Goal: Task Accomplishment & Management: Complete application form

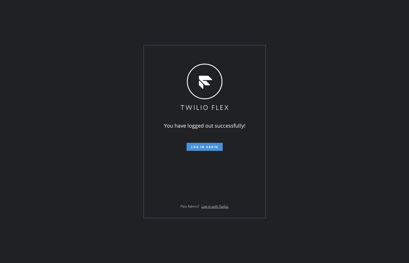
click at [220, 145] on button "Log in again" at bounding box center [205, 147] width 36 height 8
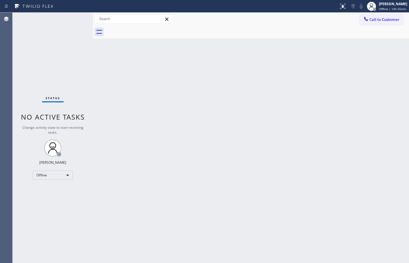
click at [233, 123] on div "Back to Dashboard Change Sender ID Customers Technicians Select a contact Outbo…" at bounding box center [251, 138] width 316 height 250
click at [311, 248] on div "Back to Dashboard Change Sender ID Customers Technicians Select a contact Outbo…" at bounding box center [251, 138] width 316 height 250
click at [38, 55] on div "Status No active tasks Change activity state to start receiving tasks. [PERSON_…" at bounding box center [53, 138] width 80 height 250
click at [60, 170] on div "Offline" at bounding box center [53, 174] width 40 height 9
click at [67, 187] on li "Available" at bounding box center [52, 190] width 39 height 7
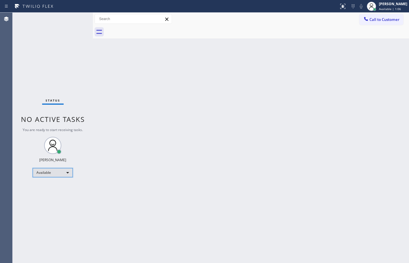
click at [53, 174] on div "Available" at bounding box center [53, 172] width 40 height 9
click at [56, 195] on li "Unavailable" at bounding box center [52, 194] width 39 height 7
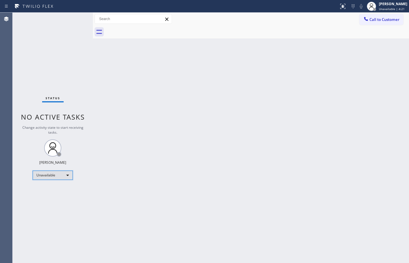
click at [59, 171] on div "Unavailable" at bounding box center [53, 174] width 40 height 9
click at [60, 191] on li "Available" at bounding box center [52, 190] width 39 height 7
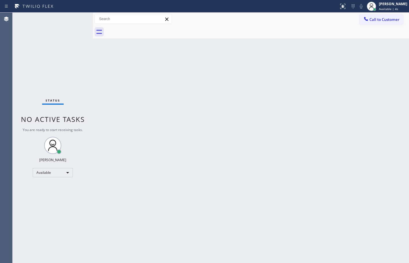
click at [249, 167] on div "Back to Dashboard Change Sender ID Customers Technicians Select a contact Outbo…" at bounding box center [251, 138] width 316 height 250
click at [76, 64] on div "Status No active tasks You are ready to start receiving tasks. [PERSON_NAME] Av…" at bounding box center [53, 138] width 80 height 250
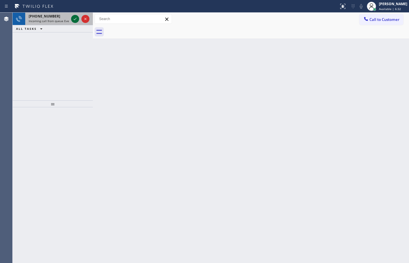
click at [76, 18] on icon at bounding box center [75, 18] width 7 height 7
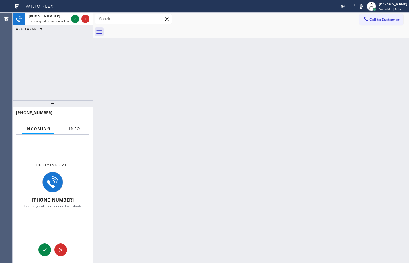
click at [79, 130] on span "Info" at bounding box center [74, 128] width 11 height 5
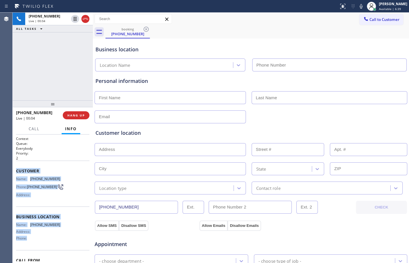
drag, startPoint x: 14, startPoint y: 169, endPoint x: 52, endPoint y: 243, distance: 82.8
click at [52, 243] on div "Context Queue: Everybody Priority: 2 Customer Name: [PHONE_NUMBER] Phone: [PHON…" at bounding box center [53, 198] width 80 height 128
copy div "Customer Name: [PHONE_NUMBER] Phone: [PHONE_NUMBER] Address: Business location …"
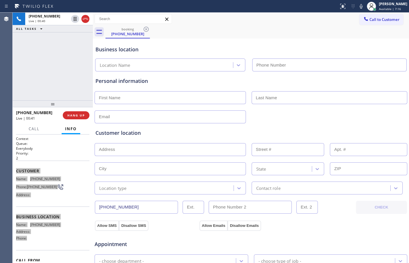
scroll to position [181, 0]
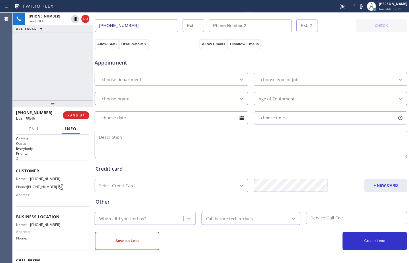
click at [163, 172] on div "Credit card" at bounding box center [250, 169] width 311 height 8
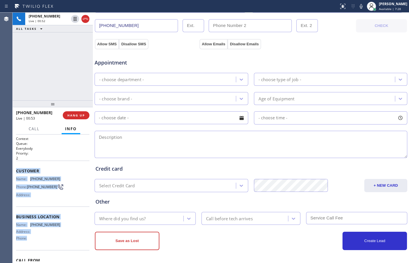
drag, startPoint x: 15, startPoint y: 172, endPoint x: 59, endPoint y: 248, distance: 87.6
click at [59, 248] on div "Context Queue: Everybody Priority: 2 Customer Name: [PHONE_NUMBER] Phone: [PHON…" at bounding box center [53, 198] width 80 height 128
copy div "Customer Name: [PHONE_NUMBER] Phone: [PHONE_NUMBER] Address: Business location …"
click at [88, 115] on button "HANG UP" at bounding box center [76, 115] width 27 height 8
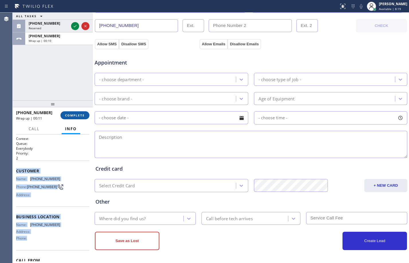
click at [77, 114] on span "COMPLETE" at bounding box center [75, 115] width 20 height 4
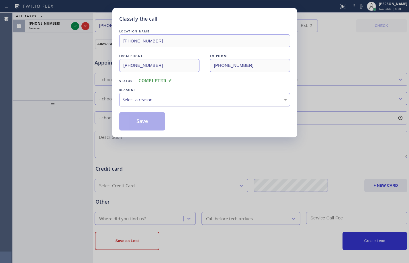
click at [197, 99] on div "Select a reason" at bounding box center [204, 99] width 164 height 7
click at [138, 121] on button "Save" at bounding box center [142, 121] width 46 height 18
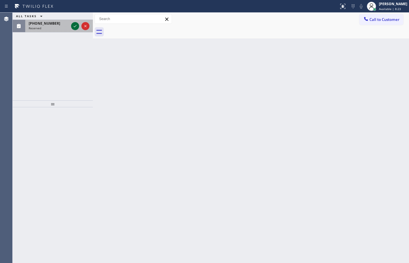
click at [72, 27] on icon at bounding box center [75, 26] width 7 height 7
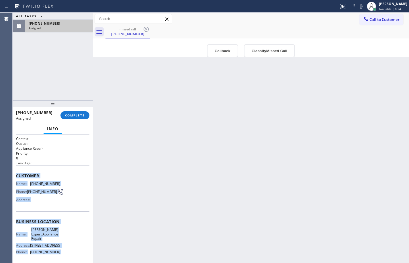
scroll to position [43, 0]
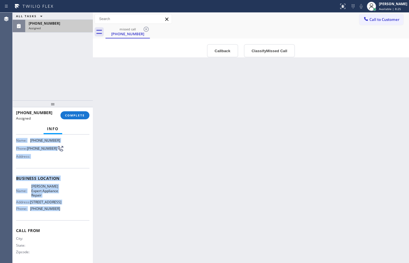
drag, startPoint x: 15, startPoint y: 178, endPoint x: 67, endPoint y: 210, distance: 61.2
click at [67, 210] on div "Context Queue: Appliance Repair Priority: 0 Task Age: Customer Name: [PHONE_NUM…" at bounding box center [53, 198] width 80 height 128
copy div "Customer Name: [PHONE_NUMBER] Phone: [PHONE_NUMBER] Address: Business location …"
click at [74, 114] on span "COMPLETE" at bounding box center [75, 115] width 20 height 4
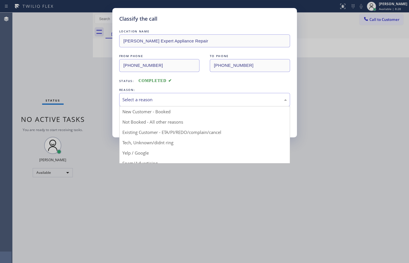
click at [169, 97] on div "Select a reason" at bounding box center [204, 99] width 164 height 7
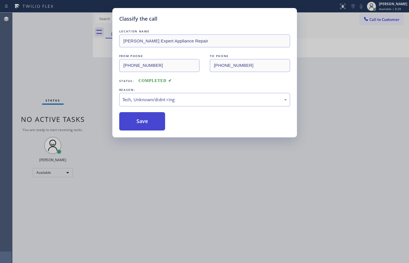
click at [148, 122] on button "Save" at bounding box center [142, 121] width 46 height 18
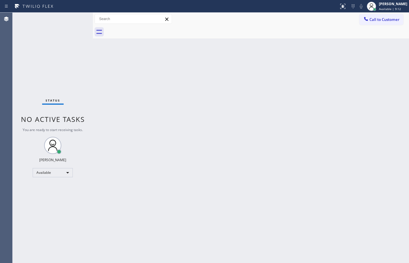
click at [64, 52] on div "Status No active tasks You are ready to start receiving tasks. [PERSON_NAME] Av…" at bounding box center [53, 138] width 80 height 250
click at [185, 80] on div "Back to Dashboard Change Sender ID Customers Technicians Select a contact Outbo…" at bounding box center [251, 138] width 316 height 250
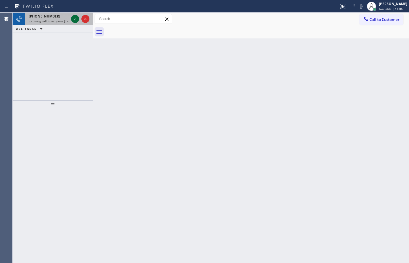
click at [79, 18] on div at bounding box center [75, 18] width 8 height 7
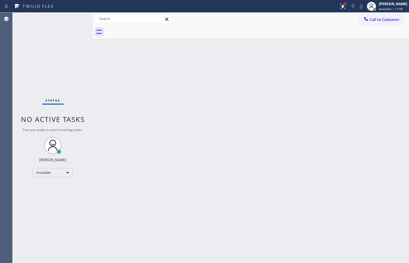
click at [344, 3] on div at bounding box center [345, 4] width 2 height 2
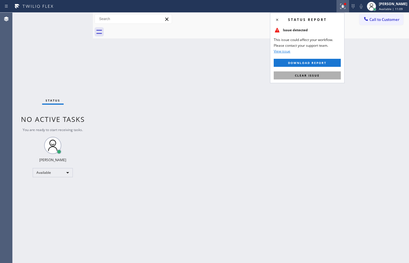
click at [315, 78] on button "Clear issue" at bounding box center [307, 75] width 67 height 8
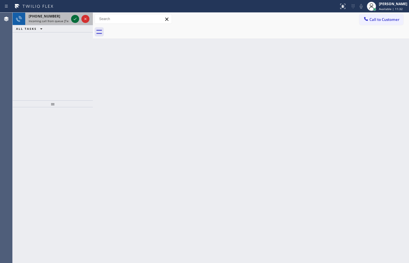
click at [73, 19] on icon at bounding box center [75, 18] width 7 height 7
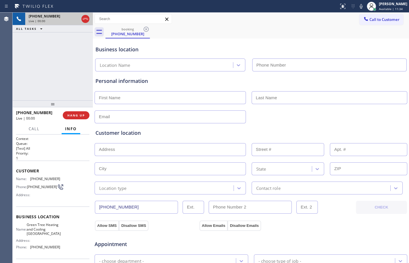
type input "[PHONE_NUMBER]"
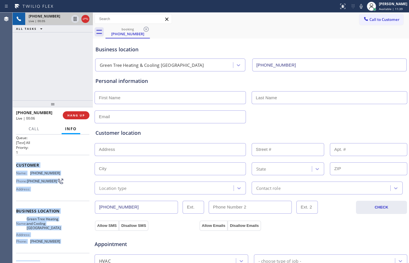
scroll to position [13, 0]
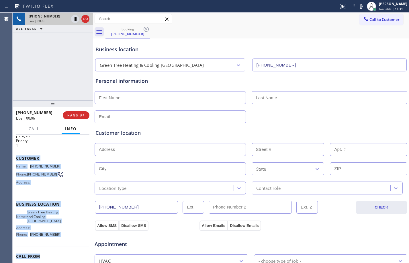
drag, startPoint x: 15, startPoint y: 172, endPoint x: 57, endPoint y: 256, distance: 93.7
click at [57, 256] on div "Context Queue: [Test] All Priority: 1 Customer Name: [PHONE_NUMBER] Phone: [PHO…" at bounding box center [53, 198] width 80 height 128
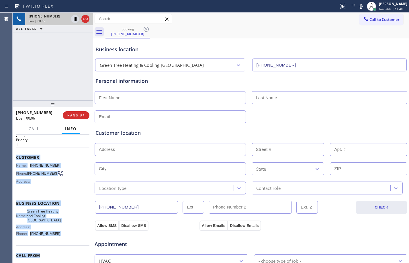
click at [51, 217] on span "Green Tree Heating and Cooling [GEOGRAPHIC_DATA]" at bounding box center [44, 215] width 34 height 13
drag, startPoint x: 16, startPoint y: 159, endPoint x: 60, endPoint y: 239, distance: 91.0
click at [60, 239] on div "Context Queue: [Test] All Priority: 1 Customer Name: [PHONE_NUMBER] Phone: [PHO…" at bounding box center [52, 206] width 73 height 166
copy div "Customer Name: [PHONE_NUMBER] Phone: [PHONE_NUMBER] Address: Business location …"
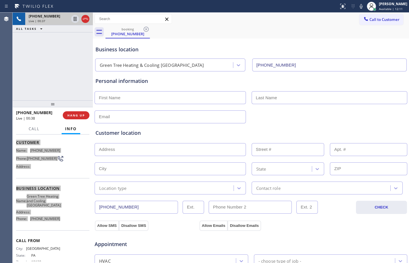
scroll to position [43, 0]
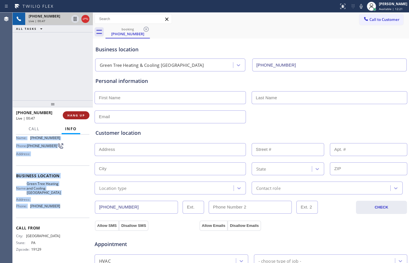
click at [80, 115] on span "HANG UP" at bounding box center [75, 115] width 17 height 4
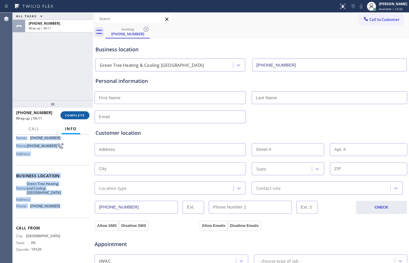
click at [77, 114] on span "COMPLETE" at bounding box center [75, 115] width 20 height 4
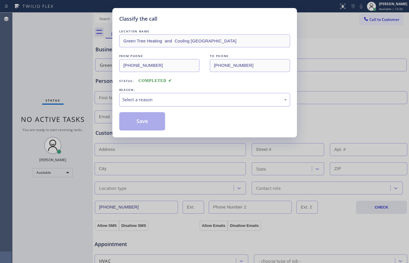
click at [201, 101] on div "Select a reason" at bounding box center [204, 99] width 164 height 7
click at [147, 124] on button "Save" at bounding box center [142, 121] width 46 height 18
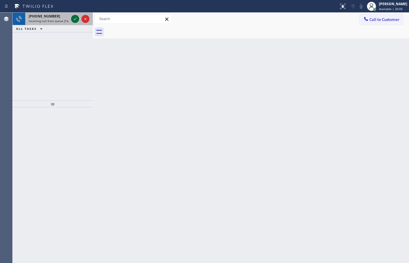
click at [74, 18] on icon at bounding box center [75, 18] width 7 height 7
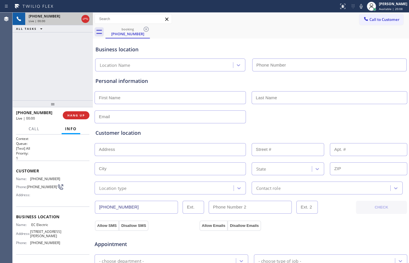
type input "[PHONE_NUMBER]"
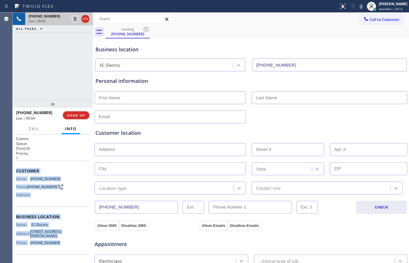
drag, startPoint x: 16, startPoint y: 170, endPoint x: 62, endPoint y: 255, distance: 96.7
click at [62, 255] on div "Context Queue: [Test] All Priority: 1 Customer Name: [PHONE_NUMBER] Phone: [PHO…" at bounding box center [53, 198] width 80 height 128
copy div "Customer Name: [PHONE_NUMBER] Phone: [PHONE_NUMBER] Address: Business location …"
click at [76, 117] on button "HANG UP" at bounding box center [76, 115] width 27 height 8
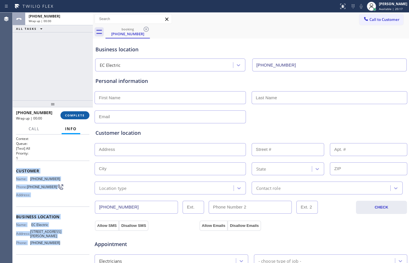
click at [75, 116] on span "COMPLETE" at bounding box center [75, 115] width 20 height 4
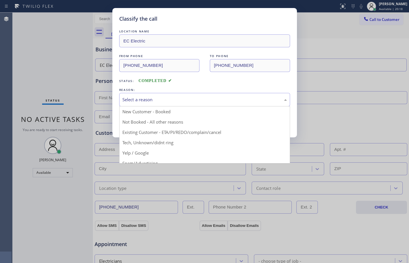
click at [183, 99] on div "Select a reason" at bounding box center [204, 99] width 164 height 7
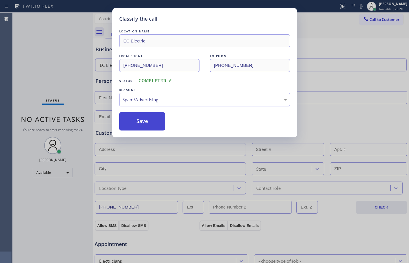
click at [149, 121] on button "Save" at bounding box center [142, 121] width 46 height 18
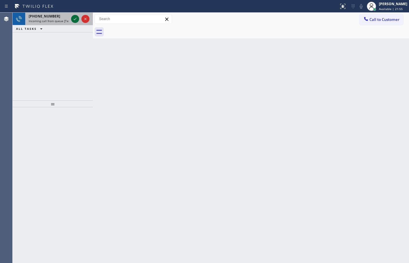
click at [75, 18] on icon at bounding box center [75, 18] width 7 height 7
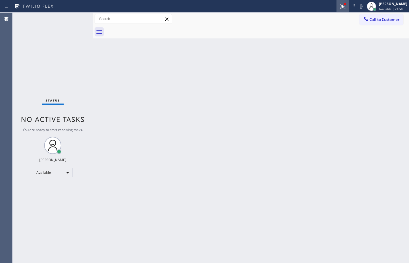
click at [342, 7] on icon at bounding box center [342, 6] width 7 height 7
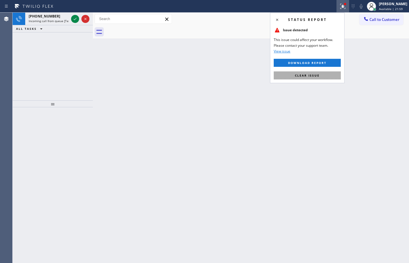
click at [299, 78] on button "Clear issue" at bounding box center [307, 75] width 67 height 8
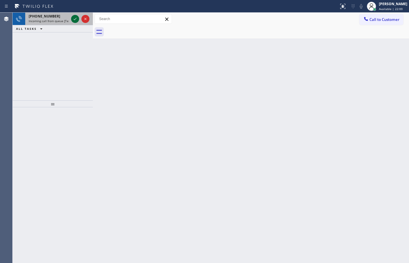
click at [77, 17] on icon at bounding box center [75, 18] width 7 height 7
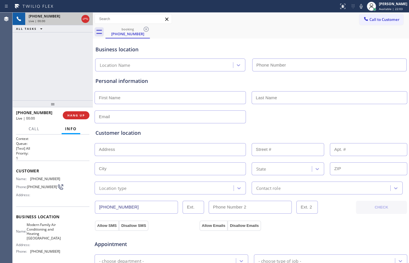
type input "[PHONE_NUMBER]"
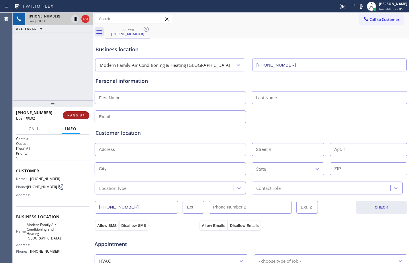
click at [76, 113] on span "HANG UP" at bounding box center [75, 115] width 17 height 4
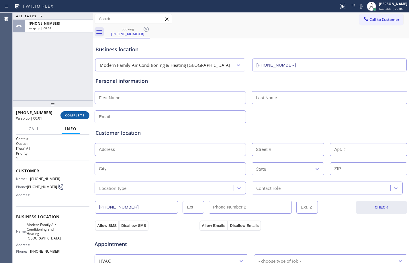
click at [76, 113] on span "COMPLETE" at bounding box center [75, 115] width 20 height 4
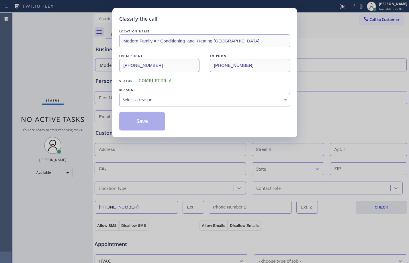
click at [151, 98] on div "Select a reason" at bounding box center [204, 99] width 164 height 7
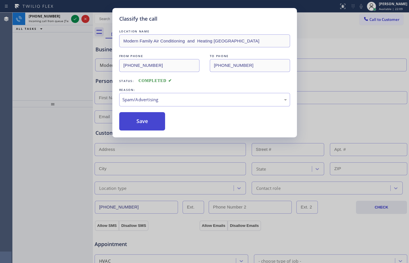
click at [142, 121] on button "Save" at bounding box center [142, 121] width 46 height 18
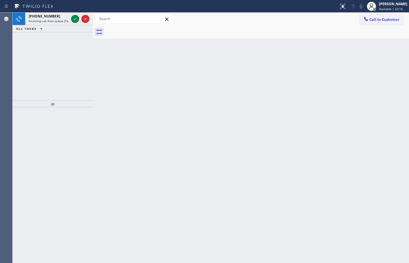
click at [77, 20] on icon at bounding box center [75, 18] width 7 height 7
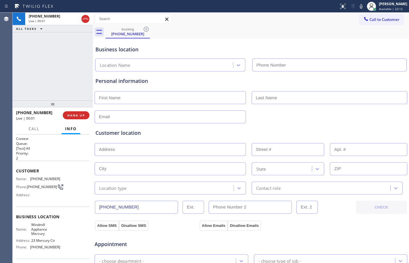
type input "[PHONE_NUMBER]"
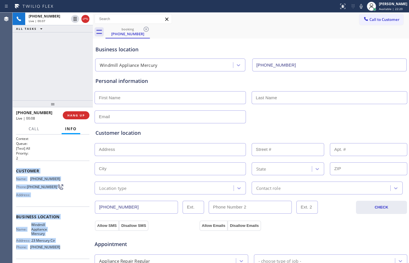
drag, startPoint x: 19, startPoint y: 173, endPoint x: 75, endPoint y: 249, distance: 94.4
click at [75, 249] on div "Context Queue: [Test] All Priority: 2 Customer Name: [PHONE_NUMBER] Phone: [PHO…" at bounding box center [53, 198] width 80 height 128
copy div "Customer Name: [PHONE_NUMBER] Phone: [PHONE_NUMBER] Address: Business location …"
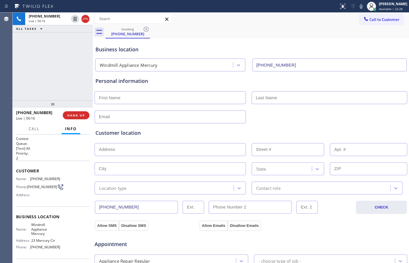
drag, startPoint x: 43, startPoint y: 54, endPoint x: 43, endPoint y: 62, distance: 8.6
click at [43, 62] on div "[PHONE_NUMBER] Live | 00:16 ALL TASKS ALL TASKS ACTIVE TASKS TASKS IN WRAP UP" at bounding box center [53, 57] width 80 height 88
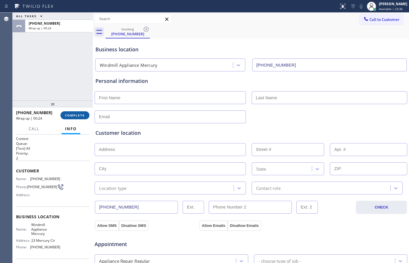
click at [72, 114] on span "COMPLETE" at bounding box center [75, 115] width 20 height 4
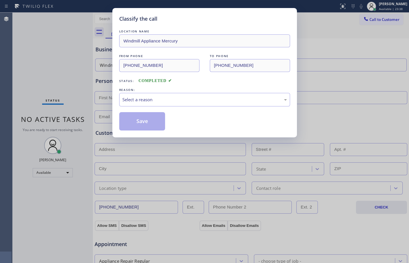
click at [169, 99] on div "Select a reason" at bounding box center [204, 99] width 164 height 7
click at [140, 116] on button "Save" at bounding box center [142, 121] width 46 height 18
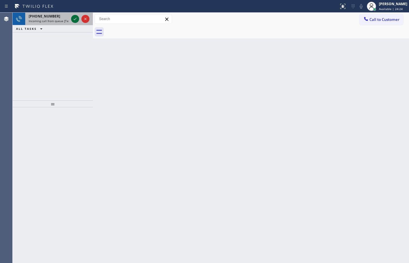
click at [74, 21] on icon at bounding box center [75, 18] width 7 height 7
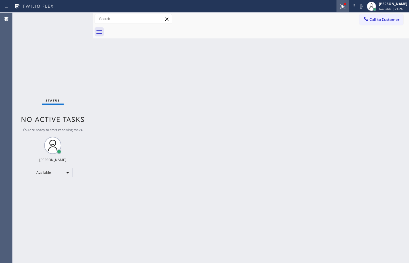
click at [339, 8] on icon at bounding box center [342, 6] width 7 height 7
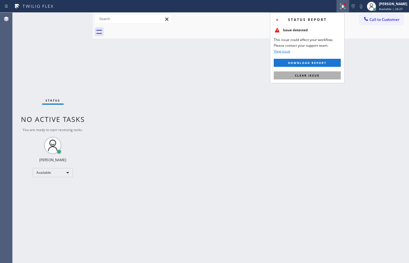
click at [305, 75] on span "Clear issue" at bounding box center [307, 75] width 25 height 4
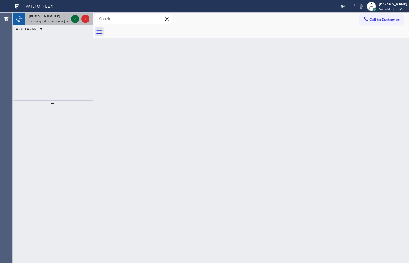
click at [74, 21] on icon at bounding box center [75, 18] width 7 height 7
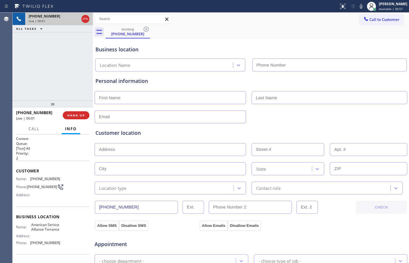
type input "[PHONE_NUMBER]"
click at [71, 112] on button "HANG UP" at bounding box center [76, 115] width 27 height 8
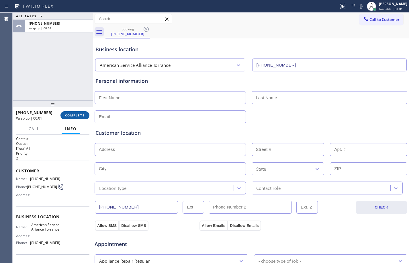
click at [76, 115] on span "COMPLETE" at bounding box center [75, 115] width 20 height 4
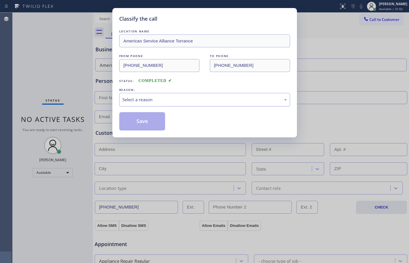
click at [156, 96] on div "Select a reason" at bounding box center [204, 99] width 164 height 7
click at [142, 129] on button "Save" at bounding box center [142, 121] width 46 height 18
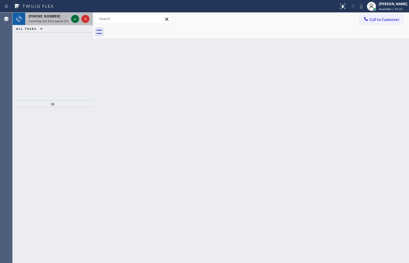
click at [79, 18] on div at bounding box center [75, 18] width 8 height 7
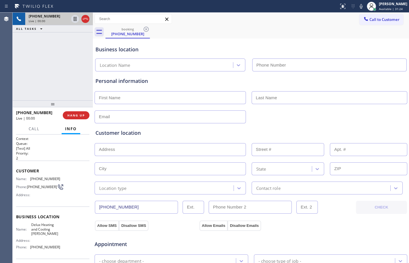
type input "[PHONE_NUMBER]"
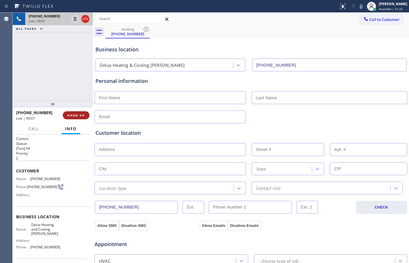
click at [82, 117] on button "HANG UP" at bounding box center [76, 115] width 27 height 8
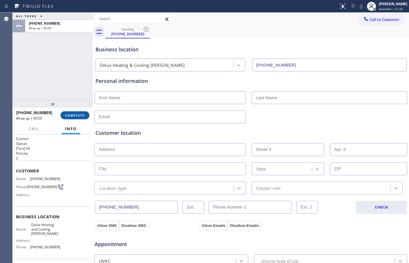
click at [82, 117] on button "COMPLETE" at bounding box center [74, 115] width 29 height 8
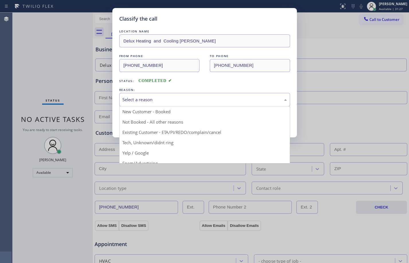
click at [173, 102] on div "Select a reason" at bounding box center [204, 99] width 164 height 7
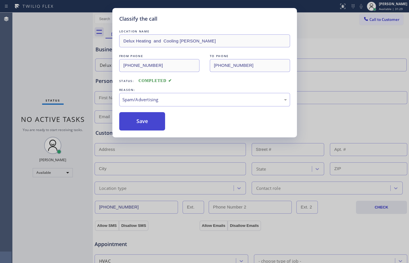
click at [131, 126] on button "Save" at bounding box center [142, 121] width 46 height 18
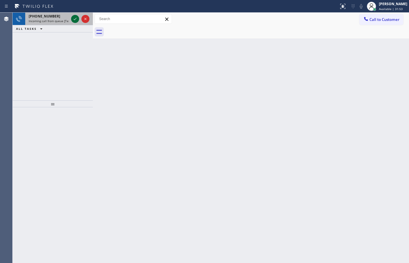
click at [74, 18] on icon at bounding box center [75, 18] width 7 height 7
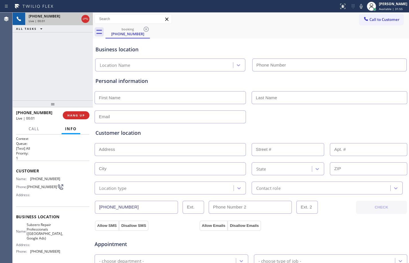
type input "[PHONE_NUMBER]"
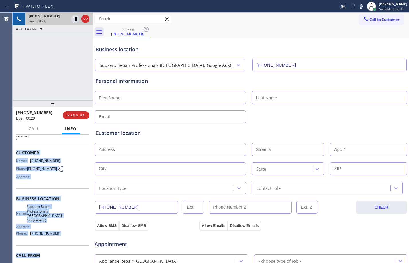
scroll to position [27, 0]
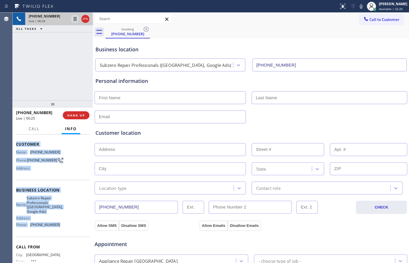
drag, startPoint x: 15, startPoint y: 170, endPoint x: 80, endPoint y: 229, distance: 88.0
click at [80, 229] on div "Context Queue: [Test] All Priority: 1 Customer Name: [PHONE_NUMBER] Phone: [PHO…" at bounding box center [53, 198] width 80 height 128
copy div "Customer Name: [PHONE_NUMBER] Phone: [PHONE_NUMBER] Address: Business location …"
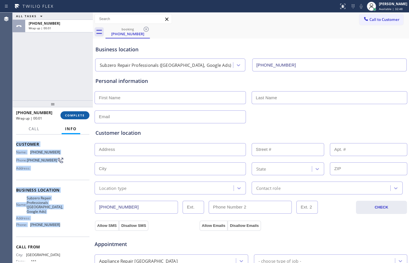
click at [74, 114] on span "COMPLETE" at bounding box center [75, 115] width 20 height 4
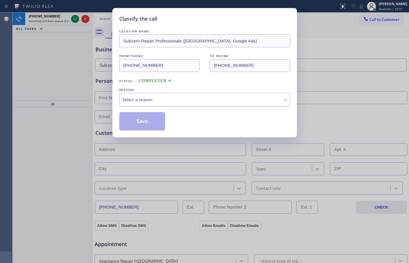
click at [256, 103] on div "Select a reason" at bounding box center [204, 99] width 164 height 7
click at [140, 124] on button "Save" at bounding box center [142, 121] width 46 height 18
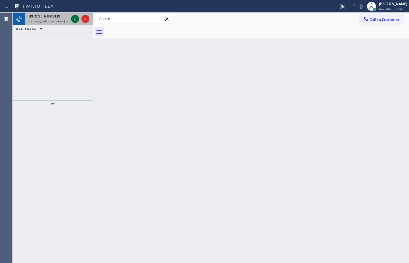
click at [74, 21] on icon at bounding box center [75, 18] width 7 height 7
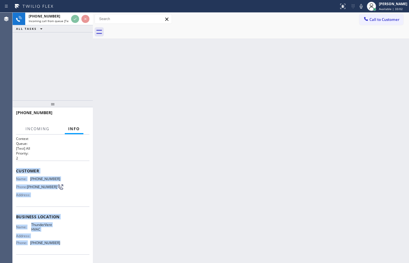
drag, startPoint x: 16, startPoint y: 170, endPoint x: 67, endPoint y: 249, distance: 93.9
click at [67, 249] on div "Context Queue: [Test] All Priority: 2 Customer Name: [PHONE_NUMBER] Phone: [PHO…" at bounding box center [52, 216] width 73 height 161
copy div "Customer Name: [PHONE_NUMBER] Phone: [PHONE_NUMBER] Address: Business location …"
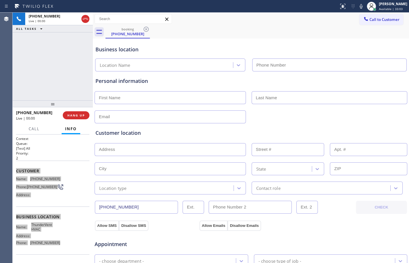
type input "[PHONE_NUMBER]"
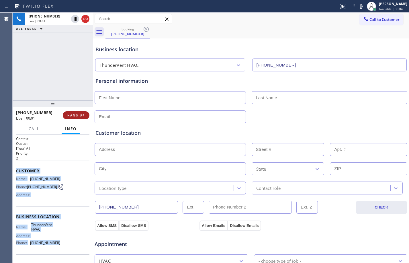
click at [74, 114] on span "HANG UP" at bounding box center [75, 115] width 17 height 4
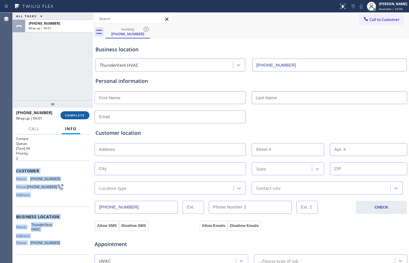
click at [74, 118] on button "COMPLETE" at bounding box center [74, 115] width 29 height 8
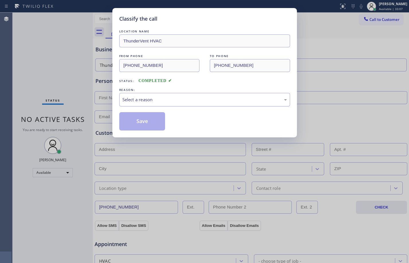
click at [168, 102] on div "Select a reason" at bounding box center [204, 99] width 164 height 7
click at [140, 128] on button "Save" at bounding box center [142, 121] width 46 height 18
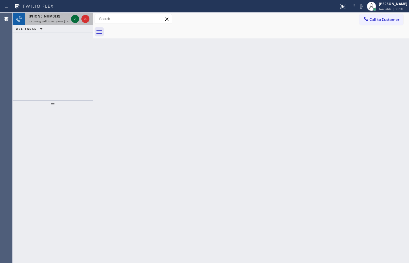
click at [74, 17] on icon at bounding box center [75, 18] width 7 height 7
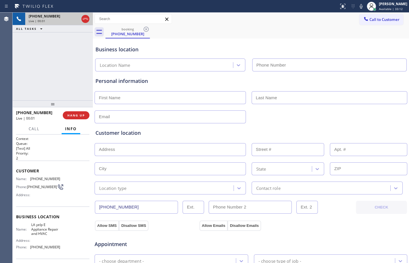
type input "[PHONE_NUMBER]"
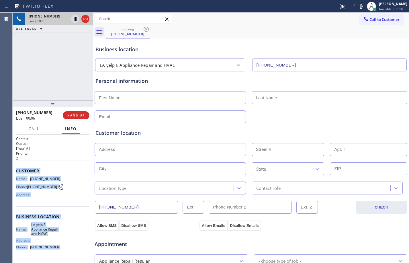
drag, startPoint x: 14, startPoint y: 169, endPoint x: 62, endPoint y: 249, distance: 93.0
click at [62, 249] on div "Context Queue: [Test] All Priority: 2 Customer Name: [PHONE_NUMBER] Phone: [PHO…" at bounding box center [53, 198] width 80 height 128
copy div "Customer Name: [PHONE_NUMBER] Phone: [PHONE_NUMBER] Address: Business location …"
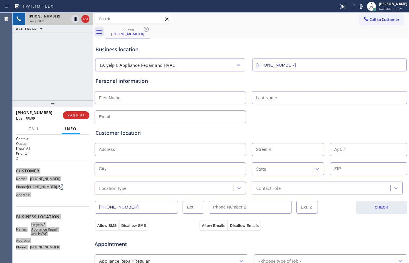
scroll to position [181, 0]
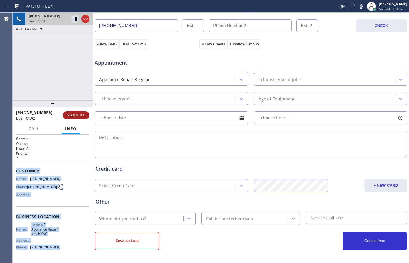
click at [74, 115] on span "HANG UP" at bounding box center [75, 115] width 17 height 4
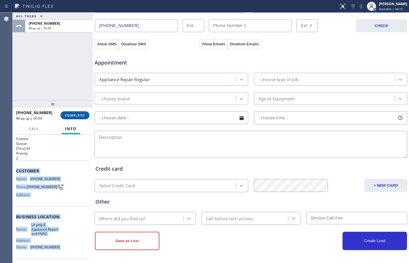
click at [74, 115] on span "COMPLETE" at bounding box center [75, 115] width 20 height 4
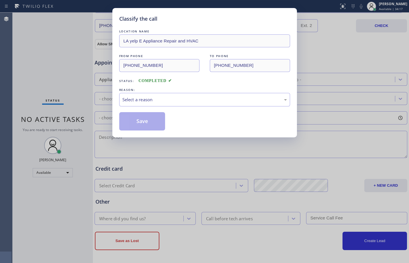
click at [193, 107] on div "LOCATION NAME LA yelp E Appliance Repair and HVAC FROM PHONE [PHONE_NUMBER] TO …" at bounding box center [204, 79] width 171 height 102
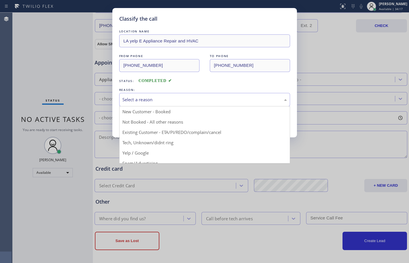
click at [193, 103] on div "Select a reason" at bounding box center [204, 99] width 171 height 13
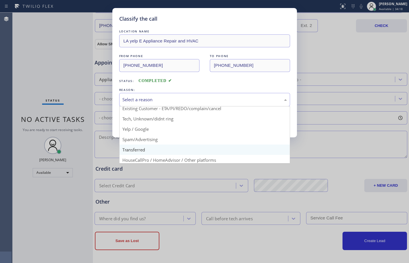
scroll to position [36, 0]
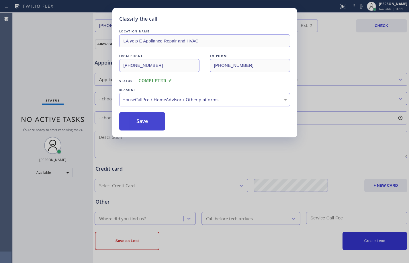
click at [133, 120] on button "Save" at bounding box center [142, 121] width 46 height 18
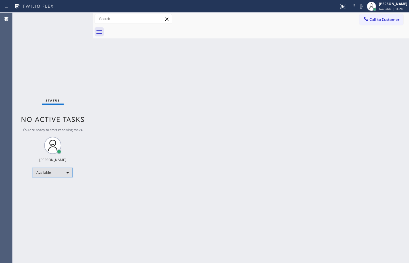
click at [62, 173] on div "Available" at bounding box center [53, 172] width 40 height 9
click at [48, 202] on li "Break" at bounding box center [52, 202] width 39 height 7
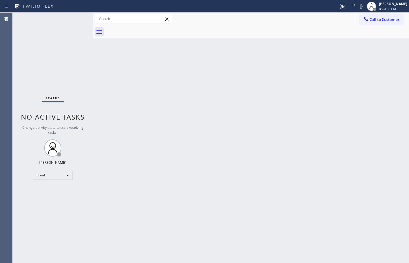
click at [43, 180] on div "Status No active tasks Change activity state to start receiving tasks. [PERSON_…" at bounding box center [53, 138] width 80 height 250
click at [49, 172] on div "Break" at bounding box center [53, 174] width 40 height 9
click at [46, 191] on li "Available" at bounding box center [52, 190] width 39 height 7
click at [75, 97] on div "Status No active tasks You are ready to start receiving tasks. [PERSON_NAME] Av…" at bounding box center [53, 138] width 80 height 250
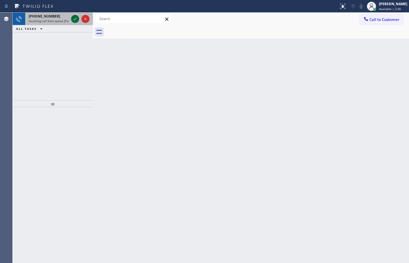
click at [75, 22] on icon at bounding box center [75, 18] width 7 height 7
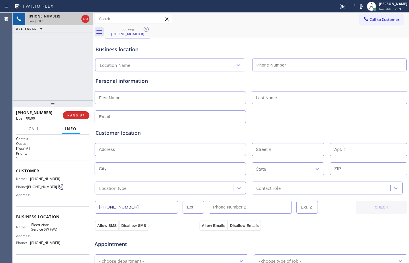
type input "[PHONE_NUMBER]"
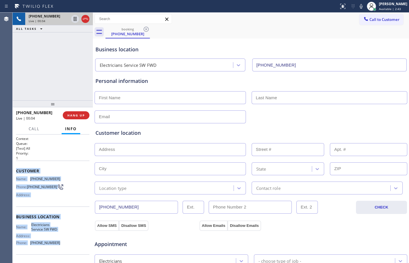
drag, startPoint x: 16, startPoint y: 170, endPoint x: 64, endPoint y: 249, distance: 92.2
click at [64, 249] on div "Context Queue: [Test] All Priority: 1 Customer Name: [PHONE_NUMBER] Phone: [PHO…" at bounding box center [52, 216] width 73 height 161
copy div "Customer Name: [PHONE_NUMBER] Phone: [PHONE_NUMBER] Address: Business location …"
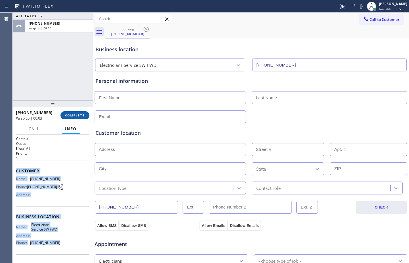
click at [75, 114] on span "COMPLETE" at bounding box center [75, 115] width 20 height 4
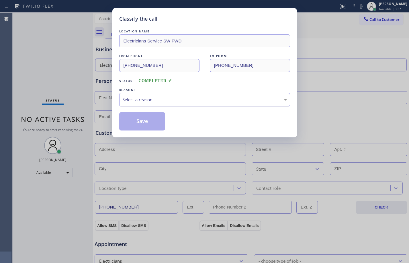
click at [203, 94] on div "Select a reason" at bounding box center [204, 99] width 171 height 13
click at [145, 122] on button "Save" at bounding box center [142, 121] width 46 height 18
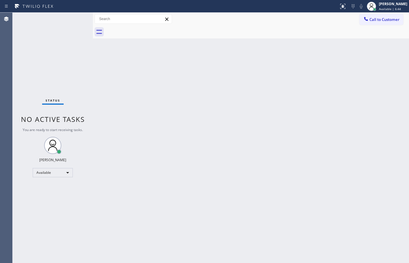
click at [60, 60] on div "Status No active tasks You are ready to start receiving tasks. [PERSON_NAME] Av…" at bounding box center [53, 138] width 80 height 250
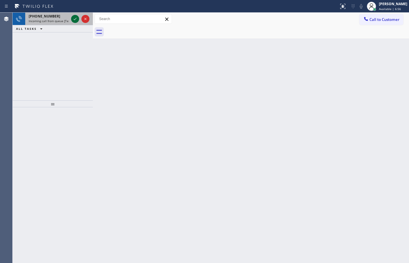
click at [74, 17] on icon at bounding box center [75, 18] width 7 height 7
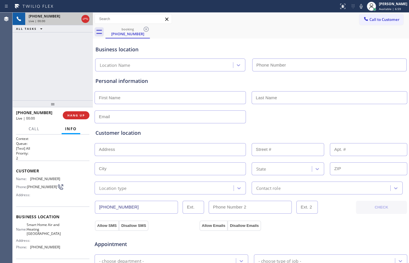
type input "[PHONE_NUMBER]"
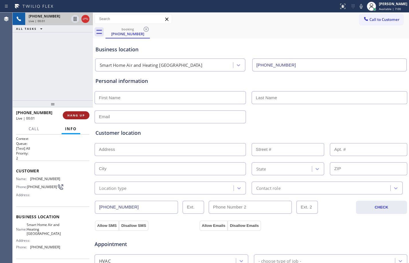
click at [78, 117] on button "HANG UP" at bounding box center [76, 115] width 27 height 8
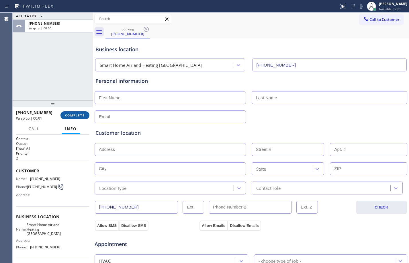
click at [79, 117] on span "COMPLETE" at bounding box center [75, 115] width 20 height 4
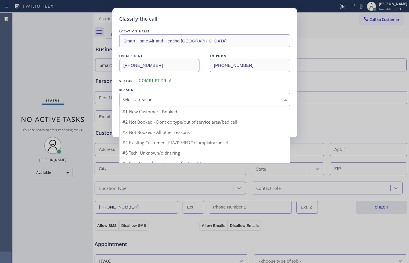
click at [185, 105] on div "Select a reason" at bounding box center [204, 99] width 171 height 13
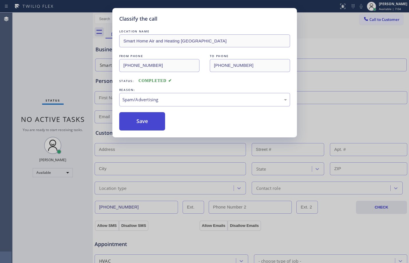
click at [142, 124] on button "Save" at bounding box center [142, 121] width 46 height 18
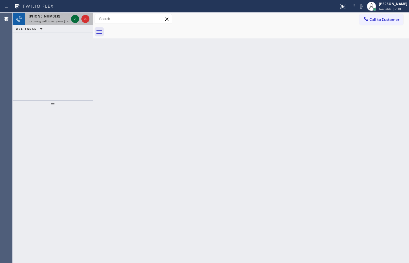
click at [73, 17] on icon at bounding box center [75, 18] width 7 height 7
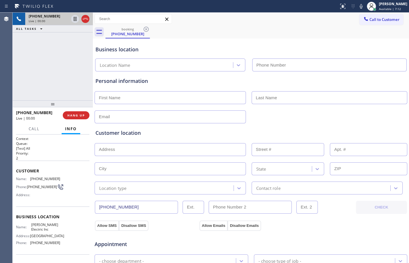
type input "[PHONE_NUMBER]"
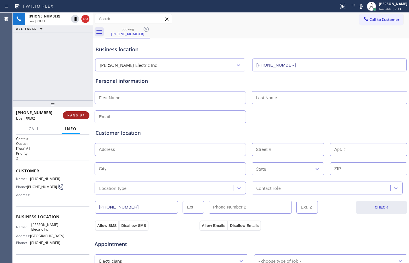
click at [83, 115] on span "HANG UP" at bounding box center [75, 115] width 17 height 4
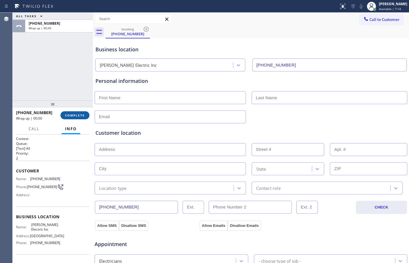
click at [83, 115] on span "COMPLETE" at bounding box center [75, 115] width 20 height 4
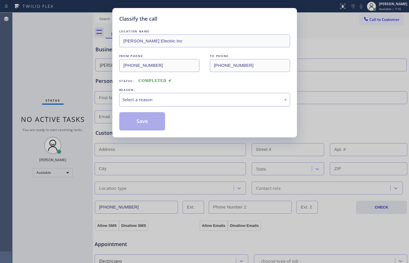
click at [157, 102] on div "Select a reason" at bounding box center [204, 99] width 164 height 7
click at [138, 123] on button "Save" at bounding box center [142, 121] width 46 height 18
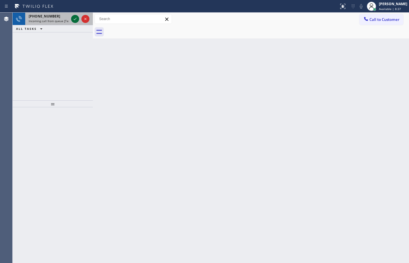
click at [76, 20] on icon at bounding box center [75, 18] width 7 height 7
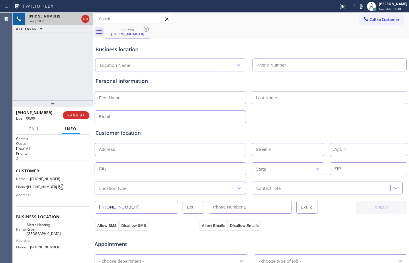
type input "[PHONE_NUMBER]"
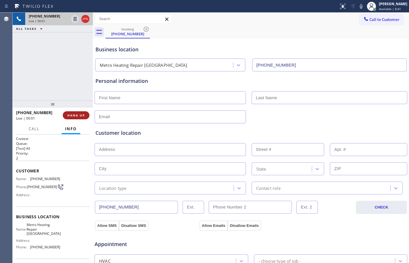
drag, startPoint x: 76, startPoint y: 113, endPoint x: 75, endPoint y: 117, distance: 3.3
click at [75, 117] on span "HANG UP" at bounding box center [75, 115] width 17 height 4
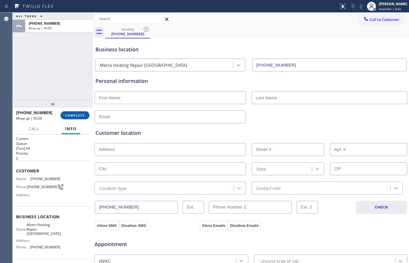
click at [75, 117] on span "COMPLETE" at bounding box center [75, 115] width 20 height 4
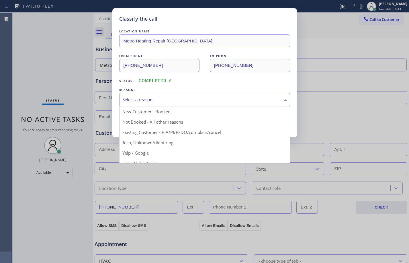
click at [183, 101] on div "Select a reason" at bounding box center [204, 99] width 164 height 7
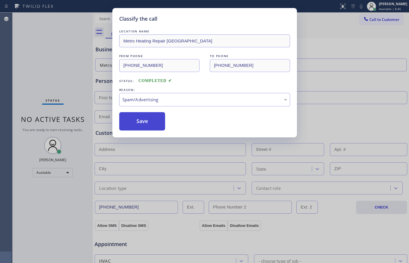
click at [145, 121] on button "Save" at bounding box center [142, 121] width 46 height 18
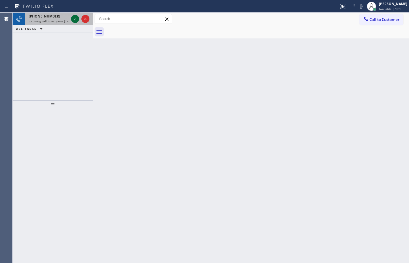
click at [76, 17] on icon at bounding box center [75, 18] width 7 height 7
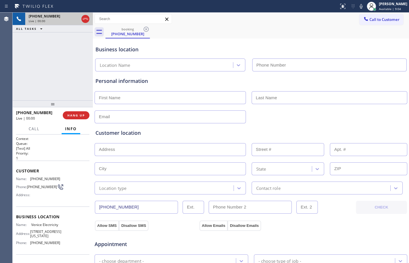
type input "[PHONE_NUMBER]"
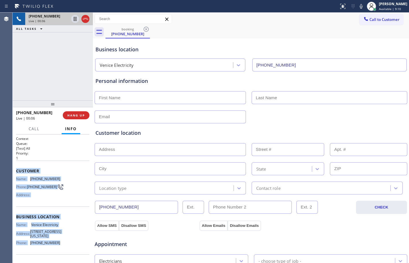
drag, startPoint x: 13, startPoint y: 171, endPoint x: 59, endPoint y: 248, distance: 89.7
click at [59, 248] on div "Context Queue: [Test] All Priority: 1 Customer Name: [PHONE_NUMBER] Phone: [PHO…" at bounding box center [53, 198] width 80 height 128
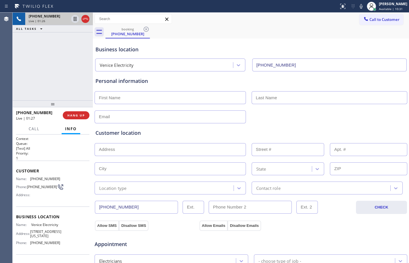
click at [62, 77] on div "[PHONE_NUMBER] Live | 01:26 ALL TASKS ALL TASKS ACTIVE TASKS TASKS IN WRAP UP" at bounding box center [53, 57] width 80 height 88
click at [75, 20] on icon at bounding box center [75, 19] width 3 height 4
click at [76, 18] on icon at bounding box center [75, 19] width 4 height 4
drag, startPoint x: 76, startPoint y: 19, endPoint x: 92, endPoint y: 19, distance: 16.6
click at [76, 19] on icon at bounding box center [75, 19] width 3 height 4
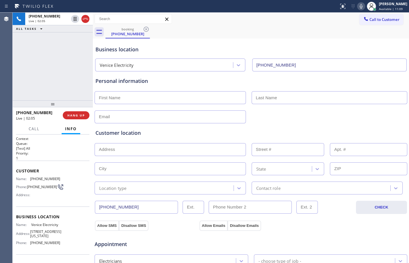
click at [358, 7] on icon at bounding box center [361, 6] width 7 height 7
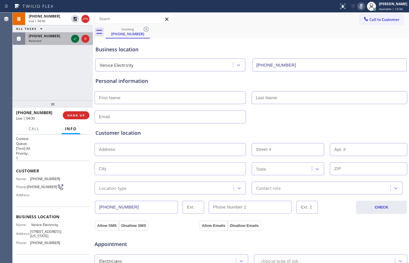
click at [74, 42] on button at bounding box center [75, 39] width 8 height 8
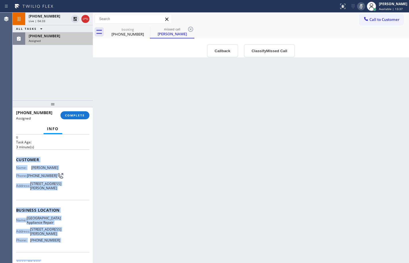
scroll to position [62, 0]
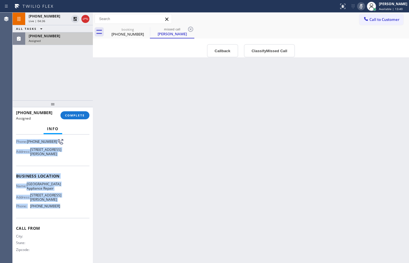
drag, startPoint x: 14, startPoint y: 177, endPoint x: 83, endPoint y: 209, distance: 75.6
click at [83, 209] on div "Context Queue: Appliance Repair High End Priority: 0 Task Age: [DEMOGRAPHIC_DAT…" at bounding box center [53, 198] width 80 height 128
click at [65, 115] on span "COMPLETE" at bounding box center [75, 115] width 20 height 4
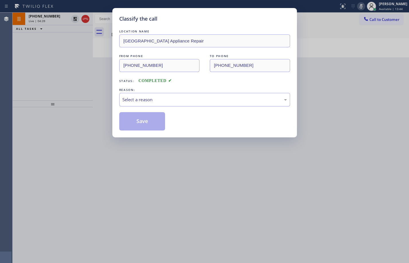
click at [144, 99] on div "Select a reason" at bounding box center [204, 99] width 164 height 7
click at [134, 119] on button "Save" at bounding box center [142, 121] width 46 height 18
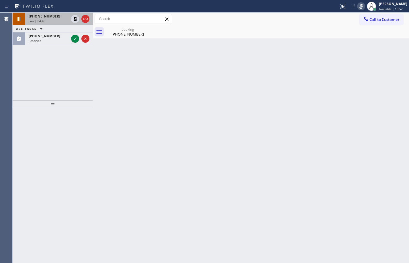
drag, startPoint x: 38, startPoint y: 19, endPoint x: 39, endPoint y: 22, distance: 3.5
click at [38, 19] on div "[PHONE_NUMBER] Live | 04:48" at bounding box center [47, 19] width 45 height 13
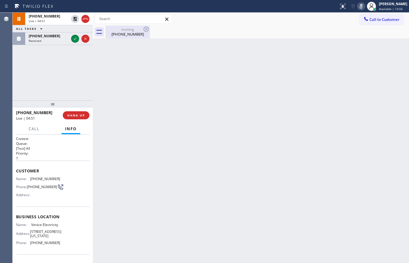
click at [117, 33] on div "[PHONE_NUMBER]" at bounding box center [127, 34] width 43 height 5
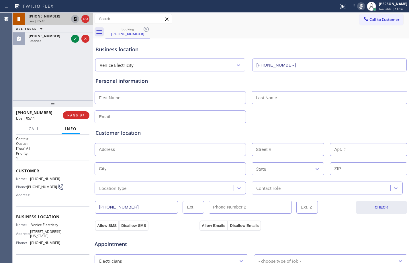
click at [75, 18] on icon at bounding box center [75, 18] width 7 height 7
click at [358, 5] on icon at bounding box center [361, 6] width 7 height 7
click at [76, 19] on icon at bounding box center [75, 19] width 3 height 4
click at [358, 5] on icon at bounding box center [361, 6] width 7 height 7
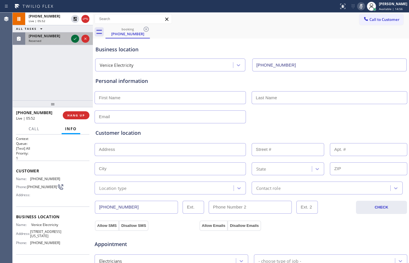
click at [74, 40] on icon at bounding box center [75, 38] width 7 height 7
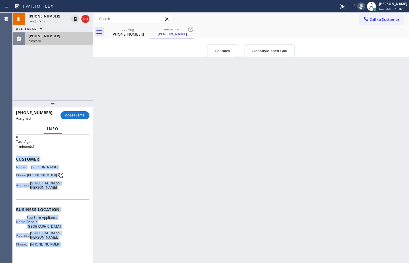
scroll to position [62, 0]
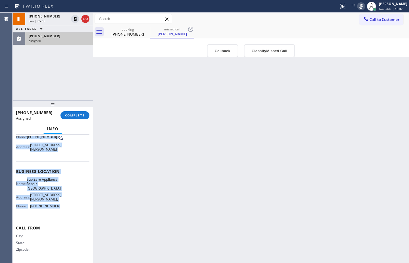
drag, startPoint x: 13, startPoint y: 177, endPoint x: 67, endPoint y: 203, distance: 59.6
click at [67, 203] on div "Context Queue: Appliance Repair High End Priority: 0 Task Age: [DEMOGRAPHIC_DAT…" at bounding box center [53, 198] width 80 height 128
click at [74, 116] on span "COMPLETE" at bounding box center [75, 115] width 20 height 4
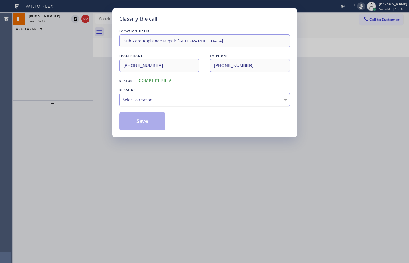
click at [176, 97] on div "Select a reason" at bounding box center [204, 99] width 164 height 7
click at [150, 120] on button "Save" at bounding box center [142, 121] width 46 height 18
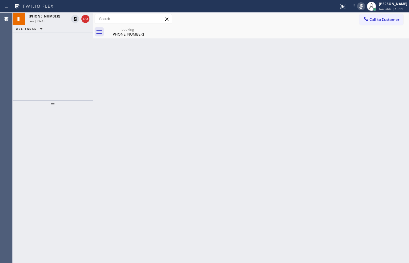
click at [60, 62] on div "[PHONE_NUMBER] Live | 06:15 ALL TASKS ALL TASKS ACTIVE TASKS TASKS IN WRAP UP" at bounding box center [53, 57] width 80 height 88
click at [54, 20] on div "Live | 06:15" at bounding box center [49, 21] width 40 height 4
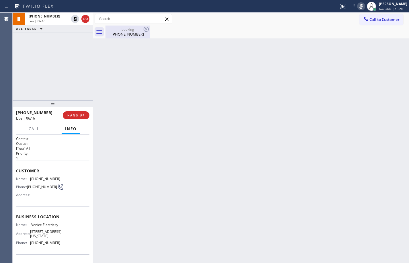
click at [116, 32] on div "[PHONE_NUMBER]" at bounding box center [127, 34] width 43 height 5
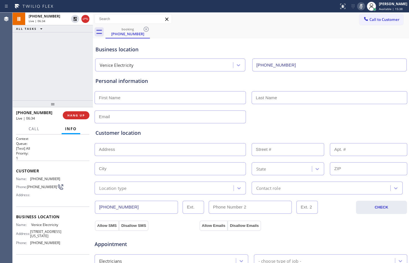
drag, startPoint x: 75, startPoint y: 19, endPoint x: 149, endPoint y: 12, distance: 74.0
click at [75, 19] on icon at bounding box center [75, 18] width 7 height 7
click at [360, 5] on icon at bounding box center [361, 6] width 3 height 5
click at [62, 83] on div "[PHONE_NUMBER] Live | 07:31 ALL TASKS ALL TASKS ACTIVE TASKS TASKS IN WRAP UP […" at bounding box center [53, 57] width 80 height 88
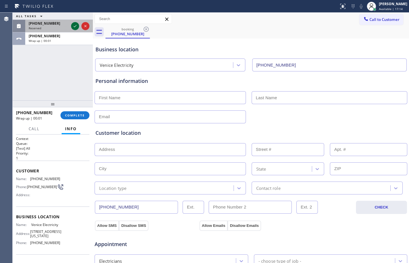
click at [76, 27] on icon at bounding box center [75, 26] width 7 height 7
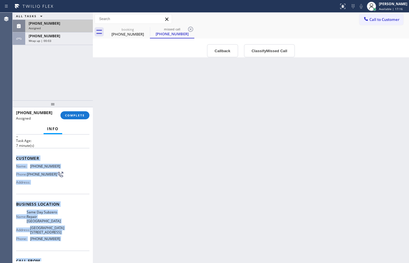
scroll to position [62, 0]
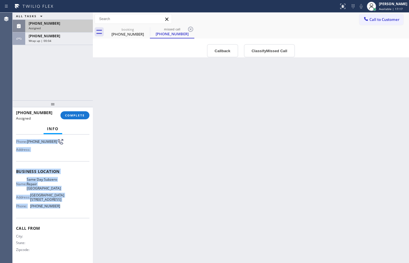
drag, startPoint x: 15, startPoint y: 179, endPoint x: 64, endPoint y: 205, distance: 55.0
click at [64, 205] on div "Context Queue: Appliance Repair Priority: 0 Task Age: [DEMOGRAPHIC_DATA] minute…" at bounding box center [53, 198] width 80 height 128
click at [75, 114] on span "COMPLETE" at bounding box center [75, 115] width 20 height 4
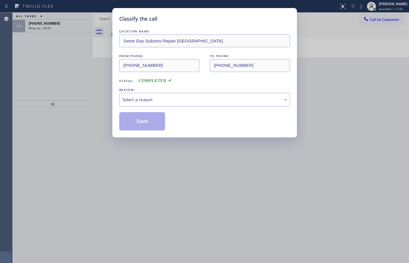
click at [158, 100] on div "Select a reason" at bounding box center [204, 99] width 164 height 7
click at [134, 118] on button "Save" at bounding box center [142, 121] width 46 height 18
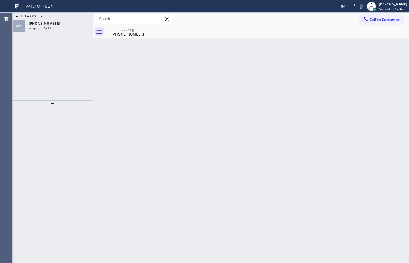
drag, startPoint x: 58, startPoint y: 29, endPoint x: 82, endPoint y: 39, distance: 25.3
click at [58, 29] on div "Wrap up | 00:21" at bounding box center [59, 28] width 61 height 4
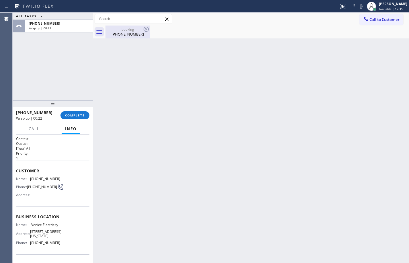
click at [126, 32] on div "[PHONE_NUMBER]" at bounding box center [127, 34] width 43 height 5
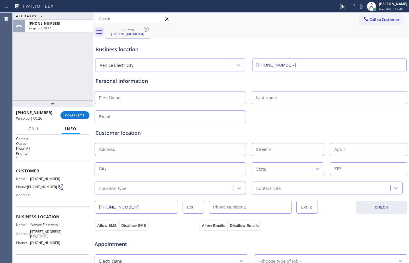
click at [151, 93] on input "text" at bounding box center [170, 97] width 151 height 13
click at [152, 99] on input "text" at bounding box center [170, 97] width 151 height 13
paste input "[PERSON_NAME]"
type input "[PERSON_NAME]"
click at [300, 99] on input "text" at bounding box center [330, 97] width 156 height 13
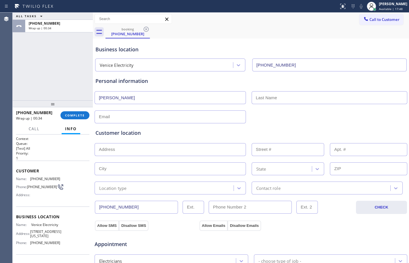
paste input "[PERSON_NAME]"
type input "[PERSON_NAME]"
click at [167, 119] on input "text" at bounding box center [170, 116] width 151 height 13
type input "[EMAIL_ADDRESS][DOMAIN_NAME]"
click at [205, 151] on input "text" at bounding box center [170, 149] width 151 height 13
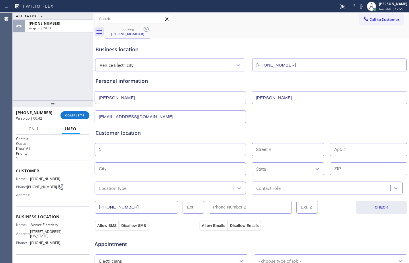
type input "1"
click at [200, 168] on input "text" at bounding box center [170, 168] width 151 height 13
paste input "[GEOGRAPHIC_DATA]"
click at [98, 168] on input "[GEOGRAPHIC_DATA]" at bounding box center [170, 168] width 151 height 13
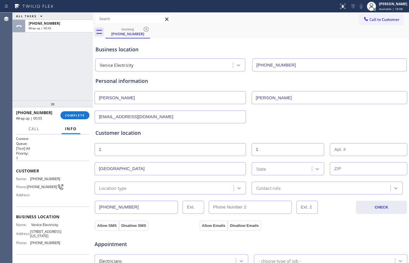
type input "[GEOGRAPHIC_DATA]"
click at [293, 166] on div "State" at bounding box center [282, 169] width 59 height 10
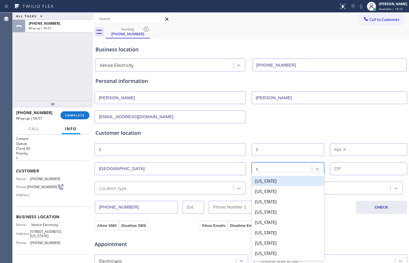
type input "ca"
click at [301, 179] on div "[US_STATE]" at bounding box center [288, 181] width 73 height 10
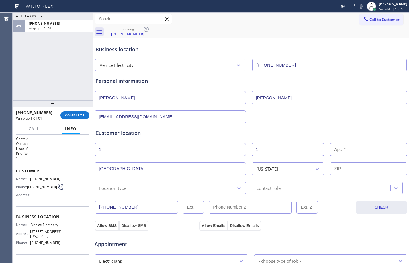
click at [346, 166] on input "text" at bounding box center [368, 168] width 77 height 13
paste input "92653"
type input "92653"
click at [112, 181] on div "Location type" at bounding box center [170, 187] width 151 height 13
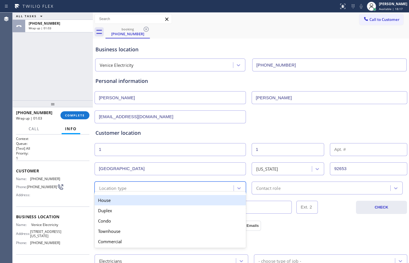
click at [109, 200] on div "House" at bounding box center [170, 200] width 151 height 10
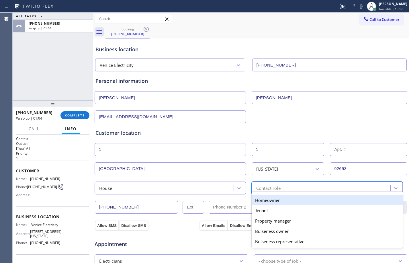
click at [276, 190] on div "Contact role" at bounding box center [268, 188] width 24 height 7
click at [274, 202] on div "Homeowner" at bounding box center [327, 200] width 151 height 10
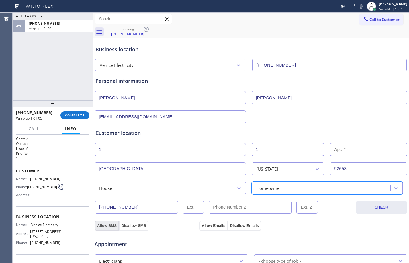
click at [109, 225] on button "Allow SMS" at bounding box center [107, 225] width 24 height 10
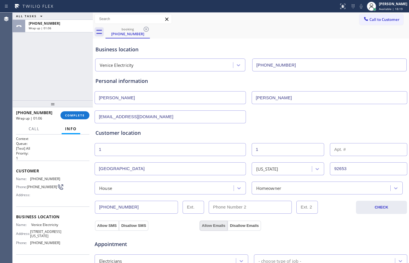
click at [216, 226] on button "Allow Emails" at bounding box center [213, 225] width 28 height 10
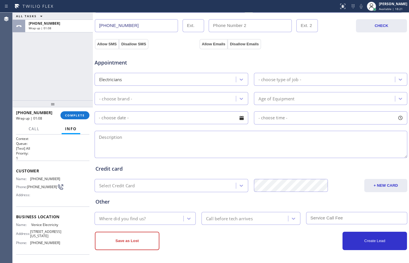
click at [307, 83] on div "- choose type of job -" at bounding box center [326, 79] width 140 height 10
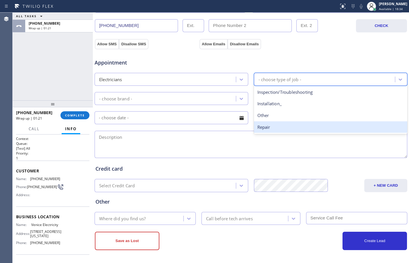
click at [264, 129] on div "Repair" at bounding box center [331, 127] width 154 height 12
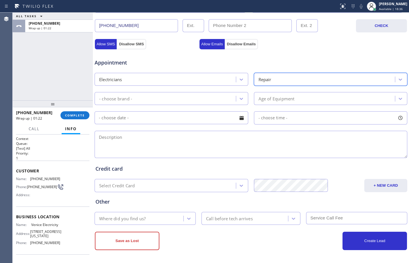
click at [291, 79] on div "Repair" at bounding box center [326, 79] width 140 height 10
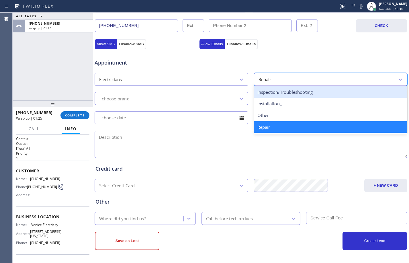
click at [259, 94] on div "Inspection/Troubleshooting" at bounding box center [331, 92] width 154 height 12
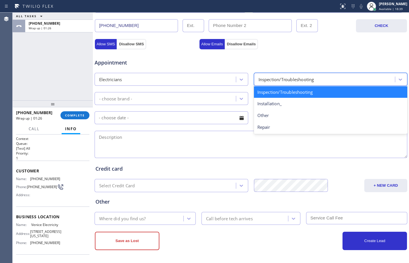
click at [284, 82] on div "Inspection/Troubleshooting" at bounding box center [286, 79] width 56 height 7
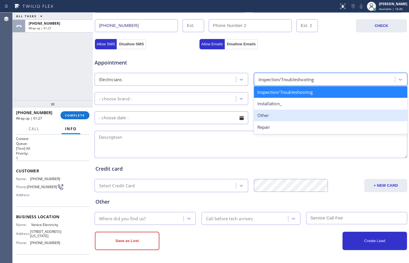
click at [266, 119] on div "Other" at bounding box center [331, 115] width 154 height 12
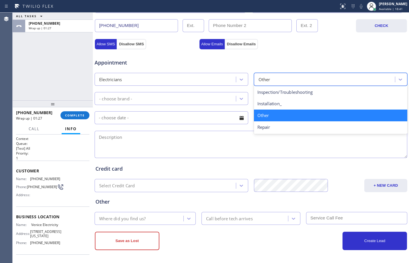
click at [298, 74] on div "Other" at bounding box center [331, 79] width 154 height 13
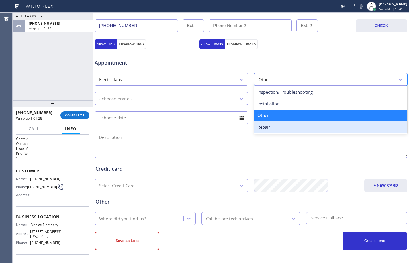
click at [272, 130] on div "Repair" at bounding box center [331, 127] width 154 height 12
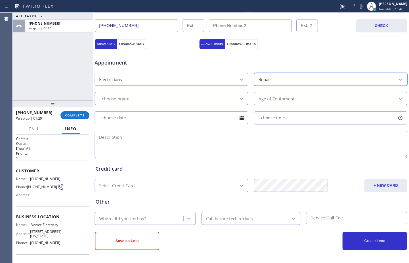
click at [204, 97] on div "- choose brand -" at bounding box center [166, 98] width 140 height 10
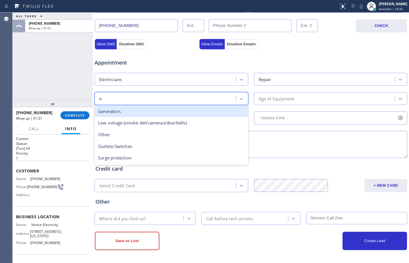
type input "ou"
click at [144, 113] on div "Outlets/Switches" at bounding box center [172, 111] width 154 height 12
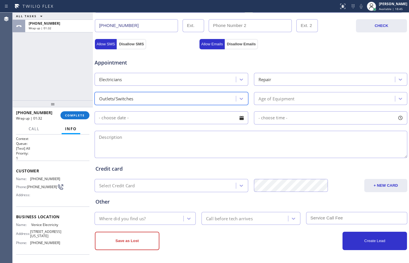
click at [285, 101] on div "Age of Equipment" at bounding box center [276, 98] width 36 height 7
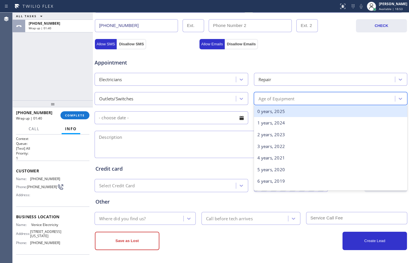
click at [281, 109] on div "0 years, 2025" at bounding box center [331, 111] width 154 height 12
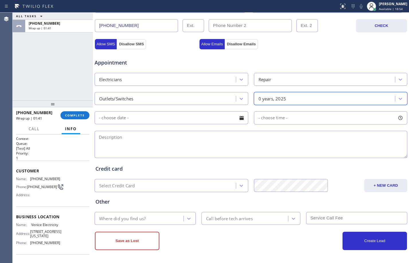
click at [171, 140] on textarea at bounding box center [251, 144] width 313 height 27
click at [168, 141] on textarea at bounding box center [251, 144] width 313 height 27
paste textarea "3 outlet not working in the kitchen/when putting a tester he got hot and ground…"
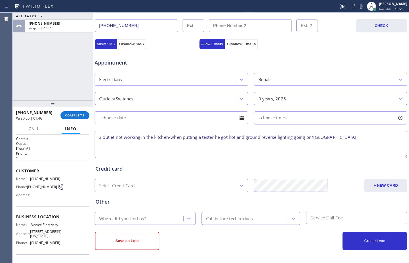
click at [315, 139] on textarea "3 outlet not working in the kitchen/when putting a tester he got hot and ground…" at bounding box center [251, 144] width 313 height 27
click at [391, 136] on textarea "3 outlet not working in the kitchen/when putting a tester he got hot and ground…" at bounding box center [251, 144] width 313 height 27
click at [398, 139] on textarea "3 outlet not working in the kitchen/when putting a tester he got hot and ground…" at bounding box center [251, 144] width 313 height 27
paste textarea "Venice Electricity"
drag, startPoint x: 264, startPoint y: 141, endPoint x: 115, endPoint y: 141, distance: 149.8
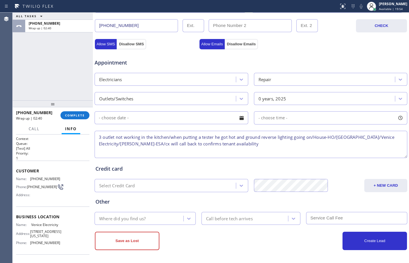
click at [115, 141] on textarea "3 outlet not working in the kitchen/when putting a tester he got hot and ground…" at bounding box center [251, 144] width 313 height 27
click at [283, 146] on textarea "3 outlet not working in the kitchen/when putting a tester he got hot and ground…" at bounding box center [251, 144] width 313 height 27
drag, startPoint x: 272, startPoint y: 147, endPoint x: 91, endPoint y: 137, distance: 181.6
click at [91, 137] on div "ALL TASKS ALL TASKS ACTIVE TASKS TASKS IN WRAP UP [PHONE_NUMBER] Wrap up | 02:4…" at bounding box center [211, 138] width 396 height 250
type textarea "3 outlet not working in the kitchen/when putting a tester he got hot and ground…"
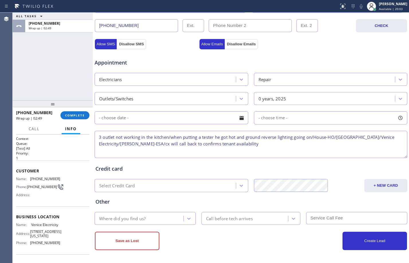
click at [139, 215] on div "Where did you find us?" at bounding box center [122, 218] width 46 height 7
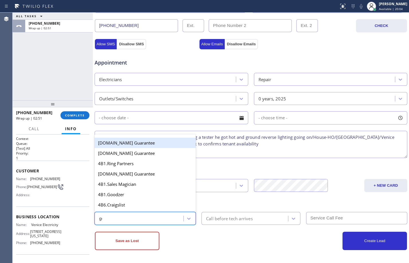
type input "goo"
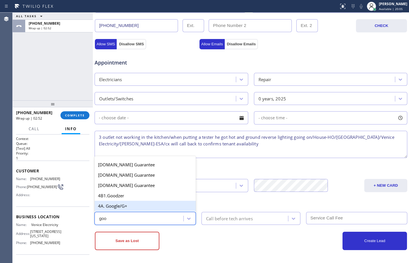
click at [126, 206] on div "4A. Google/G+" at bounding box center [145, 206] width 101 height 10
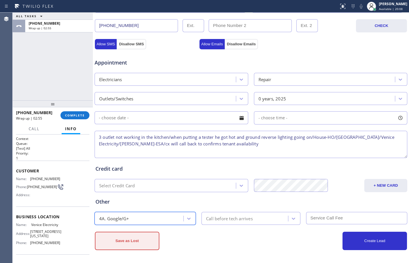
click at [149, 238] on button "Save as Lost" at bounding box center [127, 240] width 64 height 18
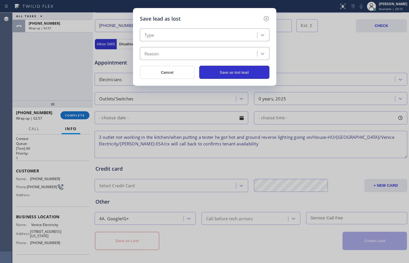
click at [193, 39] on div "Type" at bounding box center [199, 35] width 115 height 10
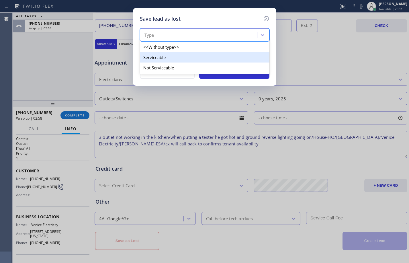
click at [180, 58] on div "Serviceable" at bounding box center [205, 57] width 130 height 10
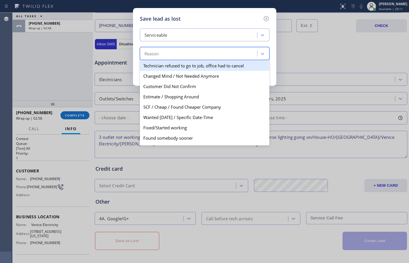
click at [180, 55] on div "Reason" at bounding box center [199, 54] width 115 height 10
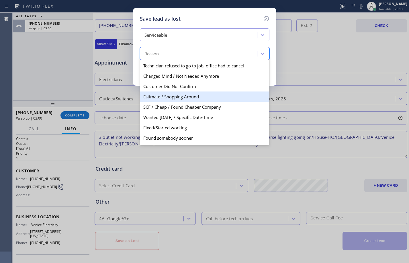
click at [174, 99] on div "Estimate / Shopping Around" at bounding box center [205, 96] width 130 height 10
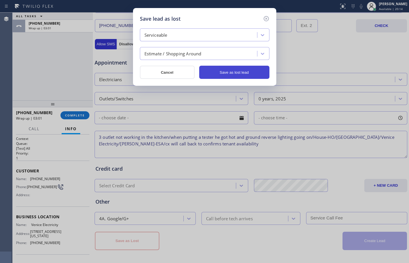
click at [223, 72] on button "Save as lost lead" at bounding box center [234, 72] width 70 height 13
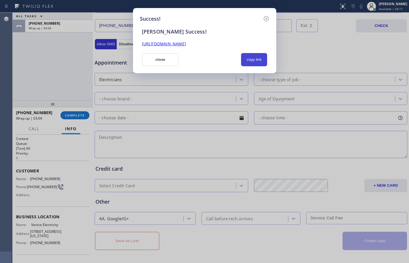
click at [249, 56] on button "copy link" at bounding box center [254, 59] width 26 height 13
click at [170, 58] on button "close" at bounding box center [160, 59] width 37 height 13
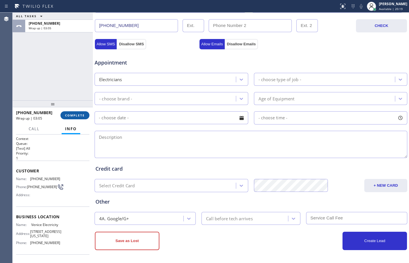
click at [77, 114] on span "COMPLETE" at bounding box center [75, 115] width 20 height 4
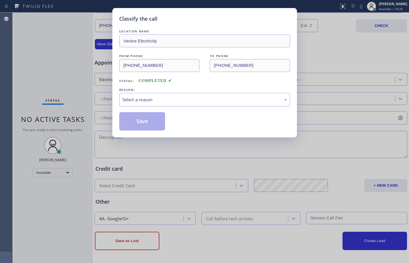
click at [176, 99] on div "Select a reason" at bounding box center [204, 99] width 164 height 7
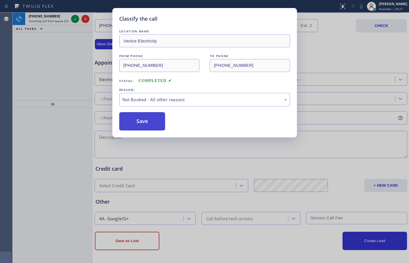
click at [140, 119] on button "Save" at bounding box center [142, 121] width 46 height 18
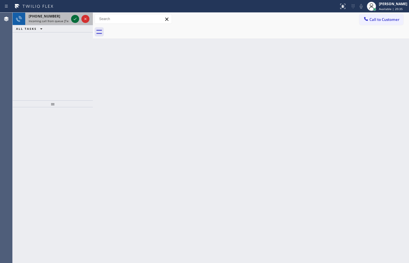
click at [74, 20] on icon at bounding box center [75, 18] width 7 height 7
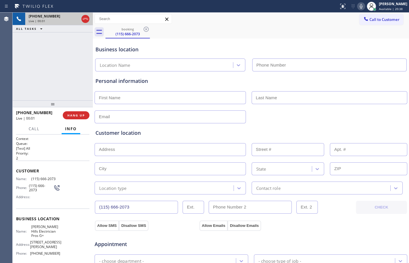
type input "[PHONE_NUMBER]"
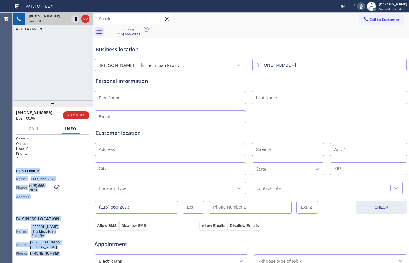
drag, startPoint x: 14, startPoint y: 169, endPoint x: 64, endPoint y: 253, distance: 97.5
click at [64, 253] on div "Context Queue: [Test] All Priority: 2 Customer Name: [PHONE_NUMBER] Phone: [PHO…" at bounding box center [53, 198] width 80 height 128
click at [70, 168] on div "Customer Name: [PHONE_NUMBER] Phone: [PHONE_NUMBER] Address:" at bounding box center [52, 184] width 73 height 48
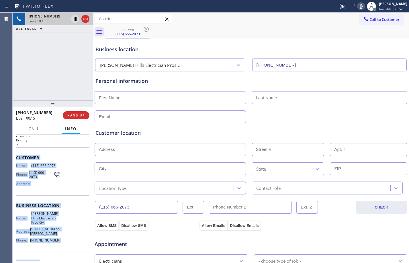
scroll to position [41, 0]
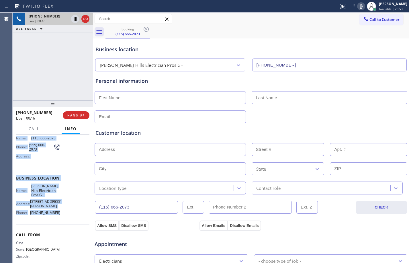
drag, startPoint x: 16, startPoint y: 169, endPoint x: 62, endPoint y: 217, distance: 66.9
click at [62, 217] on div "Context Queue: [Test] All Priority: 2 Customer Name: [PHONE_NUMBER] Phone: [PHO…" at bounding box center [52, 181] width 73 height 172
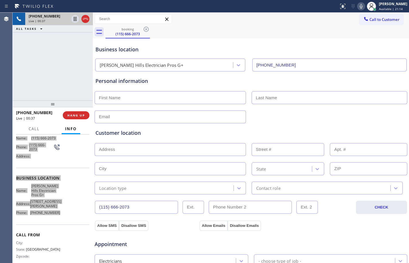
scroll to position [181, 0]
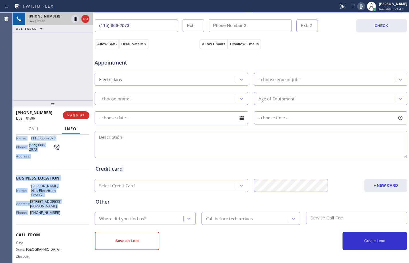
click at [78, 72] on div "[PHONE_NUMBER] Live | 01:06 ALL TASKS ALL TASKS ACTIVE TASKS TASKS IN WRAP UP" at bounding box center [53, 57] width 80 height 88
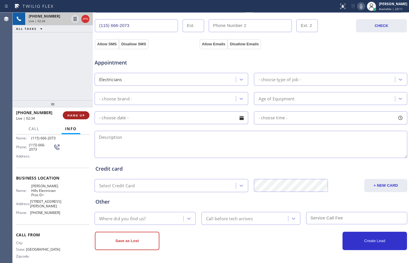
click at [79, 111] on button "HANG UP" at bounding box center [76, 115] width 27 height 8
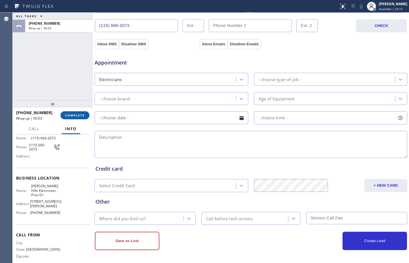
click at [77, 115] on span "COMPLETE" at bounding box center [75, 115] width 20 height 4
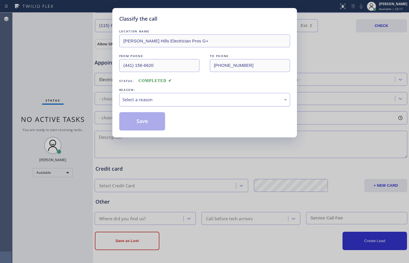
click at [138, 103] on div "Select a reason" at bounding box center [204, 99] width 171 height 13
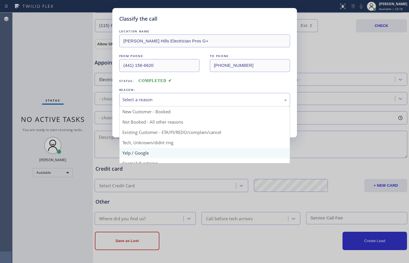
scroll to position [36, 0]
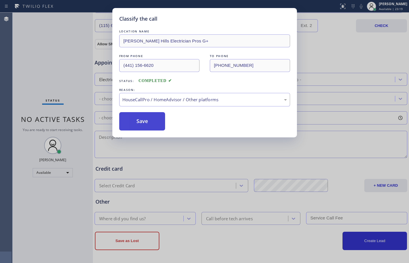
click at [136, 121] on button "Save" at bounding box center [142, 121] width 46 height 18
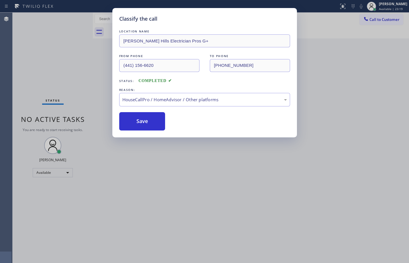
scroll to position [0, 0]
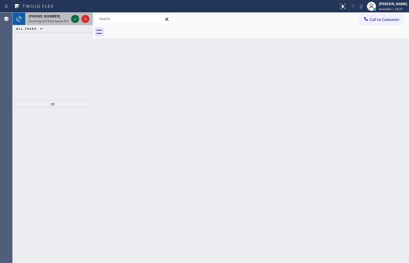
click at [76, 15] on button at bounding box center [75, 19] width 8 height 8
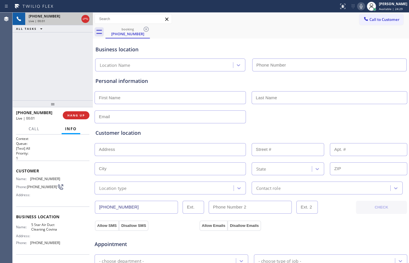
type input "[PHONE_NUMBER]"
click at [85, 115] on span "HANG UP" at bounding box center [75, 115] width 17 height 4
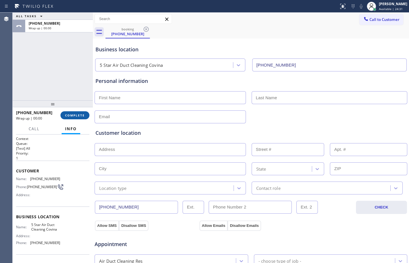
click at [83, 117] on span "COMPLETE" at bounding box center [75, 115] width 20 height 4
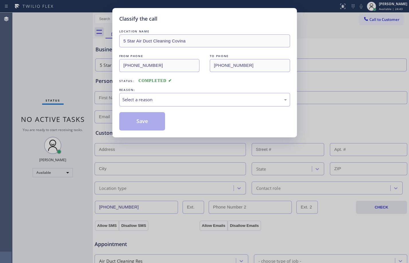
click at [155, 99] on div "Select a reason" at bounding box center [204, 99] width 164 height 7
click at [144, 125] on button "Save" at bounding box center [142, 121] width 46 height 18
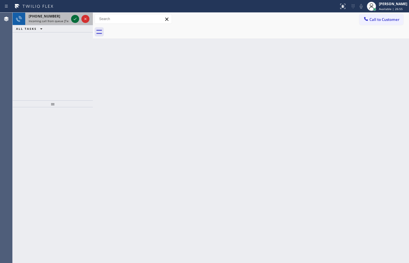
click at [78, 19] on icon at bounding box center [75, 18] width 7 height 7
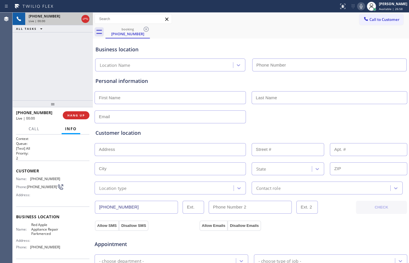
type input "[PHONE_NUMBER]"
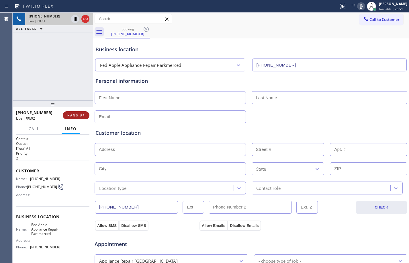
click at [79, 118] on button "HANG UP" at bounding box center [76, 115] width 27 height 8
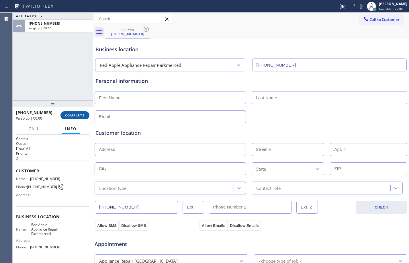
click at [79, 118] on button "COMPLETE" at bounding box center [74, 115] width 29 height 8
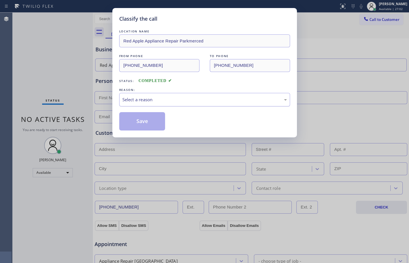
click at [258, 98] on div "Select a reason" at bounding box center [204, 99] width 164 height 7
click at [154, 122] on button "Save" at bounding box center [142, 121] width 46 height 18
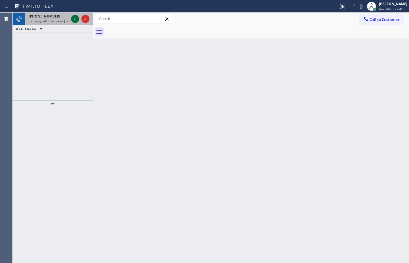
click at [78, 21] on icon at bounding box center [75, 18] width 7 height 7
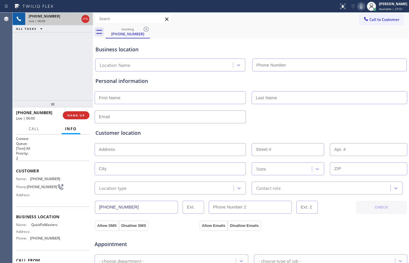
type input "[PHONE_NUMBER]"
click at [81, 111] on button "HANG UP" at bounding box center [76, 115] width 27 height 8
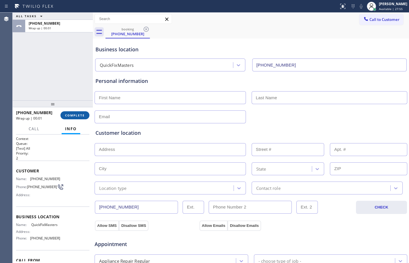
click at [81, 113] on span "COMPLETE" at bounding box center [75, 115] width 20 height 4
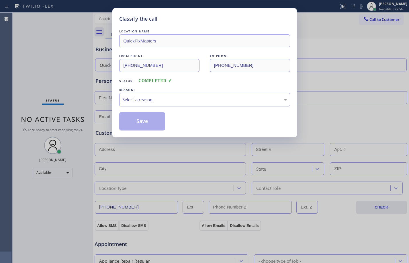
click at [165, 102] on div "Select a reason" at bounding box center [204, 99] width 164 height 7
click at [142, 120] on button "Save" at bounding box center [142, 121] width 46 height 18
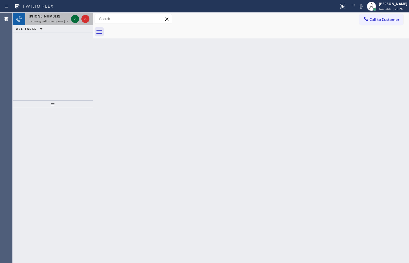
click at [75, 18] on icon at bounding box center [75, 18] width 7 height 7
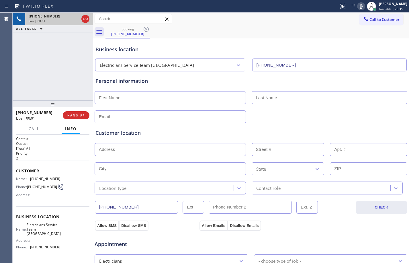
type input "[PHONE_NUMBER]"
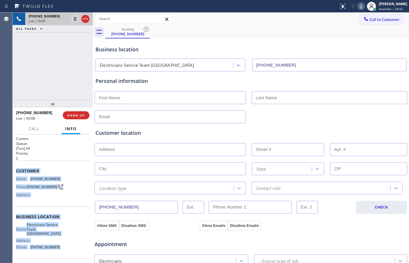
drag, startPoint x: 13, startPoint y: 172, endPoint x: 67, endPoint y: 248, distance: 92.4
click at [67, 248] on div "Context Queue: [Test] All Priority: 2 Customer Name: [PHONE_NUMBER] Phone: [PHO…" at bounding box center [53, 198] width 80 height 128
click at [75, 20] on icon at bounding box center [75, 18] width 7 height 7
click at [360, 8] on icon at bounding box center [361, 6] width 7 height 7
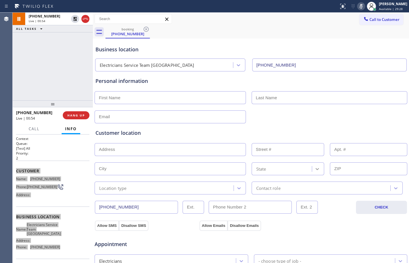
scroll to position [181, 0]
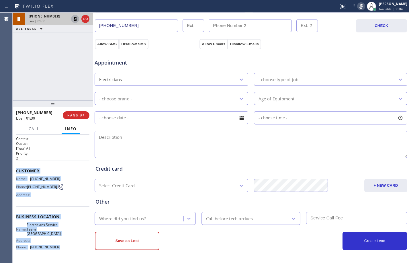
click at [74, 18] on icon at bounding box center [75, 19] width 4 height 4
click at [358, 9] on icon at bounding box center [361, 6] width 7 height 7
click at [74, 21] on icon at bounding box center [75, 18] width 7 height 7
click at [358, 5] on icon at bounding box center [361, 6] width 7 height 7
drag, startPoint x: 76, startPoint y: 17, endPoint x: 182, endPoint y: 33, distance: 107.5
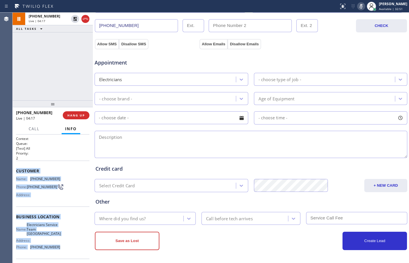
click at [76, 17] on icon at bounding box center [75, 19] width 4 height 4
click at [358, 8] on icon at bounding box center [361, 6] width 7 height 7
click at [76, 20] on icon at bounding box center [75, 18] width 7 height 7
click at [358, 4] on icon at bounding box center [361, 6] width 7 height 7
click at [65, 40] on div "[PHONE_NUMBER] Live | 07:28 ALL TASKS ALL TASKS ACTIVE TASKS TASKS IN WRAP UP" at bounding box center [53, 57] width 80 height 88
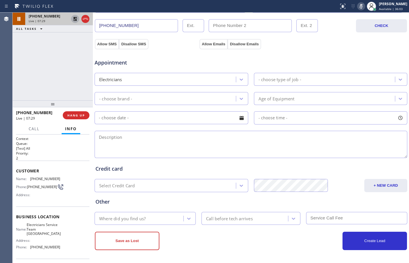
click at [74, 21] on icon at bounding box center [75, 19] width 4 height 4
click at [358, 7] on icon at bounding box center [361, 6] width 7 height 7
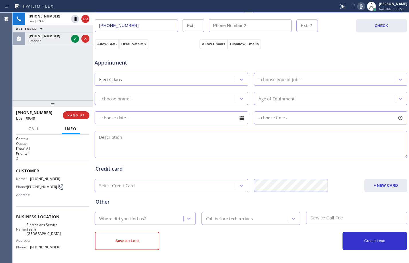
click at [62, 77] on div "[PHONE_NUMBER] Live | 09:48 ALL TASKS ALL TASKS ACTIVE TASKS TASKS IN WRAP UP […" at bounding box center [53, 57] width 80 height 88
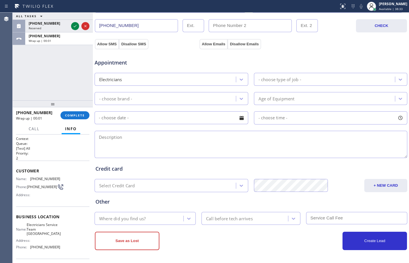
scroll to position [0, 0]
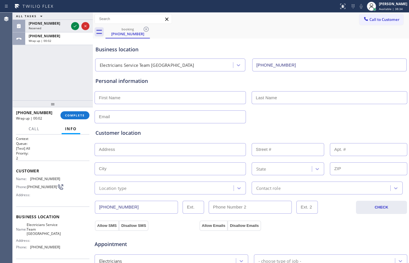
click at [140, 99] on input "text" at bounding box center [170, 97] width 151 height 13
click at [195, 103] on input "text" at bounding box center [170, 97] width 151 height 13
paste input "[PERSON_NAME]"
type input "[PERSON_NAME]"
click at [313, 100] on input "text" at bounding box center [330, 97] width 156 height 13
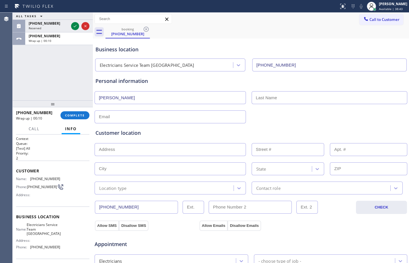
paste input "Moray"
type input "Moray"
click at [173, 150] on input "text" at bounding box center [170, 149] width 151 height 13
paste input "[STREET_ADDRESS],"
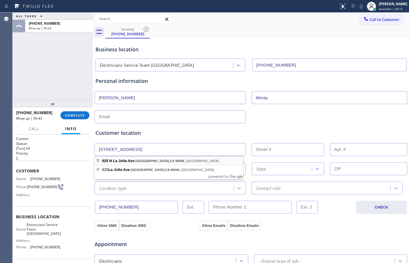
type input "[STREET_ADDRESS]"
type input "925"
type input "[GEOGRAPHIC_DATA]"
type input "90046"
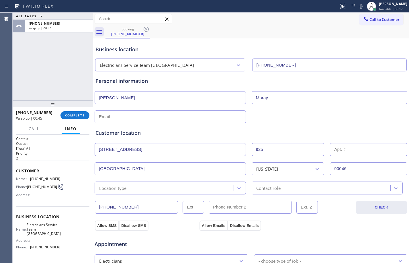
click at [124, 186] on div "Location type" at bounding box center [113, 188] width 28 height 7
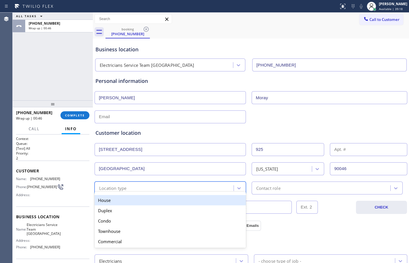
click at [119, 203] on div "House" at bounding box center [170, 200] width 151 height 10
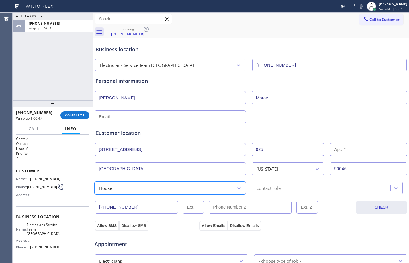
click at [295, 190] on div "Contact role" at bounding box center [321, 188] width 137 height 10
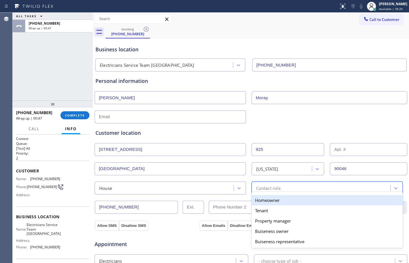
click at [277, 199] on div "Homeowner" at bounding box center [327, 200] width 151 height 10
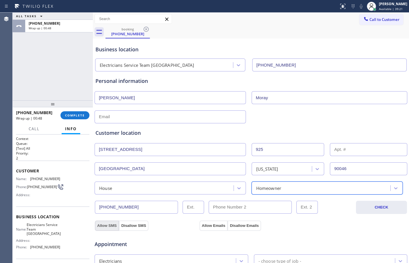
click at [106, 224] on button "Allow SMS" at bounding box center [107, 225] width 24 height 10
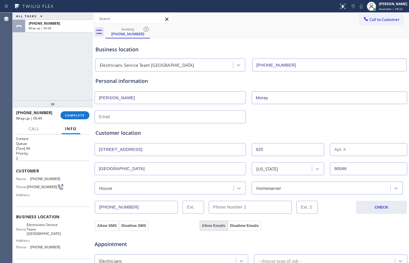
click at [220, 225] on button "Allow Emails" at bounding box center [213, 225] width 28 height 10
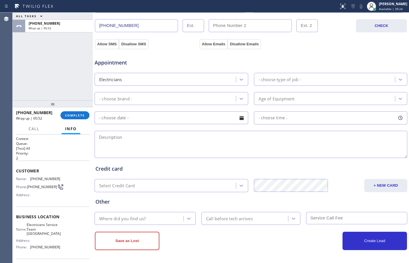
click at [304, 82] on div "- choose type of job -" at bounding box center [326, 79] width 140 height 10
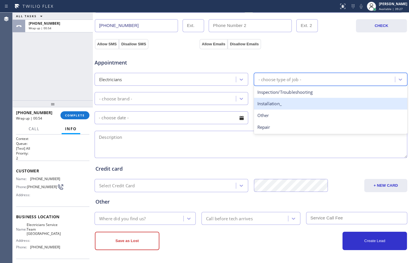
click at [270, 105] on div "Installation_" at bounding box center [331, 104] width 154 height 12
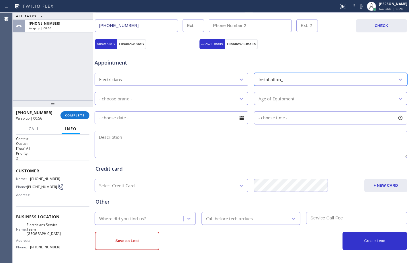
click at [109, 93] on div "- choose brand -" at bounding box center [172, 98] width 154 height 13
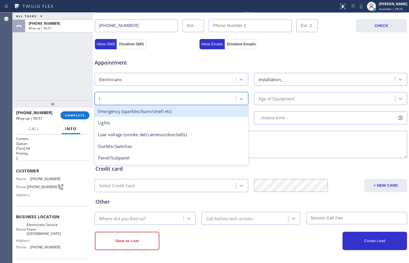
type input "li"
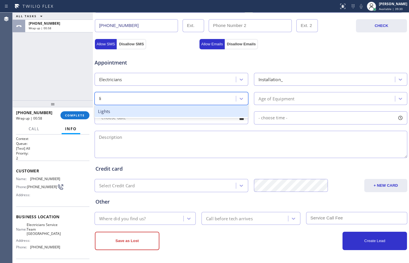
click at [117, 112] on div "Lights" at bounding box center [172, 111] width 154 height 12
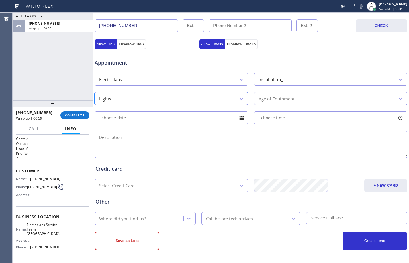
click at [260, 100] on div "Age of Equipment" at bounding box center [276, 98] width 36 height 7
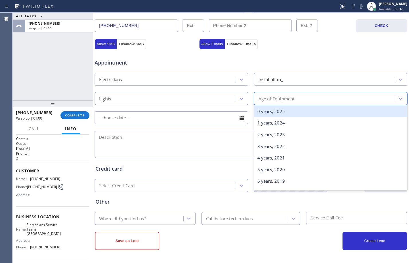
click at [268, 113] on div "0 years, 2025" at bounding box center [331, 111] width 154 height 12
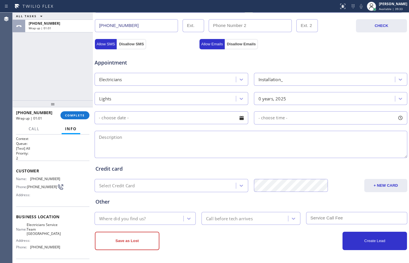
click at [160, 122] on input "text" at bounding box center [172, 117] width 154 height 13
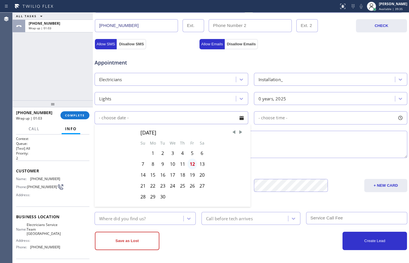
click at [190, 164] on div "12" at bounding box center [192, 163] width 10 height 11
type input "[DATE]"
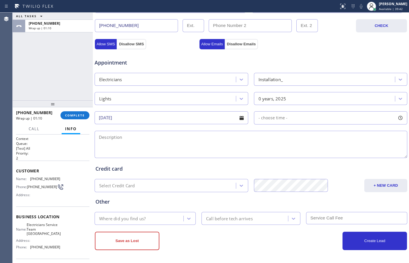
click at [57, 57] on div "ALL TASKS ALL TASKS ACTIVE TASKS TASKS IN WRAP UP [PHONE_NUMBER] Wrap up | 01:10" at bounding box center [53, 57] width 80 height 88
click at [278, 117] on span "- choose time -" at bounding box center [272, 117] width 29 height 5
drag, startPoint x: 257, startPoint y: 153, endPoint x: 331, endPoint y: 157, distance: 74.3
click at [333, 157] on div at bounding box center [336, 153] width 7 height 12
drag, startPoint x: 258, startPoint y: 149, endPoint x: 302, endPoint y: 156, distance: 44.3
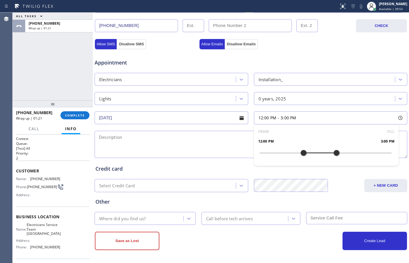
click at [302, 156] on div at bounding box center [303, 153] width 7 height 12
click at [217, 138] on textarea at bounding box center [251, 144] width 313 height 27
click at [154, 136] on textarea "12-3/$60/" at bounding box center [251, 144] width 313 height 27
paste textarea "cx wants to install a ight in the ceiling/already have the lights and also alre…"
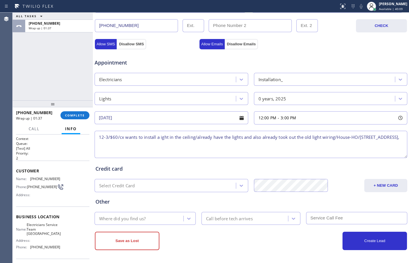
click at [161, 138] on textarea "12-3/$60/cx wants to install a ight in the ceiling/already have the lights and …" at bounding box center [251, 144] width 313 height 27
click at [197, 138] on textarea "12-3/$60/cx wants to install a light in the ceiling/already have the lights and…" at bounding box center [251, 144] width 313 height 27
click at [199, 138] on textarea "12-3/$60/cx wants to install a light in the ceiling/already have the lights and…" at bounding box center [251, 144] width 313 height 27
click at [66, 62] on div "ALL TASKS ALL TASKS ACTIVE TASKS TASKS IN WRAP UP [PHONE_NUMBER] Wrap up | 01:59" at bounding box center [53, 57] width 80 height 88
click at [199, 138] on textarea "12-3/$60/cx wants to install a light in the ceiling/already have the lights and…" at bounding box center [251, 144] width 313 height 27
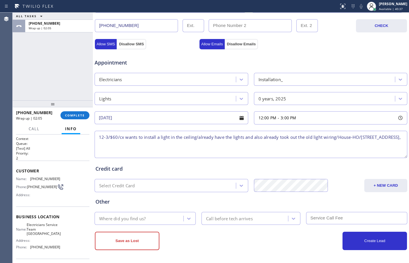
paste textarea "don't know how high but we might need ladder estimate is 10 ft"
click at [303, 145] on textarea "12-3/$60/cx wants to install a light in the ceiling/don't know how high but we …" at bounding box center [251, 144] width 313 height 27
click at [317, 146] on textarea "12-3/$60/cx wants to install a light in the ceiling/don't know how high but we …" at bounding box center [251, 144] width 313 height 27
click at [318, 143] on textarea "12-3/$60/cx wants to install a light in the ceiling/don't know how high but we …" at bounding box center [251, 144] width 313 height 27
paste textarea "Electricians Service Team [GEOGRAPHIC_DATA]"
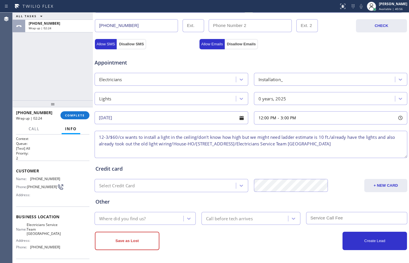
click at [387, 145] on textarea "12-3/$60/cx wants to install a light in the ceiling/don't know how high but we …" at bounding box center [251, 144] width 313 height 27
paste textarea "Please call customer 30 minutes prior to arrival"
type textarea "12-3/$60/cx wants to install a light in the ceiling/don't know how high but we …"
click at [158, 222] on div "Where did you find us?" at bounding box center [139, 218] width 87 height 10
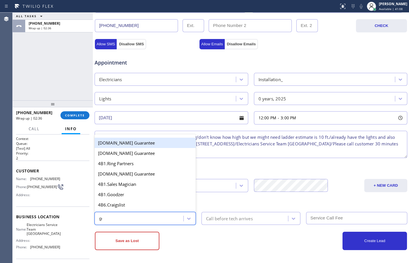
type input "goo"
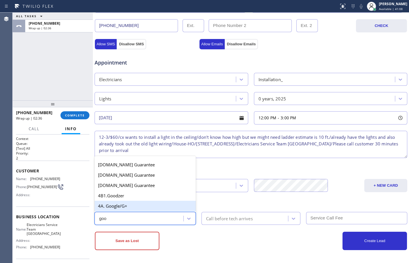
click at [136, 205] on div "4A. Google/G+" at bounding box center [145, 206] width 101 height 10
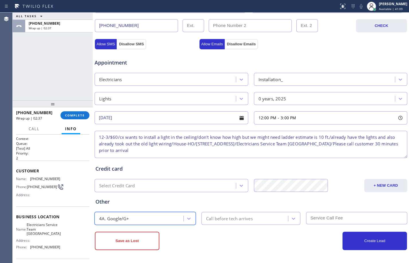
click at [219, 220] on div "Call before tech arrives" at bounding box center [229, 218] width 47 height 7
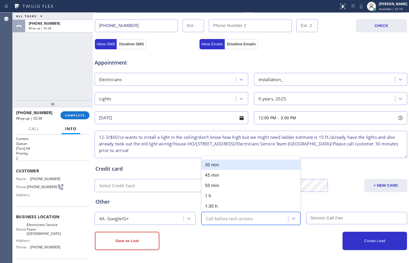
click at [229, 164] on div "30 min" at bounding box center [250, 164] width 99 height 10
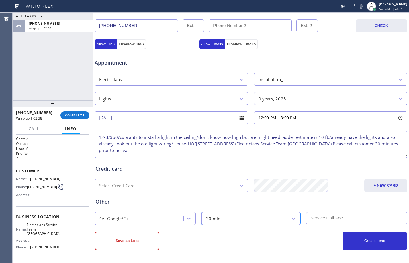
click at [325, 217] on input "text" at bounding box center [356, 218] width 101 height 12
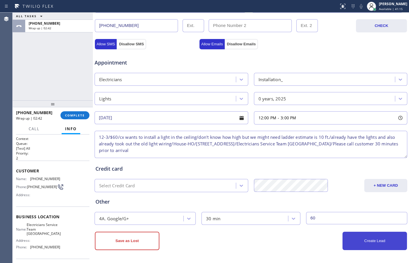
type input "60"
click at [370, 239] on button "Create Lead" at bounding box center [374, 240] width 64 height 18
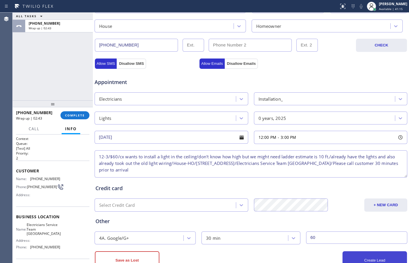
scroll to position [201, 0]
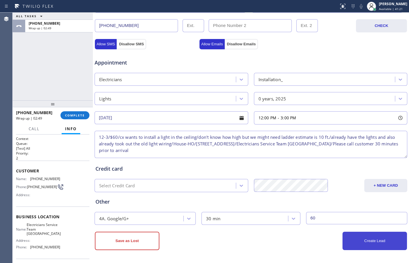
click at [376, 243] on button "Create Lead" at bounding box center [374, 240] width 64 height 18
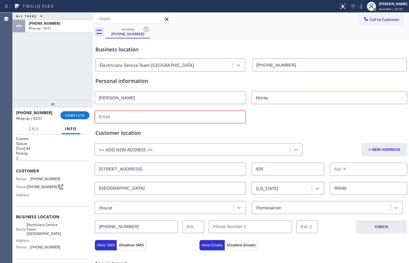
click at [180, 113] on input "text" at bounding box center [170, 116] width 151 height 13
click at [149, 118] on input "text" at bounding box center [170, 116] width 151 height 13
paste input "[EMAIL_ADDRESS][DOMAIN_NAME]"
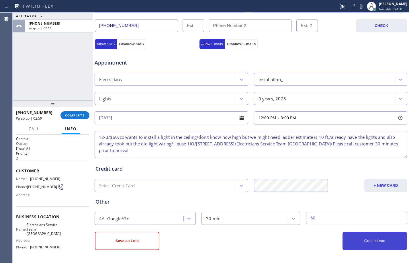
type input "[EMAIL_ADDRESS][DOMAIN_NAME]"
click at [353, 237] on button "Create Lead" at bounding box center [374, 240] width 64 height 18
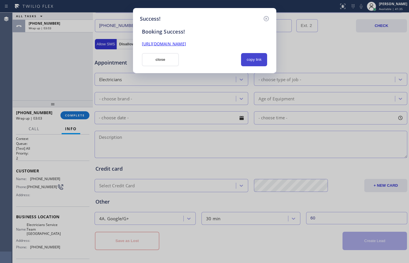
click at [255, 61] on button "copy link" at bounding box center [254, 59] width 26 height 13
click at [186, 44] on link "[URL][DOMAIN_NAME]" at bounding box center [164, 43] width 44 height 5
click at [161, 61] on button "close" at bounding box center [160, 59] width 37 height 13
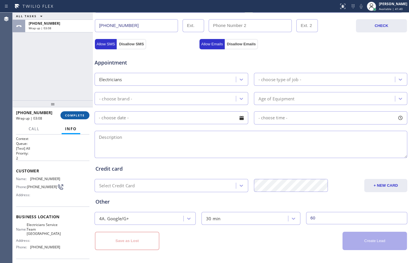
click at [82, 115] on span "COMPLETE" at bounding box center [75, 115] width 20 height 4
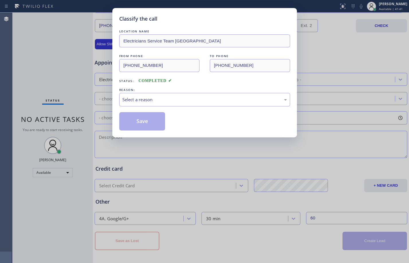
click at [178, 95] on div "Select a reason" at bounding box center [204, 99] width 171 height 13
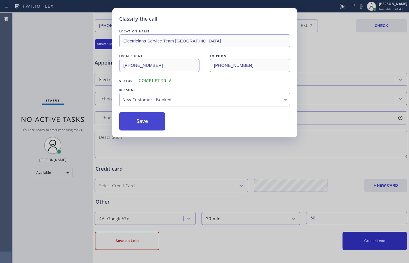
click at [150, 121] on button "Save" at bounding box center [142, 121] width 46 height 18
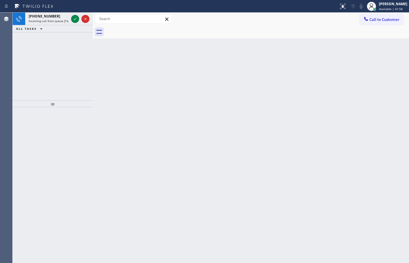
click at [75, 21] on icon at bounding box center [75, 18] width 7 height 7
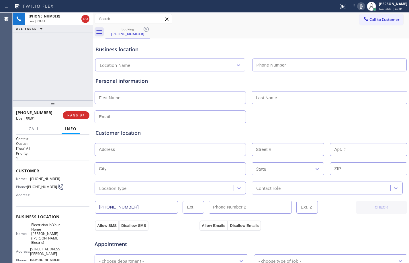
type input "[PHONE_NUMBER]"
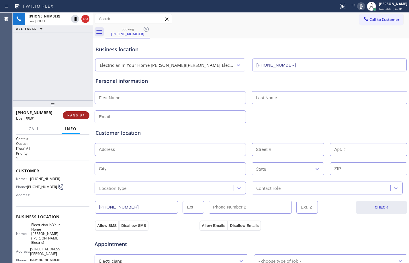
click at [85, 118] on button "HANG UP" at bounding box center [76, 115] width 27 height 8
click at [85, 118] on button "COMPLETE" at bounding box center [74, 115] width 29 height 8
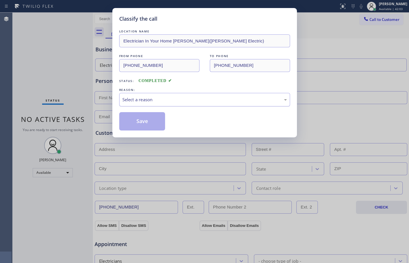
click at [147, 102] on div "Select a reason" at bounding box center [204, 99] width 164 height 7
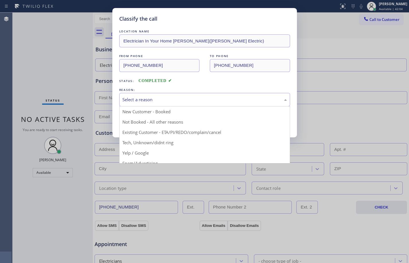
click at [146, 163] on div "Classify the call LOCATION NAME Electrician In Your Home [PERSON_NAME]([PERSON_…" at bounding box center [204, 131] width 409 height 263
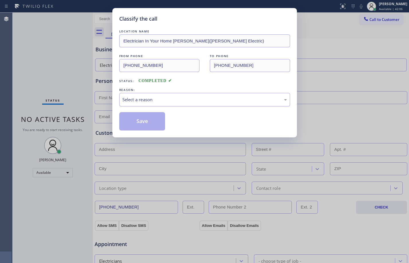
click at [146, 101] on div "Select a reason" at bounding box center [204, 99] width 164 height 7
click at [142, 122] on button "Save" at bounding box center [142, 121] width 46 height 18
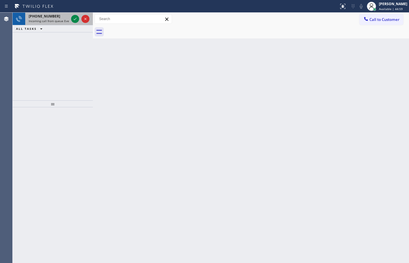
click at [72, 15] on div at bounding box center [80, 19] width 21 height 13
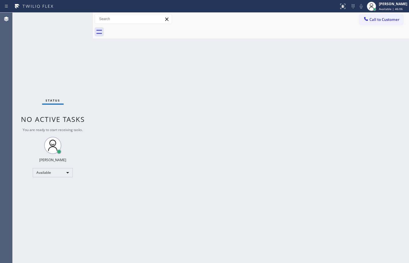
click at [74, 72] on div "Status No active tasks You are ready to start receiving tasks. [PERSON_NAME] Av…" at bounding box center [53, 138] width 80 height 250
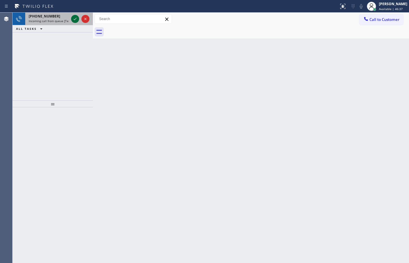
click at [72, 18] on icon at bounding box center [75, 18] width 7 height 7
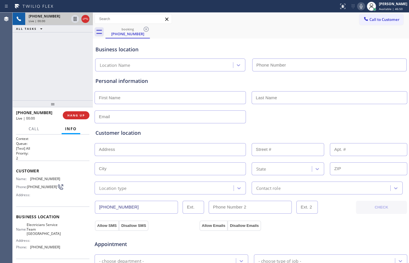
type input "[PHONE_NUMBER]"
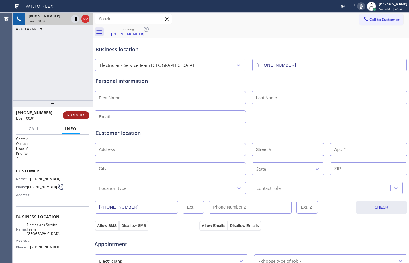
click at [74, 114] on span "HANG UP" at bounding box center [75, 115] width 17 height 4
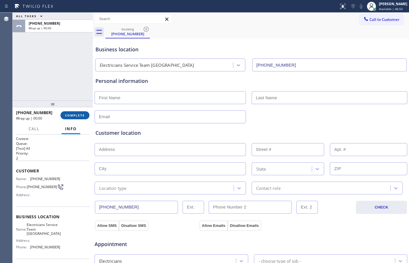
click at [74, 114] on span "COMPLETE" at bounding box center [75, 115] width 20 height 4
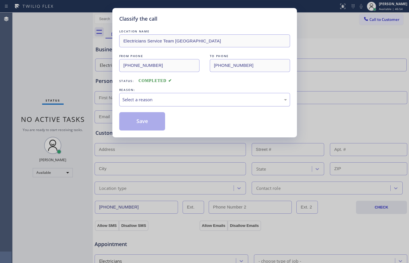
click at [241, 99] on div "Select a reason" at bounding box center [204, 99] width 164 height 7
click at [136, 127] on button "Save" at bounding box center [142, 121] width 46 height 18
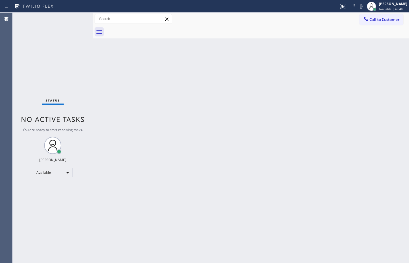
click at [72, 49] on div "Status No active tasks You are ready to start receiving tasks. [PERSON_NAME] Av…" at bounding box center [53, 138] width 80 height 250
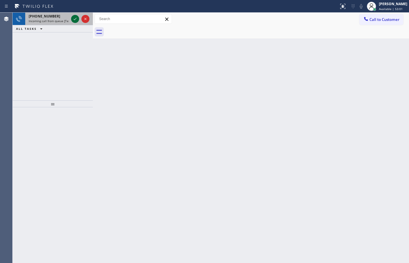
click at [72, 20] on icon at bounding box center [75, 18] width 7 height 7
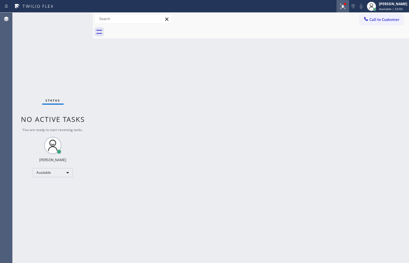
click at [339, 9] on icon at bounding box center [342, 6] width 7 height 7
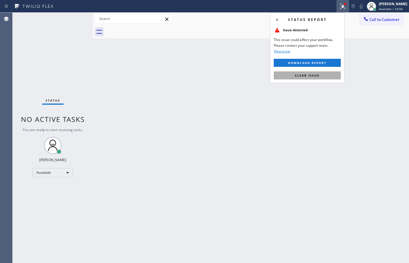
click at [318, 77] on button "Clear issue" at bounding box center [307, 75] width 67 height 8
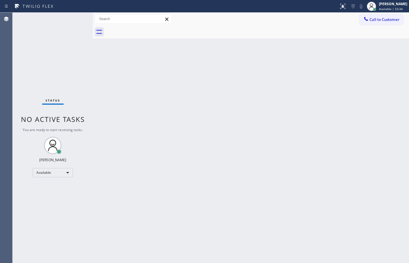
click at [72, 21] on div "Status No active tasks You are ready to start receiving tasks. [PERSON_NAME] Av…" at bounding box center [53, 138] width 80 height 250
click at [77, 17] on div "Status No active tasks You are ready to start receiving tasks. [PERSON_NAME] Av…" at bounding box center [53, 138] width 80 height 250
click at [220, 183] on div "Back to Dashboard Change Sender ID Customers Technicians Select a contact Outbo…" at bounding box center [251, 138] width 316 height 250
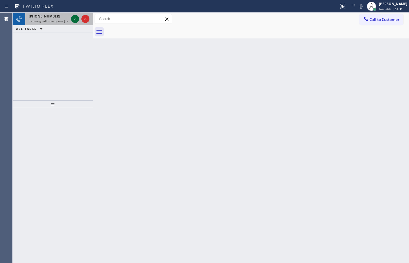
click at [74, 20] on icon at bounding box center [75, 19] width 3 height 2
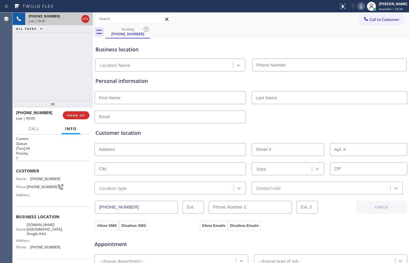
type input "[PHONE_NUMBER]"
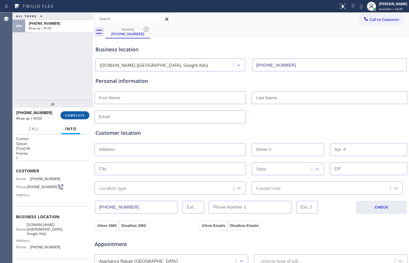
click at [72, 114] on span "COMPLETE" at bounding box center [75, 115] width 20 height 4
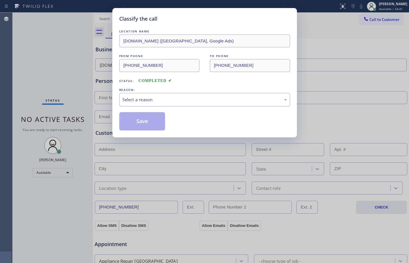
click at [204, 97] on div "Select a reason" at bounding box center [204, 99] width 164 height 7
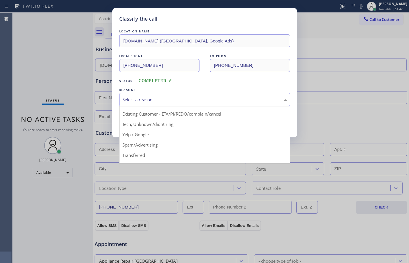
scroll to position [36, 0]
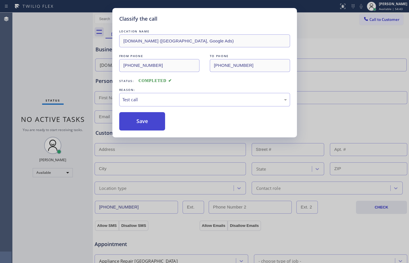
click at [139, 115] on button "Save" at bounding box center [142, 121] width 46 height 18
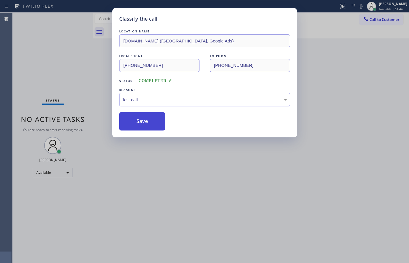
click at [142, 115] on button "Save" at bounding box center [142, 121] width 46 height 18
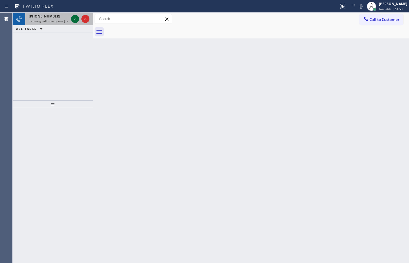
click at [74, 17] on icon at bounding box center [75, 18] width 7 height 7
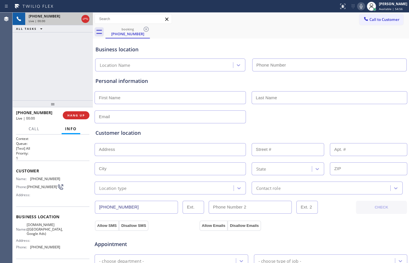
type input "[PHONE_NUMBER]"
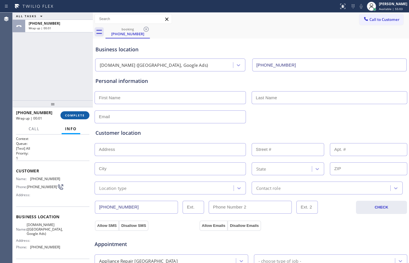
click at [72, 116] on span "COMPLETE" at bounding box center [75, 115] width 20 height 4
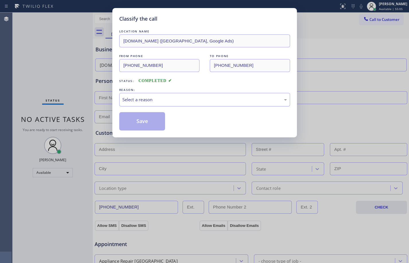
click at [160, 101] on div "Select a reason" at bounding box center [204, 99] width 164 height 7
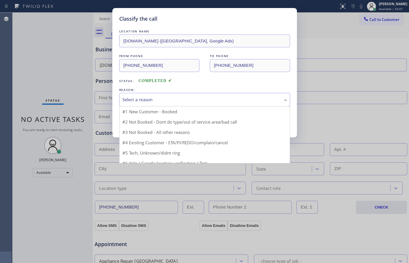
click at [60, 85] on div "Classify the call LOCATION NAME [DOMAIN_NAME] ([GEOGRAPHIC_DATA], Google Ads) F…" at bounding box center [204, 131] width 409 height 263
click at [158, 97] on div "Select a reason" at bounding box center [204, 99] width 164 height 7
click at [50, 65] on div "Classify the call LOCATION NAME [DOMAIN_NAME] ([GEOGRAPHIC_DATA], Google Ads) F…" at bounding box center [204, 131] width 409 height 263
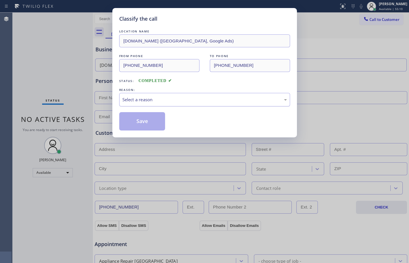
click at [159, 105] on div "Select a reason" at bounding box center [204, 99] width 171 height 13
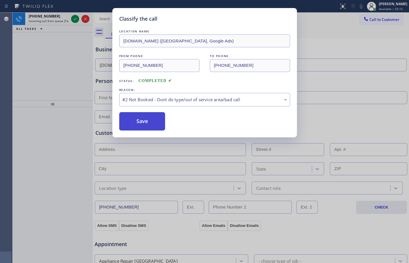
click at [152, 118] on button "Save" at bounding box center [142, 121] width 46 height 18
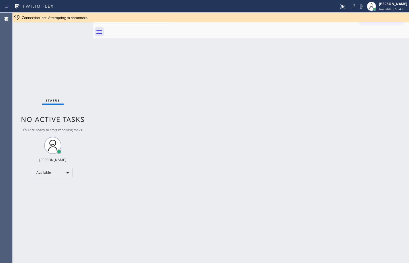
click at [187, 87] on div "Back to Dashboard Change Sender ID Customers Technicians Select a contact Outbo…" at bounding box center [251, 138] width 316 height 250
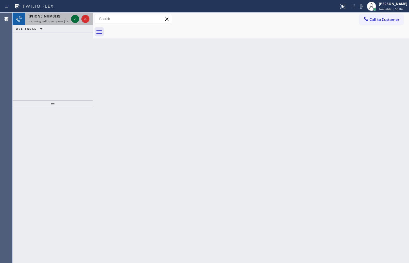
click at [75, 19] on icon at bounding box center [75, 18] width 7 height 7
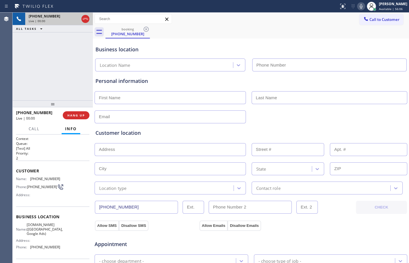
type input "[PHONE_NUMBER]"
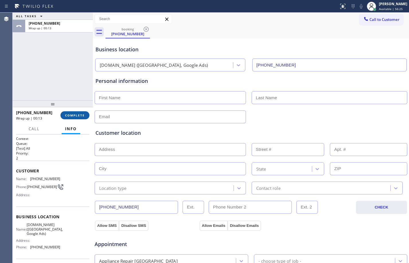
click at [73, 116] on span "COMPLETE" at bounding box center [75, 115] width 20 height 4
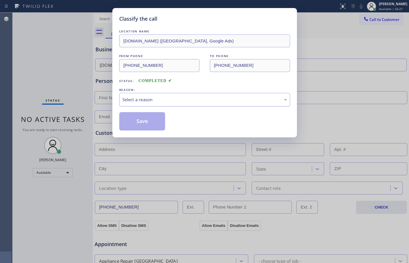
click at [204, 97] on div "Select a reason" at bounding box center [204, 99] width 164 height 7
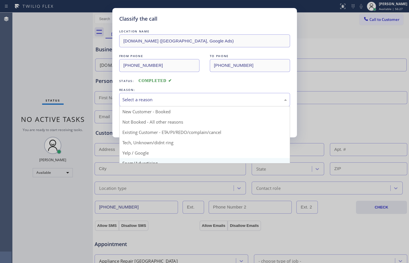
scroll to position [36, 0]
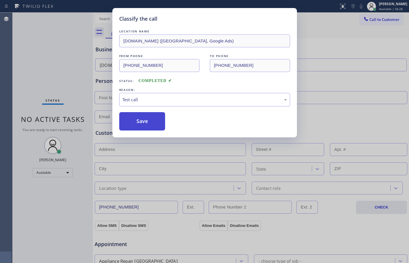
click at [143, 124] on button "Save" at bounding box center [142, 121] width 46 height 18
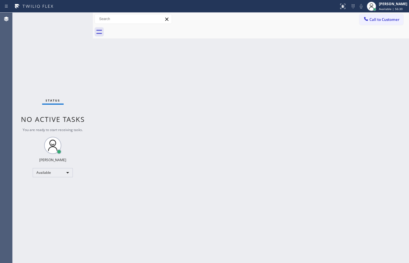
click at [383, 94] on div "Back to Dashboard Change Sender ID Customers Technicians Select a contact Outbo…" at bounding box center [251, 138] width 316 height 250
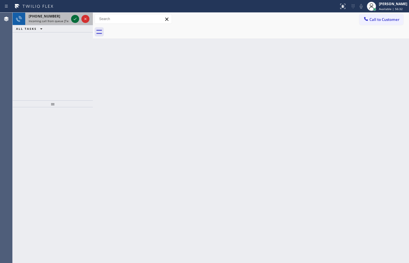
click at [76, 20] on icon at bounding box center [75, 18] width 7 height 7
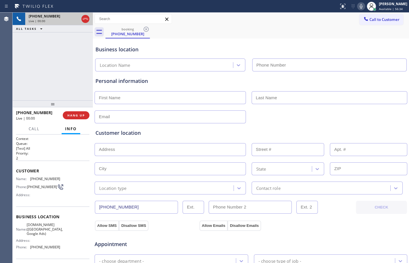
type input "[PHONE_NUMBER]"
click at [56, 62] on div "[PHONE_NUMBER] Live | 00:04 ALL TASKS ALL TASKS ACTIVE TASKS TASKS IN WRAP UP" at bounding box center [53, 57] width 80 height 88
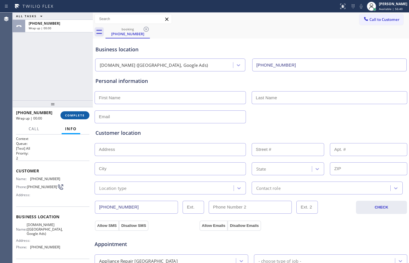
click at [67, 115] on span "COMPLETE" at bounding box center [75, 115] width 20 height 4
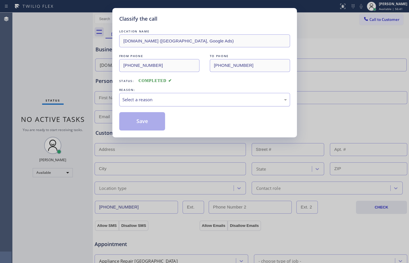
click at [189, 100] on div "Select a reason" at bounding box center [204, 99] width 164 height 7
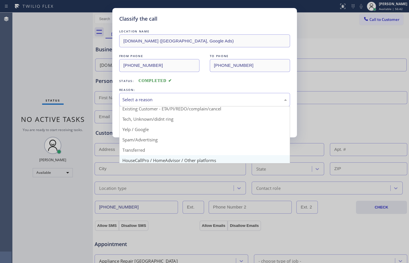
scroll to position [36, 0]
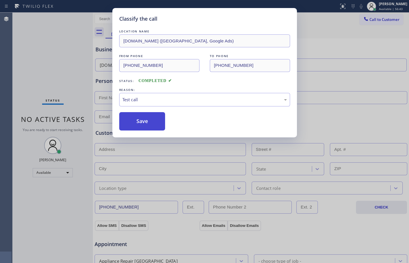
click at [140, 122] on button "Save" at bounding box center [142, 121] width 46 height 18
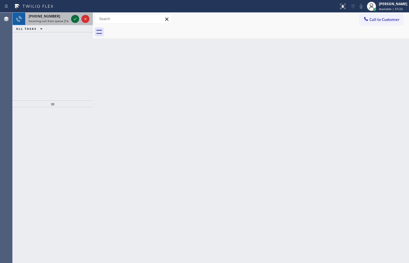
click at [77, 20] on icon at bounding box center [75, 18] width 7 height 7
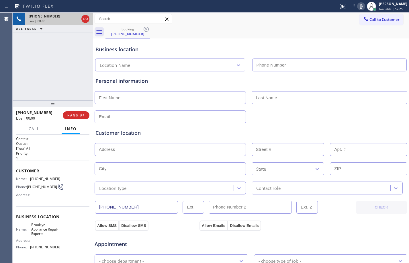
type input "[PHONE_NUMBER]"
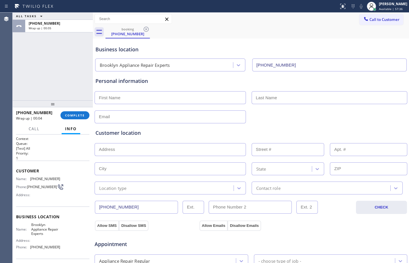
drag, startPoint x: 80, startPoint y: 116, endPoint x: 95, endPoint y: 109, distance: 16.9
click at [80, 116] on span "COMPLETE" at bounding box center [75, 115] width 20 height 4
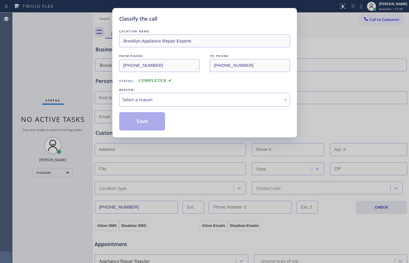
click at [239, 101] on div "Select a reason" at bounding box center [204, 99] width 164 height 7
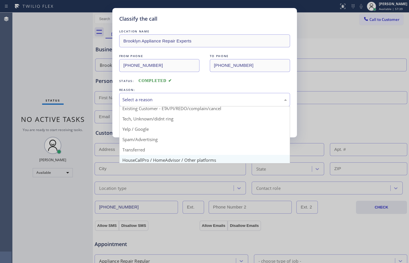
scroll to position [36, 0]
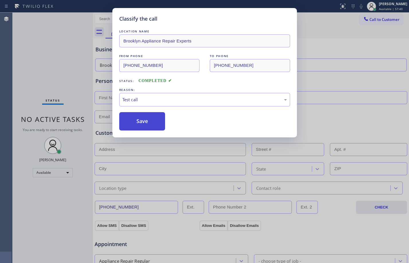
click at [143, 120] on button "Save" at bounding box center [142, 121] width 46 height 18
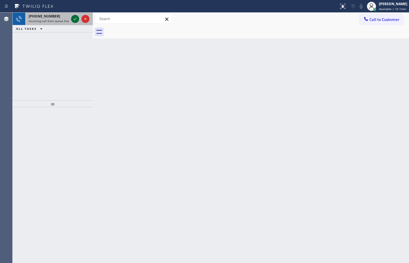
click at [75, 22] on icon at bounding box center [75, 18] width 7 height 7
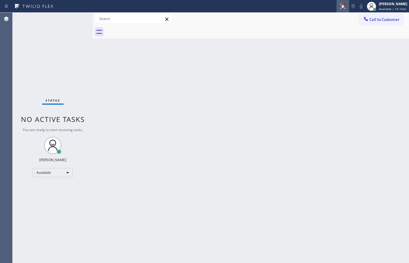
click at [336, 10] on button at bounding box center [342, 6] width 13 height 13
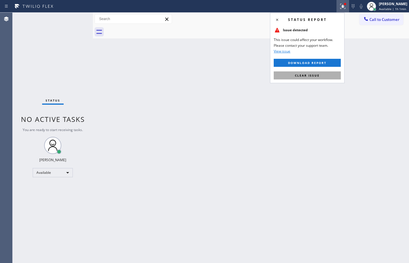
click at [309, 75] on span "Clear issue" at bounding box center [307, 75] width 25 height 4
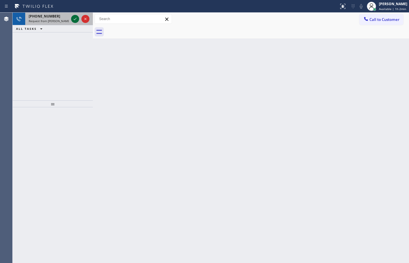
click at [75, 19] on icon at bounding box center [75, 18] width 7 height 7
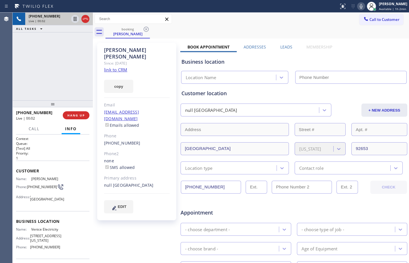
type input "[PHONE_NUMBER]"
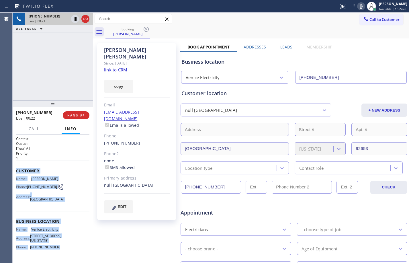
drag, startPoint x: 15, startPoint y: 170, endPoint x: 64, endPoint y: 252, distance: 96.0
click at [64, 252] on div "Context Queue: [Test] All Priority: 1 Customer Name: [PERSON_NAME] Phone: [PHON…" at bounding box center [53, 198] width 80 height 128
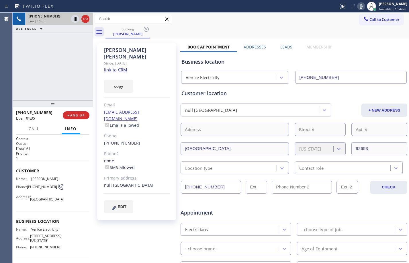
click at [63, 63] on div "[PHONE_NUMBER] Live | 01:35 ALL TASKS ALL TASKS ACTIVE TASKS TASKS IN WRAP UP" at bounding box center [53, 57] width 80 height 88
click at [71, 70] on div "[PHONE_NUMBER] Live | 03:59 ALL TASKS ALL TASKS ACTIVE TASKS TASKS IN WRAP UP" at bounding box center [53, 57] width 80 height 88
click at [54, 72] on div "[PHONE_NUMBER] Live | 04:05 ALL TASKS ALL TASKS ACTIVE TASKS TASKS IN WRAP UP" at bounding box center [53, 57] width 80 height 88
click at [49, 56] on div "[PHONE_NUMBER] Live | 05:11 ALL TASKS ALL TASKS ACTIVE TASKS TASKS IN WRAP UP" at bounding box center [53, 57] width 80 height 88
click at [397, 4] on div "[PERSON_NAME]" at bounding box center [393, 3] width 28 height 5
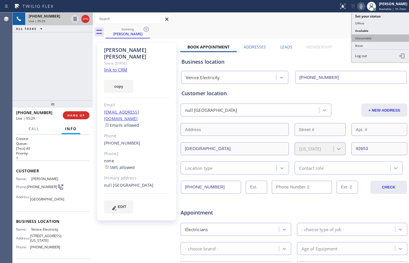
click at [358, 41] on button "Unavailable" at bounding box center [380, 37] width 57 height 7
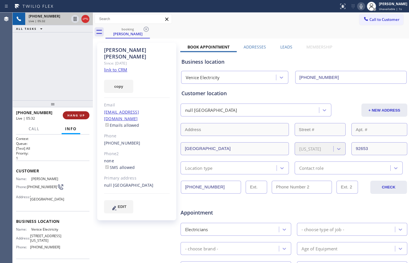
click at [73, 113] on span "HANG UP" at bounding box center [75, 115] width 17 height 4
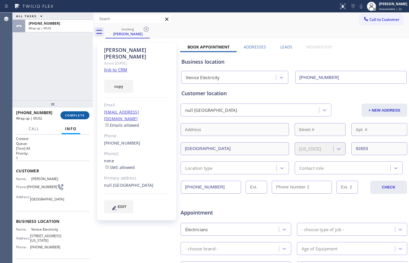
click at [84, 115] on span "COMPLETE" at bounding box center [75, 115] width 20 height 4
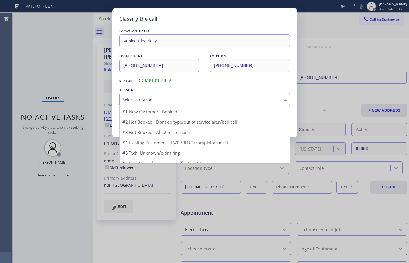
click at [195, 101] on div "Select a reason" at bounding box center [204, 99] width 164 height 7
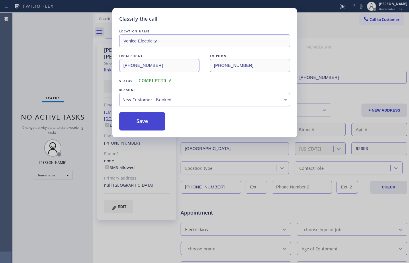
click at [147, 122] on button "Save" at bounding box center [142, 121] width 46 height 18
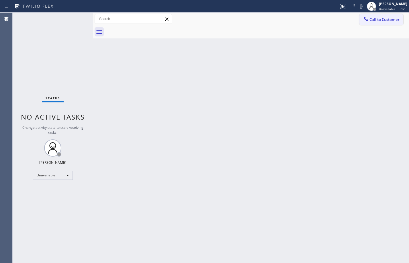
click at [390, 19] on span "Call to Customer" at bounding box center [384, 19] width 30 height 5
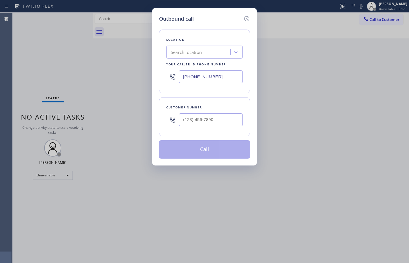
drag, startPoint x: 217, startPoint y: 77, endPoint x: 89, endPoint y: 67, distance: 128.8
click at [89, 67] on div "Outbound call Location Search location Your caller id phone number [PHONE_NUMBE…" at bounding box center [204, 131] width 409 height 263
paste input "310) 870-3041"
type input "[PHONE_NUMBER]"
click at [221, 120] on input "(___) ___-____" at bounding box center [211, 119] width 64 height 13
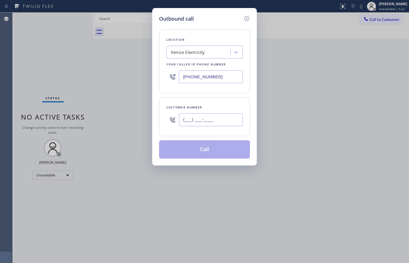
paste input "949) 463-8338"
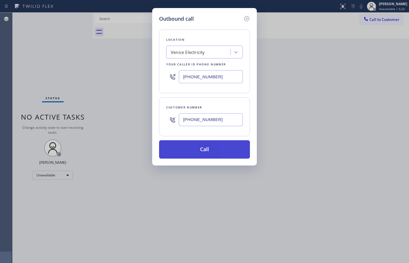
type input "[PHONE_NUMBER]"
click at [213, 150] on button "Call" at bounding box center [204, 149] width 91 height 18
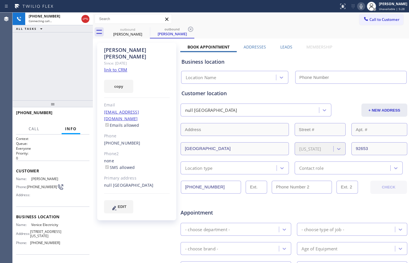
type input "[PHONE_NUMBER]"
click at [343, 5] on div at bounding box center [344, 3] width 3 height 3
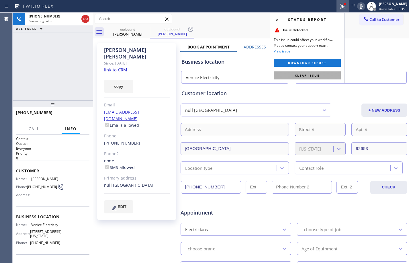
click at [311, 72] on button "Clear issue" at bounding box center [307, 75] width 67 height 8
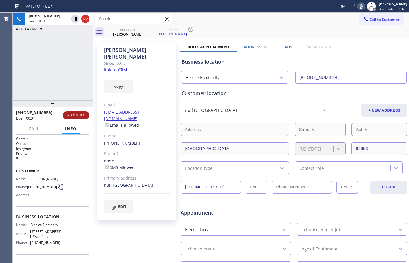
click at [77, 117] on button "HANG UP" at bounding box center [76, 115] width 27 height 8
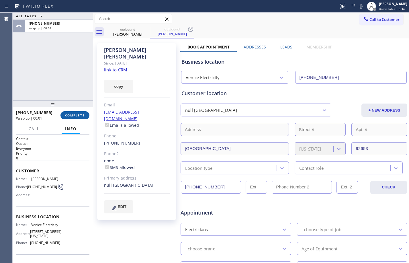
click at [77, 117] on button "COMPLETE" at bounding box center [74, 115] width 29 height 8
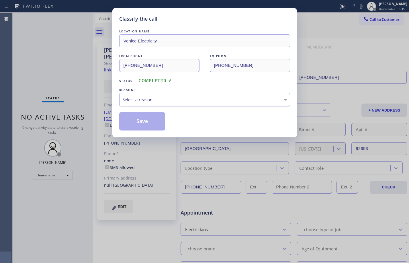
click at [140, 97] on div "Select a reason" at bounding box center [204, 99] width 164 height 7
click at [140, 121] on button "Save" at bounding box center [142, 121] width 46 height 18
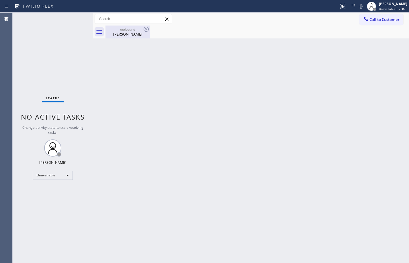
click at [134, 26] on div "outbound [PERSON_NAME]" at bounding box center [127, 31] width 43 height 13
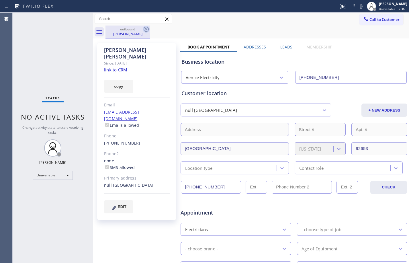
click at [146, 30] on icon at bounding box center [146, 29] width 5 height 5
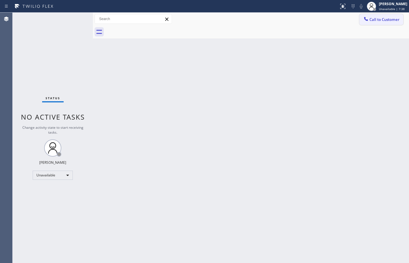
click at [384, 16] on button "Call to Customer" at bounding box center [381, 19] width 44 height 11
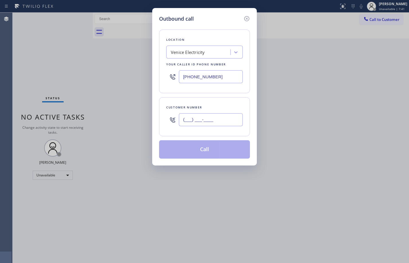
click at [211, 118] on input "(___) ___-____" at bounding box center [211, 119] width 64 height 13
paste input "949) 463-8338"
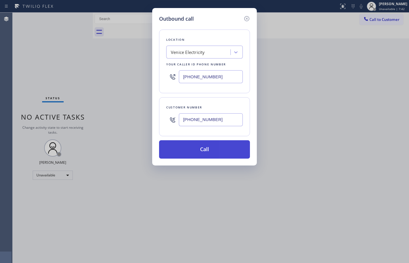
type input "[PHONE_NUMBER]"
click at [195, 146] on button "Call" at bounding box center [204, 149] width 91 height 18
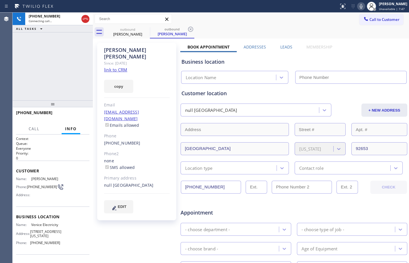
type input "[PHONE_NUMBER]"
click at [81, 118] on button "HANG UP" at bounding box center [76, 115] width 27 height 8
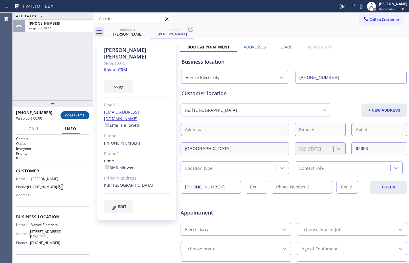
click at [79, 114] on span "COMPLETE" at bounding box center [75, 115] width 20 height 4
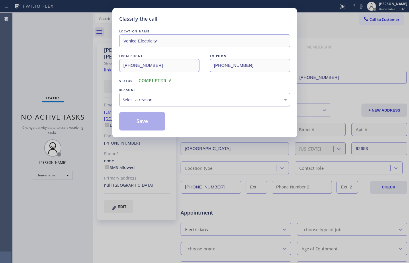
click at [191, 103] on div "Select a reason" at bounding box center [204, 99] width 171 height 13
click at [143, 117] on button "Save" at bounding box center [142, 121] width 46 height 18
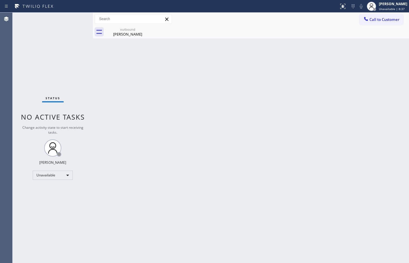
click at [144, 119] on div "Back to Dashboard Change Sender ID Customers Technicians Select a contact Outbo…" at bounding box center [251, 138] width 316 height 250
click at [124, 33] on div "[PERSON_NAME]" at bounding box center [127, 34] width 43 height 5
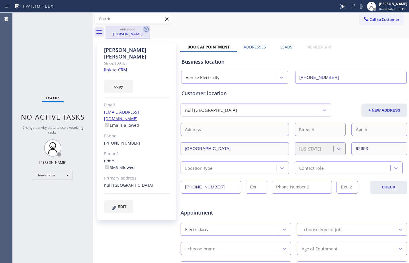
click at [146, 29] on icon at bounding box center [146, 29] width 5 height 5
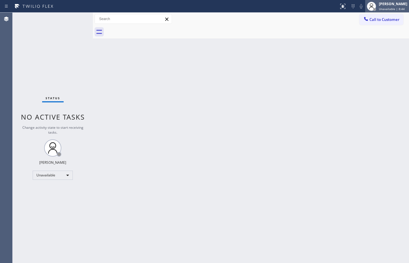
click at [386, 11] on span "Unavailable | 8:44" at bounding box center [392, 9] width 26 height 4
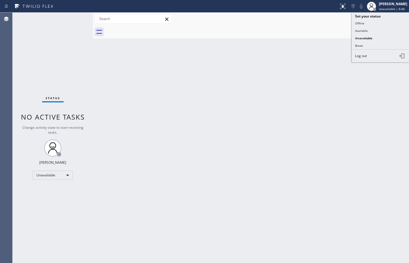
click at [344, 135] on div "Back to Dashboard Change Sender ID Customers Technicians Select a contact Outbo…" at bounding box center [251, 138] width 316 height 250
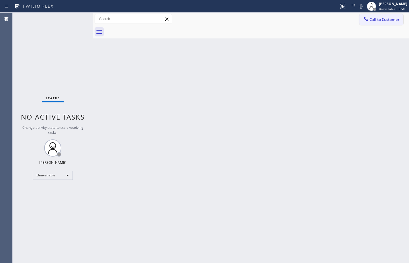
click at [380, 17] on span "Call to Customer" at bounding box center [384, 19] width 30 height 5
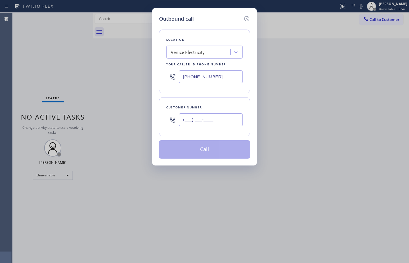
click at [235, 123] on input "(___) ___-____" at bounding box center [211, 119] width 64 height 13
paste input "949) 463-8338"
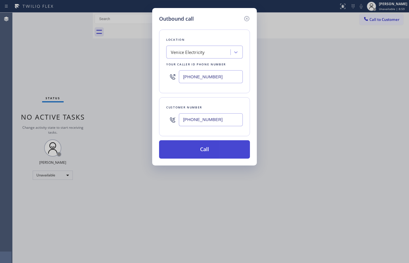
type input "[PHONE_NUMBER]"
click at [211, 153] on button "Call" at bounding box center [204, 149] width 91 height 18
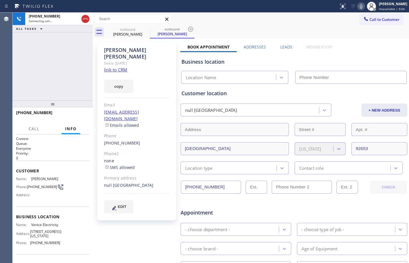
type input "[PHONE_NUMBER]"
click at [86, 113] on button "HANG UP" at bounding box center [76, 115] width 27 height 8
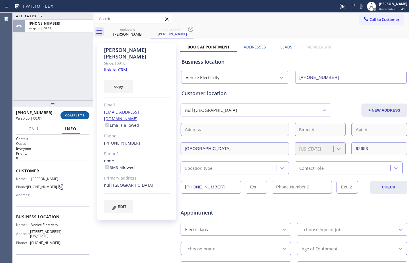
click at [77, 116] on span "COMPLETE" at bounding box center [75, 115] width 20 height 4
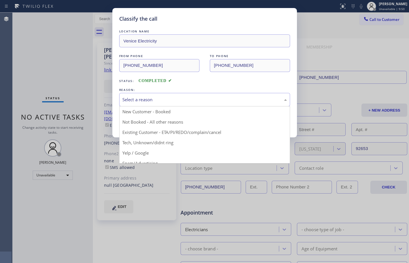
click at [160, 101] on div "Select a reason" at bounding box center [204, 99] width 164 height 7
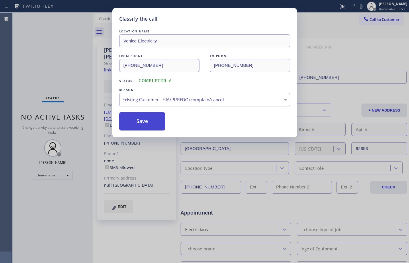
click at [149, 120] on button "Save" at bounding box center [142, 121] width 46 height 18
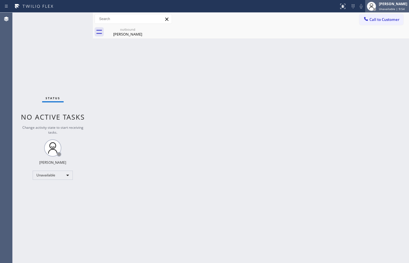
click at [388, 10] on span "Unavailable | 9:54" at bounding box center [392, 9] width 26 height 4
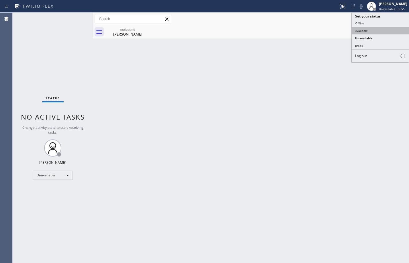
click at [366, 30] on button "Available" at bounding box center [380, 30] width 57 height 7
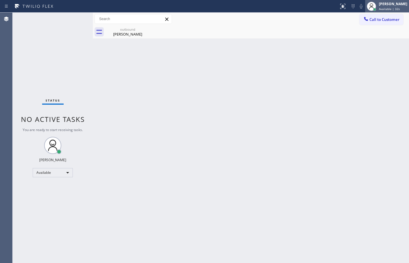
click at [389, 9] on span "Available | 32s" at bounding box center [389, 9] width 21 height 4
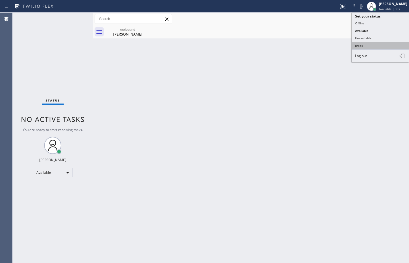
click at [366, 42] on button "Break" at bounding box center [380, 45] width 57 height 7
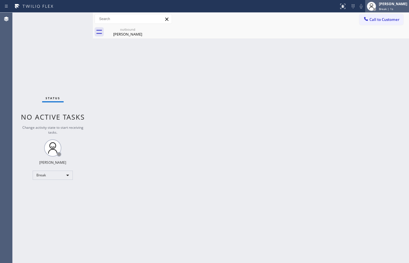
click at [388, 9] on span "Break | 1s" at bounding box center [386, 9] width 14 height 4
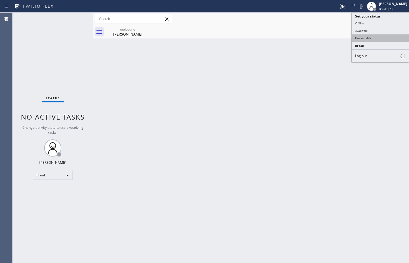
click at [370, 37] on button "Unavailable" at bounding box center [380, 37] width 57 height 7
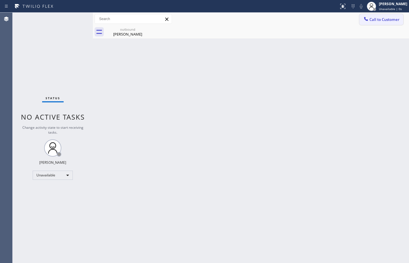
click at [378, 23] on button "Call to Customer" at bounding box center [381, 19] width 44 height 11
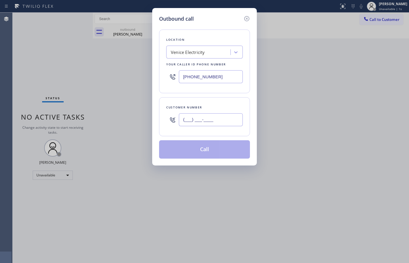
click at [223, 125] on input "(___) ___-____" at bounding box center [211, 119] width 64 height 13
paste input "949) 463-8338"
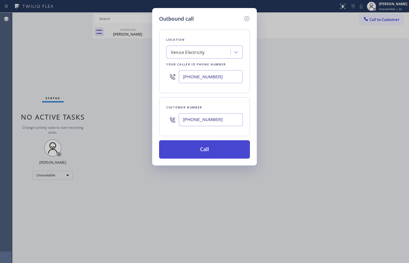
type input "[PHONE_NUMBER]"
click at [207, 152] on button "Call" at bounding box center [204, 149] width 91 height 18
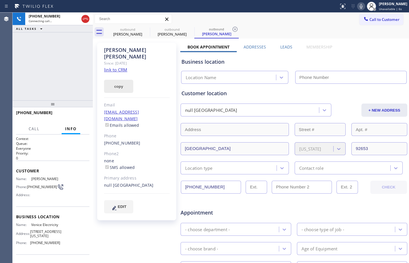
type input "[PHONE_NUMBER]"
click at [131, 33] on div "[PERSON_NAME]" at bounding box center [127, 34] width 43 height 5
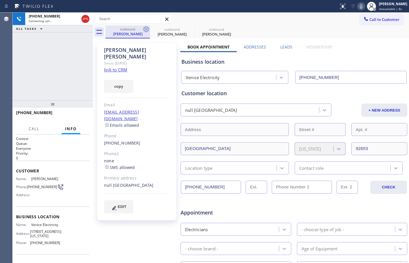
click at [146, 30] on icon at bounding box center [146, 29] width 7 height 7
click at [147, 30] on icon at bounding box center [146, 29] width 7 height 7
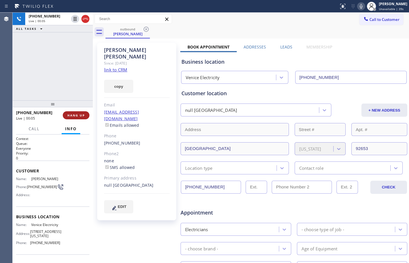
click at [79, 116] on span "HANG UP" at bounding box center [75, 115] width 17 height 4
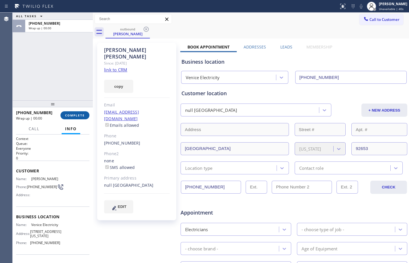
click at [79, 116] on span "COMPLETE" at bounding box center [75, 115] width 20 height 4
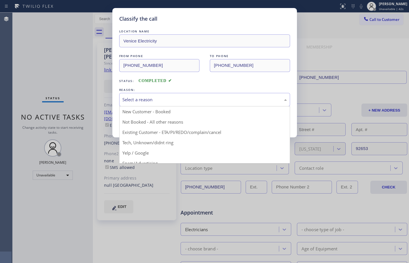
click at [184, 102] on div "Select a reason" at bounding box center [204, 99] width 164 height 7
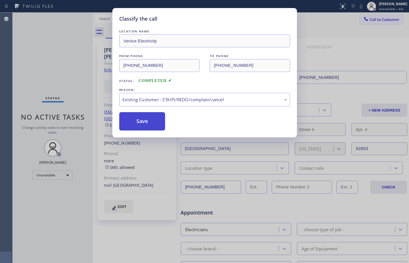
click at [148, 125] on button "Save" at bounding box center [142, 121] width 46 height 18
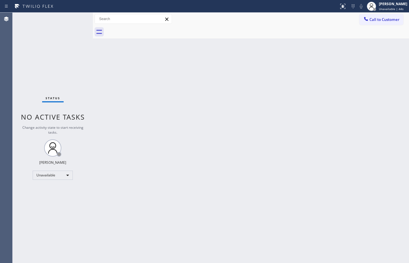
click at [392, 4] on div "[PERSON_NAME]" at bounding box center [393, 3] width 28 height 5
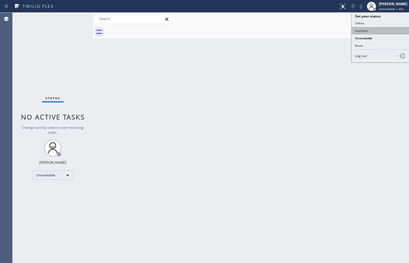
click at [359, 28] on button "Available" at bounding box center [380, 30] width 57 height 7
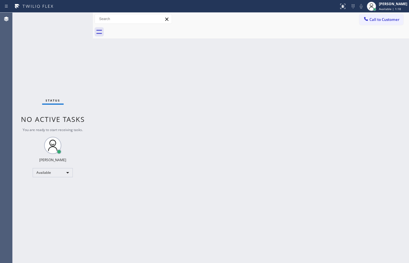
click at [393, 43] on div "Back to Dashboard Change Sender ID Customers Technicians Select a contact Outbo…" at bounding box center [251, 138] width 316 height 250
click at [393, 8] on span "Available | 1:21" at bounding box center [390, 9] width 22 height 4
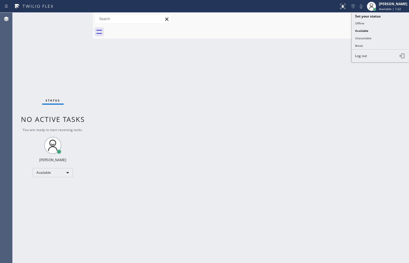
click at [368, 40] on button "Unavailable" at bounding box center [380, 37] width 57 height 7
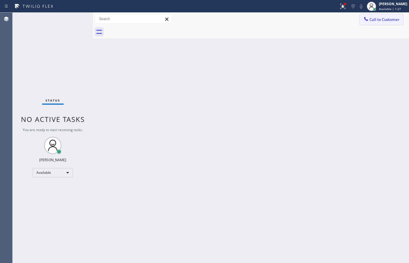
click at [393, 19] on span "Call to Customer" at bounding box center [384, 19] width 30 height 5
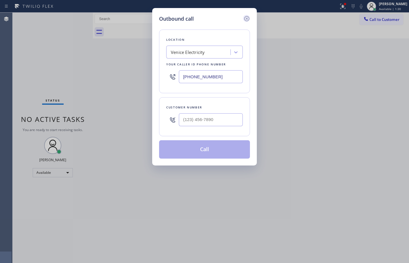
click at [248, 19] on icon at bounding box center [246, 18] width 7 height 7
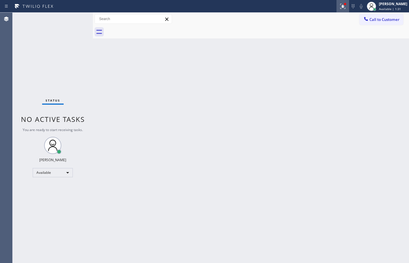
click at [341, 7] on icon at bounding box center [342, 6] width 7 height 7
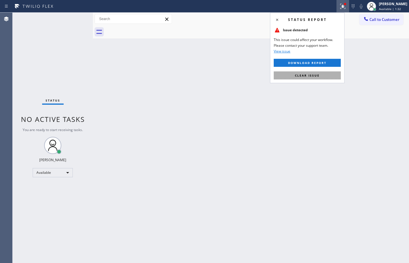
click at [307, 77] on span "Clear issue" at bounding box center [307, 75] width 25 height 4
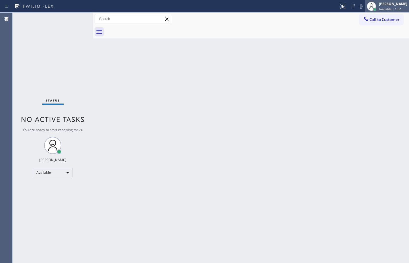
click at [388, 8] on span "Available | 1:32" at bounding box center [390, 9] width 22 height 4
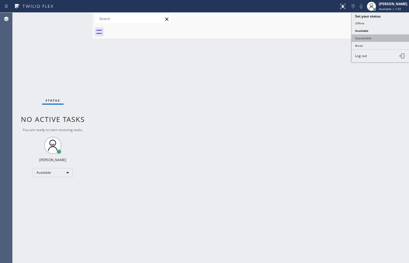
click at [367, 37] on button "Unavailable" at bounding box center [380, 37] width 57 height 7
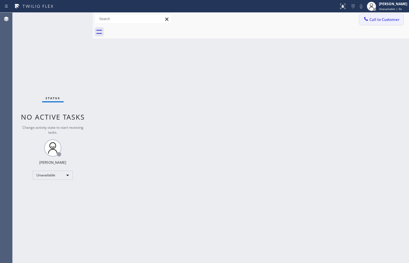
click at [385, 19] on span "Call to Customer" at bounding box center [384, 19] width 30 height 5
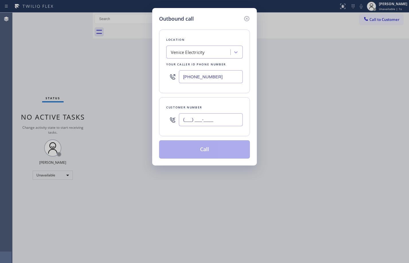
click at [205, 119] on input "(___) ___-____" at bounding box center [211, 119] width 64 height 13
paste input "949) 463-8338"
type input "[PHONE_NUMBER]"
click at [206, 155] on button "Call" at bounding box center [204, 149] width 91 height 18
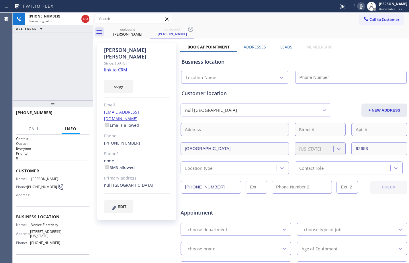
type input "[PHONE_NUMBER]"
click at [70, 113] on button "HANG UP" at bounding box center [76, 115] width 27 height 8
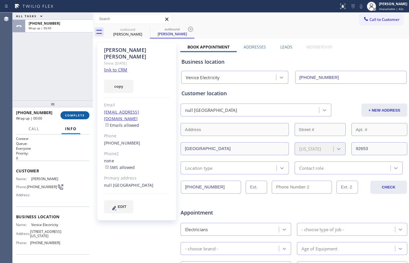
click at [77, 117] on span "COMPLETE" at bounding box center [75, 115] width 20 height 4
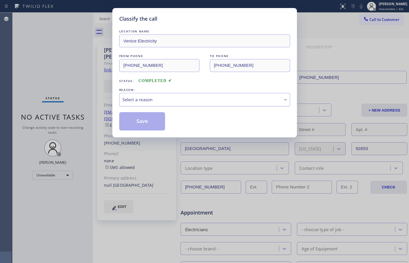
click at [187, 105] on div "Select a reason" at bounding box center [204, 99] width 171 height 13
click at [137, 125] on button "Save" at bounding box center [142, 121] width 46 height 18
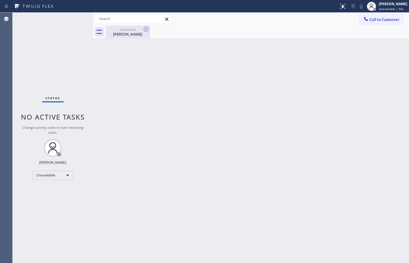
click at [124, 32] on div "[PERSON_NAME]" at bounding box center [127, 34] width 43 height 5
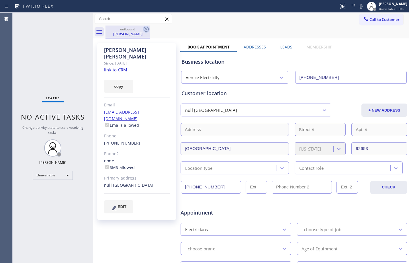
click at [143, 28] on icon at bounding box center [146, 29] width 7 height 7
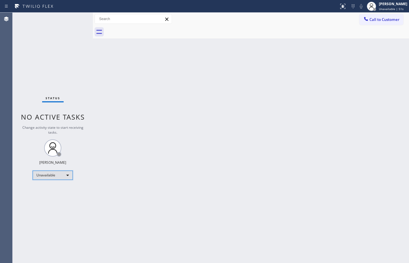
click at [55, 173] on div "Unavailable" at bounding box center [53, 174] width 40 height 9
click at [54, 189] on li "Available" at bounding box center [52, 190] width 39 height 7
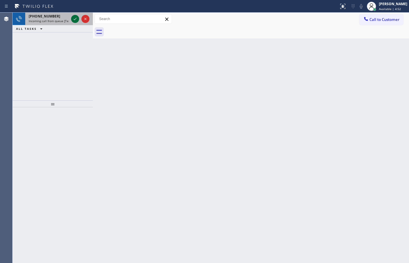
click at [73, 18] on icon at bounding box center [75, 18] width 7 height 7
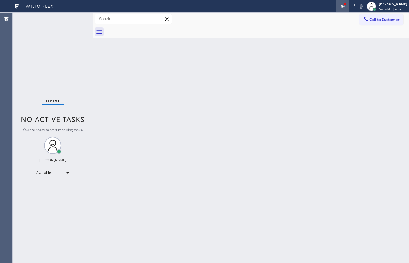
click at [342, 8] on div at bounding box center [342, 6] width 13 height 7
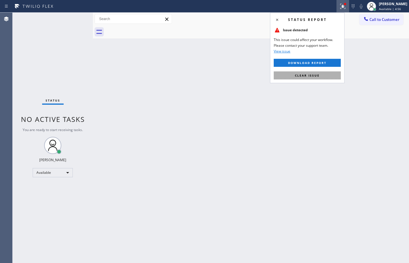
click at [323, 76] on button "Clear issue" at bounding box center [307, 75] width 67 height 8
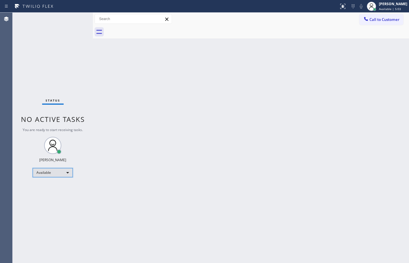
click at [50, 173] on div "Available" at bounding box center [53, 172] width 40 height 9
click at [53, 202] on li "Break" at bounding box center [52, 202] width 39 height 7
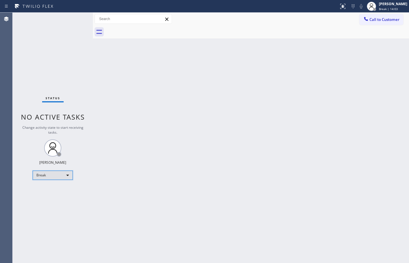
click at [58, 174] on div "Break" at bounding box center [53, 174] width 40 height 9
click at [52, 191] on li "Available" at bounding box center [52, 190] width 39 height 7
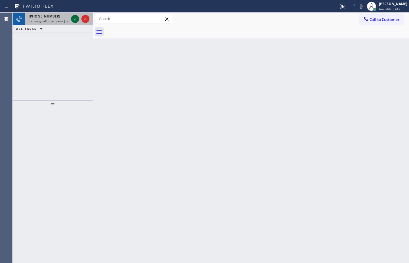
click at [73, 19] on icon at bounding box center [75, 18] width 7 height 7
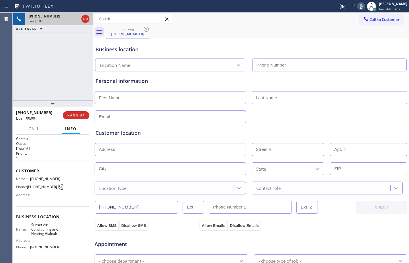
type input "[PHONE_NUMBER]"
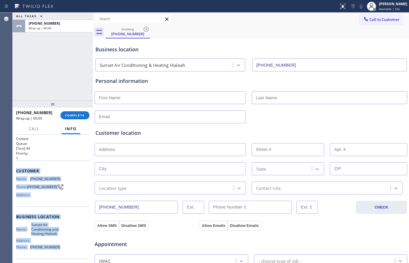
drag, startPoint x: 15, startPoint y: 172, endPoint x: 70, endPoint y: 252, distance: 97.6
click at [70, 252] on div "Context Queue: [Test] All Priority: 1 Customer Name: [PHONE_NUMBER] Phone: [PHO…" at bounding box center [53, 198] width 80 height 128
click at [75, 112] on button "COMPLETE" at bounding box center [74, 115] width 29 height 8
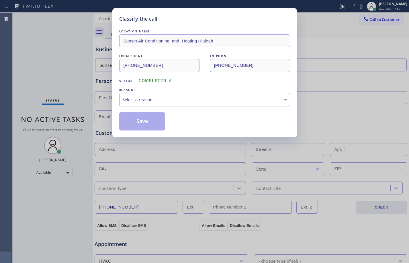
click at [160, 107] on div "LOCATION NAME Sunset Air Conditioning and Heating Hialeah FROM PHONE [PHONE_NUM…" at bounding box center [204, 79] width 171 height 102
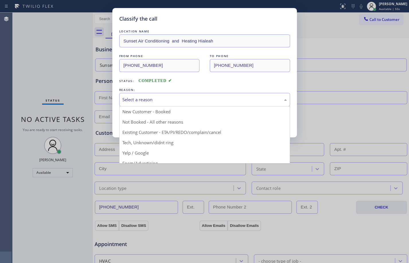
click at [160, 103] on div "Select a reason" at bounding box center [204, 99] width 171 height 13
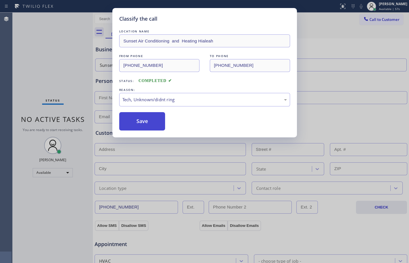
click at [152, 123] on button "Save" at bounding box center [142, 121] width 46 height 18
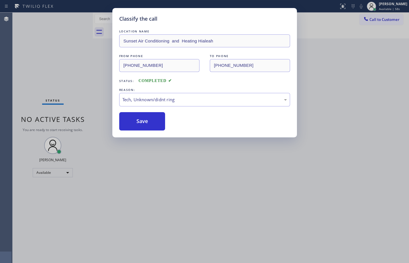
click at [48, 68] on div "Classify the call LOCATION NAME Sunset Air Conditioning and Heating Hialeah FRO…" at bounding box center [204, 131] width 409 height 263
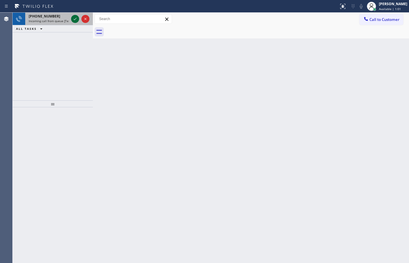
click at [75, 19] on icon at bounding box center [75, 18] width 7 height 7
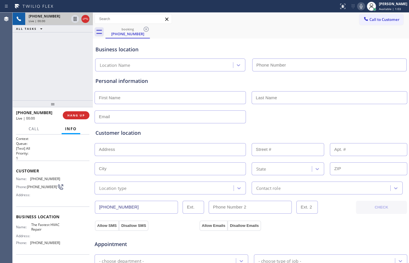
type input "[PHONE_NUMBER]"
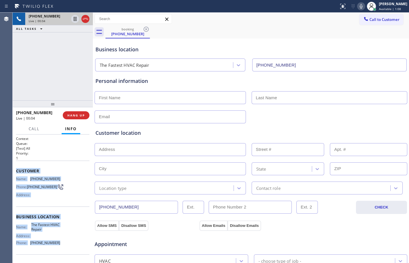
drag, startPoint x: 15, startPoint y: 173, endPoint x: 65, endPoint y: 242, distance: 84.8
click at [65, 242] on div "Context Queue: [Test] All Priority: 1 Customer Name: [PHONE_NUMBER] Phone: [PHO…" at bounding box center [53, 198] width 80 height 128
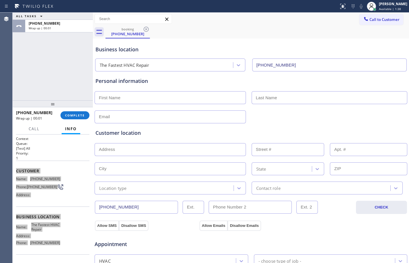
scroll to position [181, 0]
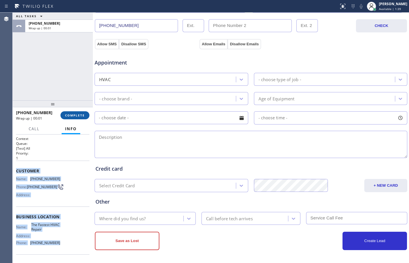
click at [76, 118] on button "COMPLETE" at bounding box center [74, 115] width 29 height 8
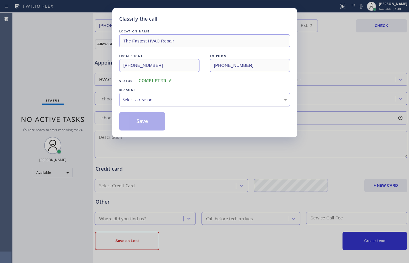
click at [147, 101] on div "Select a reason" at bounding box center [204, 99] width 164 height 7
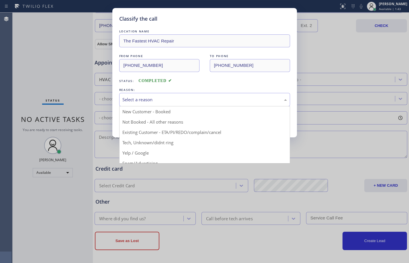
drag, startPoint x: 160, startPoint y: 121, endPoint x: 151, endPoint y: 117, distance: 9.2
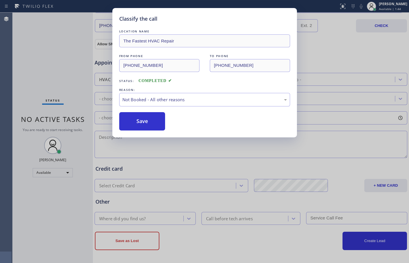
click at [146, 110] on div "LOCATION NAME The Fastest HVAC Repair FROM PHONE [PHONE_NUMBER] TO PHONE [PHONE…" at bounding box center [204, 79] width 171 height 102
click at [146, 119] on button "Save" at bounding box center [142, 121] width 46 height 18
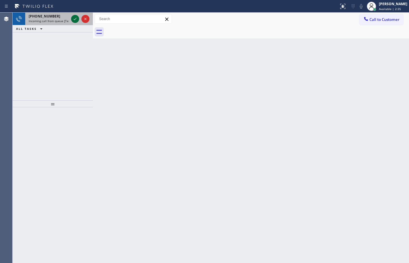
click at [76, 16] on icon at bounding box center [75, 18] width 7 height 7
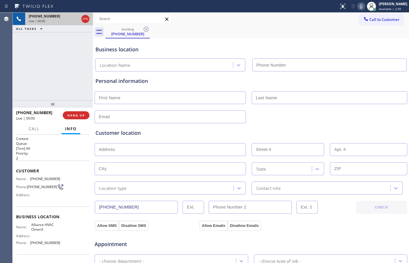
type input "[PHONE_NUMBER]"
click at [78, 113] on span "HANG UP" at bounding box center [75, 115] width 17 height 4
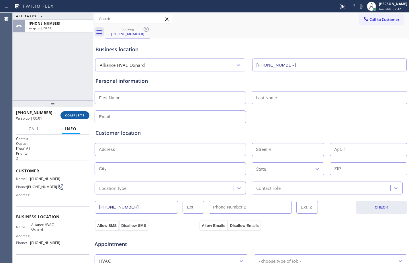
click at [85, 114] on span "COMPLETE" at bounding box center [75, 115] width 20 height 4
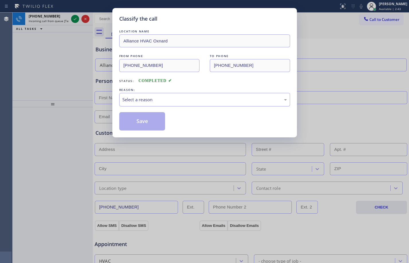
click at [178, 99] on div "Select a reason" at bounding box center [204, 99] width 164 height 7
click at [142, 124] on button "Save" at bounding box center [142, 121] width 46 height 18
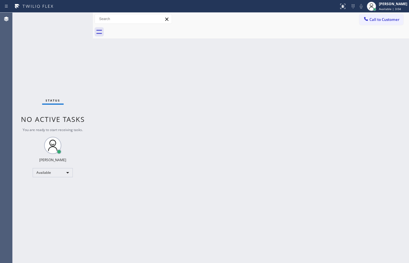
click at [311, 181] on div "Back to Dashboard Change Sender ID Customers Technicians Select a contact Outbo…" at bounding box center [251, 138] width 316 height 250
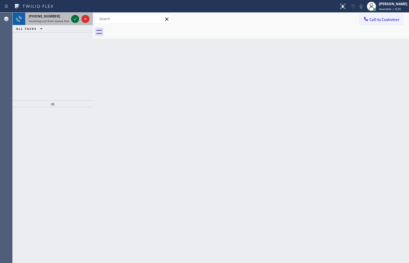
click at [77, 17] on icon at bounding box center [75, 18] width 7 height 7
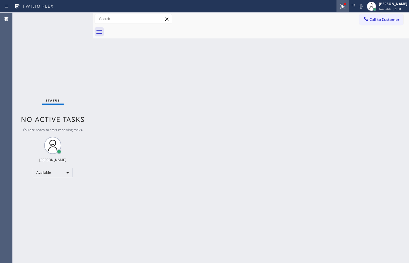
click at [339, 6] on icon at bounding box center [342, 6] width 7 height 7
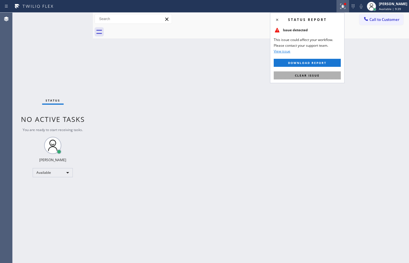
click at [318, 73] on span "Clear issue" at bounding box center [307, 75] width 25 height 4
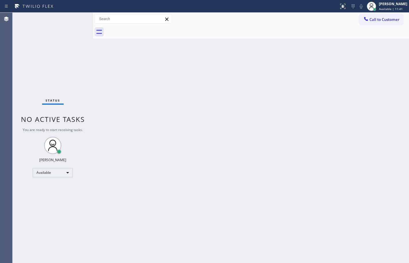
click at [65, 60] on div "Status No active tasks You are ready to start receiving tasks. [PERSON_NAME] Av…" at bounding box center [53, 138] width 80 height 250
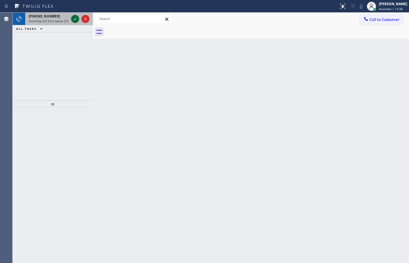
click at [77, 17] on icon at bounding box center [75, 18] width 7 height 7
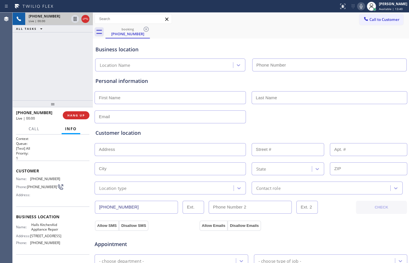
type input "[PHONE_NUMBER]"
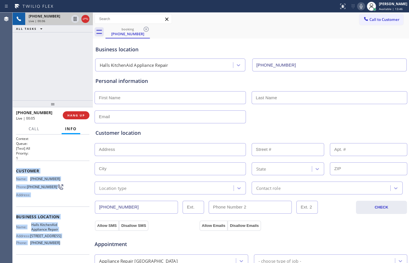
drag, startPoint x: 16, startPoint y: 172, endPoint x: 76, endPoint y: 250, distance: 98.9
click at [76, 250] on div "Context Queue: [Test] All Priority: 1 Customer Name: [PHONE_NUMBER] Phone: [PHO…" at bounding box center [52, 216] width 73 height 161
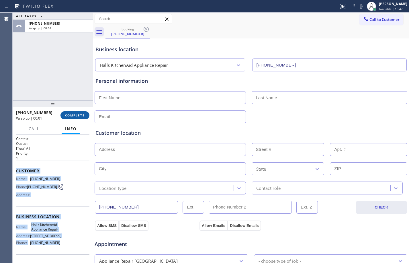
click at [80, 116] on span "COMPLETE" at bounding box center [75, 115] width 20 height 4
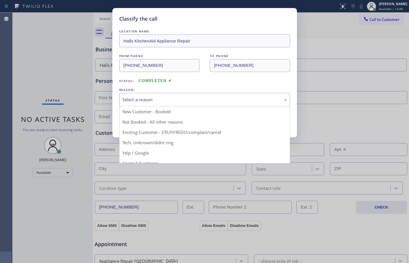
click at [178, 97] on div "Select a reason" at bounding box center [204, 99] width 164 height 7
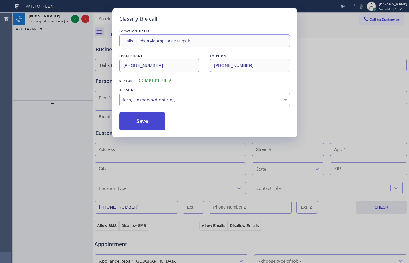
click at [146, 124] on button "Save" at bounding box center [142, 121] width 46 height 18
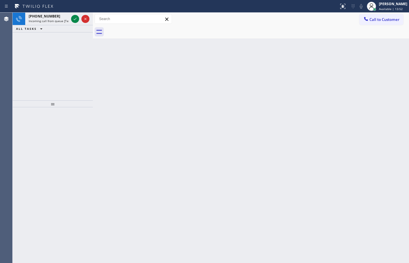
click at [72, 19] on icon at bounding box center [75, 18] width 7 height 7
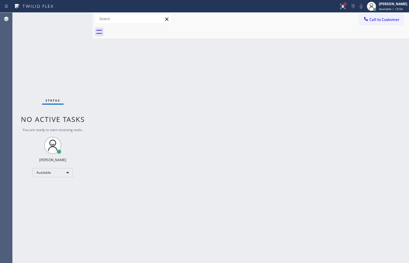
click at [344, 5] on div at bounding box center [345, 4] width 2 height 2
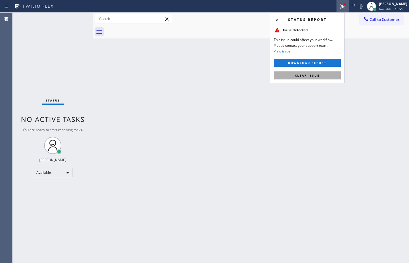
click at [305, 74] on span "Clear issue" at bounding box center [307, 75] width 25 height 4
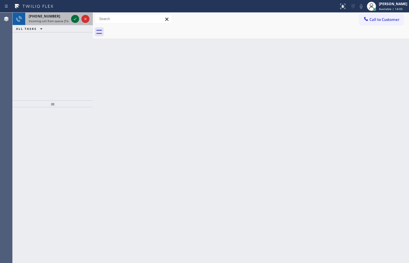
click at [73, 20] on icon at bounding box center [75, 18] width 7 height 7
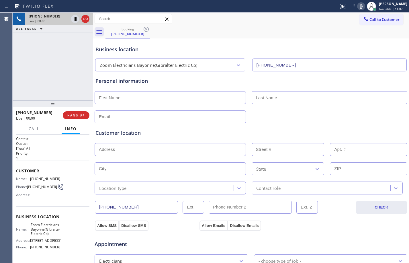
type input "[PHONE_NUMBER]"
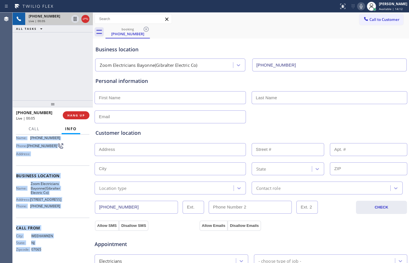
scroll to position [56, 0]
drag, startPoint x: 17, startPoint y: 171, endPoint x: 69, endPoint y: 209, distance: 64.5
click at [69, 209] on div "Context Queue: [Test] All Priority: 1 Customer Name: [PHONE_NUMBER] Phone: [PHO…" at bounding box center [52, 178] width 73 height 166
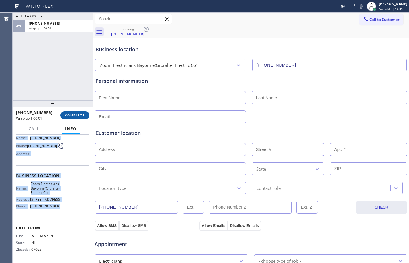
click at [79, 116] on span "COMPLETE" at bounding box center [75, 115] width 20 height 4
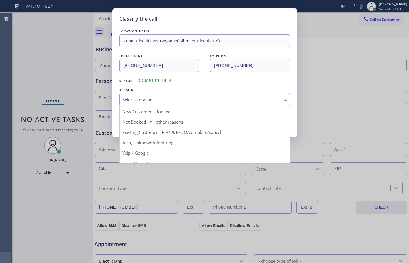
click at [182, 102] on div "Select a reason" at bounding box center [204, 99] width 164 height 7
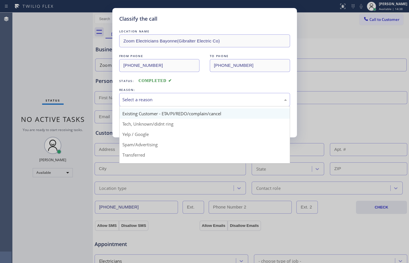
scroll to position [36, 0]
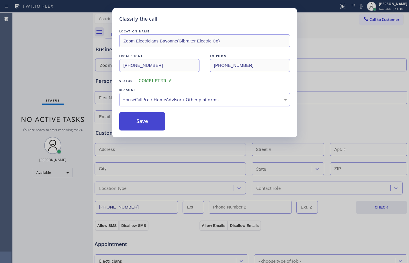
click at [144, 124] on button "Save" at bounding box center [142, 121] width 46 height 18
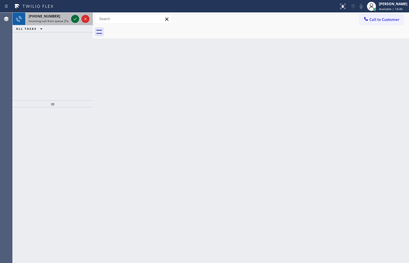
click at [78, 17] on icon at bounding box center [75, 18] width 7 height 7
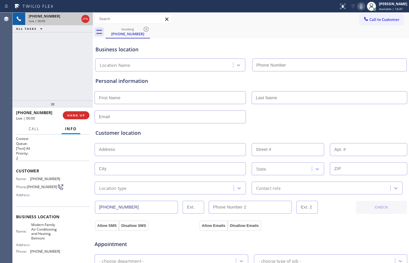
type input "[PHONE_NUMBER]"
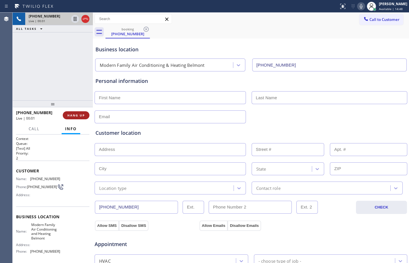
click at [77, 113] on button "HANG UP" at bounding box center [76, 115] width 27 height 8
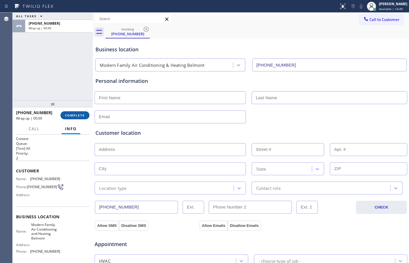
click at [76, 113] on span "COMPLETE" at bounding box center [75, 115] width 20 height 4
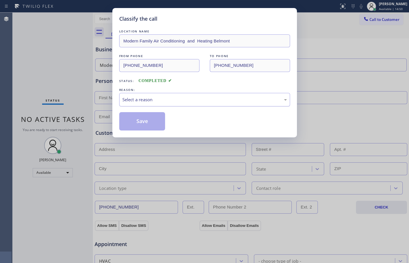
click at [156, 98] on div "Select a reason" at bounding box center [204, 99] width 164 height 7
click at [149, 121] on button "Save" at bounding box center [142, 121] width 46 height 18
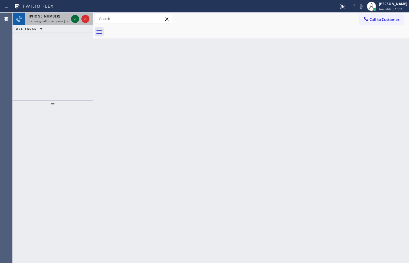
click at [75, 18] on icon at bounding box center [75, 18] width 7 height 7
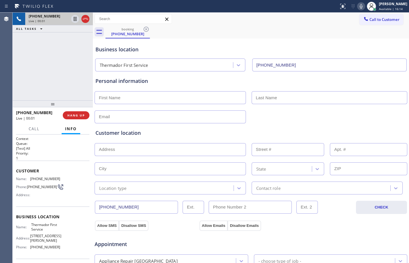
type input "[PHONE_NUMBER]"
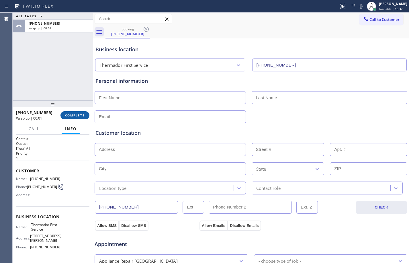
click at [80, 119] on button "COMPLETE" at bounding box center [74, 115] width 29 height 8
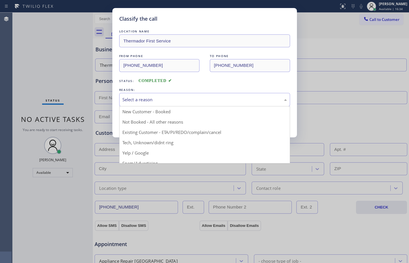
click at [162, 99] on div "Select a reason" at bounding box center [204, 99] width 164 height 7
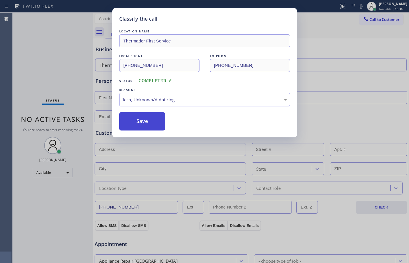
click at [144, 126] on button "Save" at bounding box center [142, 121] width 46 height 18
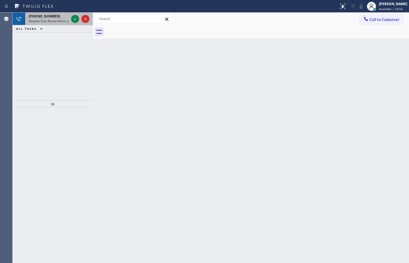
drag, startPoint x: 48, startPoint y: 24, endPoint x: 52, endPoint y: 22, distance: 5.3
click at [48, 24] on div "[PHONE_NUMBER] Request from Rousel Alerta (direct)" at bounding box center [47, 19] width 45 height 13
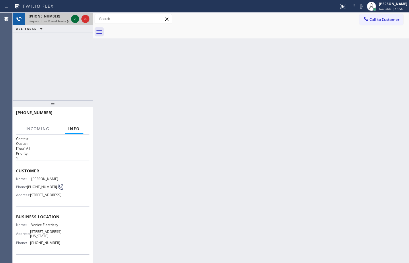
click at [78, 20] on icon at bounding box center [75, 18] width 7 height 7
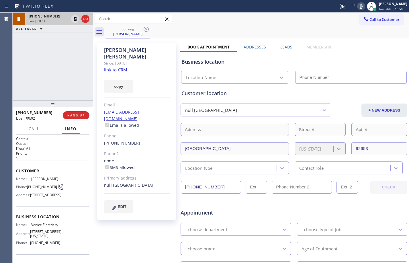
type input "[PHONE_NUMBER]"
click at [55, 80] on div "[PHONE_NUMBER] Live | 00:08 ALL TASKS ALL TASKS ACTIVE TASKS TASKS IN WRAP UP" at bounding box center [53, 57] width 80 height 88
click at [118, 67] on link "link to CRM" at bounding box center [115, 70] width 23 height 6
click at [74, 115] on span "HANG UP" at bounding box center [75, 115] width 17 height 4
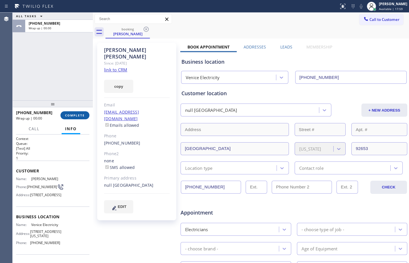
click at [83, 114] on span "COMPLETE" at bounding box center [75, 115] width 20 height 4
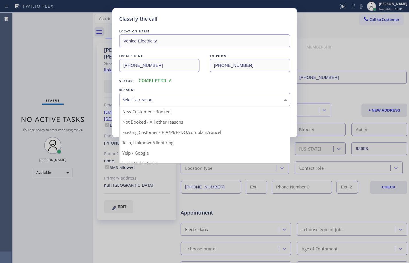
click at [200, 104] on div "Select a reason" at bounding box center [204, 99] width 171 height 13
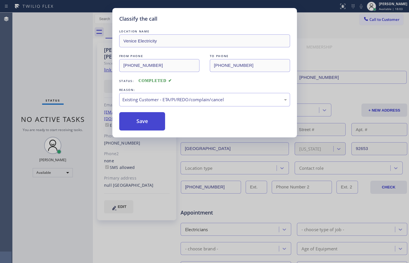
click at [150, 127] on button "Save" at bounding box center [142, 121] width 46 height 18
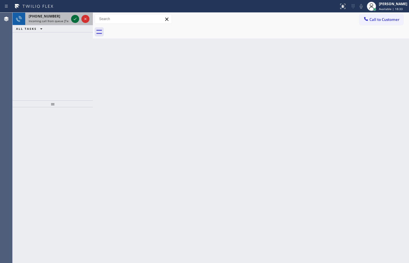
click at [77, 17] on icon at bounding box center [75, 18] width 7 height 7
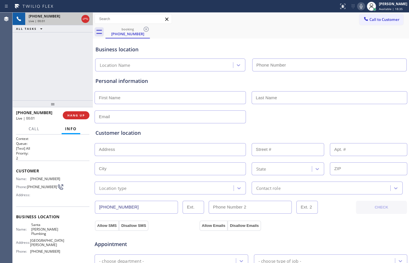
type input "[PHONE_NUMBER]"
click at [73, 116] on span "HANG UP" at bounding box center [75, 115] width 17 height 4
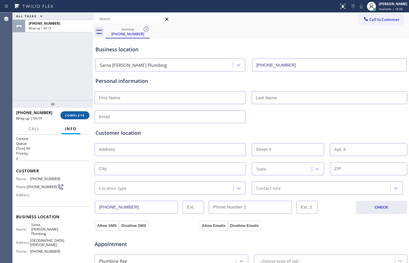
click at [71, 113] on span "COMPLETE" at bounding box center [75, 115] width 20 height 4
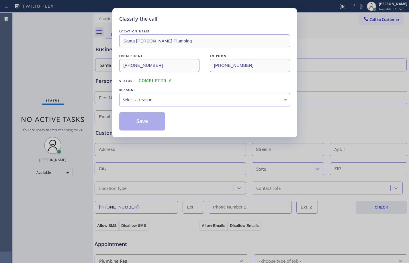
click at [153, 101] on div "Select a reason" at bounding box center [204, 99] width 164 height 7
click at [134, 122] on button "Save" at bounding box center [142, 121] width 46 height 18
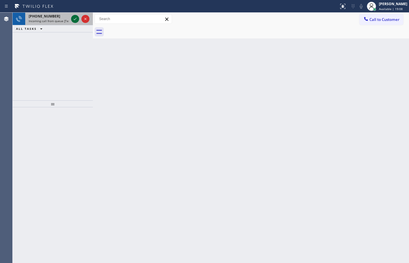
click at [76, 19] on icon at bounding box center [75, 18] width 7 height 7
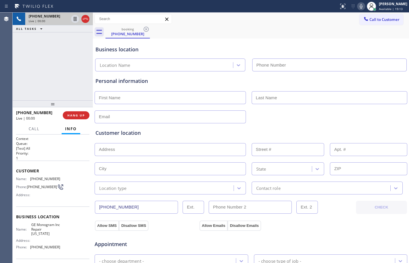
type input "[PHONE_NUMBER]"
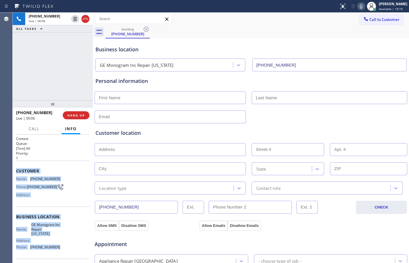
drag, startPoint x: 13, startPoint y: 172, endPoint x: 70, endPoint y: 248, distance: 95.5
click at [70, 248] on div "Context Queue: [Test] All Priority: 1 Customer Name: [PHONE_NUMBER] Phone: [PHO…" at bounding box center [53, 198] width 80 height 128
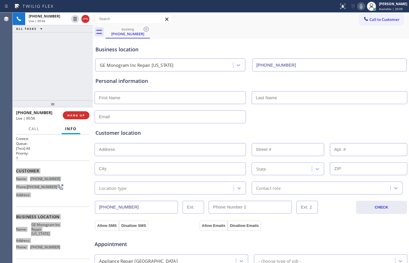
scroll to position [181, 0]
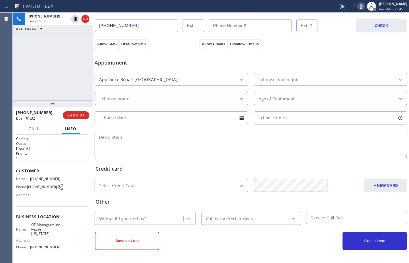
click at [19, 113] on span "[PHONE_NUMBER]" at bounding box center [34, 112] width 36 height 5
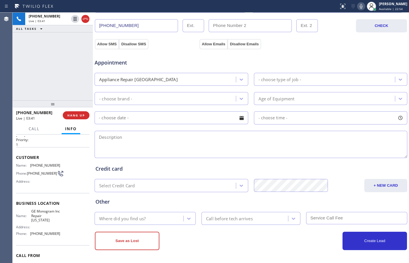
scroll to position [0, 0]
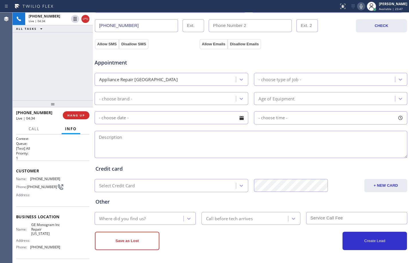
click at [46, 73] on div "[PHONE_NUMBER] Live | 04:34 ALL TASKS ALL TASKS ACTIVE TASKS TASKS IN WRAP UP" at bounding box center [53, 57] width 80 height 88
click at [44, 60] on div "[PHONE_NUMBER] Live | 07:33 ALL TASKS ALL TASKS ACTIVE TASKS TASKS IN WRAP UP" at bounding box center [53, 57] width 80 height 88
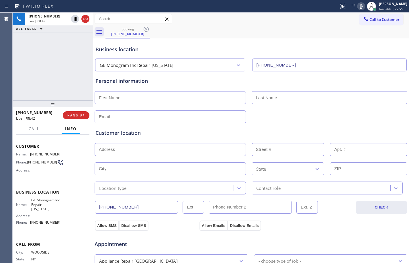
scroll to position [43, 0]
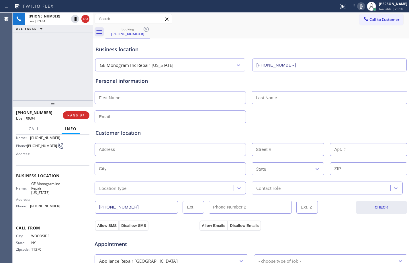
click at [30, 206] on span "[PHONE_NUMBER]" at bounding box center [45, 206] width 30 height 4
click at [323, 126] on div "Customer location >> ADD NEW ADDRESS << + NEW ADDRESS State Location type Conta…" at bounding box center [250, 158] width 313 height 71
click at [295, 127] on div "Customer location >> ADD NEW ADDRESS << + NEW ADDRESS State Location type Conta…" at bounding box center [250, 158] width 313 height 71
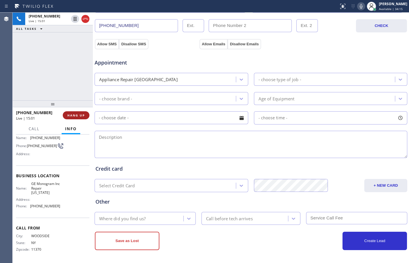
click at [82, 114] on span "HANG UP" at bounding box center [75, 115] width 17 height 4
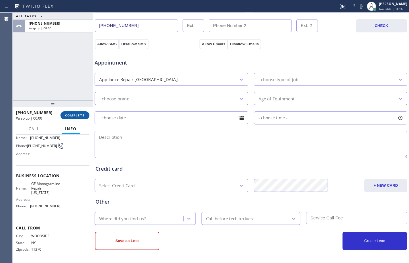
click at [82, 114] on span "COMPLETE" at bounding box center [75, 115] width 20 height 4
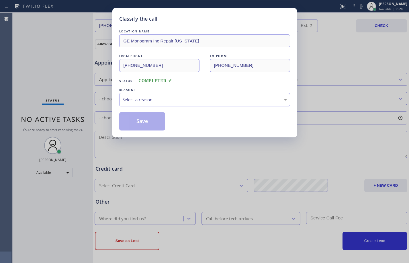
click at [84, 158] on div "Classify the call LOCATION NAME GE Monogram Inc Repair [US_STATE] FROM PHONE [P…" at bounding box center [204, 131] width 409 height 263
click at [154, 104] on div "Select a reason" at bounding box center [204, 99] width 171 height 13
click at [154, 121] on button "Save" at bounding box center [142, 121] width 46 height 18
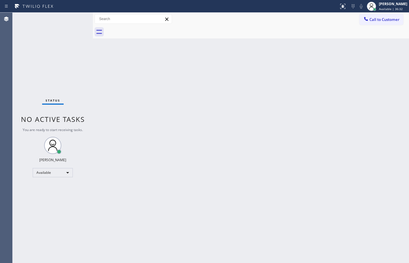
click at [379, 6] on div "[PERSON_NAME]" at bounding box center [393, 3] width 28 height 5
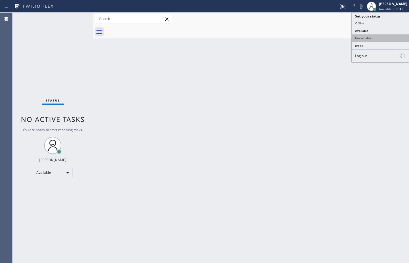
click at [373, 40] on button "Unavailable" at bounding box center [380, 37] width 57 height 7
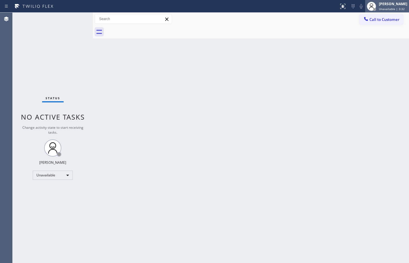
click at [378, 9] on div "[PERSON_NAME] Unavailable | 3:32" at bounding box center [393, 6] width 31 height 10
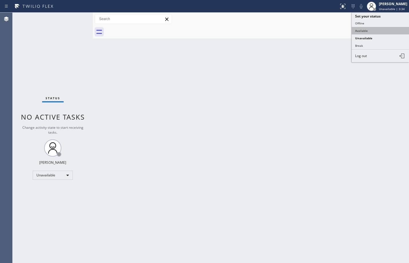
click at [382, 32] on button "Available" at bounding box center [380, 30] width 57 height 7
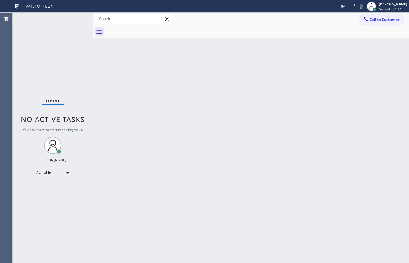
click at [39, 55] on div "Status No active tasks You are ready to start receiving tasks. [PERSON_NAME] Av…" at bounding box center [53, 138] width 80 height 250
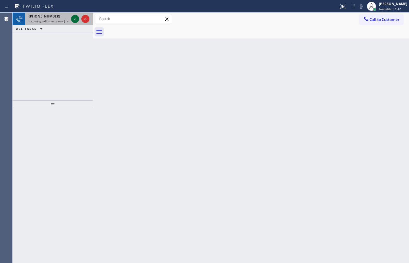
click at [74, 18] on icon at bounding box center [75, 18] width 7 height 7
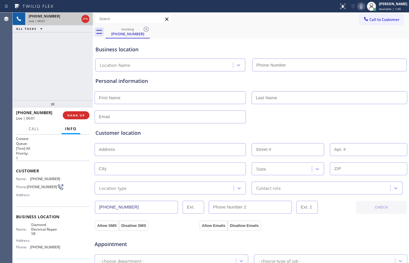
type input "[PHONE_NUMBER]"
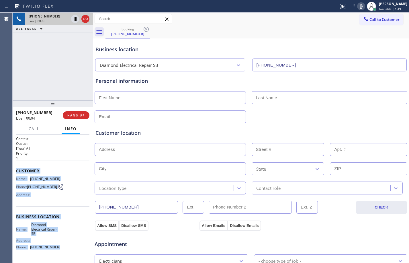
drag, startPoint x: 16, startPoint y: 170, endPoint x: 71, endPoint y: 250, distance: 97.0
click at [71, 250] on div "Context Queue: [Test] All Priority: 1 Customer Name: [PHONE_NUMBER] Phone: [PHO…" at bounding box center [52, 219] width 73 height 166
click at [70, 114] on span "HANG UP" at bounding box center [75, 115] width 17 height 4
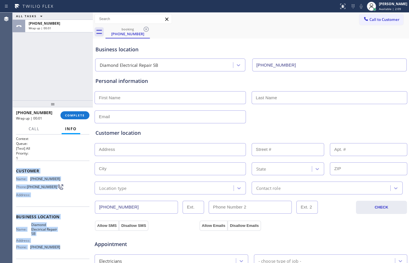
click at [24, 173] on span "Customer" at bounding box center [52, 170] width 73 height 5
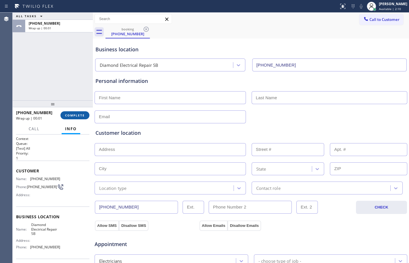
click at [75, 115] on span "COMPLETE" at bounding box center [75, 115] width 20 height 4
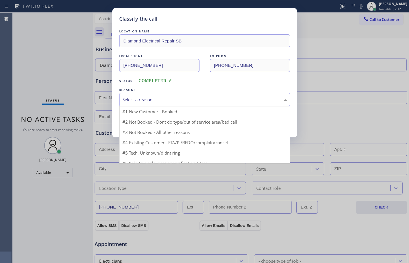
click at [166, 96] on div "Select a reason" at bounding box center [204, 99] width 164 height 7
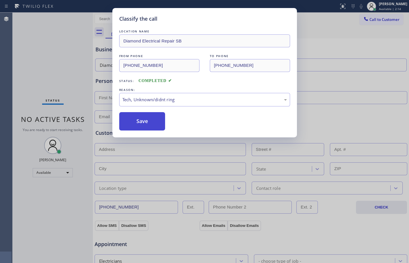
click at [141, 120] on button "Save" at bounding box center [142, 121] width 46 height 18
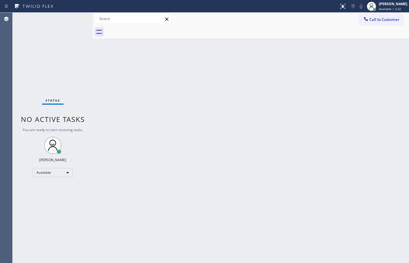
click at [182, 149] on div "Back to Dashboard Change Sender ID Customers Technicians Select a contact Outbo…" at bounding box center [251, 138] width 316 height 250
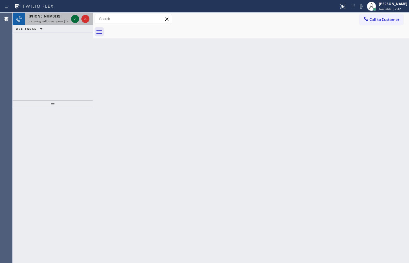
click at [75, 18] on icon at bounding box center [75, 18] width 7 height 7
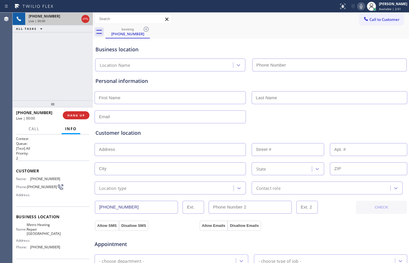
type input "[PHONE_NUMBER]"
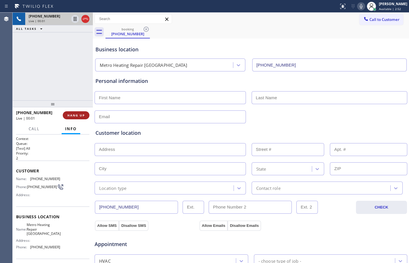
click at [81, 117] on button "HANG UP" at bounding box center [76, 115] width 27 height 8
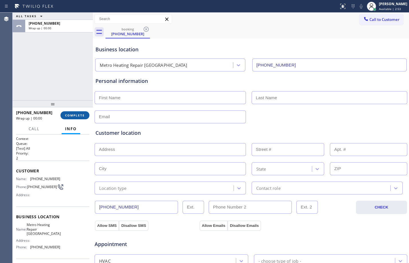
click at [81, 117] on button "COMPLETE" at bounding box center [74, 115] width 29 height 8
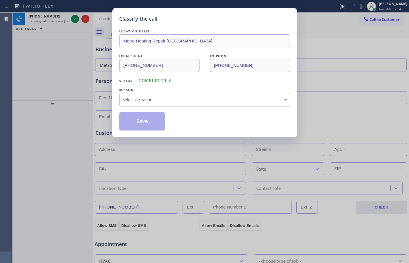
click at [186, 101] on div "Select a reason" at bounding box center [204, 99] width 164 height 7
click at [146, 125] on button "Save" at bounding box center [142, 121] width 46 height 18
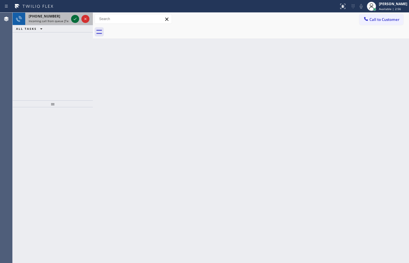
click at [75, 19] on icon at bounding box center [75, 18] width 7 height 7
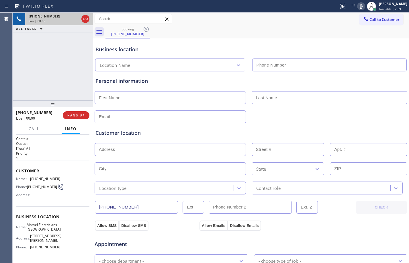
type input "[PHONE_NUMBER]"
drag, startPoint x: 79, startPoint y: 116, endPoint x: 206, endPoint y: 117, distance: 126.6
click at [79, 116] on span "HANG UP" at bounding box center [75, 115] width 17 height 4
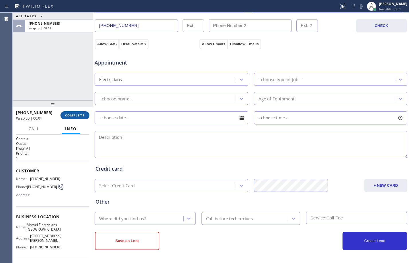
click at [67, 115] on span "COMPLETE" at bounding box center [75, 115] width 20 height 4
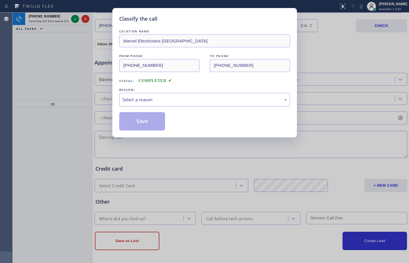
click at [138, 98] on div "Select a reason" at bounding box center [204, 99] width 164 height 7
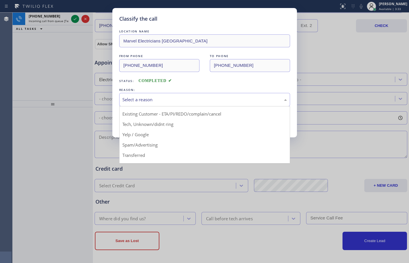
scroll to position [36, 0]
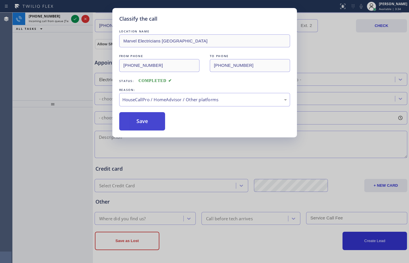
click at [135, 125] on button "Save" at bounding box center [142, 121] width 46 height 18
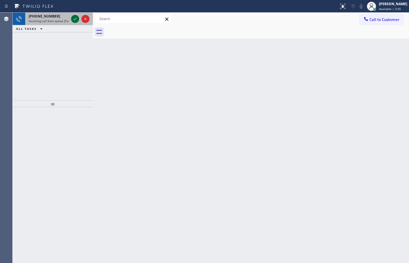
click at [74, 20] on icon at bounding box center [75, 18] width 7 height 7
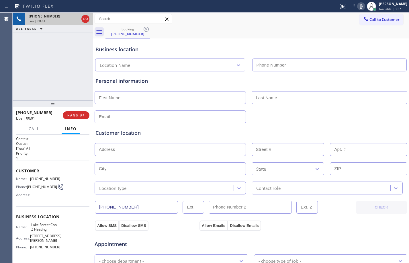
type input "[PHONE_NUMBER]"
click at [85, 115] on button "HANG UP" at bounding box center [76, 115] width 27 height 8
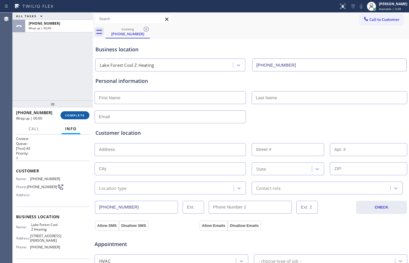
click at [80, 114] on span "COMPLETE" at bounding box center [75, 115] width 20 height 4
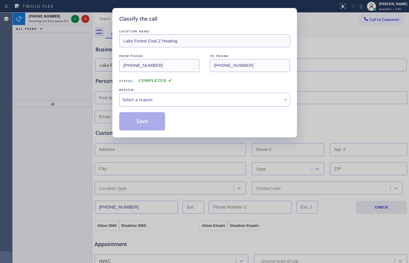
click at [157, 100] on div "Select a reason" at bounding box center [204, 99] width 164 height 7
click at [131, 123] on button "Save" at bounding box center [142, 121] width 46 height 18
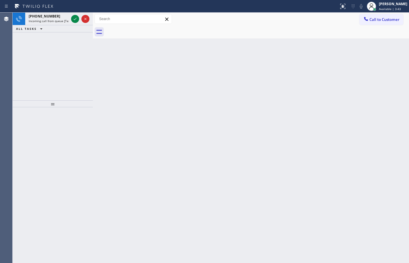
click at [75, 21] on icon at bounding box center [75, 18] width 7 height 7
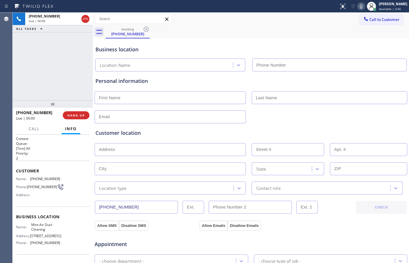
type input "[PHONE_NUMBER]"
drag, startPoint x: 16, startPoint y: 172, endPoint x: 60, endPoint y: 244, distance: 84.8
click at [60, 244] on div "Context Queue: [Test] All Priority: 2 Customer Name: [PHONE_NUMBER] Phone: [PHO…" at bounding box center [52, 216] width 73 height 161
click at [38, 189] on span "[PHONE_NUMBER]" at bounding box center [42, 187] width 30 height 4
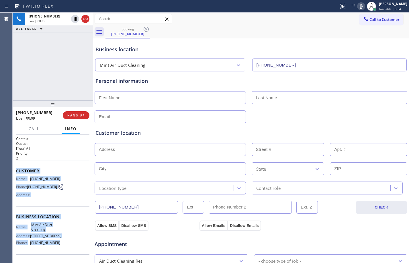
drag, startPoint x: 17, startPoint y: 172, endPoint x: 65, endPoint y: 249, distance: 90.4
click at [65, 249] on div "Context Queue: [Test] All Priority: 2 Customer Name: [PHONE_NUMBER] Phone: [PHO…" at bounding box center [52, 216] width 73 height 161
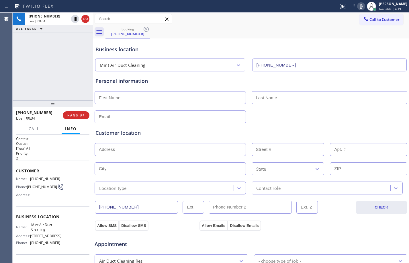
click at [83, 115] on span "HANG UP" at bounding box center [75, 115] width 17 height 4
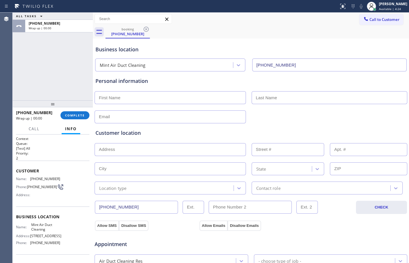
scroll to position [181, 0]
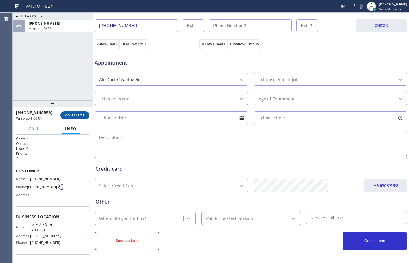
click at [79, 115] on span "COMPLETE" at bounding box center [75, 115] width 20 height 4
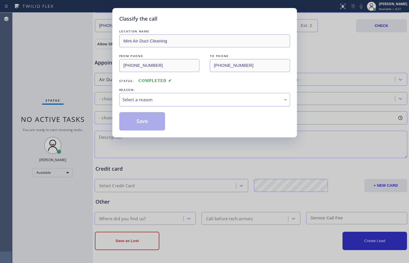
click at [195, 99] on div "Select a reason" at bounding box center [204, 99] width 164 height 7
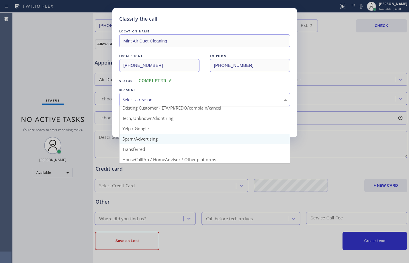
scroll to position [36, 0]
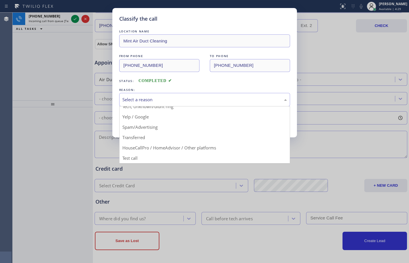
drag, startPoint x: 166, startPoint y: 147, endPoint x: 161, endPoint y: 134, distance: 13.5
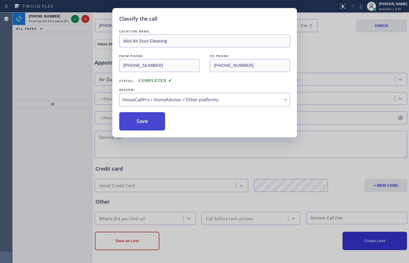
click at [149, 120] on button "Save" at bounding box center [142, 121] width 46 height 18
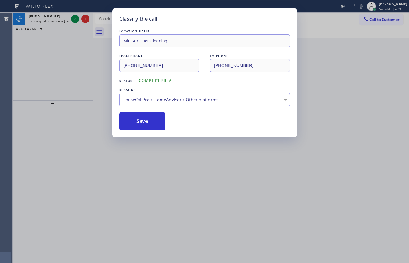
scroll to position [0, 0]
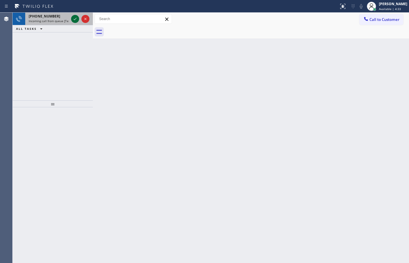
click at [78, 21] on icon at bounding box center [75, 18] width 7 height 7
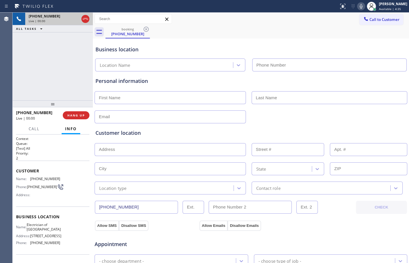
type input "[PHONE_NUMBER]"
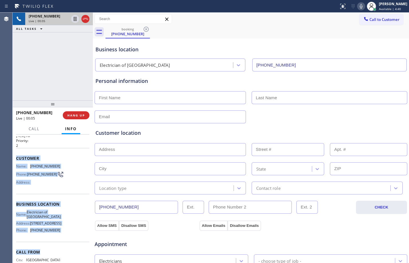
scroll to position [38, 0]
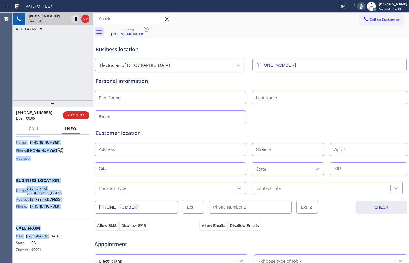
drag, startPoint x: 15, startPoint y: 172, endPoint x: 65, endPoint y: 257, distance: 98.9
click at [65, 257] on div "Context Queue: [Test] All Priority: 2 Customer Name: [PHONE_NUMBER] Phone: [PHO…" at bounding box center [53, 198] width 80 height 128
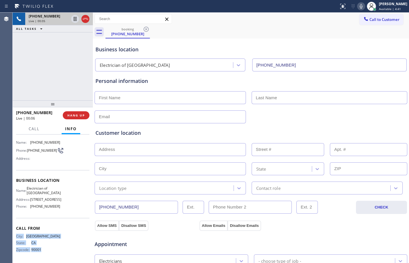
drag, startPoint x: 62, startPoint y: 239, endPoint x: 58, endPoint y: 227, distance: 12.0
click at [58, 230] on div "Call From City: [GEOGRAPHIC_DATA]: [US_STATE] Zipcode: 90001" at bounding box center [52, 239] width 73 height 43
click at [61, 202] on div "Name: Electrician of [GEOGRAPHIC_DATA] Address: [STREET_ADDRESS] Phone: [PHONE_…" at bounding box center [52, 198] width 73 height 25
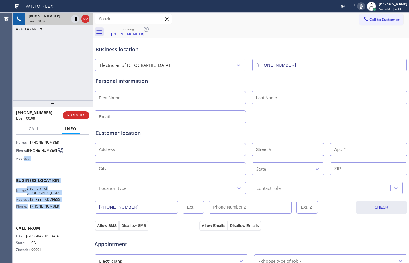
drag, startPoint x: 62, startPoint y: 216, endPoint x: 24, endPoint y: 158, distance: 69.5
click at [24, 158] on div "Context Queue: [Test] All Priority: 2 Customer Name: [PHONE_NUMBER] Phone: [PHO…" at bounding box center [52, 180] width 73 height 161
click at [50, 167] on div "Customer Name: [PHONE_NUMBER] Phone: [PHONE_NUMBER] Address:" at bounding box center [52, 147] width 73 height 46
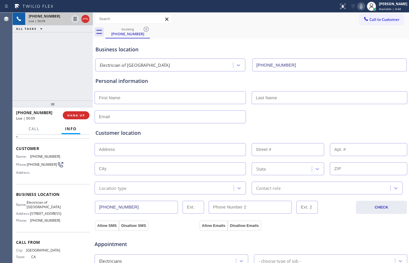
scroll to position [0, 0]
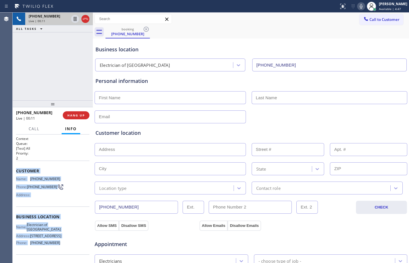
drag, startPoint x: 14, startPoint y: 170, endPoint x: 57, endPoint y: 251, distance: 92.2
click at [57, 251] on div "Context Queue: [Test] All Priority: 2 Customer Name: [PHONE_NUMBER] Phone: [PHO…" at bounding box center [53, 198] width 80 height 128
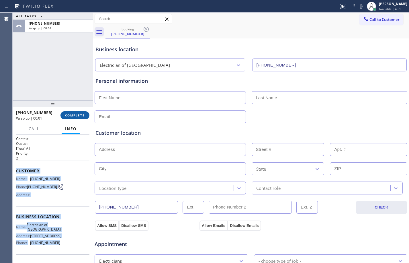
click at [76, 115] on span "COMPLETE" at bounding box center [75, 115] width 20 height 4
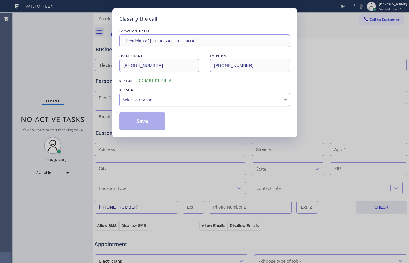
click at [152, 102] on div "Select a reason" at bounding box center [204, 99] width 164 height 7
click at [145, 127] on button "Save" at bounding box center [142, 121] width 46 height 18
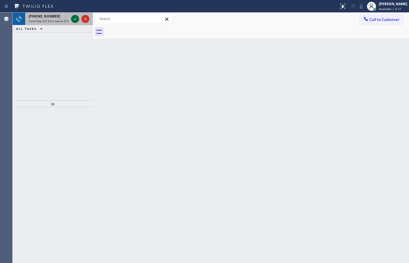
click at [74, 20] on icon at bounding box center [75, 19] width 3 height 2
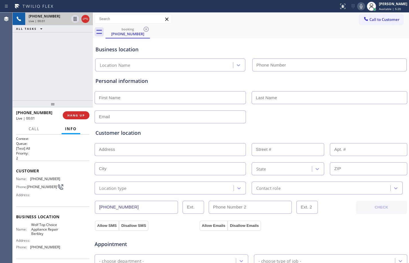
type input "[PHONE_NUMBER]"
drag, startPoint x: 75, startPoint y: 109, endPoint x: 76, endPoint y: 112, distance: 3.3
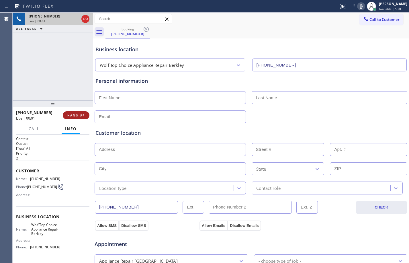
click at [76, 110] on div "[PHONE_NUMBER] Live | 00:01 HANG UP" at bounding box center [52, 115] width 73 height 15
click at [76, 112] on button "HANG UP" at bounding box center [76, 115] width 27 height 8
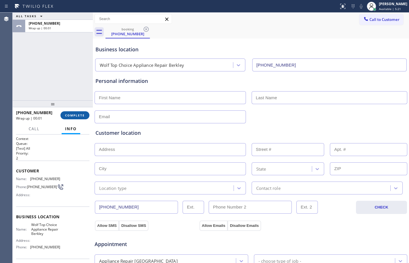
click at [81, 116] on span "COMPLETE" at bounding box center [75, 115] width 20 height 4
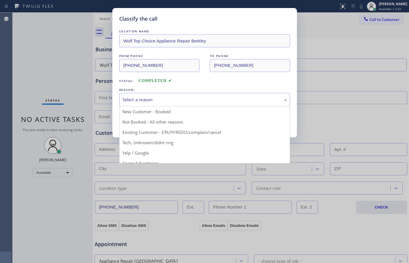
click at [189, 100] on div "Select a reason" at bounding box center [204, 99] width 164 height 7
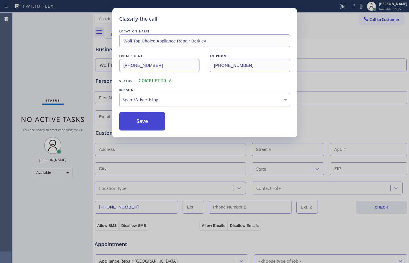
click at [138, 123] on button "Save" at bounding box center [142, 121] width 46 height 18
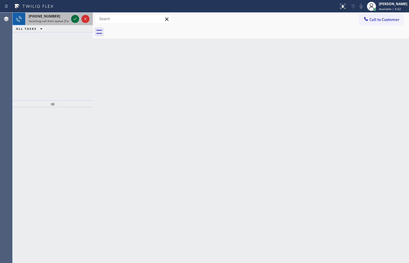
click at [74, 19] on icon at bounding box center [75, 18] width 7 height 7
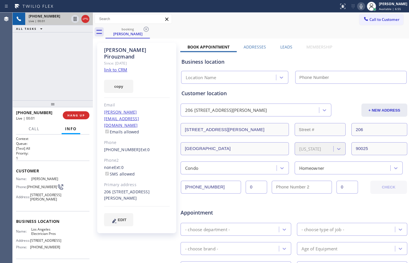
type input "[PHONE_NUMBER]"
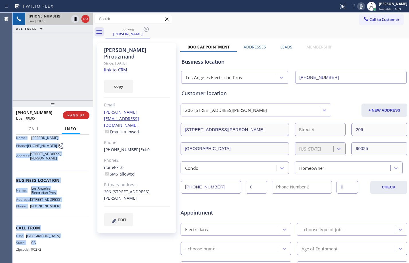
scroll to position [56, 0]
drag, startPoint x: 15, startPoint y: 172, endPoint x: 64, endPoint y: 221, distance: 68.9
click at [64, 221] on div "Context Queue: [Test] All Priority: 1 Customer Name: [PERSON_NAME] Phone: [PHON…" at bounding box center [53, 198] width 80 height 128
click at [116, 67] on link "link to CRM" at bounding box center [115, 70] width 23 height 6
click at [75, 19] on icon at bounding box center [75, 18] width 7 height 7
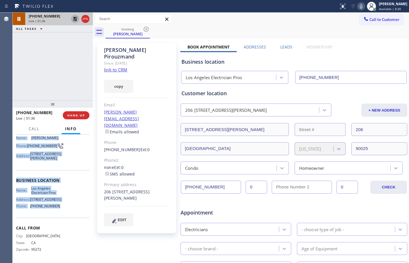
click at [358, 9] on icon at bounding box center [361, 6] width 7 height 7
click at [57, 48] on div "[PHONE_NUMBER] Live | 03:32 ALL TASKS ALL TASKS ACTIVE TASKS TASKS IN WRAP UP" at bounding box center [53, 57] width 80 height 88
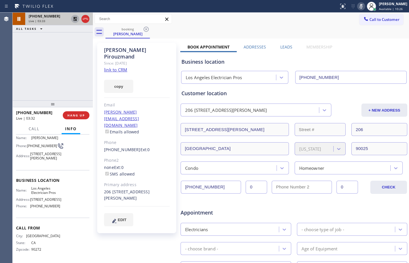
click at [75, 19] on icon at bounding box center [75, 19] width 4 height 4
click at [360, 6] on icon at bounding box center [361, 6] width 3 height 5
click at [82, 116] on span "HANG UP" at bounding box center [75, 115] width 17 height 4
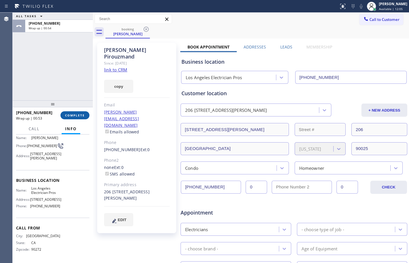
click at [74, 113] on button "COMPLETE" at bounding box center [74, 115] width 29 height 8
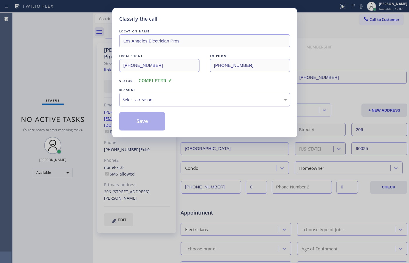
click at [189, 93] on div "Select a reason" at bounding box center [204, 99] width 171 height 13
click at [151, 118] on button "Save" at bounding box center [142, 121] width 46 height 18
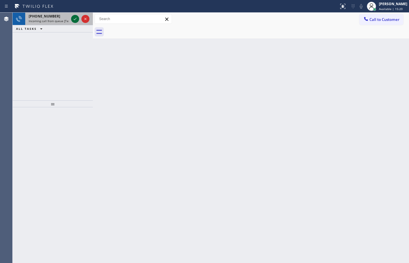
click at [74, 20] on icon at bounding box center [75, 18] width 7 height 7
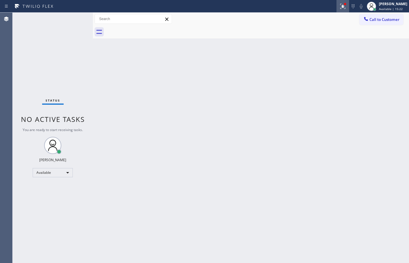
click at [339, 5] on icon at bounding box center [342, 6] width 7 height 7
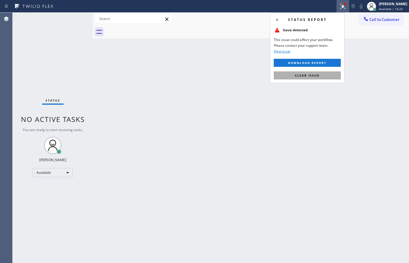
click at [309, 72] on button "Clear issue" at bounding box center [307, 75] width 67 height 8
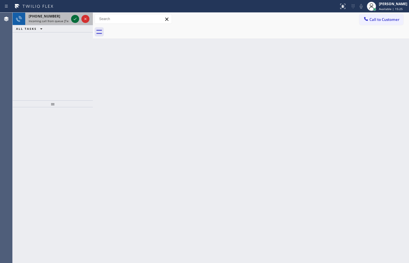
click at [74, 19] on icon at bounding box center [75, 18] width 7 height 7
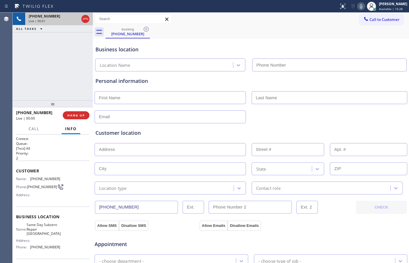
type input "[PHONE_NUMBER]"
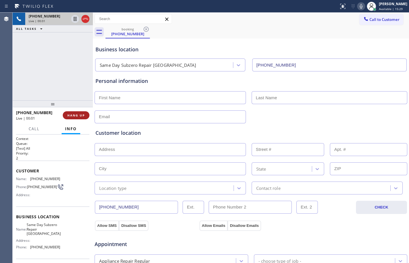
click at [74, 112] on button "HANG UP" at bounding box center [76, 115] width 27 height 8
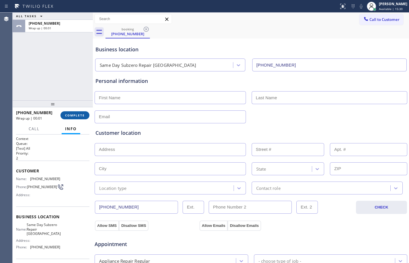
click at [81, 117] on button "COMPLETE" at bounding box center [74, 115] width 29 height 8
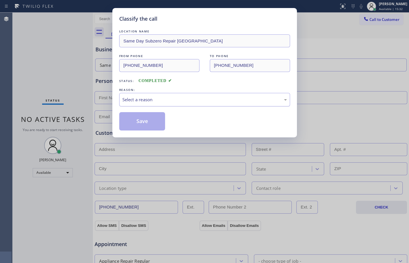
click at [176, 103] on div "Select a reason" at bounding box center [204, 99] width 164 height 7
click at [135, 117] on button "Save" at bounding box center [142, 121] width 46 height 18
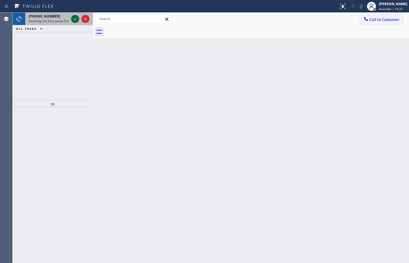
click at [73, 21] on icon at bounding box center [75, 18] width 7 height 7
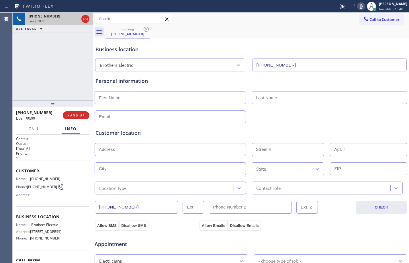
type input "[PHONE_NUMBER]"
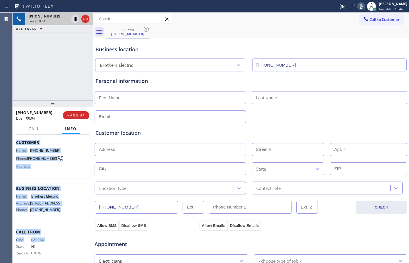
scroll to position [38, 0]
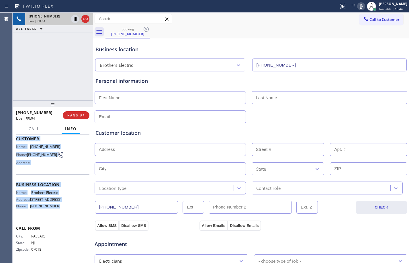
drag, startPoint x: 16, startPoint y: 171, endPoint x: 58, endPoint y: 214, distance: 59.8
click at [58, 214] on div "Context Queue: [Test] All Priority: 1 Customer Name: [PHONE_NUMBER] Phone: [PHO…" at bounding box center [52, 182] width 73 height 157
drag, startPoint x: 48, startPoint y: 72, endPoint x: 76, endPoint y: 77, distance: 28.5
click at [48, 72] on div "[PHONE_NUMBER] Live | 02:14 ALL TASKS ALL TASKS ACTIVE TASKS TASKS IN WRAP UP" at bounding box center [53, 57] width 80 height 88
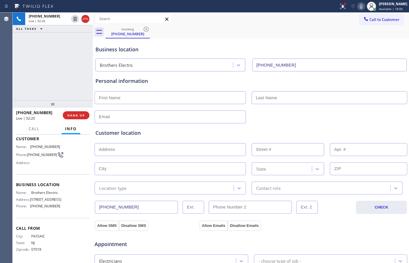
drag, startPoint x: 74, startPoint y: 18, endPoint x: 195, endPoint y: 15, distance: 120.7
click at [74, 18] on icon at bounding box center [75, 18] width 7 height 7
click at [358, 6] on icon at bounding box center [361, 6] width 7 height 7
click at [339, 8] on icon at bounding box center [342, 6] width 7 height 7
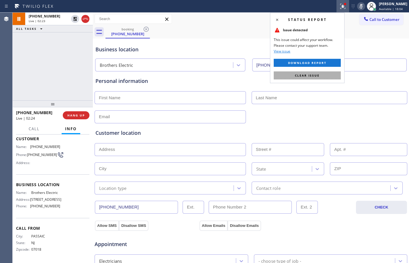
click at [308, 75] on span "Clear issue" at bounding box center [307, 75] width 25 height 4
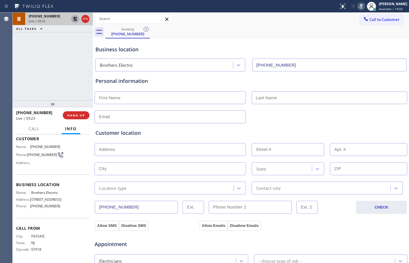
click at [76, 17] on icon at bounding box center [75, 18] width 7 height 7
click at [359, 5] on icon at bounding box center [361, 6] width 7 height 7
drag, startPoint x: 72, startPoint y: 20, endPoint x: 83, endPoint y: 23, distance: 12.2
click at [72, 20] on icon at bounding box center [75, 18] width 7 height 7
click at [358, 3] on icon at bounding box center [361, 6] width 7 height 7
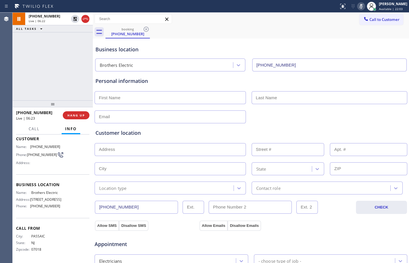
click at [65, 68] on div "[PHONE_NUMBER] Live | 06:22 ALL TASKS ALL TASKS ACTIVE TASKS TASKS IN WRAP UP" at bounding box center [53, 57] width 80 height 88
click at [200, 144] on input "text" at bounding box center [170, 149] width 151 height 13
paste input "[STREET_ADDRESS]"
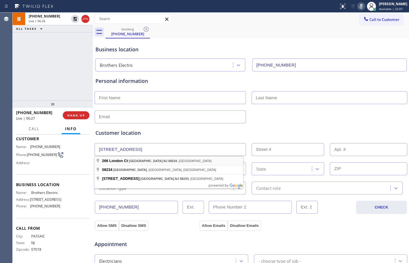
type input "[STREET_ADDRESS]"
type input "266"
type input "[GEOGRAPHIC_DATA]"
type input "08234"
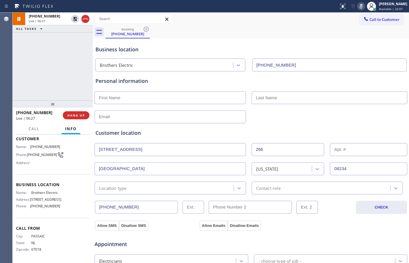
click at [167, 99] on input "text" at bounding box center [170, 97] width 151 height 13
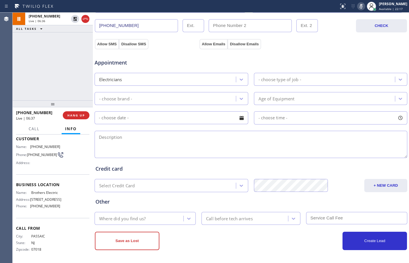
type input "[PERSON_NAME]"
click at [57, 74] on div "[PHONE_NUMBER] Live | 09:14 ALL TASKS ALL TASKS ACTIVE TASKS TASKS IN WRAP UP" at bounding box center [53, 57] width 80 height 88
click at [76, 20] on icon at bounding box center [75, 19] width 4 height 4
click at [358, 7] on icon at bounding box center [361, 6] width 7 height 7
drag, startPoint x: 39, startPoint y: 54, endPoint x: 46, endPoint y: 55, distance: 6.9
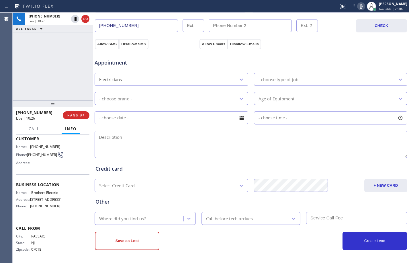
click at [39, 54] on div "[PHONE_NUMBER] Live | 10:26 ALL TASKS ALL TASKS ACTIVE TASKS TASKS IN WRAP UP" at bounding box center [53, 57] width 80 height 88
click at [47, 61] on div "[PHONE_NUMBER] Live | 10:54 ALL TASKS ALL TASKS ACTIVE TASKS TASKS IN WRAP UP" at bounding box center [53, 57] width 80 height 88
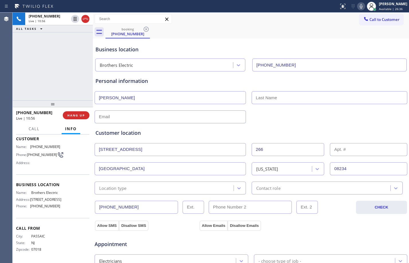
click at [278, 95] on input "text" at bounding box center [330, 97] width 156 height 13
paste input "[PERSON_NAME]"
type input "[PERSON_NAME]"
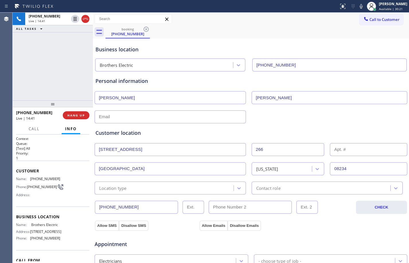
scroll to position [181, 0]
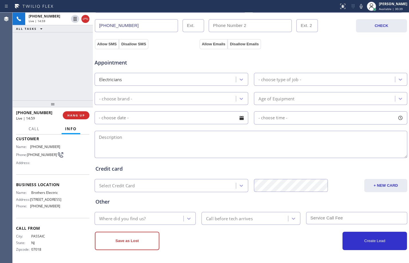
click at [48, 57] on div "+19738510689 Live | 14:59 ALL TASKS ALL TASKS ACTIVE TASKS TASKS IN WRAP UP" at bounding box center [53, 57] width 80 height 88
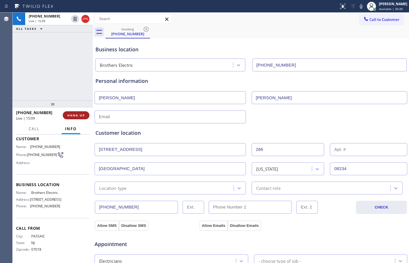
click at [75, 114] on span "HANG UP" at bounding box center [75, 115] width 17 height 4
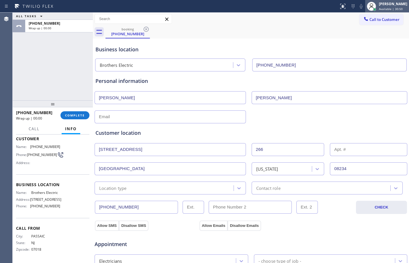
click at [379, 7] on span "Available | 30:50" at bounding box center [391, 9] width 24 height 4
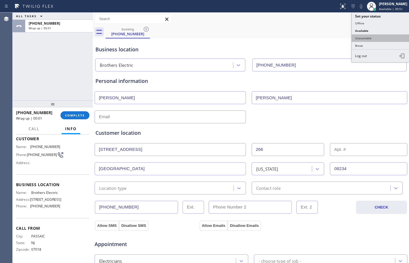
click at [385, 35] on button "Unavailable" at bounding box center [380, 37] width 57 height 7
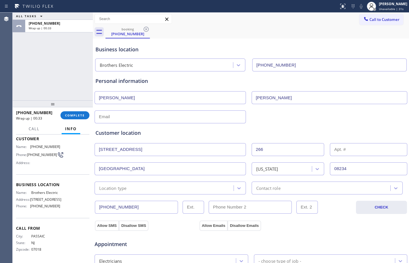
click at [80, 81] on div "ALL TASKS ALL TASKS ACTIVE TASKS TASKS IN WRAP UP +19738510689 Wrap up | 00:33" at bounding box center [53, 57] width 80 height 88
click at [205, 118] on input "text" at bounding box center [170, 116] width 151 height 13
click at [154, 116] on input "text" at bounding box center [170, 116] width 151 height 13
paste input "drewdemattia@gmail.com"
type input "drewdemattia@gmail.com"
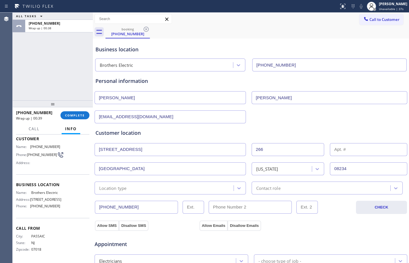
click at [134, 186] on div "Location type" at bounding box center [164, 188] width 137 height 10
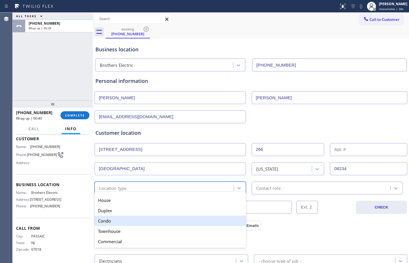
click at [114, 221] on div "Condo" at bounding box center [170, 220] width 151 height 10
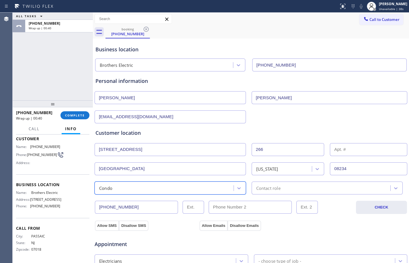
click at [328, 185] on div "Contact role" at bounding box center [321, 188] width 137 height 10
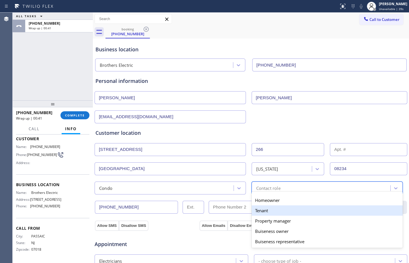
click at [269, 199] on div "Homeowner" at bounding box center [327, 200] width 151 height 10
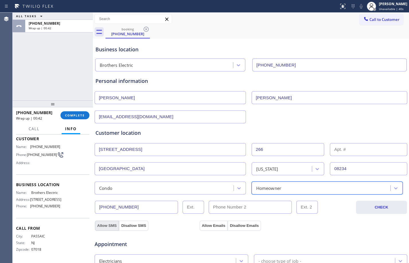
click at [108, 224] on button "Allow SMS" at bounding box center [107, 225] width 24 height 10
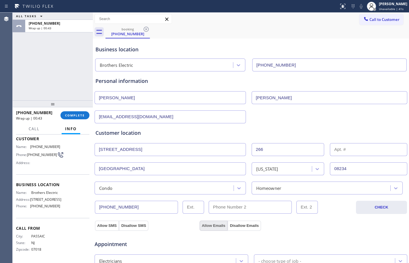
click at [205, 223] on button "Allow Emails" at bounding box center [213, 225] width 28 height 10
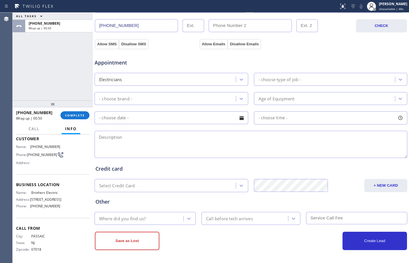
type input "(___) ___-____"
click at [260, 28] on input "(___) ___-____" at bounding box center [250, 25] width 83 height 13
click at [243, 25] on input "(___) ___-____" at bounding box center [250, 25] width 83 height 13
paste input "973) 896-6004"
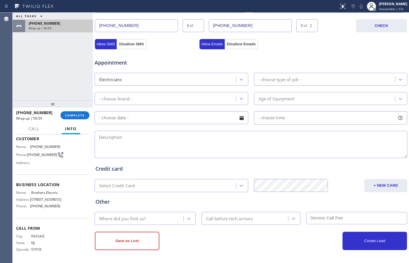
drag, startPoint x: 253, startPoint y: 25, endPoint x: 85, endPoint y: 28, distance: 168.2
click at [131, 24] on div "(973) 851-0689 (973) 896-6004" at bounding box center [225, 25] width 260 height 13
type input "(___) ___-____"
click at [289, 79] on div "- choose type of job -" at bounding box center [279, 79] width 43 height 7
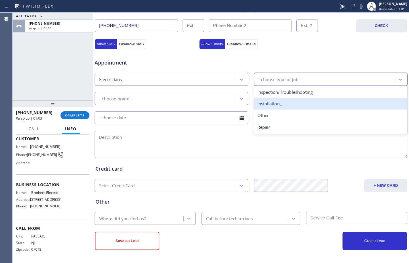
click at [279, 99] on div "Installation_" at bounding box center [331, 104] width 154 height 12
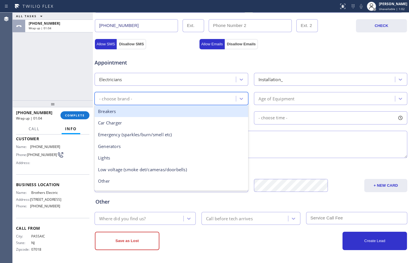
click at [168, 101] on div "- choose brand -" at bounding box center [166, 98] width 140 height 10
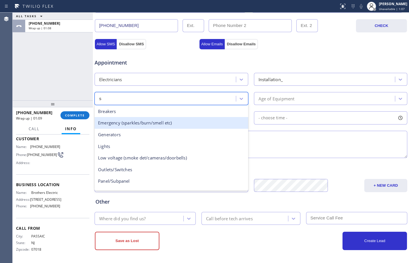
type input "sw"
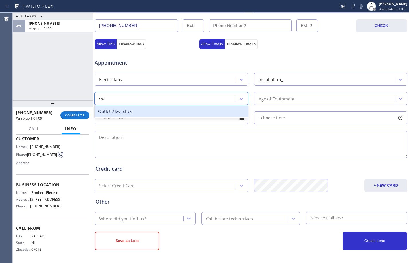
click at [140, 112] on div "Outlets/Switches" at bounding box center [172, 111] width 154 height 12
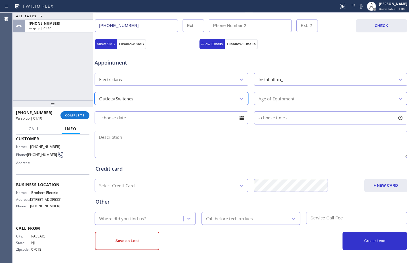
click at [303, 99] on div "Age of Equipment" at bounding box center [326, 98] width 140 height 10
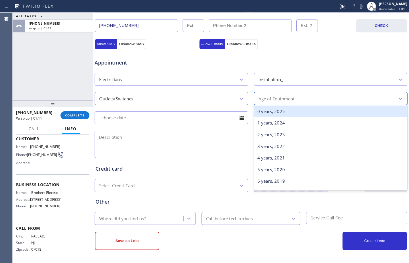
click at [281, 109] on div "0 years, 2025" at bounding box center [331, 111] width 154 height 12
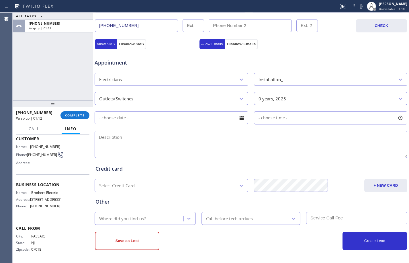
click at [189, 121] on input "text" at bounding box center [172, 117] width 154 height 13
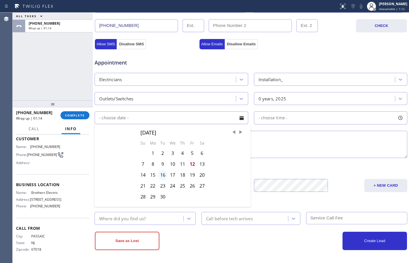
click at [163, 175] on div "16" at bounding box center [163, 174] width 10 height 11
type input "09/16/2025"
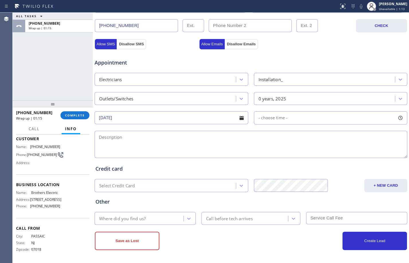
click at [264, 119] on span "- choose time -" at bounding box center [272, 117] width 29 height 5
drag, startPoint x: 257, startPoint y: 152, endPoint x: 321, endPoint y: 154, distance: 63.9
click at [322, 154] on div at bounding box center [325, 153] width 7 height 12
drag, startPoint x: 259, startPoint y: 152, endPoint x: 289, endPoint y: 152, distance: 29.5
click at [289, 152] on div at bounding box center [292, 153] width 7 height 12
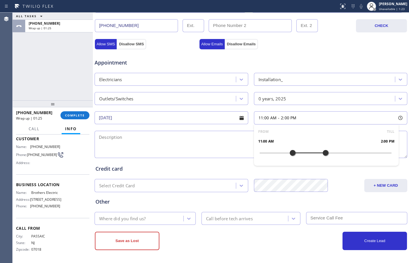
click at [196, 141] on textarea at bounding box center [251, 144] width 313 height 27
drag, startPoint x: 60, startPoint y: 76, endPoint x: 73, endPoint y: 80, distance: 13.6
click at [60, 76] on div "ALL TASKS ALL TASKS ACTIVE TASKS TASKS IN WRAP UP +19738510689 Wrap up | 01:44" at bounding box center [53, 57] width 80 height 88
click at [151, 138] on textarea "11-2/$150/" at bounding box center [251, 144] width 313 height 27
paste textarea "cx wants to change 2 switches duplex and as well as ceiling fan hookup/ceiling-…"
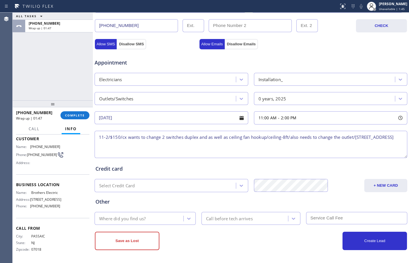
click at [356, 136] on textarea "11-2/$150/cx wants to change 2 switches duplex and as well as ceiling fan hooku…" at bounding box center [251, 144] width 313 height 27
click at [223, 144] on textarea "11-2/$150/cx wants to change 2 switches duplex and as well as ceiling fan hooku…" at bounding box center [251, 144] width 313 height 27
click at [206, 146] on textarea "11-2/$150/cx wants to change 2 switches duplex and as well as ceiling fan hooku…" at bounding box center [251, 144] width 313 height 27
paste textarea "Brothers Electric"
click at [248, 145] on textarea "11-2/$150/cx wants to change 2 switches duplex and as well as ceiling fan hooku…" at bounding box center [251, 144] width 313 height 27
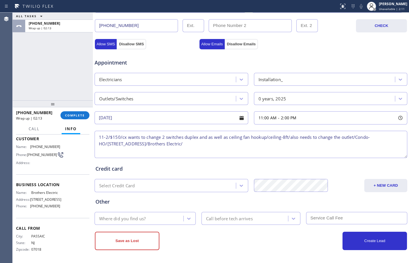
paste textarea "Please call customer 30 minutes prior to arrival"
click at [224, 144] on textarea "11-2/$150/cx wants to change 2 switches duplex and as well as ceiling fan hooku…" at bounding box center [251, 144] width 313 height 27
click at [352, 146] on textarea "11-2/$150/cx wants to change 2 switches duplex and as well as ceiling fan hooku…" at bounding box center [251, 144] width 313 height 27
click at [335, 145] on textarea "11-2/$150/cx wants to change 2 switches duplex and as well as ceiling fan hooku…" at bounding box center [251, 144] width 313 height 27
drag, startPoint x: 335, startPoint y: 145, endPoint x: 335, endPoint y: 152, distance: 7.5
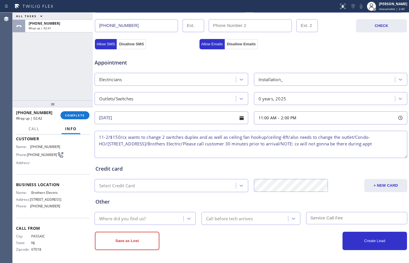
click at [335, 152] on textarea "11-2/$150/cx wants to change 2 switches duplex and as well as ceiling fan hooku…" at bounding box center [251, 144] width 313 height 27
click at [231, 152] on textarea "11-2/$150/cx wants to change 2 switches duplex and as well as ceiling fan hooku…" at bounding box center [251, 144] width 313 height 27
paste textarea "9738966004"
click at [244, 154] on textarea "11-2/$150/cx wants to change 2 switches duplex and as well as ceiling fan hooku…" at bounding box center [251, 144] width 313 height 27
type textarea "11-2/$150/cx wants to change 2 switches duplex and as well as ceiling fan hooku…"
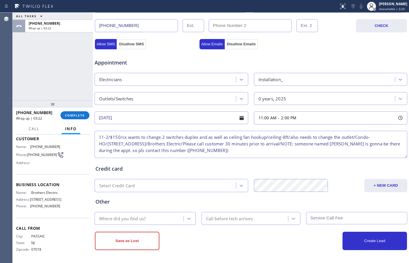
click at [149, 221] on div "Where did you find us?" at bounding box center [139, 218] width 87 height 10
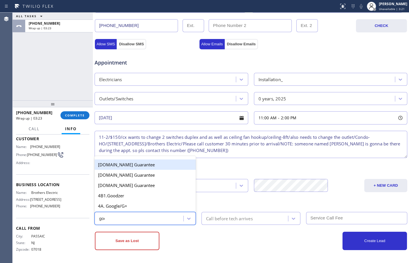
type input "goog"
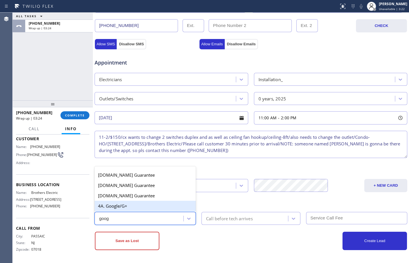
click at [139, 207] on div "4A. Google/G+" at bounding box center [145, 206] width 101 height 10
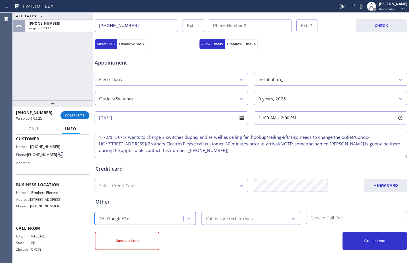
click at [227, 220] on div "Call before tech arrives" at bounding box center [229, 218] width 47 height 7
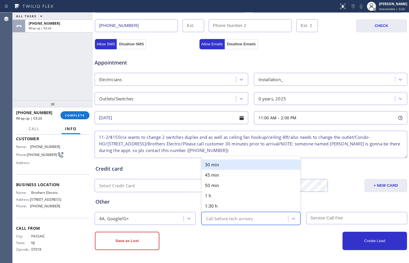
click at [214, 165] on div "30 min" at bounding box center [250, 164] width 99 height 10
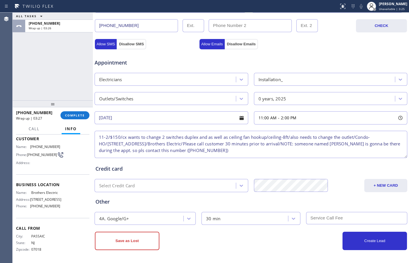
click at [330, 215] on input "text" at bounding box center [356, 218] width 101 height 12
type input "150"
click at [373, 243] on button "Create Lead" at bounding box center [374, 240] width 64 height 18
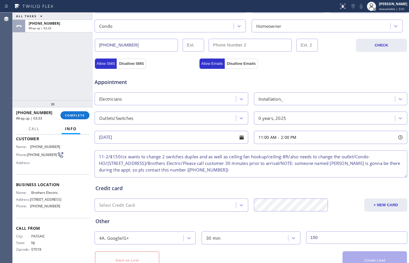
scroll to position [201, 0]
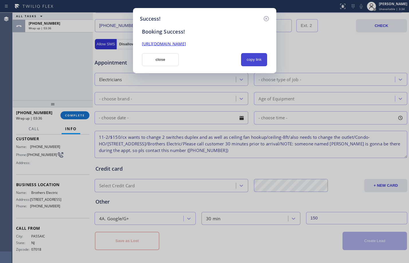
click at [251, 63] on button "copy link" at bounding box center [254, 59] width 26 height 13
click at [186, 44] on link "https://erp.apollosoft.co/customer/762319#portlet_lead" at bounding box center [164, 43] width 44 height 5
click at [152, 59] on button "close" at bounding box center [160, 59] width 37 height 13
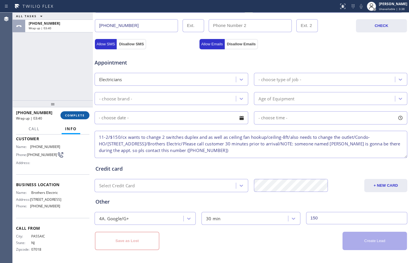
click at [81, 115] on span "COMPLETE" at bounding box center [75, 115] width 20 height 4
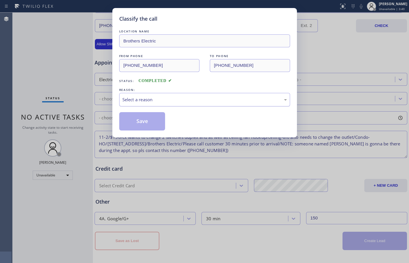
click at [182, 96] on div "Select a reason" at bounding box center [204, 99] width 164 height 7
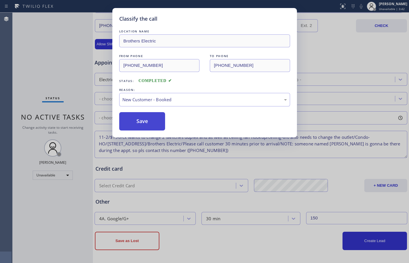
click at [155, 117] on button "Save" at bounding box center [142, 121] width 46 height 18
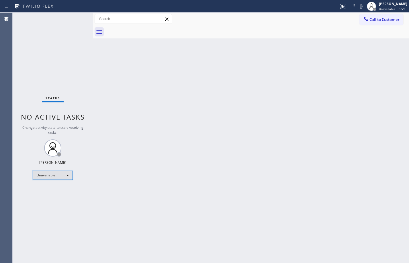
click at [55, 175] on div "Unavailable" at bounding box center [53, 174] width 40 height 9
click at [53, 191] on li "Available" at bounding box center [52, 190] width 39 height 7
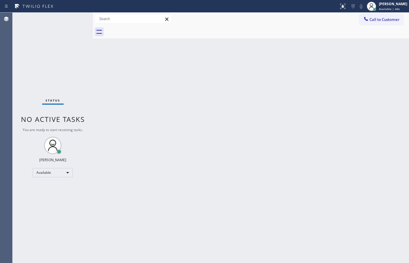
click at [244, 211] on div "Back to Dashboard Change Sender ID Customers Technicians Select a contact Outbo…" at bounding box center [251, 138] width 316 height 250
click at [75, 14] on div "Status No active tasks You are ready to start receiving tasks. [PERSON_NAME] Av…" at bounding box center [53, 138] width 80 height 250
click at [74, 16] on div "Status No active tasks You are ready to start receiving tasks. [PERSON_NAME] Av…" at bounding box center [53, 138] width 80 height 250
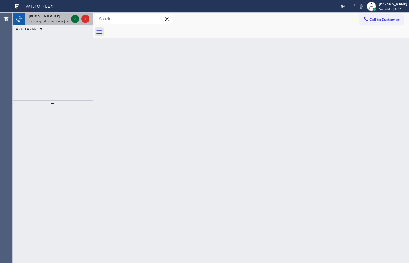
click at [73, 17] on icon at bounding box center [75, 18] width 7 height 7
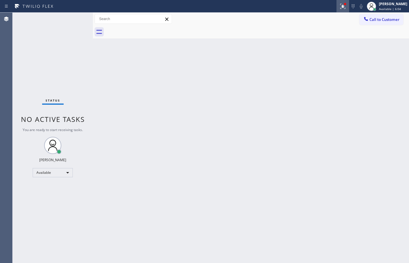
click at [342, 11] on button at bounding box center [342, 6] width 13 height 13
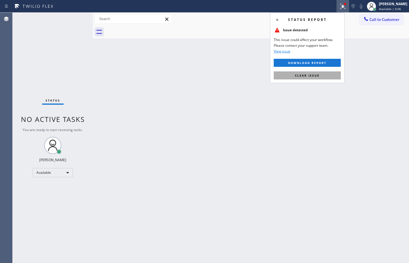
click at [299, 75] on span "Clear issue" at bounding box center [307, 75] width 25 height 4
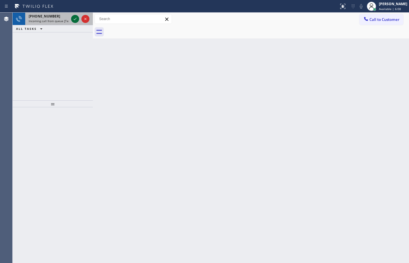
click at [74, 18] on icon at bounding box center [75, 18] width 7 height 7
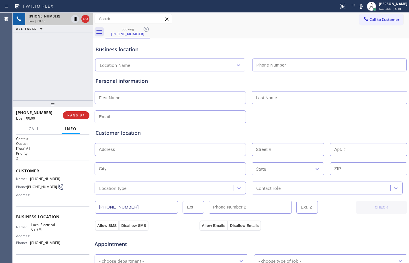
type input "(805) 926-6163"
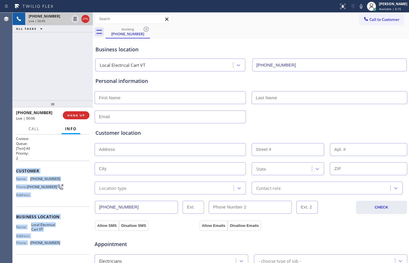
drag, startPoint x: 14, startPoint y: 173, endPoint x: 62, endPoint y: 246, distance: 87.4
click at [62, 246] on div "Context Queue: [Test] All Priority: 2 Customer Name: (805) 209-9084 Phone: (805…" at bounding box center [53, 198] width 80 height 128
copy div "Customer Name: (805) 209-9084 Phone: (805) 209-9084 Address: Business location …"
click at [77, 118] on button "HANG UP" at bounding box center [76, 115] width 27 height 8
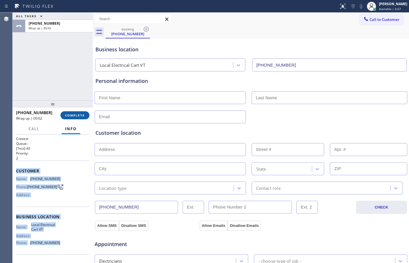
click at [81, 118] on button "COMPLETE" at bounding box center [74, 115] width 29 height 8
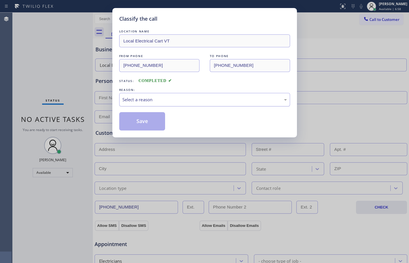
click at [211, 104] on div "Select a reason" at bounding box center [204, 99] width 171 height 13
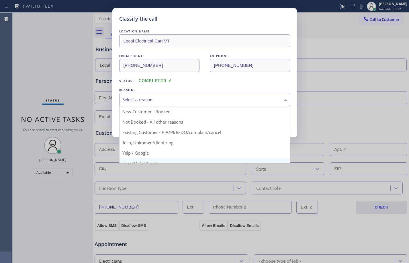
scroll to position [36, 0]
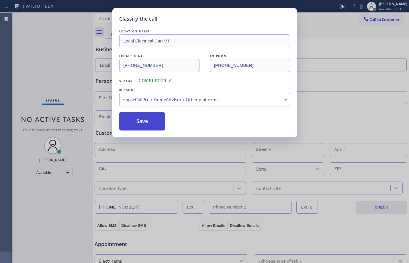
click at [145, 117] on button "Save" at bounding box center [142, 121] width 46 height 18
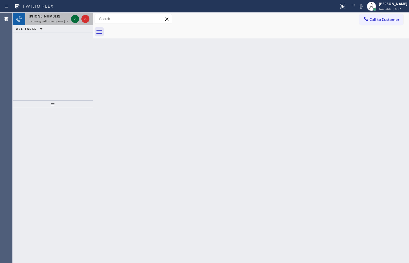
click at [76, 18] on icon at bounding box center [75, 18] width 7 height 7
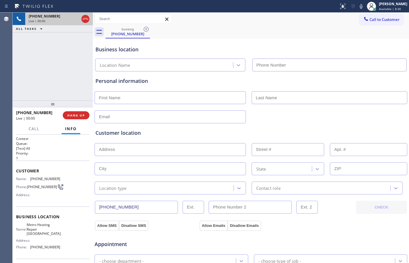
type input "(626) 508-7417"
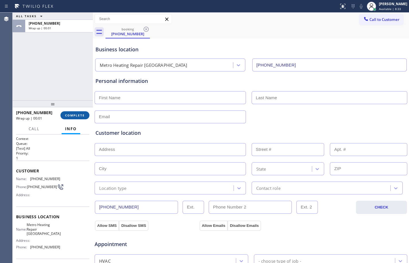
click at [84, 117] on span "COMPLETE" at bounding box center [75, 115] width 20 height 4
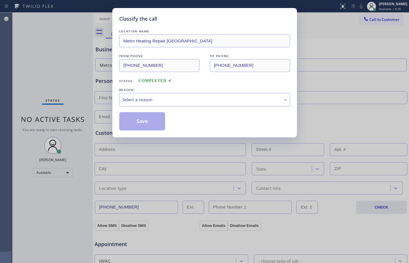
click at [148, 103] on div "Select a reason" at bounding box center [204, 99] width 171 height 13
click at [150, 121] on button "Save" at bounding box center [142, 121] width 46 height 18
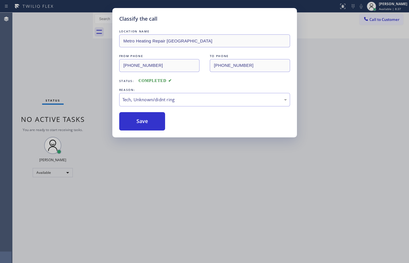
click at [85, 57] on div "Classify the call LOCATION NAME Metro Heating Repair Pasadena FROM PHONE (833) …" at bounding box center [204, 131] width 409 height 263
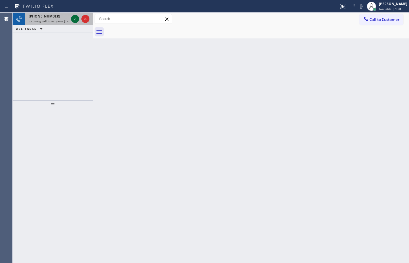
click at [73, 17] on icon at bounding box center [75, 18] width 7 height 7
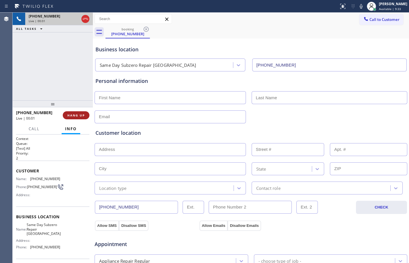
type input "(410) 237-0579"
click at [73, 115] on span "HANG UP" at bounding box center [75, 115] width 17 height 4
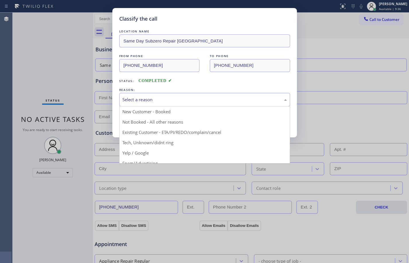
click at [153, 103] on div "Select a reason" at bounding box center [204, 99] width 171 height 13
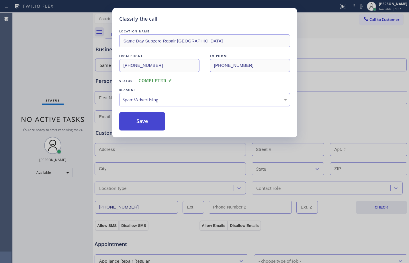
click at [147, 123] on button "Save" at bounding box center [142, 121] width 46 height 18
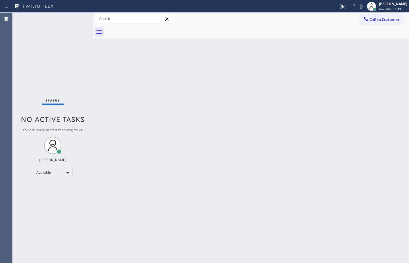
click at [287, 255] on div "Back to Dashboard Change Sender ID Customers Technicians Select a contact Outbo…" at bounding box center [251, 138] width 316 height 250
click at [270, 82] on div "Back to Dashboard Change Sender ID Customers Technicians Select a contact Outbo…" at bounding box center [251, 138] width 316 height 250
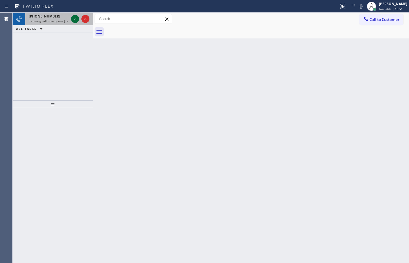
click at [75, 17] on icon at bounding box center [75, 18] width 7 height 7
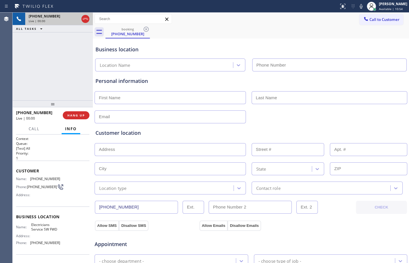
type input "[PHONE_NUMBER]"
click at [80, 118] on button "HANG UP" at bounding box center [76, 115] width 27 height 8
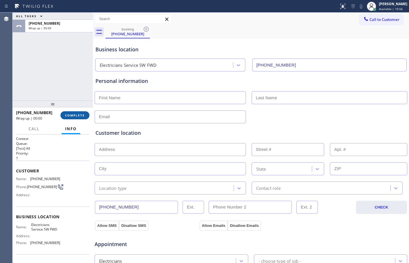
click at [80, 118] on button "COMPLETE" at bounding box center [74, 115] width 29 height 8
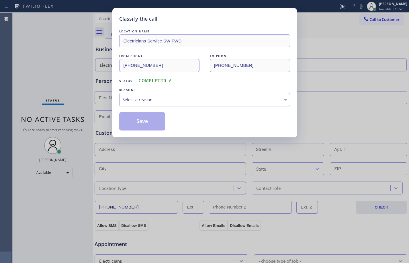
click at [175, 91] on div "REASON:" at bounding box center [204, 90] width 171 height 6
click at [175, 100] on div "Select a reason" at bounding box center [204, 99] width 164 height 7
click at [143, 126] on button "Save" at bounding box center [142, 121] width 46 height 18
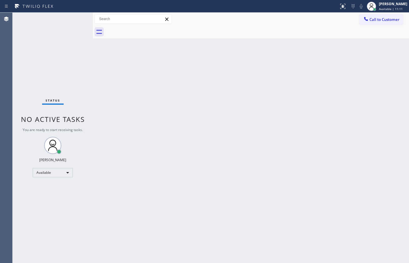
click at [68, 85] on div "Status No active tasks You are ready to start receiving tasks. [PERSON_NAME] Av…" at bounding box center [53, 138] width 80 height 250
click at [273, 262] on div "Back to Dashboard Change Sender ID Customers Technicians Select a contact Outbo…" at bounding box center [251, 138] width 316 height 250
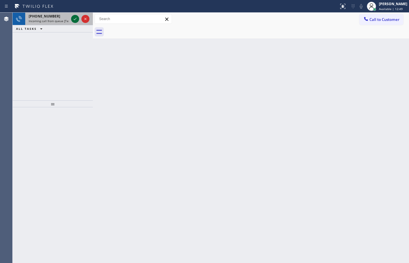
click at [75, 15] on button at bounding box center [75, 19] width 8 height 8
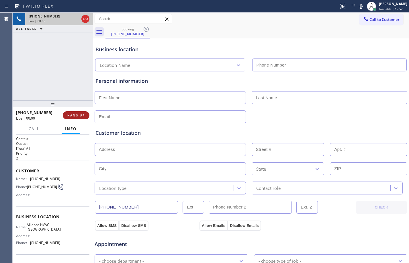
type input "(310) 868-0820"
click at [79, 118] on button "HANG UP" at bounding box center [76, 115] width 27 height 8
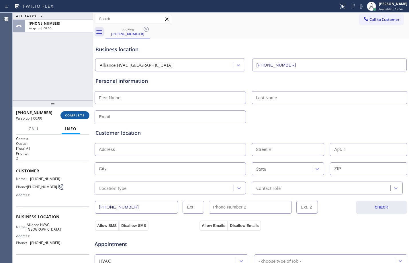
click at [77, 113] on span "COMPLETE" at bounding box center [75, 115] width 20 height 4
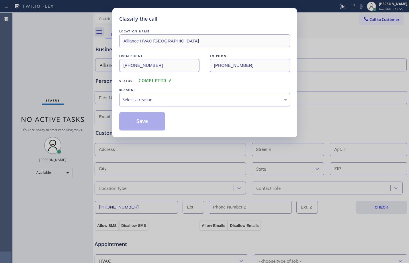
click at [241, 99] on div "Select a reason" at bounding box center [204, 99] width 164 height 7
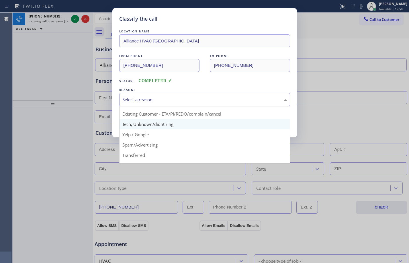
scroll to position [36, 0]
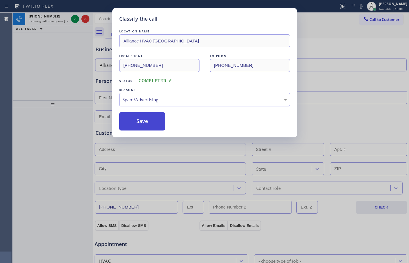
click at [143, 120] on button "Save" at bounding box center [142, 121] width 46 height 18
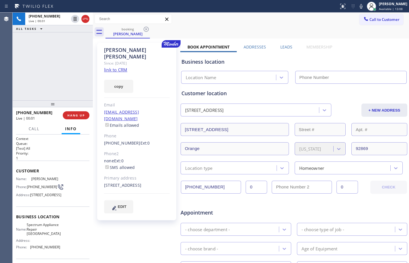
type input "(562) 362-4267"
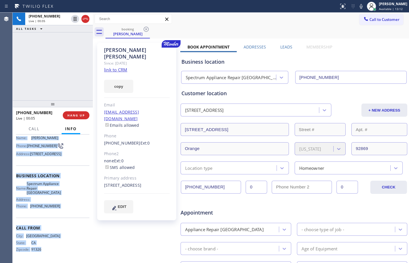
scroll to position [50, 0]
drag, startPoint x: 14, startPoint y: 170, endPoint x: 58, endPoint y: 213, distance: 61.6
click at [58, 213] on div "Context Queue: [Test] All Priority: 1 Customer Name: Mike Fisher Phone: (213) 3…" at bounding box center [53, 198] width 80 height 128
copy div "Customer Name: Mike Fisher Phone: (213) 309-0636 Address: 186 S Terrace Ridge, …"
click at [117, 67] on link "link to CRM" at bounding box center [115, 70] width 23 height 6
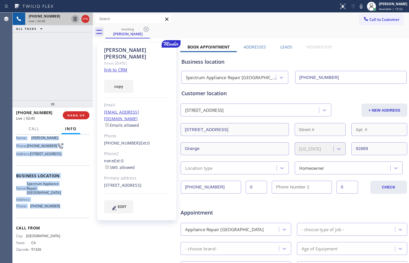
click at [76, 17] on icon at bounding box center [75, 19] width 3 height 4
click at [359, 5] on icon at bounding box center [361, 6] width 7 height 7
click at [88, 75] on div "+12133090636 Live | 05:18 ALL TASKS ALL TASKS ACTIVE TASKS TASKS IN WRAP UP" at bounding box center [53, 57] width 80 height 88
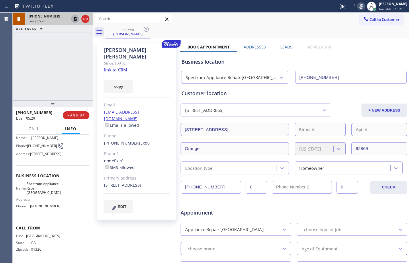
click at [75, 17] on icon at bounding box center [75, 18] width 7 height 7
click at [359, 8] on rect at bounding box center [361, 6] width 4 height 4
click at [73, 114] on span "HANG UP" at bounding box center [75, 115] width 17 height 4
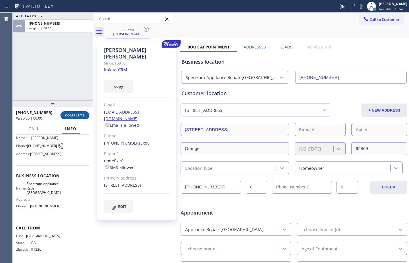
click at [78, 111] on button "COMPLETE" at bounding box center [74, 115] width 29 height 8
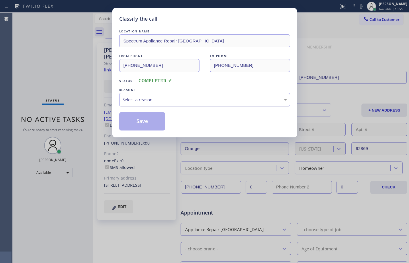
click at [189, 100] on div "Select a reason" at bounding box center [204, 99] width 164 height 7
click at [149, 124] on button "Save" at bounding box center [142, 121] width 46 height 18
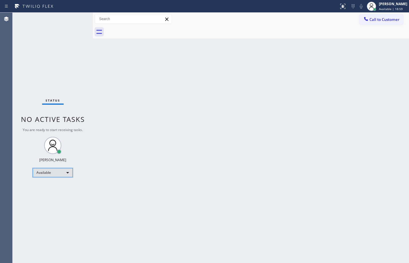
click at [60, 175] on div "Available" at bounding box center [53, 172] width 40 height 9
click at [47, 204] on li "Break" at bounding box center [52, 202] width 39 height 7
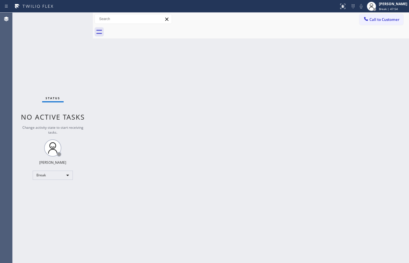
click at [211, 169] on div "Back to Dashboard Change Sender ID Customers Technicians Select a contact Outbo…" at bounding box center [251, 138] width 316 height 250
click at [66, 68] on div "Status No active tasks Change activity state to start receiving tasks. [PERSON_…" at bounding box center [53, 138] width 80 height 250
click at [68, 178] on div "Break" at bounding box center [53, 174] width 40 height 9
click at [64, 191] on li "Available" at bounding box center [52, 190] width 39 height 7
click at [292, 252] on div "Back to Dashboard Change Sender ID Customers Technicians Select a contact Outbo…" at bounding box center [251, 138] width 316 height 250
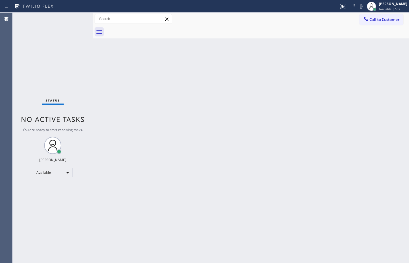
click at [292, 86] on div "Back to Dashboard Change Sender ID Customers Technicians Select a contact Outbo…" at bounding box center [251, 138] width 316 height 250
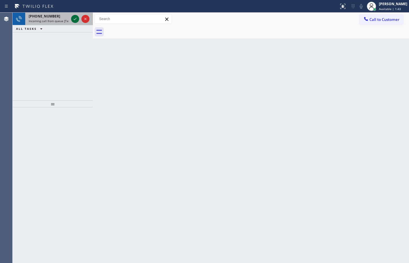
click at [75, 17] on icon at bounding box center [75, 18] width 7 height 7
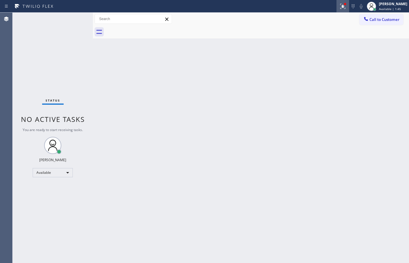
click at [342, 4] on div at bounding box center [342, 6] width 13 height 7
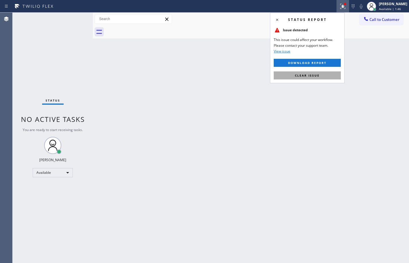
click at [320, 74] on button "Clear issue" at bounding box center [307, 75] width 67 height 8
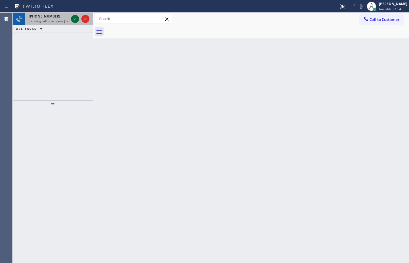
click at [76, 17] on icon at bounding box center [75, 18] width 7 height 7
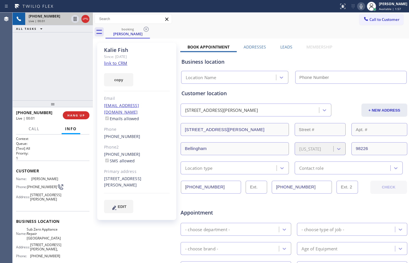
type input "[PHONE_NUMBER]"
click at [65, 77] on div "+15097412002 Live | 00:04 ALL TASKS ALL TASKS ACTIVE TASKS TASKS IN WRAP UP" at bounding box center [53, 57] width 80 height 88
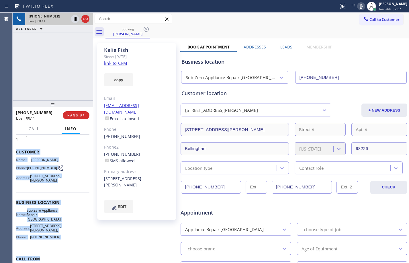
scroll to position [45, 0]
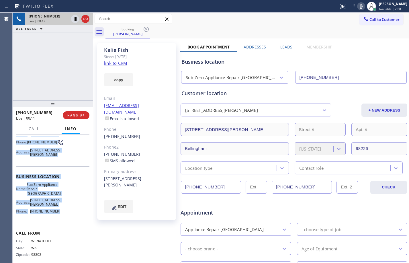
drag, startPoint x: 15, startPoint y: 169, endPoint x: 59, endPoint y: 213, distance: 62.2
click at [59, 213] on div "Context Queue: [Test] All Priority: 1 Customer Name: Kalie Fish Phone: (509) 74…" at bounding box center [53, 198] width 80 height 128
copy div "Customer Name: Kalie Fish Phone: (509) 741-2002 Address: 885 Van Wyck Rd, Belli…"
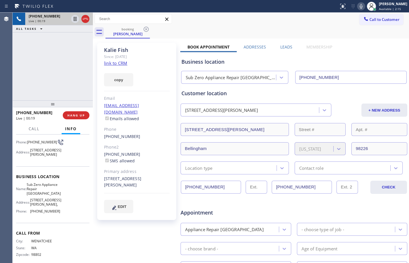
click at [55, 54] on div "+15097412002 Live | 00:19 ALL TASKS ALL TASKS ACTIVE TASKS TASKS IN WRAP UP" at bounding box center [53, 57] width 80 height 88
click at [123, 61] on link "link to CRM" at bounding box center [115, 63] width 23 height 6
click at [74, 17] on icon at bounding box center [75, 19] width 3 height 4
click at [360, 8] on icon at bounding box center [361, 6] width 3 height 5
click at [77, 20] on icon at bounding box center [75, 18] width 7 height 7
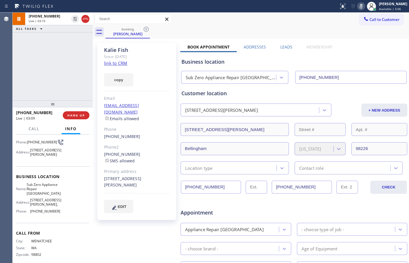
click at [358, 8] on icon at bounding box center [361, 6] width 7 height 7
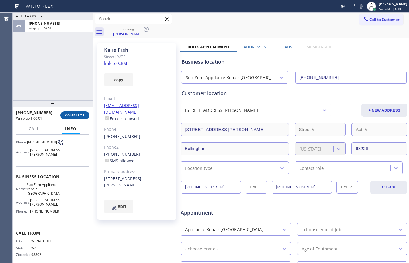
click at [77, 113] on span "COMPLETE" at bounding box center [75, 115] width 20 height 4
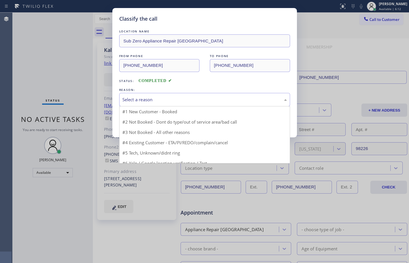
click at [205, 100] on div "Select a reason" at bounding box center [204, 99] width 164 height 7
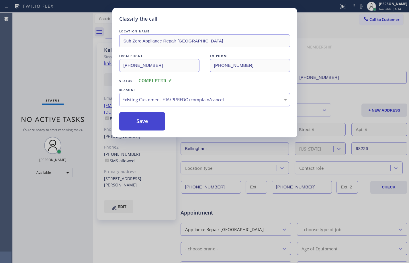
click at [146, 123] on button "Save" at bounding box center [142, 121] width 46 height 18
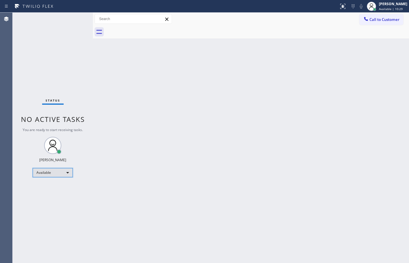
click at [62, 175] on div "Available" at bounding box center [53, 172] width 40 height 9
click at [59, 199] on li "Break" at bounding box center [52, 202] width 39 height 7
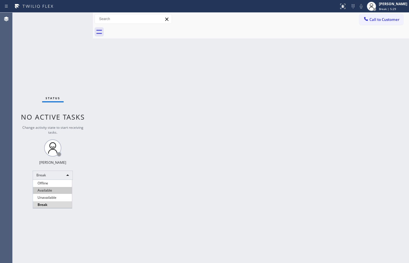
click at [60, 193] on li "Available" at bounding box center [52, 190] width 39 height 7
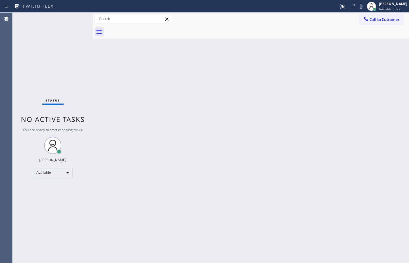
click at [165, 193] on div "Back to Dashboard Change Sender ID Customers Technicians Select a contact Outbo…" at bounding box center [251, 138] width 316 height 250
click at [75, 72] on div "Status No active tasks You are ready to start receiving tasks. [PERSON_NAME] Av…" at bounding box center [53, 138] width 80 height 250
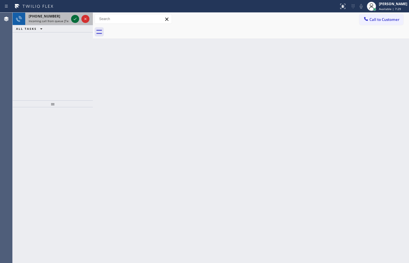
click at [77, 19] on icon at bounding box center [75, 18] width 7 height 7
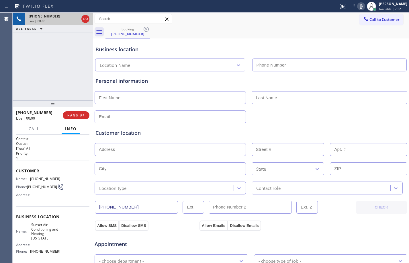
type input "(347) 630-3221"
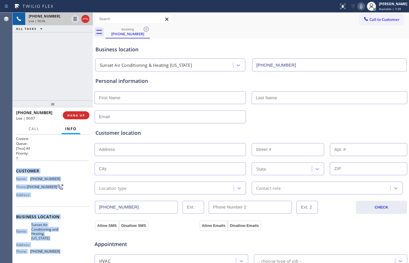
drag, startPoint x: 16, startPoint y: 174, endPoint x: 62, endPoint y: 255, distance: 93.4
click at [62, 255] on div "Context Queue: [Test] All Priority: 1 Customer Name: (833) 597-6503 Phone: (833…" at bounding box center [53, 198] width 80 height 128
copy div "Customer Name: (833) 597-6503 Phone: (833) 597-6503 Address: Business location …"
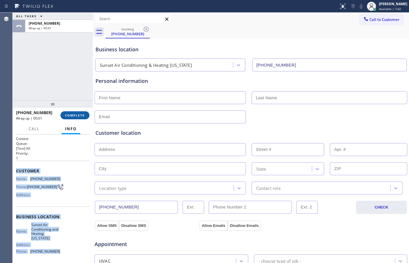
click at [81, 111] on button "COMPLETE" at bounding box center [74, 115] width 29 height 8
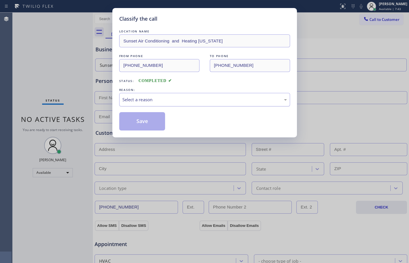
click at [168, 103] on div "Select a reason" at bounding box center [204, 99] width 171 height 13
click at [148, 124] on button "Save" at bounding box center [142, 121] width 46 height 18
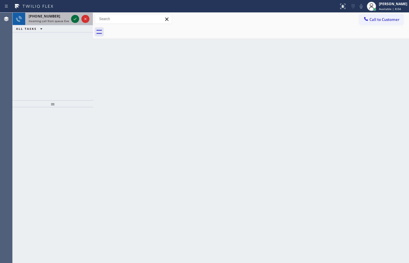
click at [75, 17] on icon at bounding box center [75, 18] width 7 height 7
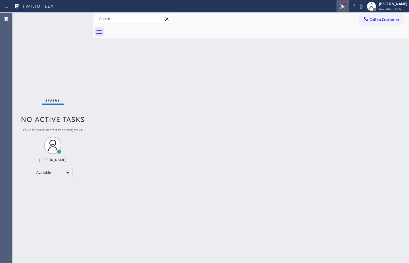
click at [340, 7] on icon at bounding box center [342, 6] width 7 height 7
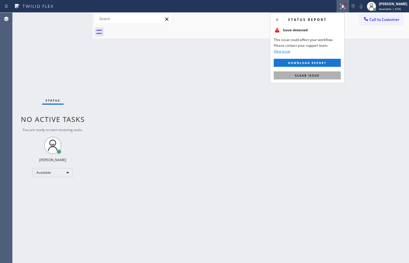
click at [321, 75] on button "Clear issue" at bounding box center [307, 75] width 67 height 8
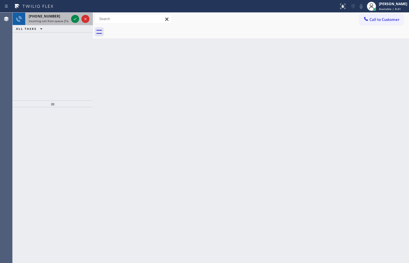
click at [69, 20] on div "+18557314952 Incoming call from queue [Test] All" at bounding box center [47, 19] width 45 height 13
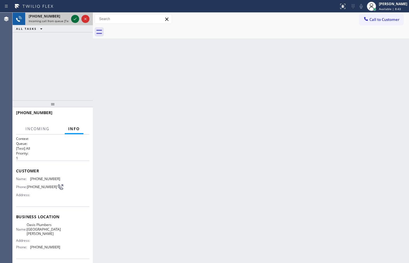
click at [75, 20] on icon at bounding box center [75, 18] width 7 height 7
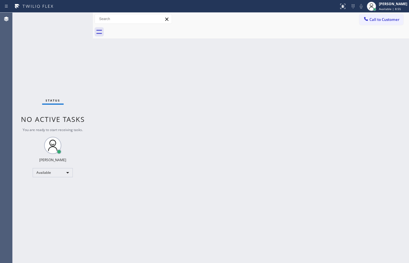
click at [366, 94] on div "Back to Dashboard Change Sender ID Customers Technicians Select a contact Outbo…" at bounding box center [251, 138] width 316 height 250
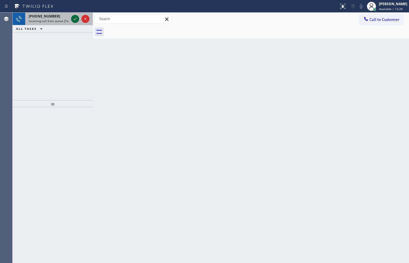
click at [73, 21] on icon at bounding box center [75, 18] width 7 height 7
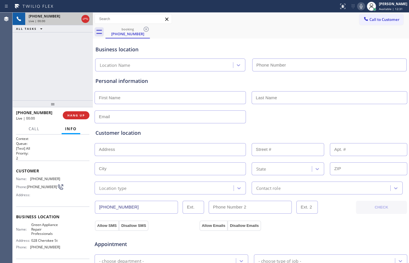
type input "(720) 580-6154"
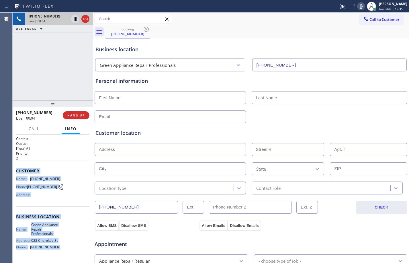
drag, startPoint x: 15, startPoint y: 170, endPoint x: 63, endPoint y: 252, distance: 95.1
click at [63, 252] on div "Context Queue: [Test] All Priority: 2 Customer Name: (855) 993-3698 Phone: (855…" at bounding box center [53, 198] width 80 height 128
copy div "Customer Name: (855) 993-3698 Phone: (855) 993-3698 Address: Business location …"
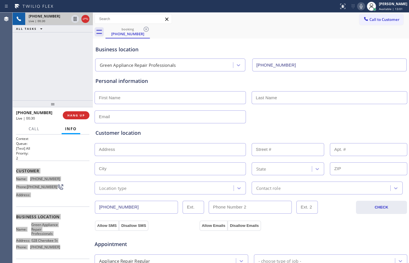
scroll to position [181, 0]
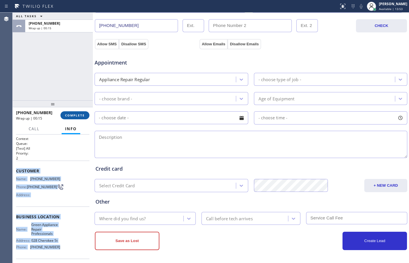
click at [74, 116] on span "COMPLETE" at bounding box center [75, 115] width 20 height 4
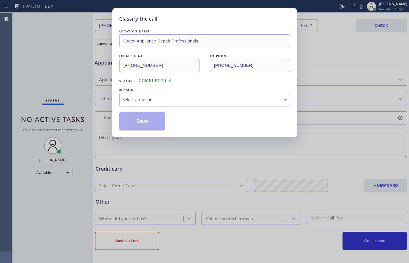
click at [182, 103] on div "Select a reason" at bounding box center [204, 99] width 171 height 13
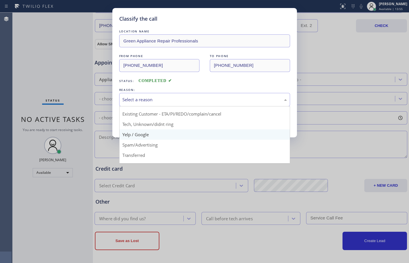
scroll to position [36, 0]
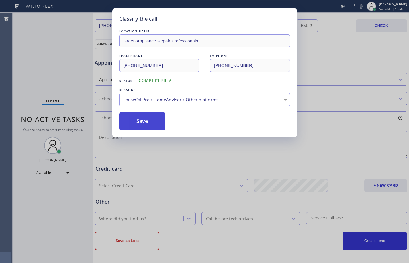
click at [140, 116] on button "Save" at bounding box center [142, 121] width 46 height 18
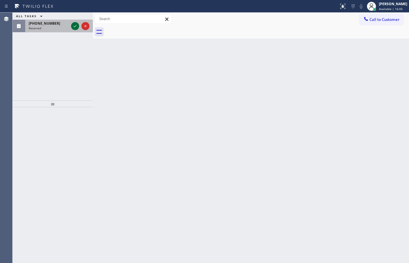
click at [74, 26] on icon at bounding box center [75, 26] width 7 height 7
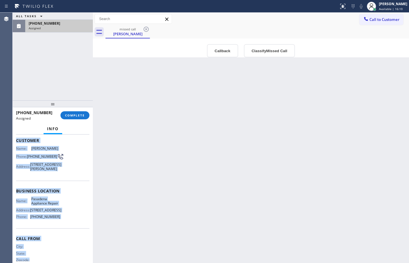
scroll to position [66, 0]
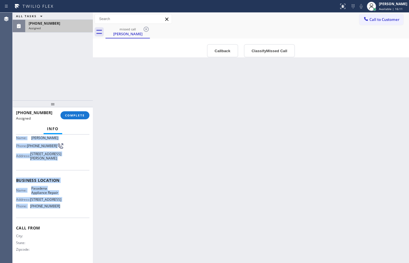
drag, startPoint x: 16, startPoint y: 137, endPoint x: 64, endPoint y: 212, distance: 89.2
click at [64, 212] on div "Context Queue: Appliance Repair Priority: 0 Task Age: 2 minute(s) Customer Name…" at bounding box center [52, 173] width 73 height 176
copy div "Context Queue: Appliance Repair Priority: 0 Task Age: 2 minute(s) Customer Name…"
click at [79, 114] on span "COMPLETE" at bounding box center [75, 115] width 20 height 4
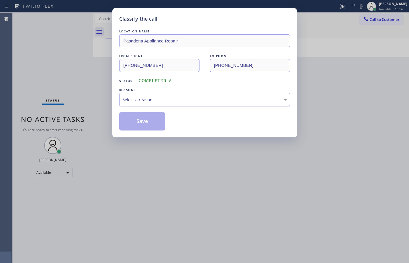
click at [167, 99] on div "Select a reason" at bounding box center [204, 99] width 164 height 7
click at [146, 127] on button "Save" at bounding box center [142, 121] width 46 height 18
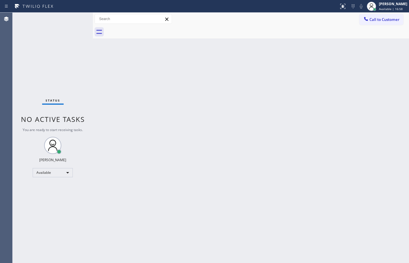
click at [83, 65] on div "Status No active tasks You are ready to start receiving tasks. [PERSON_NAME] Av…" at bounding box center [53, 138] width 80 height 250
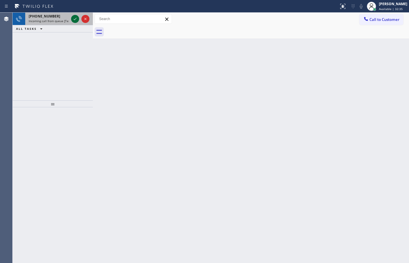
click at [72, 21] on icon at bounding box center [75, 18] width 7 height 7
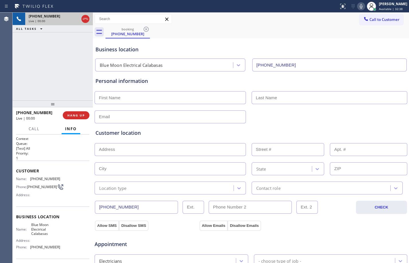
type input "(747) 236-6734"
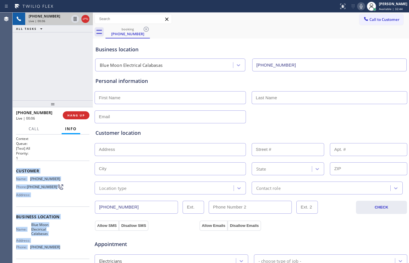
drag, startPoint x: 17, startPoint y: 170, endPoint x: 58, endPoint y: 246, distance: 85.6
click at [58, 246] on div "Context Queue: [Test] All Priority: 1 Customer Name: (403) 984-2818 Phone: (403…" at bounding box center [52, 219] width 73 height 166
copy div "Customer Name: (403) 984-2818 Phone: (403) 984-2818 Address: Business location …"
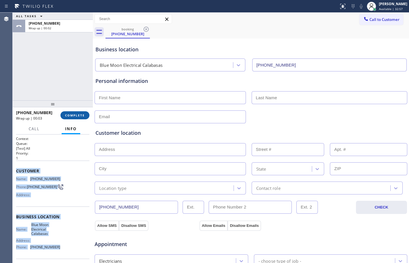
click at [77, 113] on span "COMPLETE" at bounding box center [75, 115] width 20 height 4
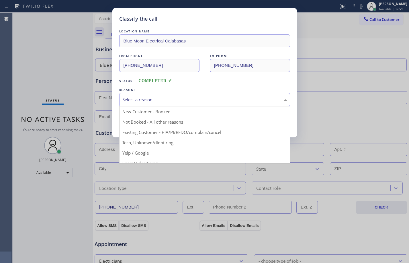
click at [198, 98] on div "Select a reason" at bounding box center [204, 99] width 164 height 7
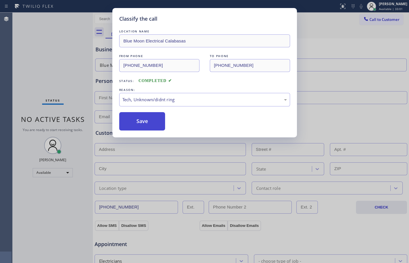
click at [139, 121] on button "Save" at bounding box center [142, 121] width 46 height 18
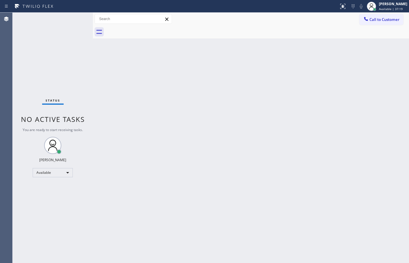
click at [79, 17] on div "Status No active tasks You are ready to start receiving tasks. [PERSON_NAME] Av…" at bounding box center [53, 138] width 80 height 250
click at [276, 164] on div "Back to Dashboard Change Sender ID Customers Technicians Select a contact Outbo…" at bounding box center [251, 138] width 316 height 250
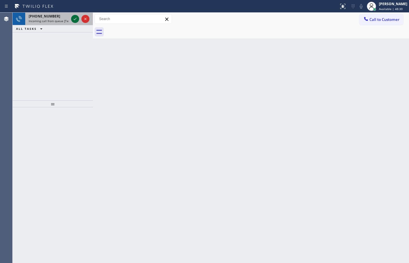
click at [73, 21] on icon at bounding box center [75, 18] width 7 height 7
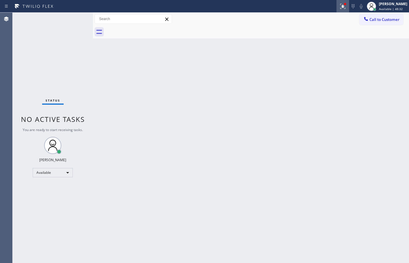
click at [339, 7] on icon at bounding box center [342, 6] width 7 height 7
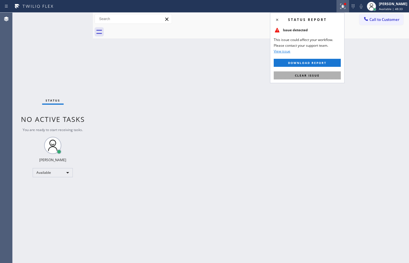
click at [315, 78] on button "Clear issue" at bounding box center [307, 75] width 67 height 8
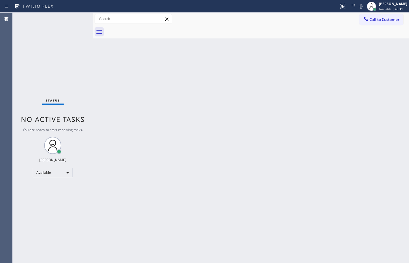
click at [195, 104] on div "Back to Dashboard Change Sender ID Customers Technicians Select a contact Outbo…" at bounding box center [251, 138] width 316 height 250
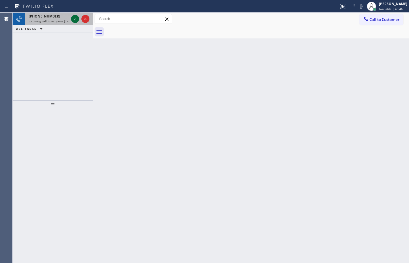
click at [75, 19] on icon at bounding box center [75, 18] width 7 height 7
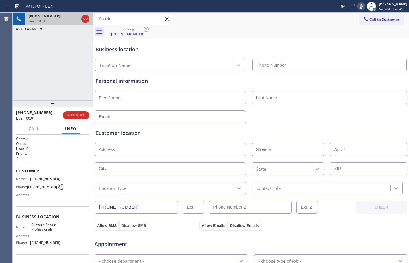
type input "(949) 523-3220"
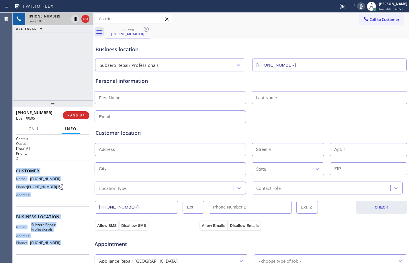
drag, startPoint x: 15, startPoint y: 168, endPoint x: 58, endPoint y: 256, distance: 98.2
click at [58, 256] on div "Context Queue: [Test] All Priority: 2 Customer Name: (949) 228-3600 Phone: (949…" at bounding box center [53, 198] width 80 height 128
copy div "Customer Name: (949) 228-3600 Phone: (949) 228-3600 Address: Business location …"
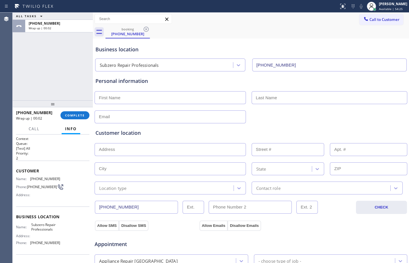
click at [186, 101] on input "text" at bounding box center [170, 97] width 151 height 13
type input "Tonie"
type input "Gruber"
click at [189, 114] on input "text" at bounding box center [170, 116] width 151 height 13
type input "[EMAIL_ADDRESS][DOMAIN_NAME]"
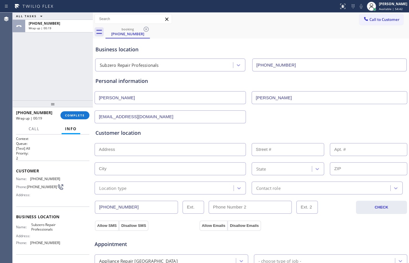
click at [139, 148] on input "text" at bounding box center [170, 149] width 151 height 13
paste input "149 Via VeneziaNewport Beach, CA 92663"
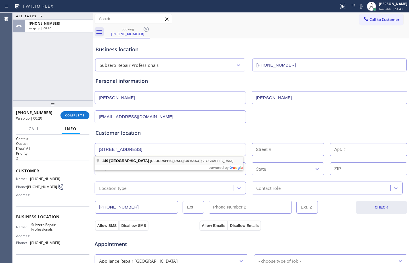
type input "149 Via Venezia"
type input "149"
type input "Newport Beach"
type input "92663"
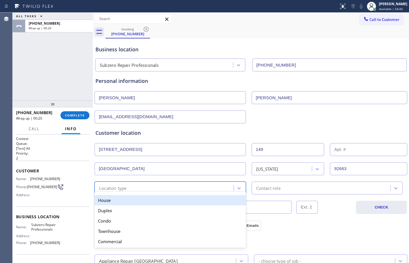
click at [130, 191] on div "option House focused, 1 of 5. 5 results available. Use Up and Down to choose op…" at bounding box center [170, 187] width 151 height 13
click at [123, 199] on div "House" at bounding box center [170, 200] width 151 height 10
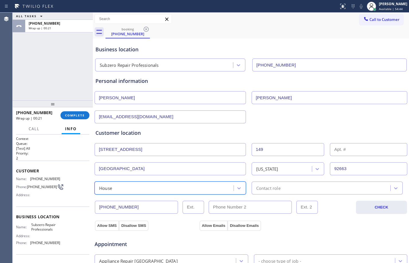
click at [297, 191] on div "Contact role" at bounding box center [327, 187] width 151 height 13
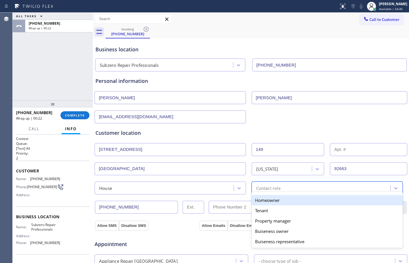
click at [270, 201] on div "Homeowner" at bounding box center [327, 200] width 151 height 10
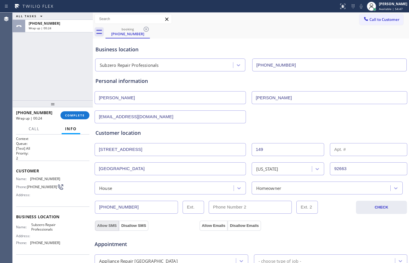
click at [111, 223] on button "Allow SMS" at bounding box center [107, 225] width 24 height 10
click at [213, 224] on button "Allow Emails" at bounding box center [213, 225] width 28 height 10
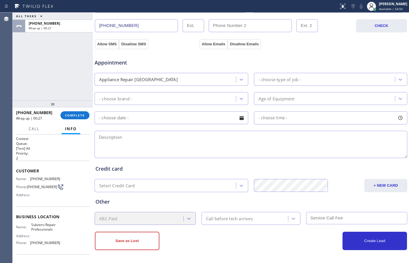
click at [203, 83] on div "Appliance Repair [GEOGRAPHIC_DATA]" at bounding box center [166, 79] width 140 height 10
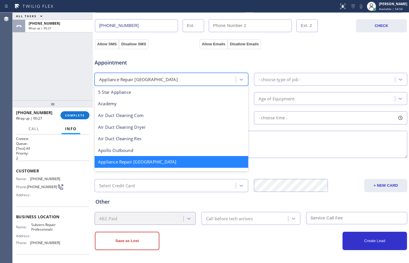
scroll to position [1, 0]
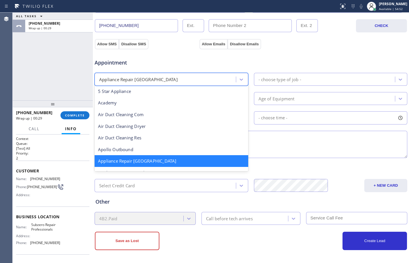
click at [301, 85] on div "- choose type of job -" at bounding box center [331, 79] width 154 height 13
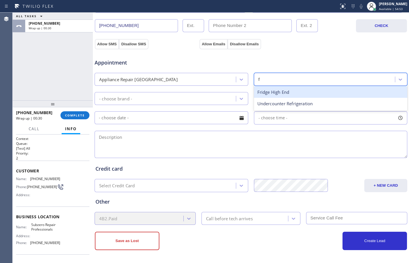
type input "fr"
click at [291, 90] on div "Fridge High End" at bounding box center [331, 92] width 154 height 12
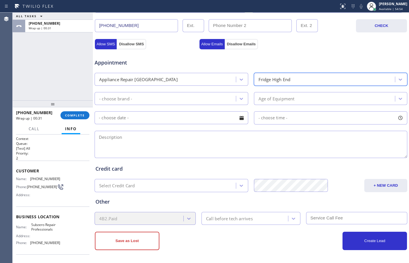
click at [119, 97] on div "- choose brand -" at bounding box center [115, 98] width 33 height 7
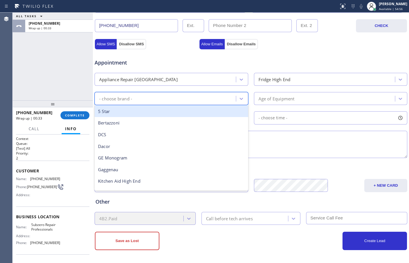
type input "s"
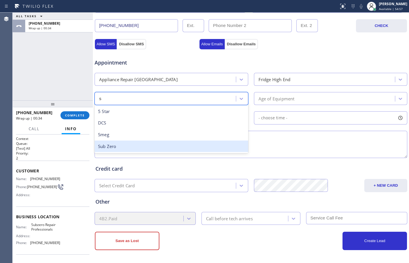
click at [111, 146] on div "Sub Zero" at bounding box center [172, 146] width 154 height 12
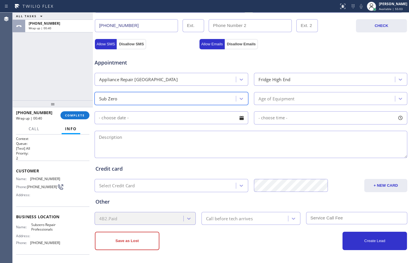
click at [351, 96] on div "Age of Equipment" at bounding box center [326, 98] width 140 height 10
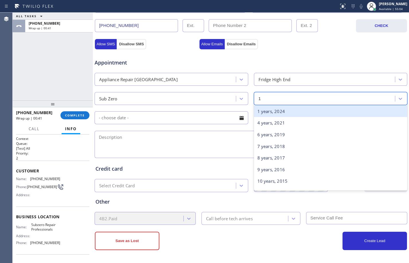
type input "10"
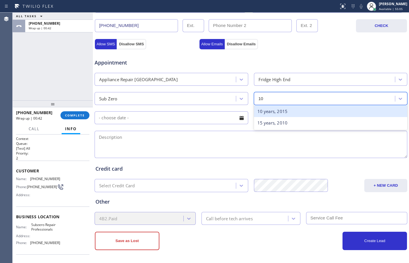
click at [328, 108] on div "10 years, 2015" at bounding box center [331, 111] width 154 height 12
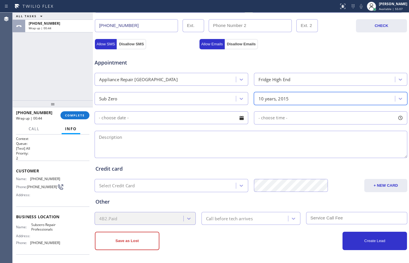
click at [176, 121] on input "text" at bounding box center [172, 117] width 154 height 13
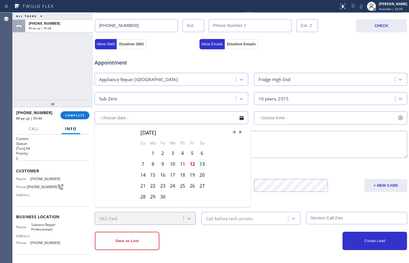
click at [199, 162] on div "13" at bounding box center [202, 163] width 10 height 11
type input "09/13/2025"
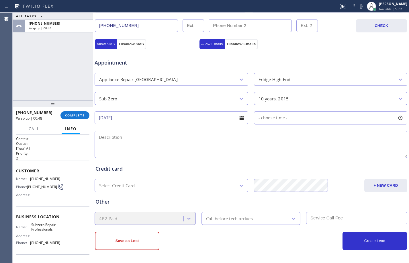
click at [273, 120] on span "- choose time -" at bounding box center [272, 117] width 29 height 5
drag, startPoint x: 260, startPoint y: 151, endPoint x: 311, endPoint y: 154, distance: 51.6
click at [311, 154] on div at bounding box center [314, 153] width 7 height 12
drag, startPoint x: 256, startPoint y: 154, endPoint x: 280, endPoint y: 153, distance: 23.5
click at [280, 153] on div at bounding box center [281, 153] width 7 height 12
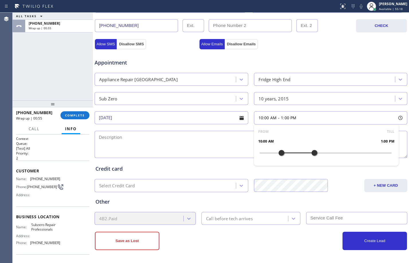
click at [211, 138] on textarea at bounding box center [251, 144] width 313 height 27
click at [138, 134] on textarea "10-1/$80/" at bounding box center [251, 144] width 313 height 27
paste textarea "Subzero/Fridge/BI/freezer is not cooling/10yrs"
click at [267, 131] on textarea "10-1/$80/Subzero/Fridge/BI/freezer is not cooling/10yrs/House-HO/" at bounding box center [251, 144] width 313 height 27
paste textarea "149 Via VeneziaNewport Beach, CA 92663"
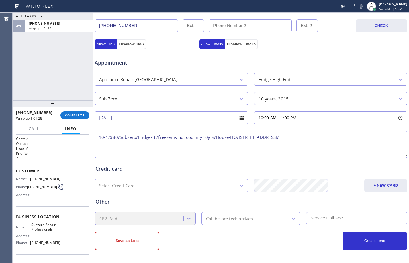
click at [339, 136] on textarea "10-1/$80/Subzero/Fridge/BI/freezer is not cooling/10yrs/House-HO/149 Via Venezi…" at bounding box center [251, 144] width 313 height 27
paste textarea "Subzero Repair Professionals"
click at [270, 137] on textarea "10-1/$80/Subzero/Fridge/BI/freezer is not cooling/10yrs/House-HO/149 Via Venezi…" at bounding box center [251, 144] width 313 height 27
click at [396, 139] on textarea "10-1/$80/Subzero/Fridge/BI/freezer is not cooling/10yrs/House-HO/149 Via Venezi…" at bounding box center [251, 144] width 313 height 27
paste textarea "Please call customer 30 minutes prior to arrival"
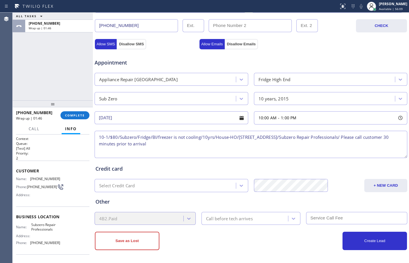
click at [100, 143] on textarea "10-1/$80/Subzero/Fridge/BI/freezer is not cooling/10yrs/House-HO/149 Via Venezi…" at bounding box center [251, 144] width 313 height 27
type textarea "10-1/$80/Subzero/Fridge/BI/freezer is not cooling/10yrs/House-HO/149 Via Venezi…"
click at [233, 219] on div "Call before tech arrives" at bounding box center [229, 218] width 47 height 7
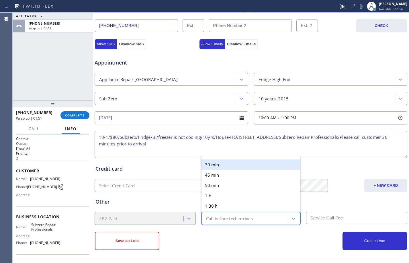
click at [223, 165] on div "30 min" at bounding box center [250, 164] width 99 height 10
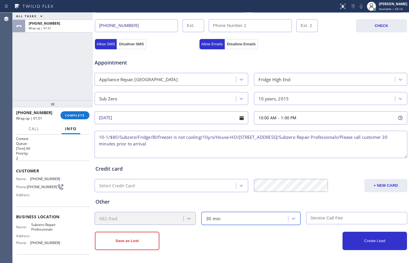
click at [339, 219] on input "text" at bounding box center [356, 218] width 101 height 12
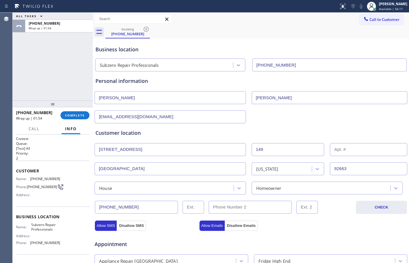
scroll to position [181, 0]
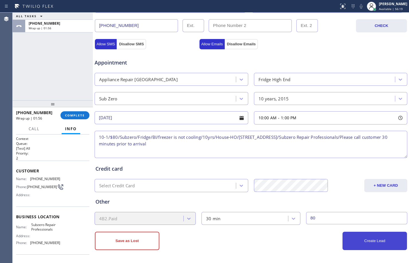
type input "80"
click at [373, 244] on button "Create Lead" at bounding box center [374, 240] width 64 height 18
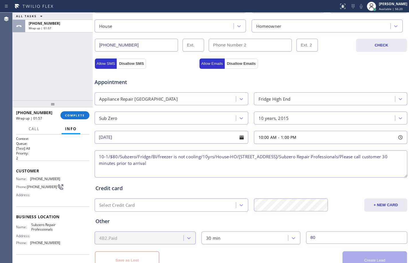
scroll to position [201, 0]
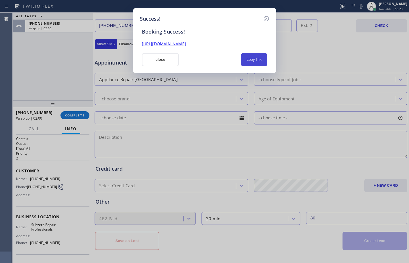
click at [252, 59] on button "copy link" at bounding box center [254, 59] width 26 height 13
click at [186, 46] on link "https://erp.apollosoft.co/customer/762348#portlet_lead" at bounding box center [164, 43] width 44 height 5
click at [168, 60] on button "close" at bounding box center [160, 59] width 37 height 13
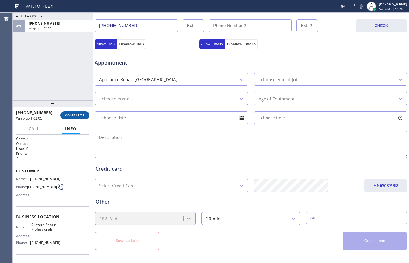
click at [65, 112] on button "COMPLETE" at bounding box center [74, 115] width 29 height 8
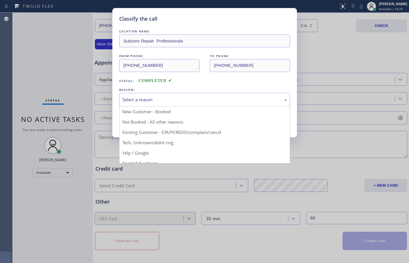
click at [179, 94] on div "Select a reason" at bounding box center [204, 99] width 171 height 13
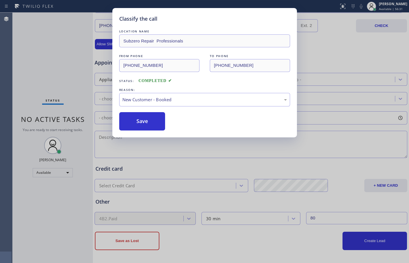
click at [167, 115] on div "Save" at bounding box center [204, 121] width 171 height 18
click at [160, 116] on button "Save" at bounding box center [142, 121] width 46 height 18
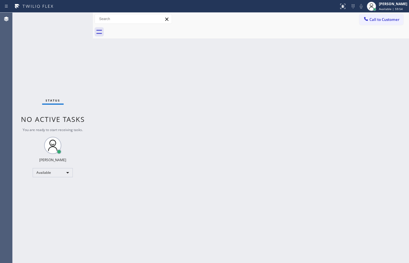
click at [67, 64] on div "Status No active tasks You are ready to start receiving tasks. [PERSON_NAME] Av…" at bounding box center [53, 138] width 80 height 250
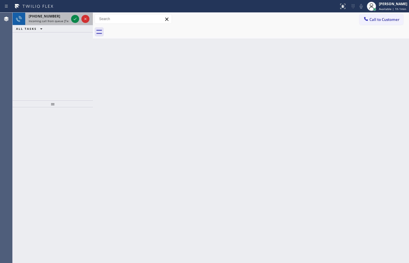
click at [70, 20] on div at bounding box center [80, 19] width 21 height 13
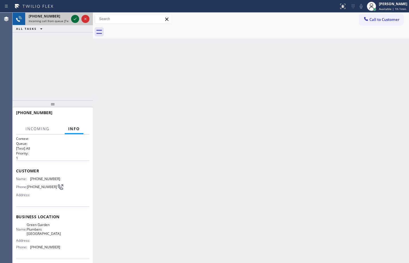
click at [72, 21] on icon at bounding box center [75, 18] width 7 height 7
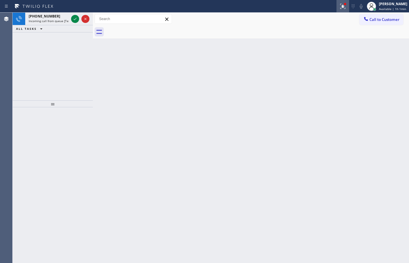
click at [340, 6] on icon at bounding box center [341, 6] width 3 height 4
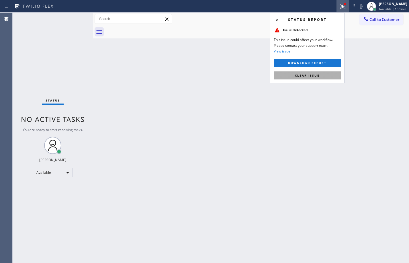
click at [315, 75] on span "Clear issue" at bounding box center [307, 75] width 25 height 4
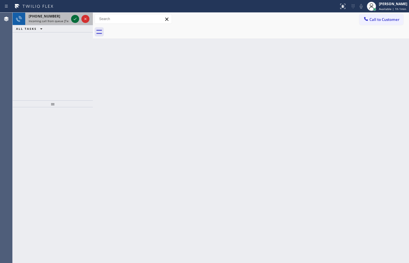
click at [75, 20] on icon at bounding box center [75, 18] width 7 height 7
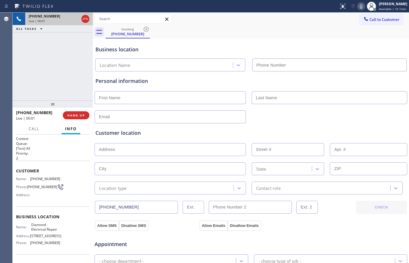
type input "(855) 907-1049"
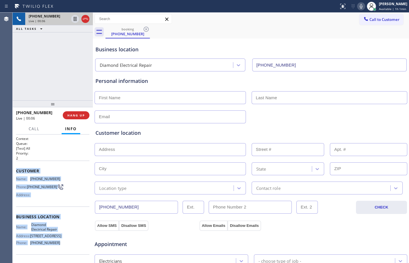
drag, startPoint x: 17, startPoint y: 170, endPoint x: 56, endPoint y: 244, distance: 84.2
click at [56, 244] on div "Context Queue: [Test] All Priority: 2 Customer Name: (310) 617-0559 Phone: (310…" at bounding box center [52, 216] width 73 height 161
copy div "Customer Name: (310) 617-0559 Phone: (310) 617-0559 Address: Business location …"
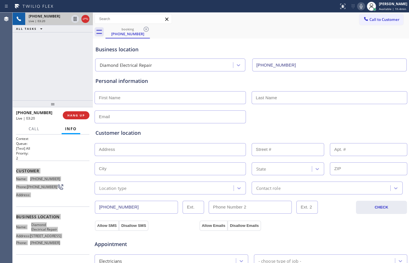
scroll to position [181, 0]
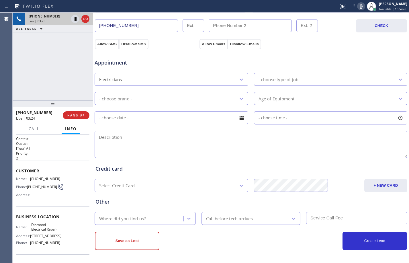
click at [47, 81] on div "+13106170559 Live | 03:23 ALL TASKS ALL TASKS ACTIVE TASKS TASKS IN WRAP UP" at bounding box center [53, 57] width 80 height 88
click at [77, 21] on icon at bounding box center [75, 18] width 7 height 7
click at [358, 7] on icon at bounding box center [361, 6] width 7 height 7
click at [76, 17] on icon at bounding box center [75, 19] width 4 height 4
click at [360, 5] on icon at bounding box center [361, 6] width 3 height 5
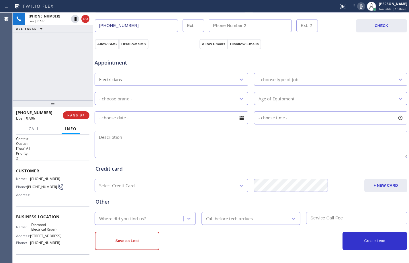
click at [51, 72] on div "+13106170559 Live | 07:06 ALL TASKS ALL TASKS ACTIVE TASKS TASKS IN WRAP UP" at bounding box center [53, 57] width 80 height 88
click at [77, 114] on span "HANG UP" at bounding box center [75, 115] width 17 height 4
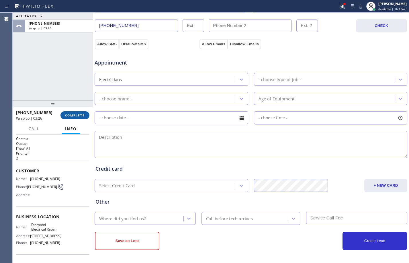
click at [80, 116] on span "COMPLETE" at bounding box center [75, 115] width 20 height 4
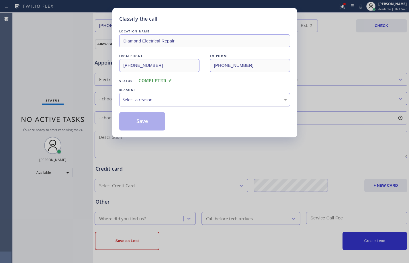
click at [195, 99] on div "Select a reason" at bounding box center [204, 99] width 164 height 7
click at [144, 123] on button "Save" at bounding box center [142, 121] width 46 height 18
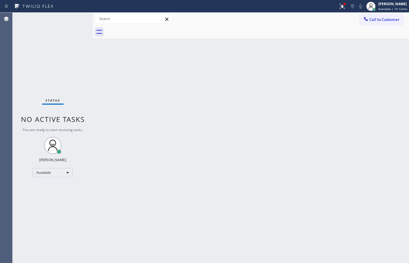
click at [378, 5] on div "[PERSON_NAME]" at bounding box center [392, 3] width 29 height 5
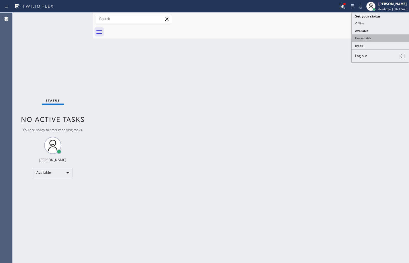
click at [366, 40] on button "Unavailable" at bounding box center [380, 37] width 57 height 7
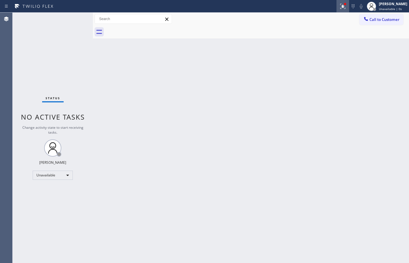
click at [339, 5] on icon at bounding box center [342, 6] width 7 height 7
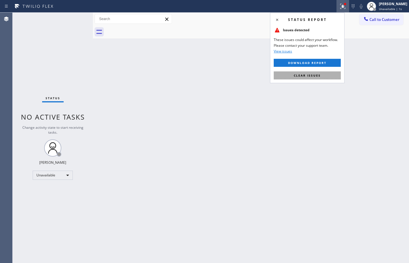
click at [293, 76] on button "Clear issues" at bounding box center [307, 75] width 67 height 8
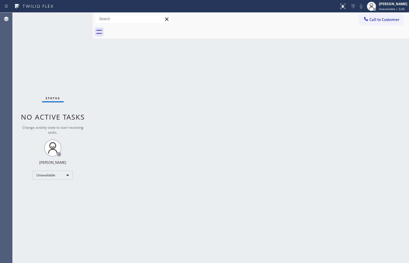
click at [45, 62] on div "Status No active tasks Change activity state to start receiving tasks. Megan Ro…" at bounding box center [53, 138] width 80 height 250
click at [382, 19] on span "Call to Customer" at bounding box center [384, 19] width 30 height 5
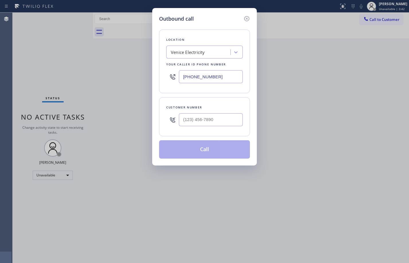
drag, startPoint x: 222, startPoint y: 77, endPoint x: 45, endPoint y: 62, distance: 177.7
click at [45, 62] on div "Outbound call Location Venice Electricity Your caller id phone number (310) 870…" at bounding box center [204, 131] width 409 height 263
paste input "855) 907-1049"
type input "(855) 907-1049"
click at [210, 121] on input "(___) ___-____" at bounding box center [211, 119] width 64 height 13
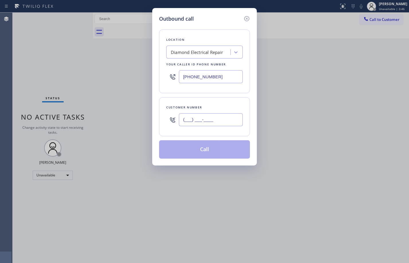
paste input "310) 617-0559"
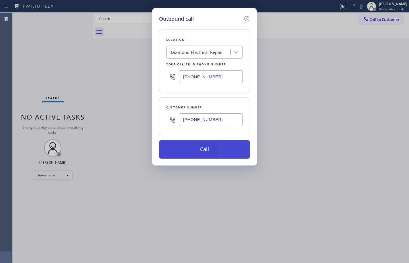
type input "(310) 617-0559"
click at [206, 150] on button "Call" at bounding box center [204, 149] width 91 height 18
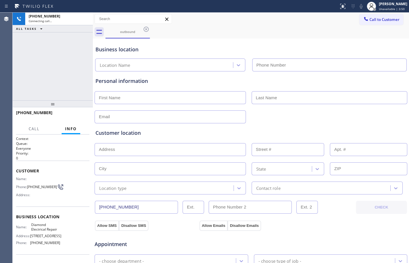
type input "(855) 907-1049"
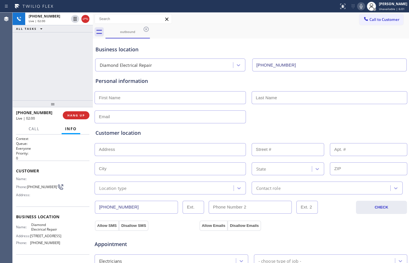
click at [65, 88] on div "+13106170559 Live | 02:00 ALL TASKS ALL TASKS ACTIVE TASKS TASKS IN WRAP UP" at bounding box center [53, 57] width 80 height 88
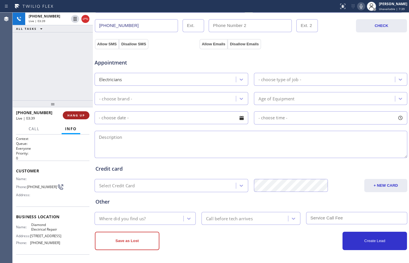
click at [81, 114] on span "HANG UP" at bounding box center [75, 115] width 17 height 4
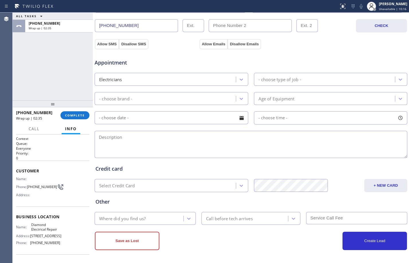
click at [60, 61] on div "ALL TASKS ALL TASKS ACTIVE TASKS TASKS IN WRAP UP +13106170559 Wrap up | 02:35" at bounding box center [53, 57] width 80 height 88
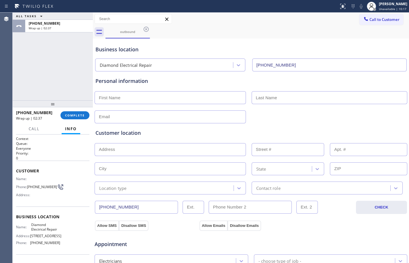
click at [148, 96] on input "text" at bounding box center [170, 97] width 151 height 13
click at [135, 98] on input "text" at bounding box center [170, 97] width 151 height 13
paste input "Clarisa"
type input "Clarisa"
click at [265, 95] on input "text" at bounding box center [330, 97] width 156 height 13
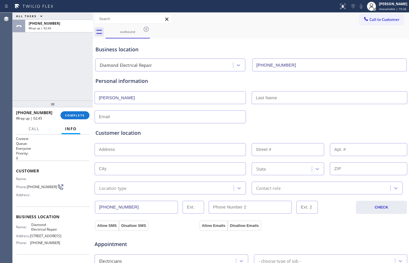
paste input "Howard"
type input "Howard"
click at [195, 114] on input "text" at bounding box center [170, 116] width 151 height 13
paste input "clarisahoward@me.com"
click at [98, 118] on input "clarisahoward@me.com" at bounding box center [170, 116] width 151 height 13
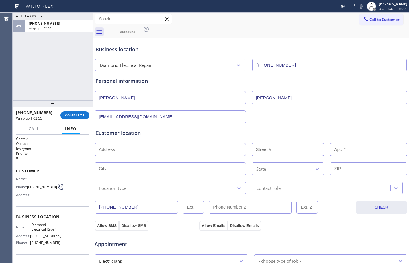
type input "clarisahoward@me.com"
click at [127, 150] on input "text" at bounding box center [170, 149] width 151 height 13
paste input "155 E Ennis StSan Bernardino, CA 92408"
type input "155 E Ennis St"
type input "155"
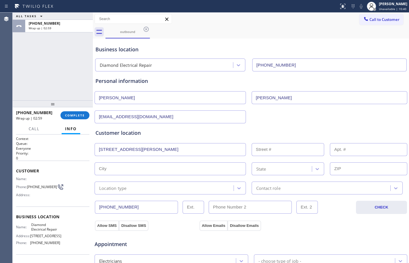
type input "San Bernardino"
type input "92408"
click at [132, 185] on div "Location type" at bounding box center [164, 188] width 137 height 10
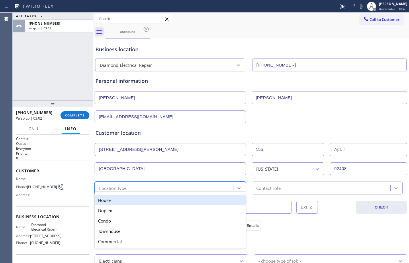
click at [124, 198] on div "House" at bounding box center [170, 200] width 151 height 10
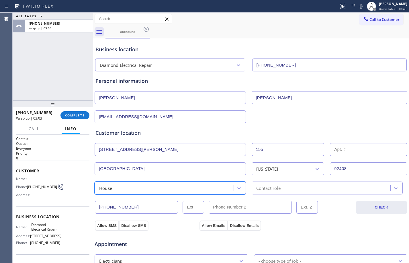
click at [258, 192] on div "Contact role" at bounding box center [327, 187] width 151 height 13
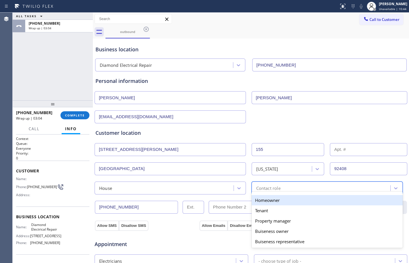
click at [261, 199] on div "Homeowner" at bounding box center [327, 200] width 151 height 10
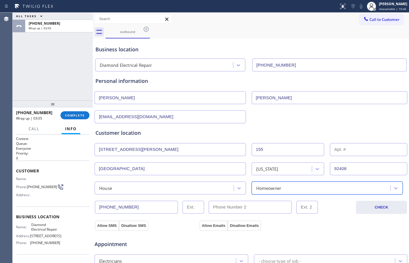
scroll to position [181, 0]
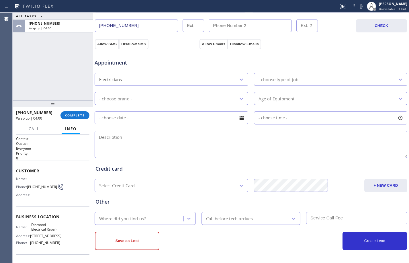
click at [54, 55] on div "ALL TASKS ALL TASKS ACTIVE TASKS TASKS IN WRAP UP +13106170559 Wrap up | 04:00" at bounding box center [53, 57] width 80 height 88
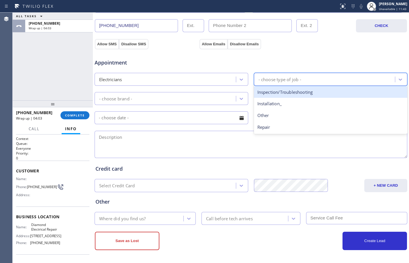
click at [330, 79] on div "- choose type of job -" at bounding box center [326, 79] width 140 height 10
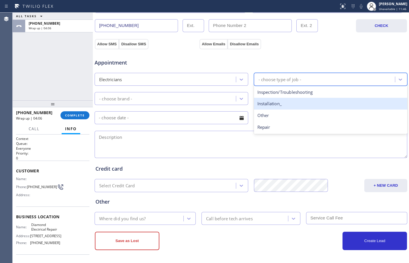
click at [275, 106] on div "Installation_" at bounding box center [331, 104] width 154 height 12
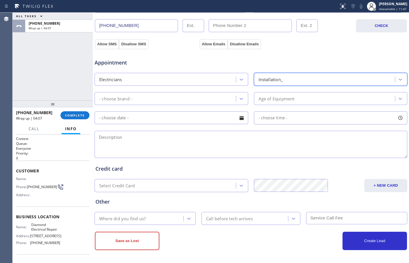
click at [120, 100] on div "- choose brand -" at bounding box center [115, 98] width 33 height 7
click at [41, 43] on div "ALL TASKS ALL TASKS ACTIVE TASKS TASKS IN WRAP UP +13106170559 Wrap up | 04:32" at bounding box center [53, 57] width 80 height 88
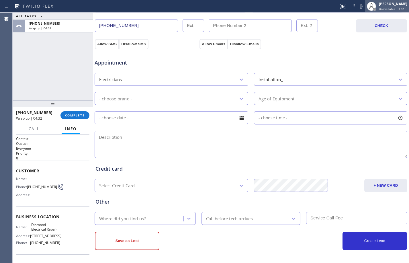
click at [389, 1] on div "Megan Rose Paluca Unavailable | 12:13" at bounding box center [387, 6] width 44 height 13
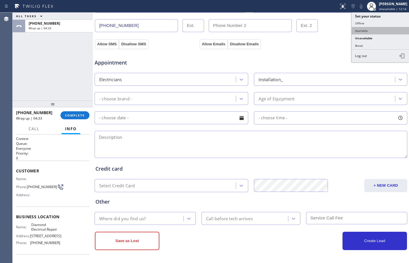
click at [364, 33] on button "Available" at bounding box center [380, 30] width 57 height 7
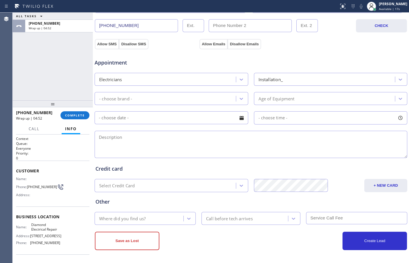
click at [63, 81] on div "ALL TASKS ALL TASKS ACTIVE TASKS TASKS IN WRAP UP +13106170559 Wrap up | 04:52" at bounding box center [53, 57] width 80 height 88
click at [218, 104] on div "- choose brand -" at bounding box center [172, 98] width 154 height 13
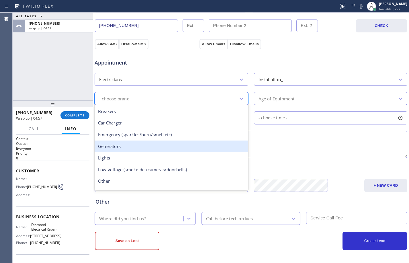
scroll to position [44, 0]
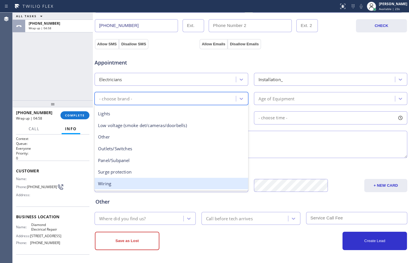
click at [121, 180] on div "Wiring" at bounding box center [172, 184] width 154 height 12
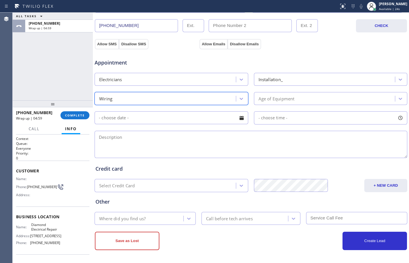
click at [287, 100] on div "Age of Equipment" at bounding box center [276, 98] width 36 height 7
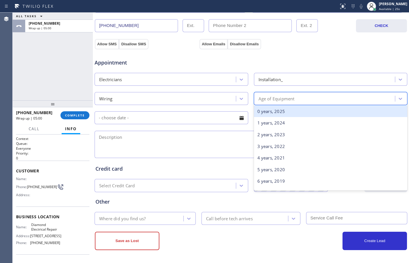
click at [278, 114] on div "0 years, 2025" at bounding box center [331, 111] width 154 height 12
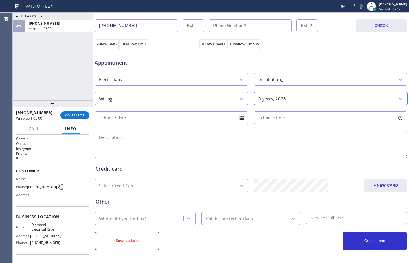
click at [195, 117] on input "text" at bounding box center [172, 117] width 154 height 13
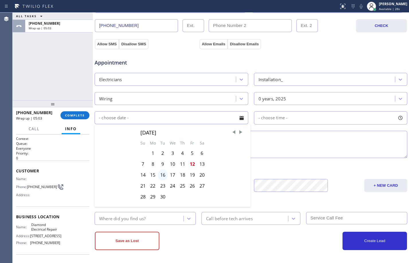
click at [161, 174] on div "16" at bounding box center [163, 174] width 10 height 11
type input "09/16/2025"
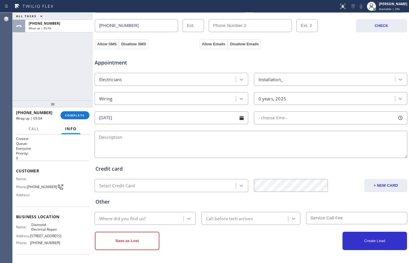
click at [266, 119] on span "- choose time -" at bounding box center [272, 117] width 29 height 5
drag, startPoint x: 256, startPoint y: 153, endPoint x: 303, endPoint y: 151, distance: 46.2
click at [303, 151] on div at bounding box center [303, 153] width 7 height 12
drag, startPoint x: 255, startPoint y: 153, endPoint x: 268, endPoint y: 151, distance: 12.7
click at [268, 151] on div at bounding box center [270, 153] width 7 height 12
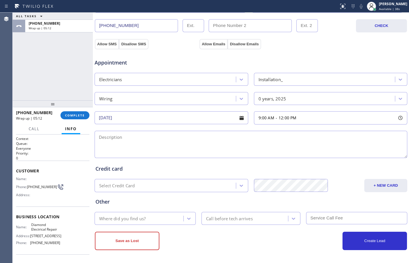
click at [217, 140] on textarea at bounding box center [251, 144] width 313 height 27
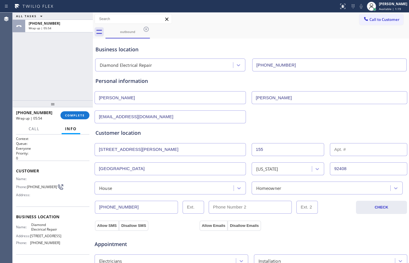
click at [60, 74] on div "ALL TASKS ALL TASKS ACTIVE TASKS TASKS IN WRAP UP +13106170559 Wrap up | 05:54" at bounding box center [53, 57] width 80 height 88
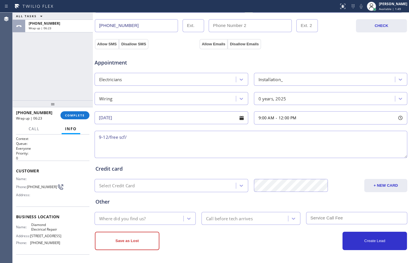
click at [165, 138] on textarea "9-12/free scf/" at bounding box center [251, 144] width 313 height 27
click at [195, 135] on textarea "9-12/free scf/" at bounding box center [251, 144] width 313 height 27
paste textarea "needs a quote/ home rental/ require a full blown rewiring of the electrical com…"
click at [99, 144] on textarea "9-12/free scf/needs a quote/ home rental/ require a full blown rewiring of the …" at bounding box center [251, 144] width 313 height 27
click at [322, 137] on textarea "9-12/free scf/needs a quote/ home rental/require a full blown rewiring of the e…" at bounding box center [251, 144] width 313 height 27
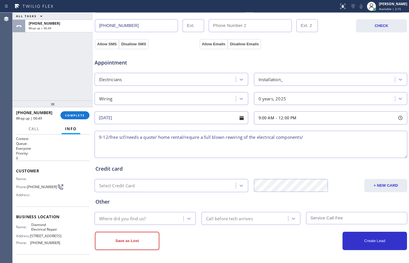
click at [321, 140] on textarea "9-12/free scf/needs a quote/ home rental/require a full blown rewiring of the e…" at bounding box center [251, 144] width 313 height 27
paste textarea "155 E Ennis StSan Bernardino, CA 92408"
click at [332, 139] on textarea "9-12/free scf/needs a quote/ home rental/require a full blown rewiring of the e…" at bounding box center [251, 144] width 313 height 27
click at [397, 141] on textarea "9-12/free scf/needs a quote/ home rental/require a full blown rewiring of the e…" at bounding box center [251, 144] width 313 height 27
click at [305, 139] on textarea "9-12/free scf/needs a quote/ home rental/require a full blown rewiring of the e…" at bounding box center [251, 144] width 313 height 27
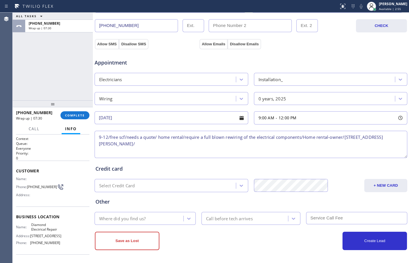
click at [236, 148] on textarea "9-12/free scf/needs a quote/ home rental/require a full blown rewiring of the e…" at bounding box center [251, 144] width 313 height 27
paste textarea "Diamond Electrical Repair"
click at [234, 142] on textarea "9-12/free scf/needs a quote/ home rental/require a full blown rewiring of the e…" at bounding box center [251, 144] width 313 height 27
paste textarea "Please call customer 30 minutes prior to arrival"
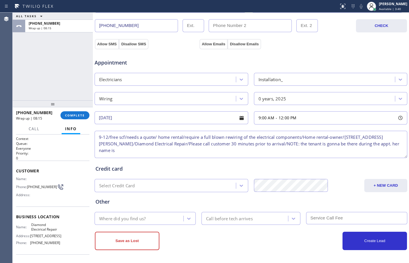
click at [165, 152] on textarea "9-12/free scf/needs a quote/ home rental/require a full blown rewiring of the e…" at bounding box center [251, 144] width 313 height 27
paste textarea "Patricia Valva 9097611297 155"
click at [164, 147] on textarea "9-12/free scf/needs a quote/ home rental/require a full blown rewiring of the e…" at bounding box center [251, 144] width 313 height 27
click at [191, 150] on textarea "9-12/free scf/needs a quote/ home rental/require a full blown rewiring of the e…" at bounding box center [251, 144] width 313 height 27
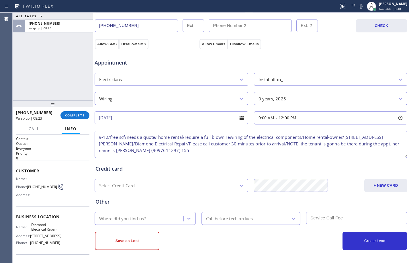
click at [198, 147] on textarea "9-12/free scf/needs a quote/ home rental/require a full blown rewiring of the e…" at bounding box center [251, 144] width 313 height 27
click at [287, 154] on textarea "9-12/free scf/needs a quote/ home rental/require a full blown rewiring of the e…" at bounding box center [251, 144] width 313 height 27
type textarea "9-12/free scf/needs a quote/ home rental/require a full blown rewiring of the e…"
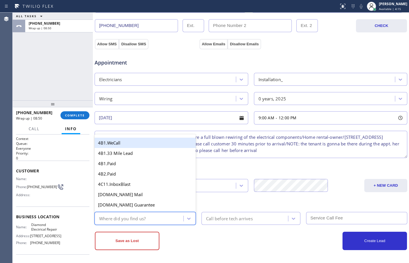
click at [167, 214] on div "Where did you find us?" at bounding box center [139, 218] width 87 height 10
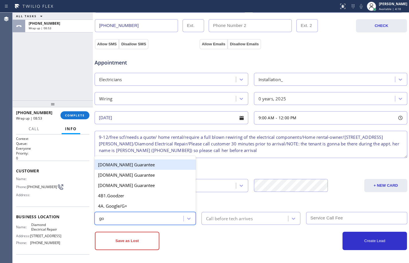
type input "goo"
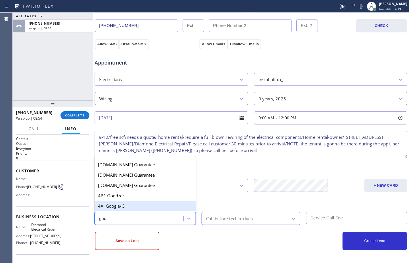
click at [123, 207] on div "4A. Google/G+" at bounding box center [145, 206] width 101 height 10
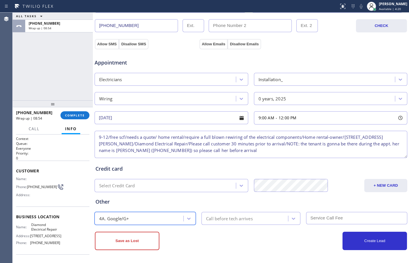
click at [240, 216] on div "Call before tech arrives" at bounding box center [229, 218] width 47 height 7
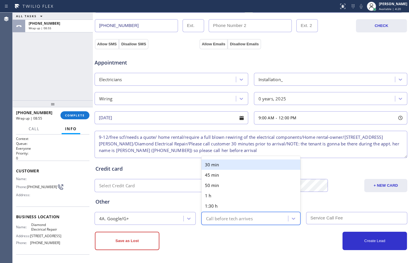
click at [264, 242] on div "Create Lead" at bounding box center [329, 240] width 156 height 18
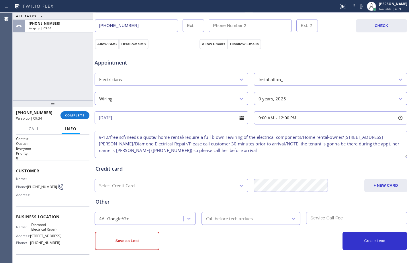
click at [43, 87] on div "ALL TASKS ALL TASKS ACTIVE TASKS TASKS IN WRAP UP +13106170559 Wrap up | 09:34" at bounding box center [53, 57] width 80 height 88
click at [269, 155] on textarea "9-12/free scf/needs a quote/ home rental/require a full blown rewiring of the e…" at bounding box center [251, 144] width 313 height 27
click at [226, 217] on div "Call before tech arrives" at bounding box center [229, 218] width 47 height 7
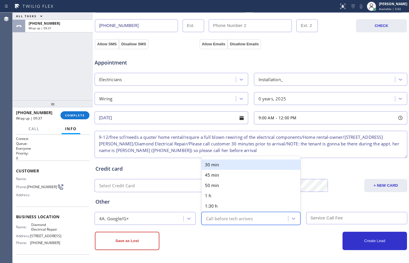
click at [226, 168] on div "30 min" at bounding box center [250, 164] width 99 height 10
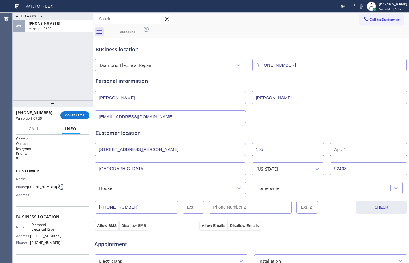
scroll to position [181, 0]
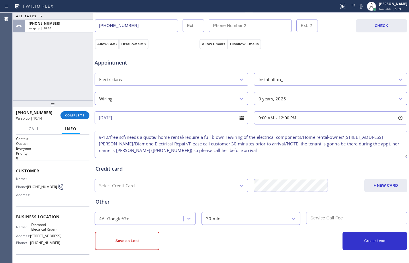
click at [47, 70] on div "ALL TASKS ALL TASKS ACTIVE TASKS TASKS IN WRAP UP +13106170559 Wrap up | 10:14" at bounding box center [53, 57] width 80 height 88
click at [286, 150] on textarea "9-12/free scf/needs a quote/ home rental/require a full blown rewiring of the e…" at bounding box center [251, 144] width 313 height 27
click at [376, 241] on button "Create Lead" at bounding box center [374, 240] width 64 height 18
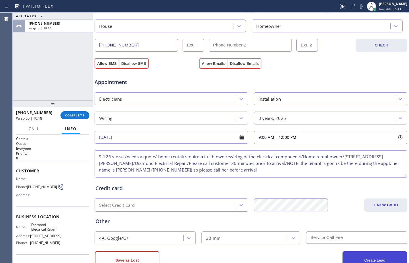
scroll to position [201, 0]
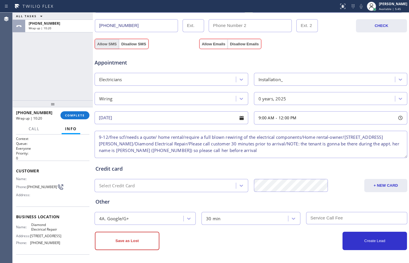
click at [108, 46] on button "Allow SMS" at bounding box center [107, 44] width 24 height 10
click at [205, 45] on button "Allow Emails" at bounding box center [213, 44] width 28 height 10
click at [373, 241] on button "Create Lead" at bounding box center [374, 240] width 64 height 18
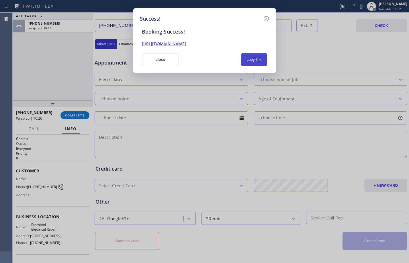
click at [250, 65] on button "copy link" at bounding box center [254, 59] width 26 height 13
click at [186, 45] on link "https://erp.apollosoft.co/customer/762358#portlet_lead" at bounding box center [164, 43] width 44 height 5
click at [153, 61] on button "close" at bounding box center [160, 59] width 37 height 13
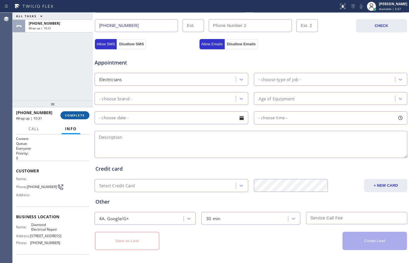
click at [81, 114] on span "COMPLETE" at bounding box center [75, 115] width 20 height 4
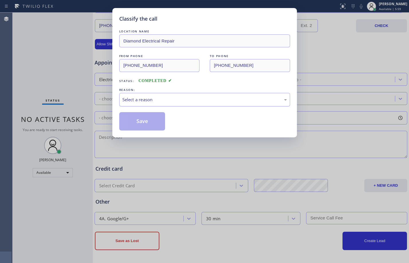
click at [188, 98] on div "Select a reason" at bounding box center [204, 99] width 164 height 7
click at [145, 122] on button "Save" at bounding box center [142, 121] width 46 height 18
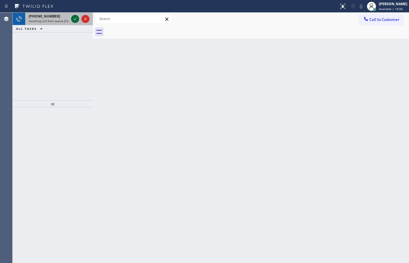
click at [76, 20] on icon at bounding box center [75, 18] width 7 height 7
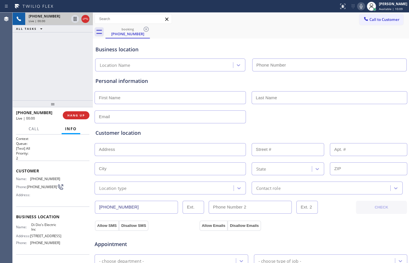
type input "(973) 816-2155"
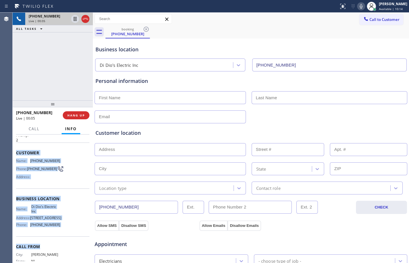
scroll to position [27, 0]
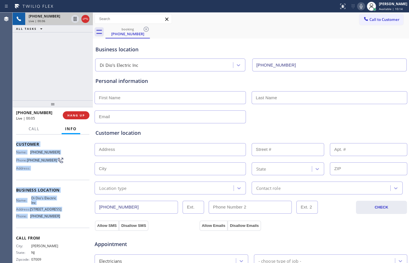
drag, startPoint x: 17, startPoint y: 172, endPoint x: 62, endPoint y: 238, distance: 79.7
click at [62, 238] on div "Context Queue: [Test] All Priority: 2 Customer Name: (973) 768-3242 Phone: (973…" at bounding box center [52, 189] width 73 height 161
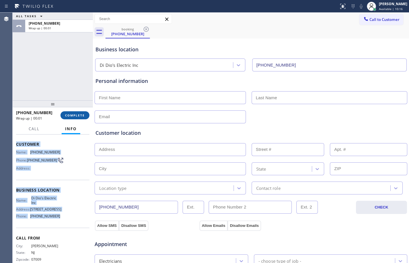
click at [74, 115] on span "COMPLETE" at bounding box center [75, 115] width 20 height 4
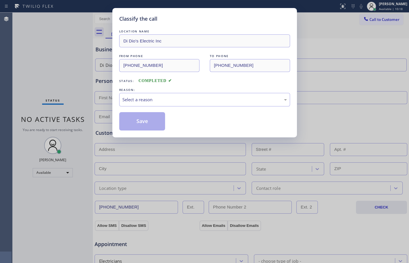
click at [152, 109] on div "LOCATION NAME Di Dio's Electric Inc FROM PHONE (973) 768-3242 TO PHONE (973) 81…" at bounding box center [204, 79] width 171 height 102
click at [161, 98] on div "Select a reason" at bounding box center [204, 99] width 164 height 7
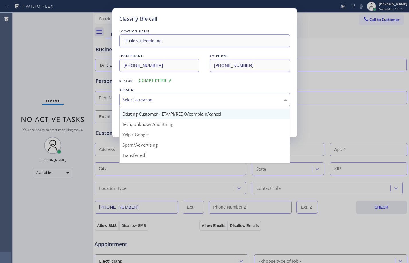
scroll to position [36, 0]
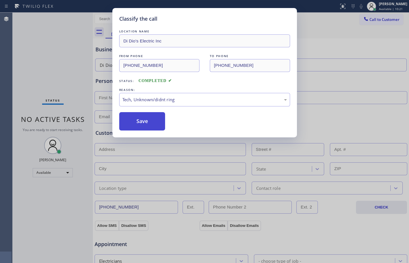
click at [137, 125] on button "Save" at bounding box center [142, 121] width 46 height 18
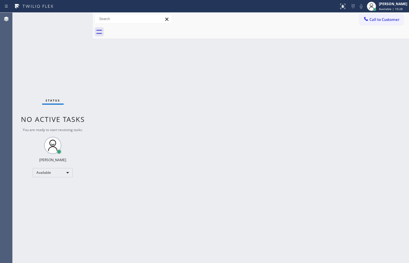
click at [234, 172] on div "Back to Dashboard Change Sender ID Customers Technicians Select a contact Outbo…" at bounding box center [251, 138] width 316 height 250
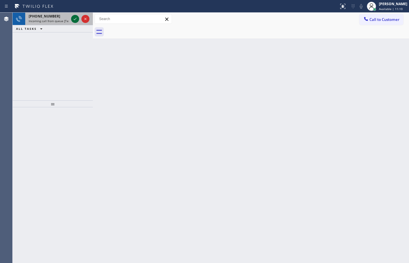
click at [76, 18] on icon at bounding box center [75, 18] width 7 height 7
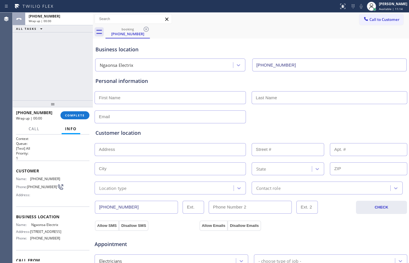
type input "(813) 285-5342"
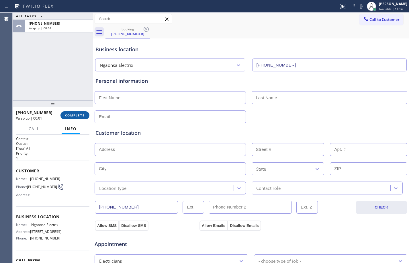
click at [82, 117] on span "COMPLETE" at bounding box center [75, 115] width 20 height 4
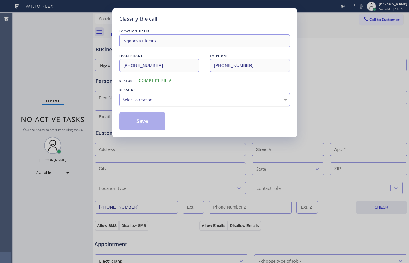
drag, startPoint x: 201, startPoint y: 98, endPoint x: 193, endPoint y: 105, distance: 11.6
click at [201, 98] on div "Select a reason" at bounding box center [204, 99] width 164 height 7
click at [151, 125] on button "Save" at bounding box center [142, 121] width 46 height 18
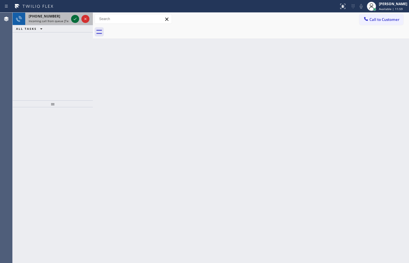
click at [77, 19] on icon at bounding box center [75, 18] width 7 height 7
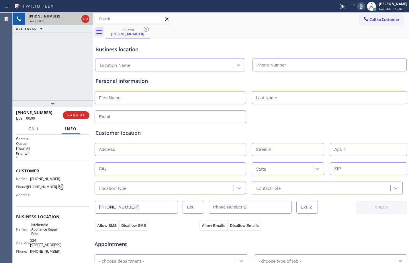
type input "(855) 213-9318"
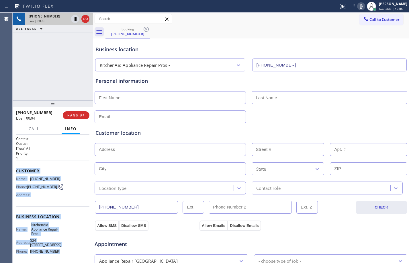
drag, startPoint x: 14, startPoint y: 168, endPoint x: 75, endPoint y: 250, distance: 102.0
click at [75, 250] on div "Context Queue: [Test] All Priority: 1 Customer Name: (814) 397-1750 Phone: (814…" at bounding box center [53, 198] width 80 height 128
copy div "Customer Name: (814) 397-1750 Phone: (814) 397-1750 Address: Business location …"
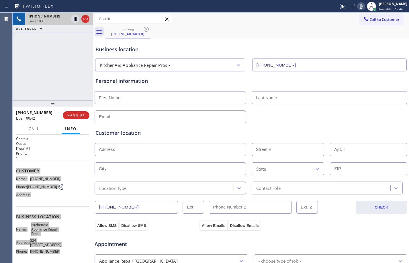
scroll to position [181, 0]
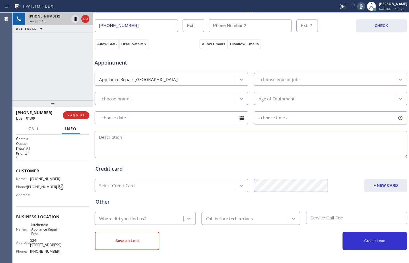
click at [44, 70] on div "+18143971750 Live | 01:10 ALL TASKS ALL TASKS ACTIVE TASKS TASKS IN WRAP UP" at bounding box center [53, 57] width 80 height 88
click at [76, 20] on icon at bounding box center [75, 19] width 3 height 4
click at [358, 7] on icon at bounding box center [361, 6] width 7 height 7
click at [75, 21] on icon at bounding box center [75, 18] width 7 height 7
click at [358, 8] on icon at bounding box center [361, 6] width 7 height 7
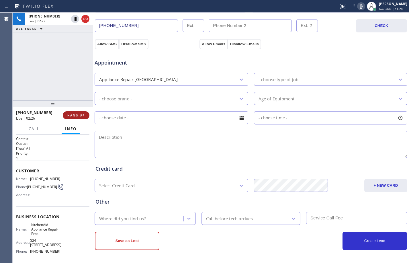
click at [83, 117] on span "HANG UP" at bounding box center [75, 115] width 17 height 4
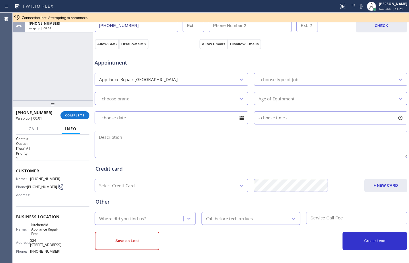
click at [118, 141] on textarea at bounding box center [251, 144] width 313 height 27
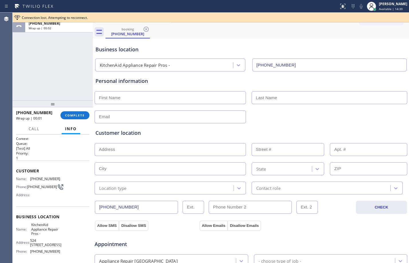
click at [142, 95] on input "text" at bounding box center [170, 97] width 151 height 13
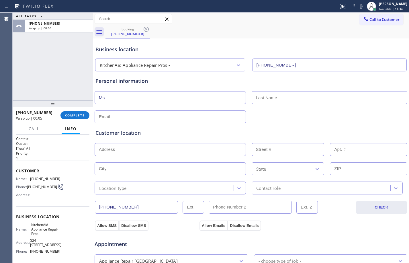
type input "Ms."
type input "Brenda"
type input "[EMAIL_ADDRESS][DOMAIN_NAME]"
click at [193, 148] on input "text" at bounding box center [170, 149] width 151 height 13
click at [222, 167] on input "text" at bounding box center [170, 168] width 151 height 13
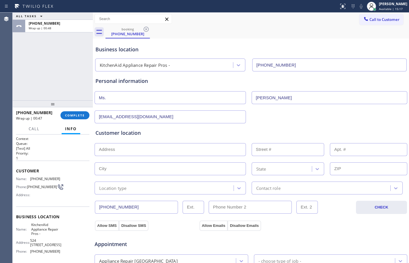
click at [221, 168] on input "text" at bounding box center [170, 168] width 151 height 13
paste input "Charlotte"
type input "Charlotte"
click at [269, 170] on div "State" at bounding box center [282, 169] width 59 height 10
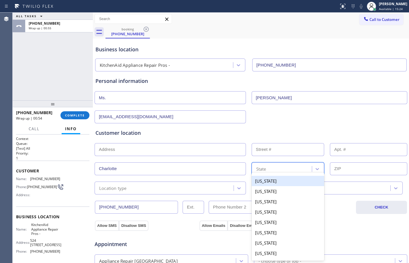
paste input "NC"
type input "NC"
click at [271, 178] on div "[US_STATE]" at bounding box center [288, 181] width 73 height 10
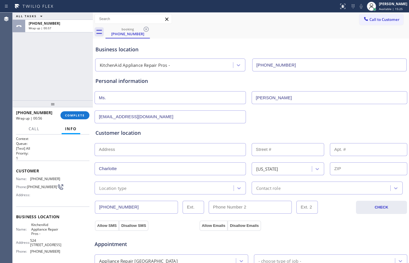
click at [336, 168] on input "text" at bounding box center [368, 168] width 77 height 13
click at [358, 168] on input "text" at bounding box center [368, 168] width 77 height 13
paste input "28205"
type input "28205"
click at [185, 152] on input "text" at bounding box center [170, 149] width 151 height 13
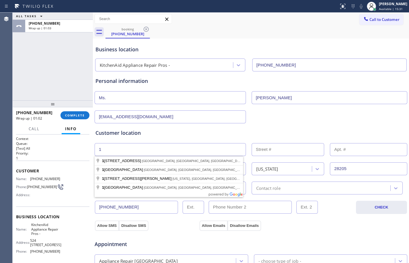
type input "1"
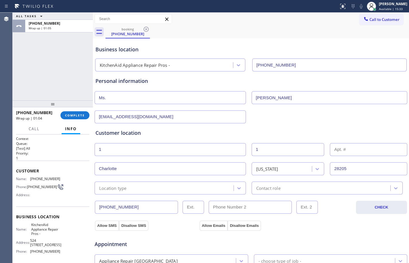
type input "1"
click at [127, 187] on div "Location type" at bounding box center [164, 188] width 137 height 10
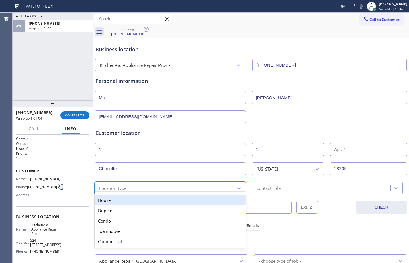
click at [132, 197] on div "House" at bounding box center [170, 200] width 151 height 10
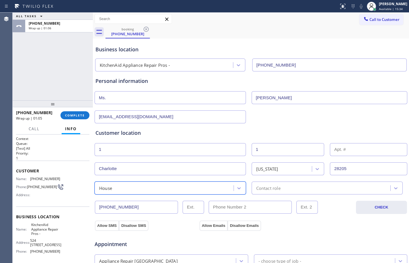
click at [271, 195] on div "(814) 397-1750 CHECK" at bounding box center [250, 203] width 313 height 19
click at [273, 193] on div "Contact role" at bounding box center [327, 187] width 151 height 13
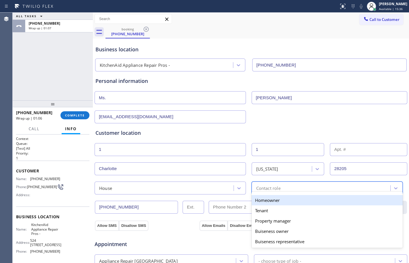
click at [268, 203] on div "Homeowner" at bounding box center [327, 200] width 151 height 10
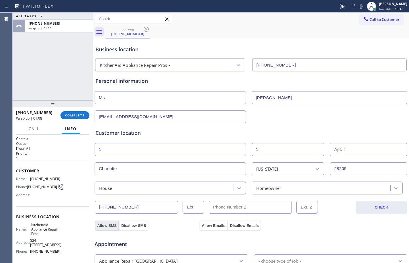
click at [113, 223] on button "Allow SMS" at bounding box center [107, 225] width 24 height 10
click at [205, 226] on button "Allow Emails" at bounding box center [213, 225] width 28 height 10
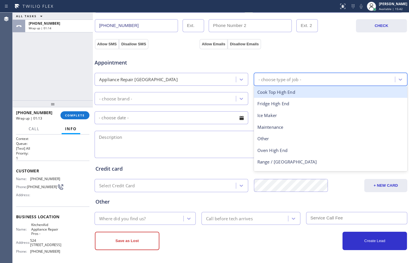
click at [269, 79] on div "- choose type of job -" at bounding box center [279, 79] width 43 height 7
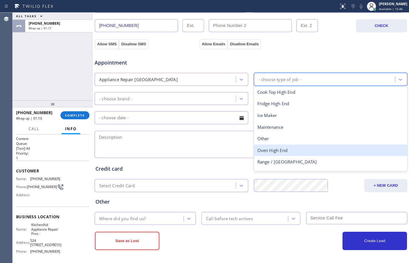
click at [276, 153] on div "Oven High End" at bounding box center [331, 150] width 154 height 12
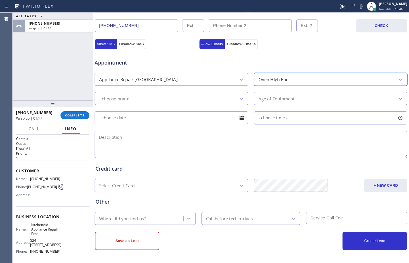
click at [193, 98] on div "- choose brand -" at bounding box center [166, 98] width 140 height 10
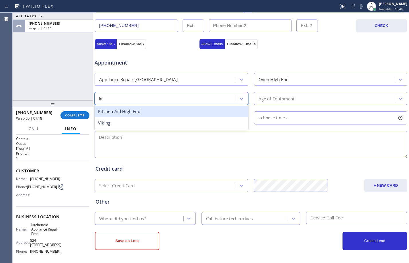
type input "kit"
click at [194, 109] on div "Kitchen Aid High End" at bounding box center [172, 111] width 154 height 12
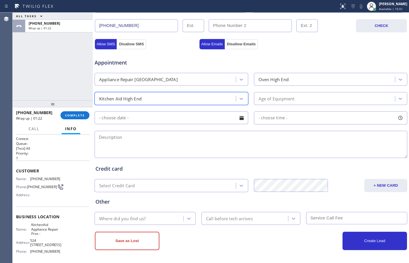
click at [296, 101] on div "Age of Equipment" at bounding box center [326, 98] width 140 height 10
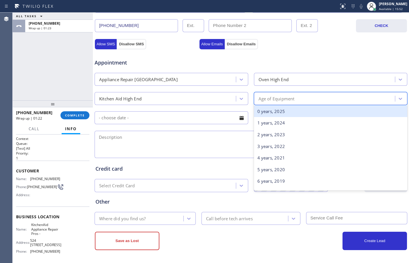
click at [284, 113] on div "0 years, 2025" at bounding box center [331, 111] width 154 height 12
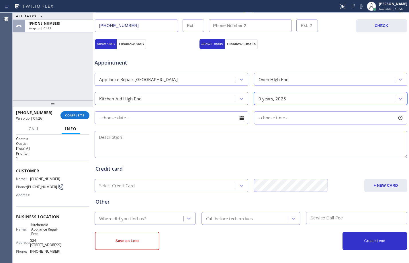
click at [159, 142] on textarea at bounding box center [251, 144] width 313 height 27
click at [213, 142] on textarea at bounding box center [251, 144] width 313 height 27
paste textarea "KitchenAid/oven/brand new/ under warranty/started beeping and flashing/"
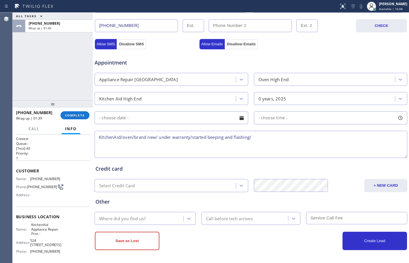
click at [100, 137] on textarea "KitchenAid/oven/brand new/ under warranty/started beeping and flashing/" at bounding box center [251, 144] width 313 height 27
click at [273, 136] on textarea "KitchenAid/oven/brand new/ under warranty/started beeping and flashing/" at bounding box center [251, 144] width 313 height 27
paste textarea "Charlotte, NC 28205"
click at [303, 137] on textarea "KitchenAid/oven/brand new/ under warranty/started beeping and flashing/Charlott…" at bounding box center [251, 144] width 313 height 27
click at [313, 138] on textarea "KitchenAid/oven/brand new/ under warranty/started beeping and flashing/Charlott…" at bounding box center [251, 144] width 313 height 27
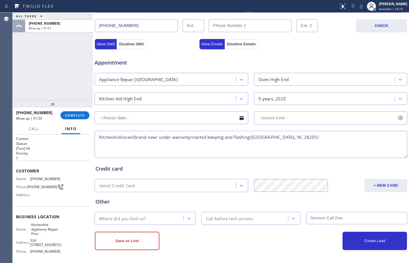
paste textarea "KitchenAid Appliance Repair Pros -"
click at [370, 133] on textarea "KitchenAid/oven/brand new/ under warranty/started beeping and flashing/Charlott…" at bounding box center [251, 144] width 313 height 27
type textarea "KitchenAid/oven/brand new/ under warranty/started beeping and flashing/Charlott…"
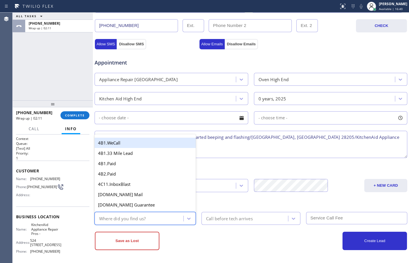
click at [148, 218] on div "Where did you find us?" at bounding box center [139, 218] width 87 height 10
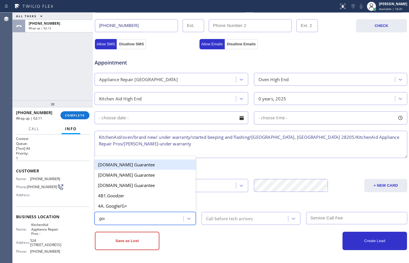
type input "goog"
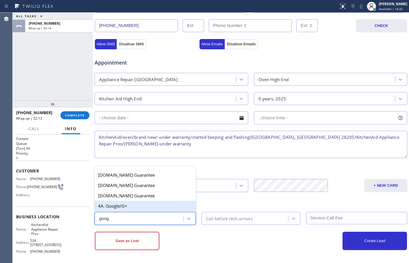
click at [139, 203] on div "4A. Google/G+" at bounding box center [145, 206] width 101 height 10
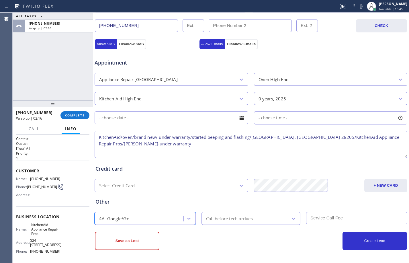
click at [134, 142] on textarea "KitchenAid/oven/brand new/ under warranty/started beeping and flashing/Charlott…" at bounding box center [251, 144] width 313 height 27
click at [142, 244] on button "Save as Lost" at bounding box center [127, 240] width 64 height 18
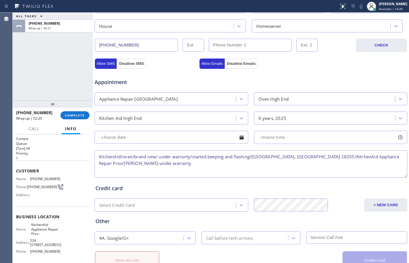
scroll to position [201, 0]
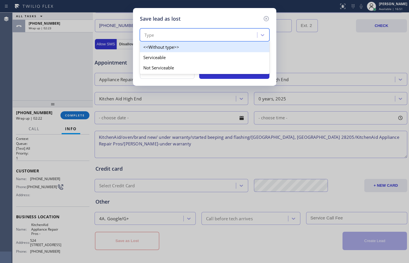
click at [215, 34] on div "Type" at bounding box center [199, 35] width 115 height 10
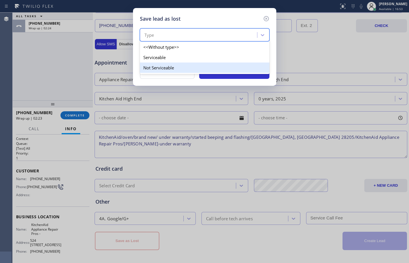
click at [168, 64] on div "Not Serviceable" at bounding box center [205, 67] width 130 height 10
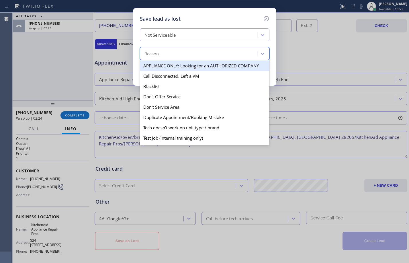
click at [175, 52] on div "Reason" at bounding box center [199, 54] width 115 height 10
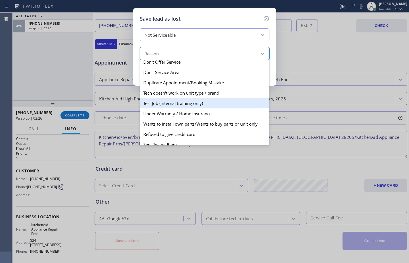
scroll to position [50, 0]
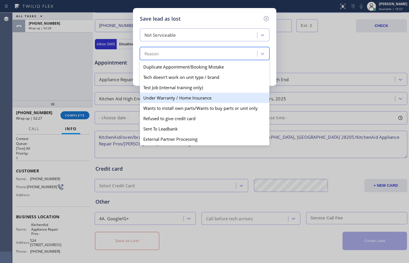
click at [168, 97] on div "Under Warranty / Home Insurance" at bounding box center [205, 98] width 130 height 10
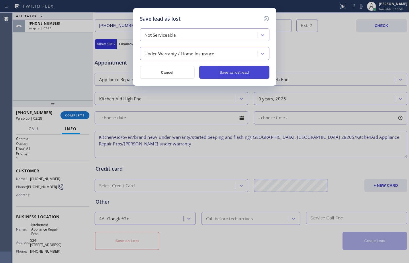
click at [246, 73] on button "Save as lost lead" at bounding box center [234, 72] width 70 height 13
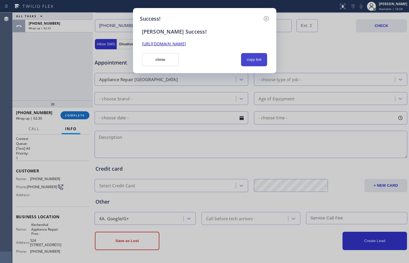
click at [246, 59] on button "copy link" at bounding box center [254, 59] width 26 height 13
click at [186, 45] on link "https://erp.apollosoft.co/customer/762360#portlet_lead" at bounding box center [164, 43] width 44 height 5
click at [165, 56] on button "close" at bounding box center [160, 59] width 37 height 13
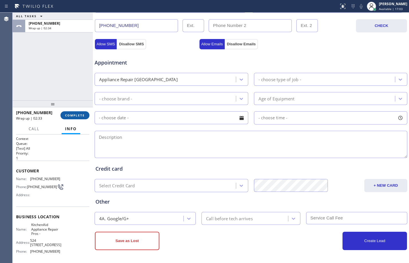
click at [74, 115] on span "COMPLETE" at bounding box center [75, 115] width 20 height 4
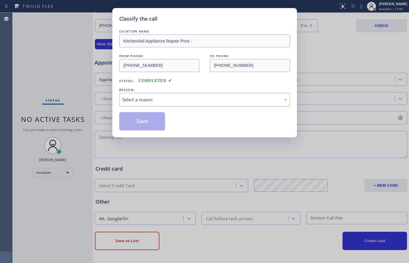
click at [222, 102] on div "Select a reason" at bounding box center [204, 99] width 164 height 7
click at [145, 118] on button "Save" at bounding box center [142, 121] width 46 height 18
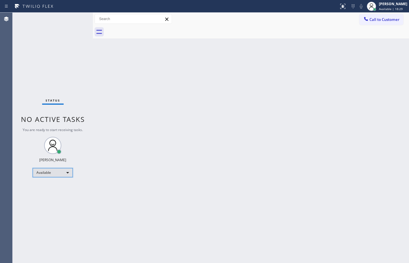
click at [53, 170] on div "Available" at bounding box center [53, 172] width 40 height 9
click at [52, 204] on li "Break" at bounding box center [52, 202] width 39 height 7
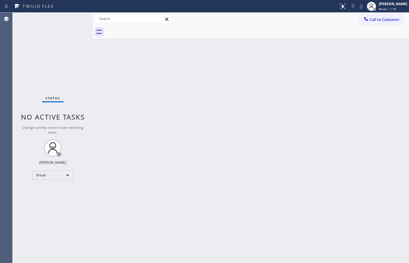
click at [79, 68] on div "Status No active tasks Change activity state to start receiving tasks. [PERSON_…" at bounding box center [53, 138] width 80 height 250
click at [244, 195] on div "Back to Dashboard Change Sender ID Customers Technicians Select a contact Outbo…" at bounding box center [251, 138] width 316 height 250
click at [62, 178] on div "Break" at bounding box center [53, 174] width 40 height 9
click at [51, 192] on li "Available" at bounding box center [52, 190] width 39 height 7
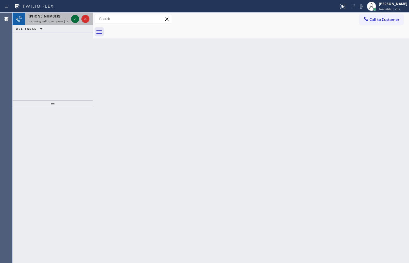
click at [74, 22] on icon at bounding box center [75, 18] width 7 height 7
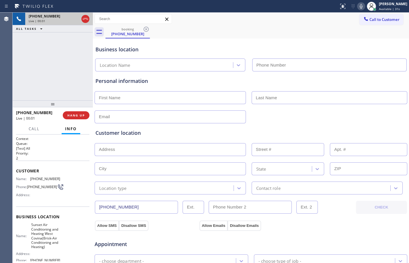
type input "(626) 469-4805"
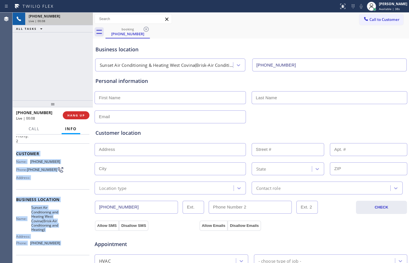
drag, startPoint x: 15, startPoint y: 172, endPoint x: 63, endPoint y: 258, distance: 98.5
click at [63, 258] on div "Context Queue: [Test] All Priority: 2 Customer Name: (626) 364-0065 Phone: (626…" at bounding box center [53, 198] width 80 height 128
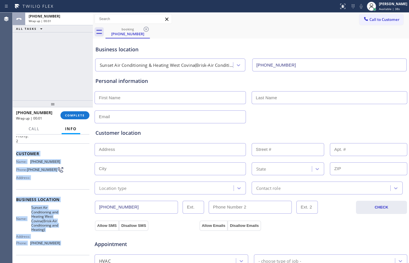
scroll to position [32, 0]
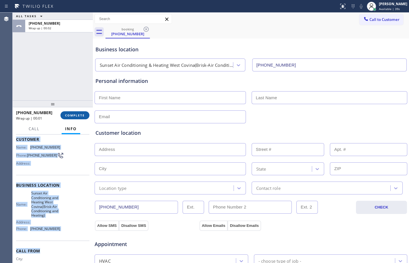
click at [68, 115] on span "COMPLETE" at bounding box center [75, 115] width 20 height 4
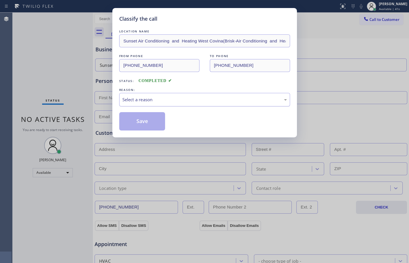
click at [156, 101] on div "Select a reason" at bounding box center [204, 99] width 164 height 7
click at [136, 119] on button "Save" at bounding box center [142, 121] width 46 height 18
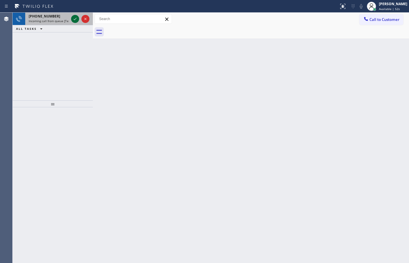
click at [77, 20] on icon at bounding box center [75, 18] width 7 height 7
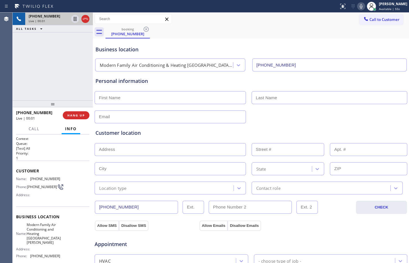
type input "(714) 276-6661"
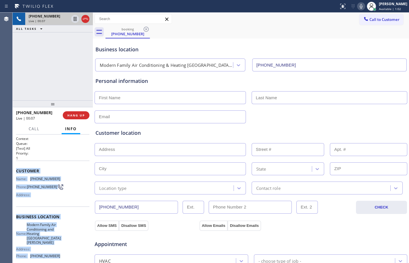
drag, startPoint x: 15, startPoint y: 171, endPoint x: 60, endPoint y: 254, distance: 95.0
click at [60, 254] on div "Context Queue: [Test] All Priority: 1 Customer Name: (951) 393-5397 Phone: (951…" at bounding box center [53, 198] width 80 height 128
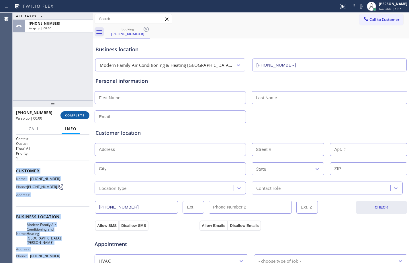
click at [80, 114] on span "COMPLETE" at bounding box center [75, 115] width 20 height 4
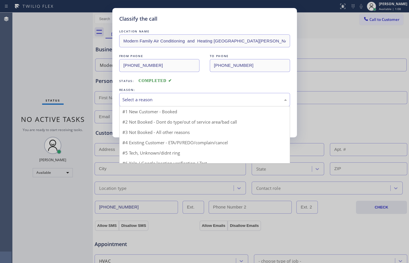
click at [181, 101] on div "Select a reason" at bounding box center [204, 99] width 164 height 7
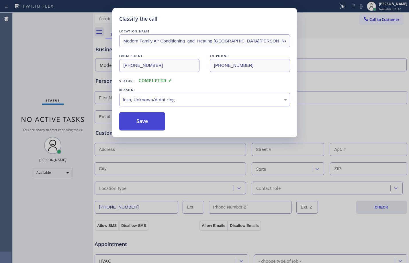
click at [140, 121] on button "Save" at bounding box center [142, 121] width 46 height 18
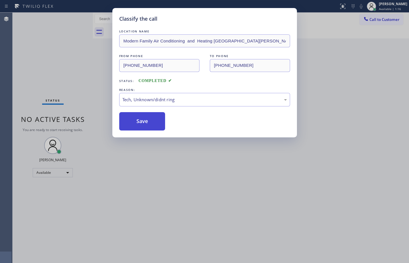
click at [148, 121] on button "Save" at bounding box center [142, 121] width 46 height 18
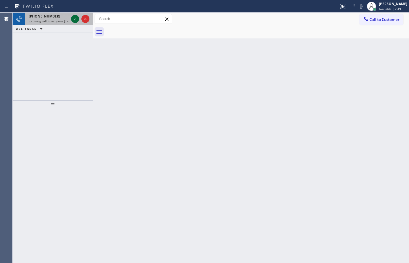
click at [73, 20] on icon at bounding box center [75, 18] width 7 height 7
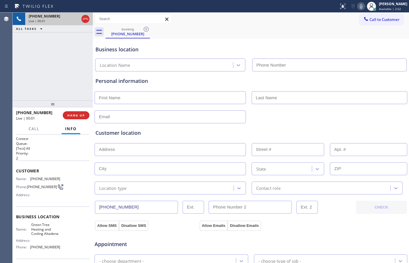
type input "(626) 507-9884"
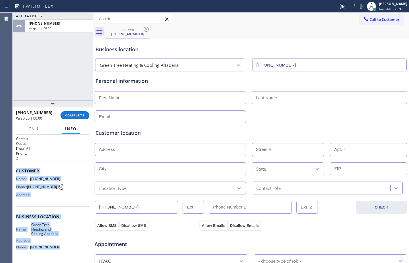
drag, startPoint x: 16, startPoint y: 171, endPoint x: 61, endPoint y: 252, distance: 92.6
click at [61, 252] on div "Context Queue: [Test] All Priority: 2 Customer Name: (626) 364-0105 Phone: (626…" at bounding box center [53, 198] width 80 height 128
click at [79, 117] on button "COMPLETE" at bounding box center [74, 115] width 29 height 8
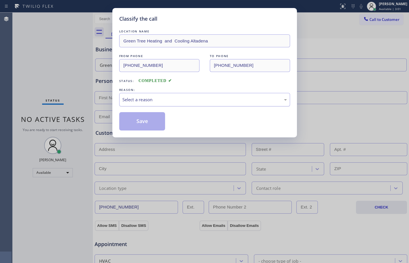
click at [130, 98] on div "Select a reason" at bounding box center [204, 99] width 164 height 7
click at [148, 121] on button "Save" at bounding box center [142, 121] width 46 height 18
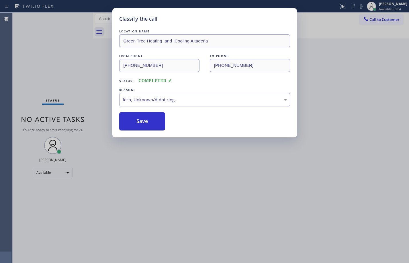
click at [48, 52] on div "Classify the call LOCATION NAME Green Tree Heating and Cooling Altadena FROM PH…" at bounding box center [204, 131] width 409 height 263
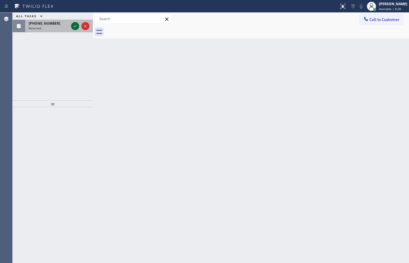
click at [76, 25] on icon at bounding box center [75, 26] width 7 height 7
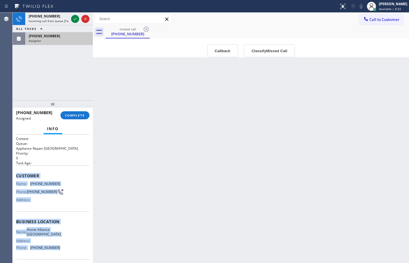
drag, startPoint x: 13, startPoint y: 175, endPoint x: 56, endPoint y: 249, distance: 85.6
click at [56, 249] on div "Context Queue: Appliance Repair High End Priority: 0 Task Age: Customer Name: (…" at bounding box center [53, 198] width 80 height 128
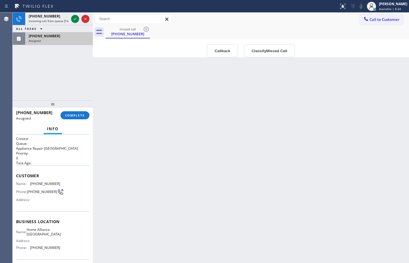
click at [78, 120] on div "(206) 278-7545 Assigned COMPLETE" at bounding box center [52, 115] width 73 height 15
click at [76, 119] on div "(206) 278-7545 Assigned COMPLETE" at bounding box center [52, 115] width 73 height 15
click at [76, 115] on span "COMPLETE" at bounding box center [75, 115] width 20 height 4
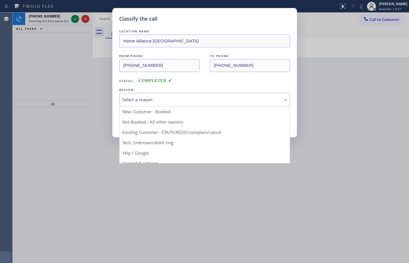
click at [160, 99] on div "Select a reason" at bounding box center [204, 99] width 164 height 7
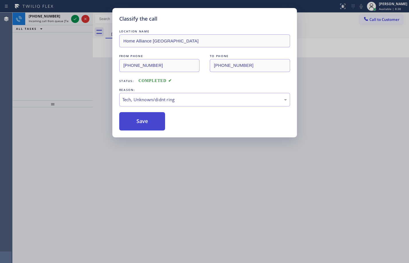
click at [136, 127] on button "Save" at bounding box center [142, 121] width 46 height 18
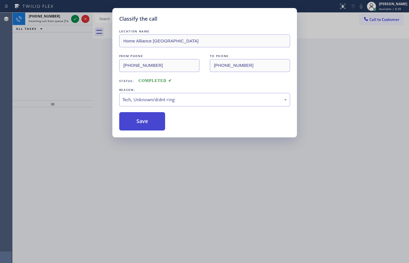
click at [140, 123] on button "Save" at bounding box center [142, 121] width 46 height 18
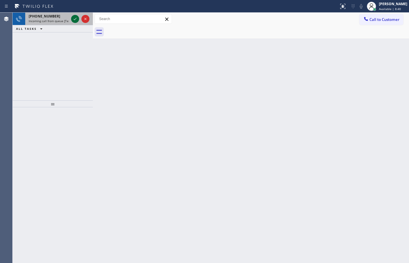
click at [74, 21] on icon at bounding box center [75, 18] width 7 height 7
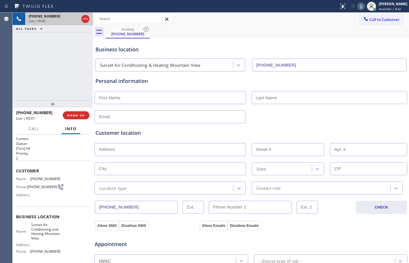
type input "(408) 676-2722"
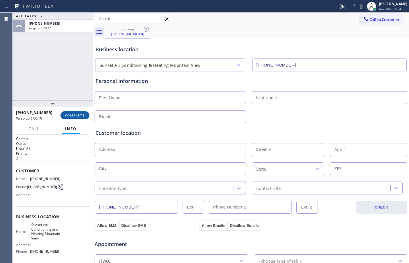
click at [70, 117] on span "COMPLETE" at bounding box center [75, 115] width 20 height 4
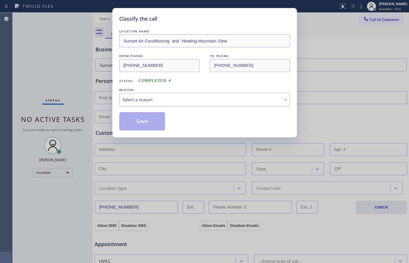
click at [168, 106] on div "LOCATION NAME Sunset Air Conditioning and Heating Mountain View FROM PHONE (408…" at bounding box center [204, 79] width 171 height 102
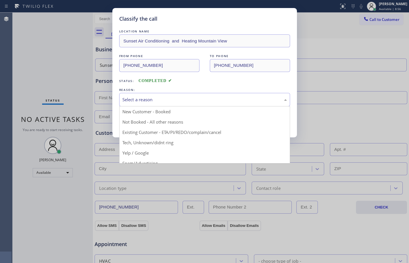
click at [172, 99] on div "Select a reason" at bounding box center [204, 99] width 164 height 7
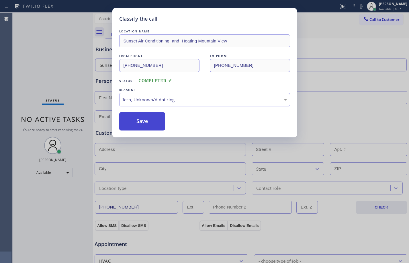
click at [146, 120] on button "Save" at bounding box center [142, 121] width 46 height 18
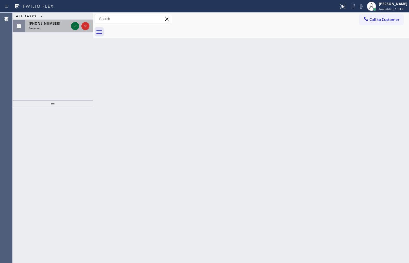
click at [73, 26] on icon at bounding box center [75, 26] width 7 height 7
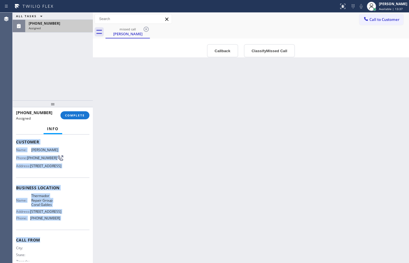
scroll to position [70, 0]
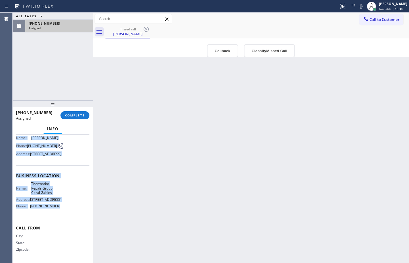
drag, startPoint x: 14, startPoint y: 181, endPoint x: 67, endPoint y: 211, distance: 61.2
click at [67, 211] on div "Context Queue: Appliance Repair High End Priority: 0 Task Age: 2 minute(s) Cust…" at bounding box center [53, 198] width 80 height 128
click at [86, 112] on button "COMPLETE" at bounding box center [74, 115] width 29 height 8
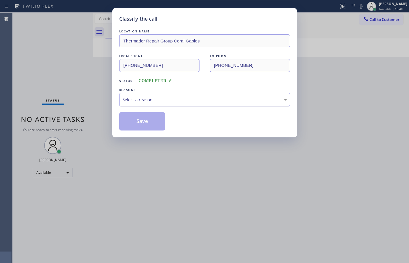
click at [197, 97] on div "Select a reason" at bounding box center [204, 99] width 164 height 7
click at [142, 127] on button "Save" at bounding box center [142, 121] width 46 height 18
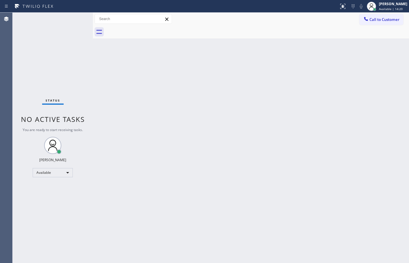
click at [73, 63] on div "Status No active tasks You are ready to start receiving tasks. [PERSON_NAME] Av…" at bounding box center [53, 138] width 80 height 250
click at [192, 211] on div "Back to Dashboard Change Sender ID Customers Technicians Select a contact Outbo…" at bounding box center [251, 138] width 316 height 250
click at [68, 73] on div "Status No active tasks You are ready to start receiving tasks. [PERSON_NAME] Av…" at bounding box center [53, 138] width 80 height 250
click at [119, 142] on div "Back to Dashboard Change Sender ID Customers Technicians Select a contact Outbo…" at bounding box center [251, 138] width 316 height 250
click at [188, 154] on div "Back to Dashboard Change Sender ID Customers Technicians Select a contact Outbo…" at bounding box center [251, 138] width 316 height 250
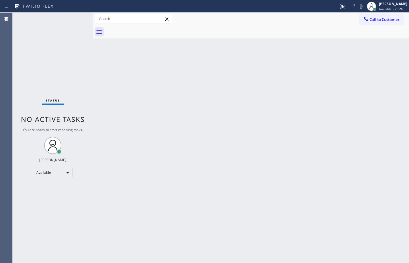
click at [268, 145] on div "Back to Dashboard Change Sender ID Customers Technicians Select a contact Outbo…" at bounding box center [251, 138] width 316 height 250
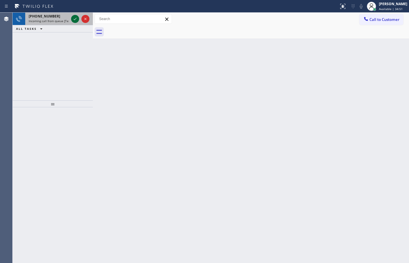
click at [78, 17] on icon at bounding box center [75, 18] width 7 height 7
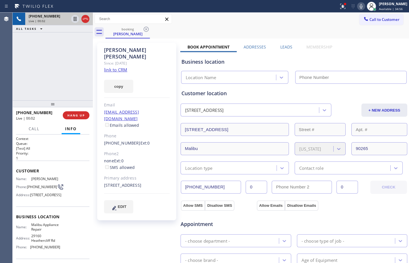
type input "(310) 740-9737"
click at [119, 67] on link "link to CRM" at bounding box center [115, 70] width 23 height 6
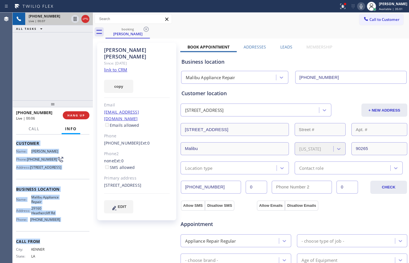
scroll to position [30, 0]
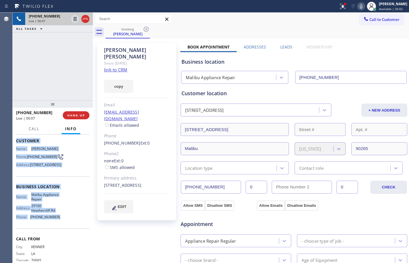
drag, startPoint x: 16, startPoint y: 169, endPoint x: 58, endPoint y: 231, distance: 75.1
click at [58, 231] on div "Context Queue: [Test] All Priority: 1 Customer Name: Donna Cummings Phone: (504…" at bounding box center [52, 189] width 73 height 166
click at [75, 21] on icon at bounding box center [75, 18] width 7 height 7
click at [358, 7] on icon at bounding box center [361, 6] width 7 height 7
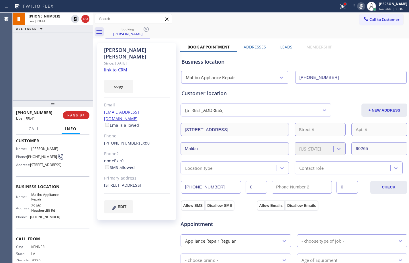
click at [343, 2] on div at bounding box center [344, 3] width 3 height 3
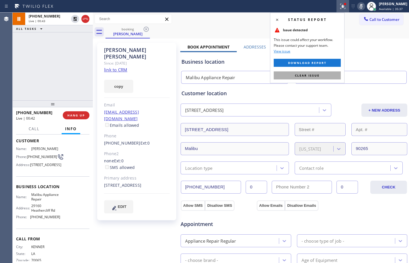
click at [307, 74] on span "Clear issue" at bounding box center [307, 75] width 25 height 4
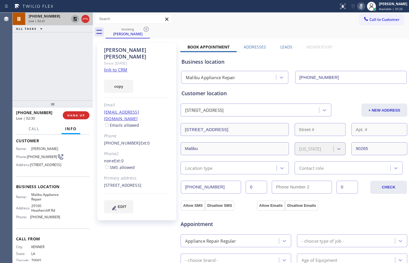
click at [73, 17] on icon at bounding box center [75, 18] width 7 height 7
click at [358, 6] on icon at bounding box center [361, 6] width 7 height 7
click at [47, 67] on div "+15046068820 Live | 03:05 ALL TASKS ALL TASKS ACTIVE TASKS TASKS IN WRAP UP" at bounding box center [53, 57] width 80 height 88
click at [71, 116] on span "HANG UP" at bounding box center [75, 115] width 17 height 4
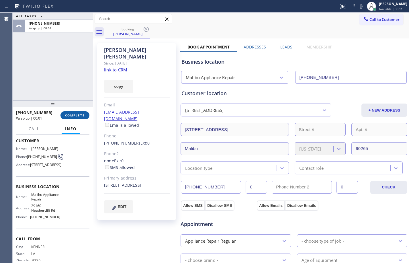
click at [72, 114] on span "COMPLETE" at bounding box center [75, 115] width 20 height 4
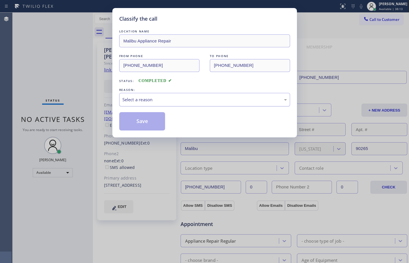
click at [165, 98] on div "Select a reason" at bounding box center [204, 99] width 164 height 7
click at [145, 118] on button "Save" at bounding box center [142, 121] width 46 height 18
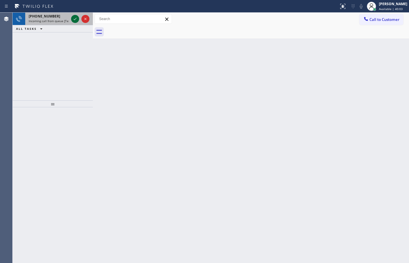
click at [74, 21] on icon at bounding box center [75, 18] width 7 height 7
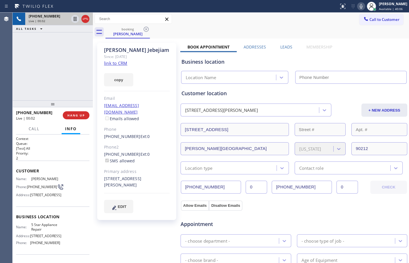
type input "(855) 731-4952"
drag, startPoint x: 12, startPoint y: 170, endPoint x: 39, endPoint y: 203, distance: 42.4
click at [39, 203] on div "Agent Desktop Classify the call LOCATION NAME (562) 317-7612 FROM PHONE (562) 2…" at bounding box center [204, 138] width 409 height 250
click at [42, 189] on span "(310) 890-2720" at bounding box center [42, 187] width 30 height 4
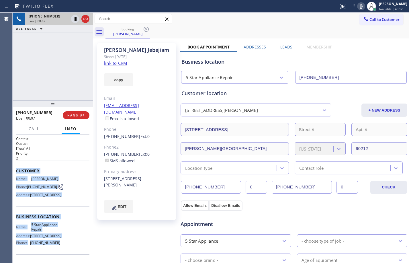
drag, startPoint x: 17, startPoint y: 170, endPoint x: 66, endPoint y: 253, distance: 96.1
click at [66, 253] on div "Context Queue: [Test] All Priority: 2 Customer Name: Jay Jebejiam Phone: (310) …" at bounding box center [52, 219] width 73 height 166
click at [109, 61] on link "link to CRM" at bounding box center [115, 63] width 23 height 6
click at [74, 19] on icon at bounding box center [75, 19] width 3 height 4
click at [359, 8] on icon at bounding box center [361, 6] width 7 height 7
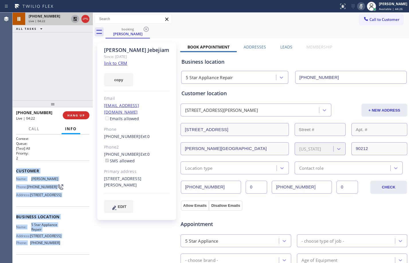
click at [76, 19] on icon at bounding box center [75, 19] width 4 height 4
click at [360, 6] on icon at bounding box center [361, 6] width 3 height 5
click at [66, 77] on div "+13108902720 Live | 04:47 ALL TASKS ALL TASKS ACTIVE TASKS TASKS IN WRAP UP" at bounding box center [53, 57] width 80 height 88
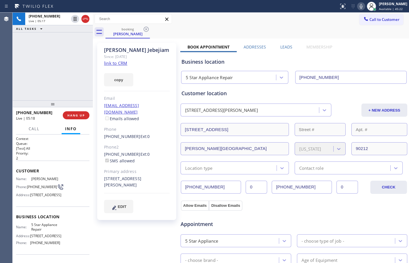
click at [54, 62] on div "+13108902720 Live | 05:17 ALL TASKS ALL TASKS ACTIVE TASKS TASKS IN WRAP UP" at bounding box center [53, 57] width 80 height 88
click at [52, 76] on div "+13108902720 Live | 05:27 ALL TASKS ALL TASKS ACTIVE TASKS TASKS IN WRAP UP" at bounding box center [53, 57] width 80 height 88
click at [50, 81] on div "+13108902720 Live | 06:39 ALL TASKS ALL TASKS ACTIVE TASKS TASKS IN WRAP UP" at bounding box center [53, 57] width 80 height 88
click at [79, 116] on span "HANG UP" at bounding box center [75, 115] width 17 height 4
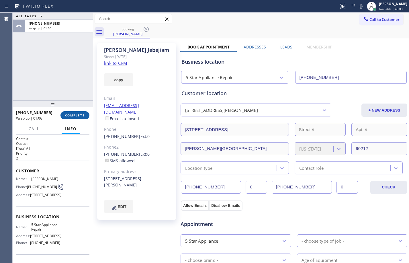
click at [81, 117] on button "COMPLETE" at bounding box center [74, 115] width 29 height 8
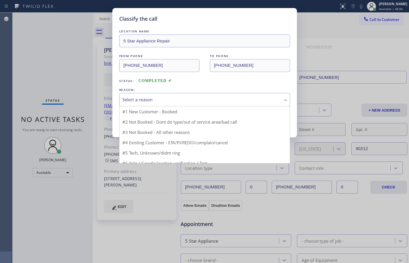
click at [187, 99] on div "Select a reason" at bounding box center [204, 99] width 164 height 7
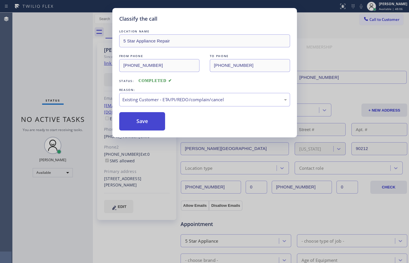
click at [144, 118] on button "Save" at bounding box center [142, 121] width 46 height 18
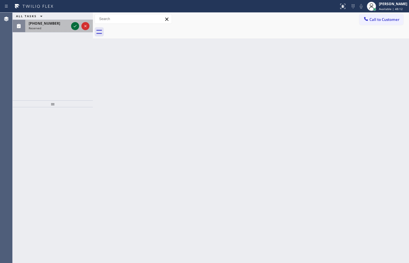
click at [74, 26] on icon at bounding box center [75, 26] width 7 height 7
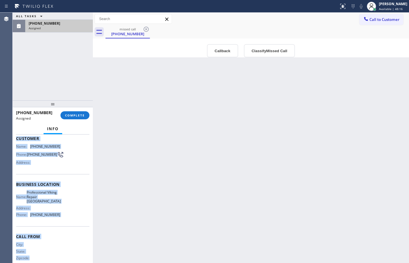
scroll to position [48, 0]
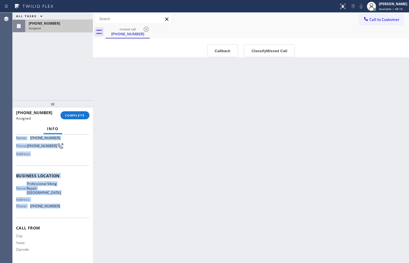
drag, startPoint x: 17, startPoint y: 174, endPoint x: 66, endPoint y: 213, distance: 62.0
click at [66, 213] on div "Context Queue: Appliance Repair High End Priority: 0 Task Age: Customer Name: (…" at bounding box center [52, 175] width 73 height 171
click at [81, 118] on button "COMPLETE" at bounding box center [74, 115] width 29 height 8
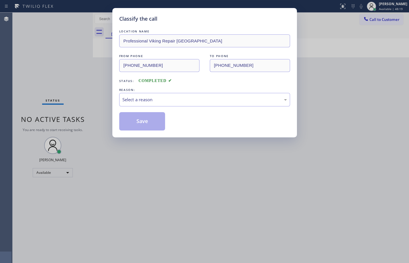
click at [162, 90] on div "REASON:" at bounding box center [204, 90] width 171 height 6
click at [164, 98] on div "Select a reason" at bounding box center [204, 99] width 164 height 7
click at [147, 124] on button "Save" at bounding box center [142, 121] width 46 height 18
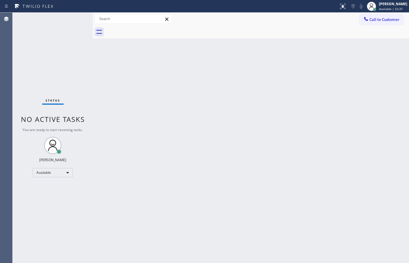
click at [309, 253] on div "Back to Dashboard Change Sender ID Customers Technicians Select a contact Outbo…" at bounding box center [251, 138] width 316 height 250
click at [278, 134] on div "Back to Dashboard Change Sender ID Customers Technicians Select a contact Outbo…" at bounding box center [251, 138] width 316 height 250
click at [48, 70] on div "Status No active tasks You are ready to start receiving tasks. [PERSON_NAME] Av…" at bounding box center [53, 138] width 80 height 250
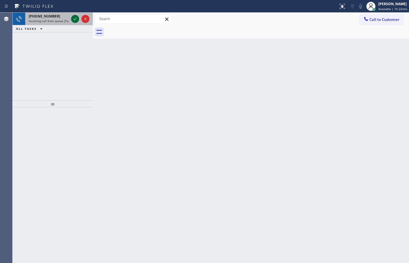
click at [72, 19] on icon at bounding box center [75, 18] width 7 height 7
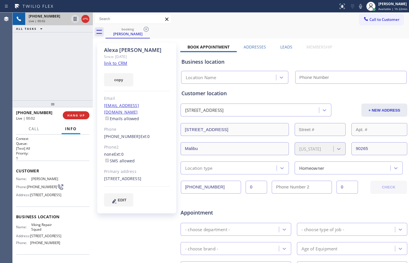
type input "(929) 236-9734"
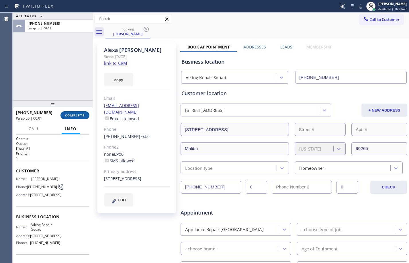
click at [83, 117] on button "COMPLETE" at bounding box center [74, 115] width 29 height 8
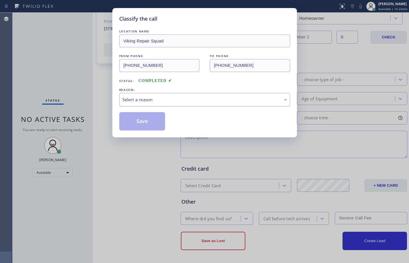
click at [161, 105] on div "Select a reason" at bounding box center [204, 99] width 171 height 13
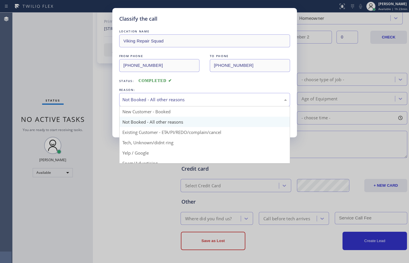
click at [202, 93] on div "Not Booked - All other reasons" at bounding box center [204, 99] width 171 height 13
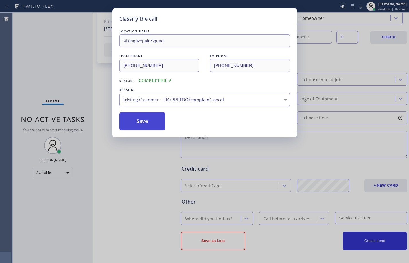
click at [154, 127] on button "Save" at bounding box center [142, 121] width 46 height 18
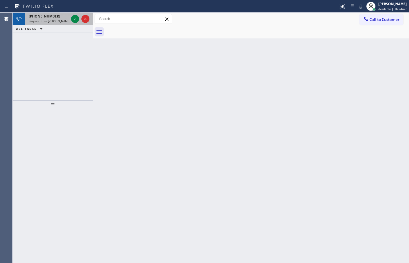
click at [50, 21] on span "Request from Judy Anne Bernaldez (direct)" at bounding box center [55, 21] width 52 height 4
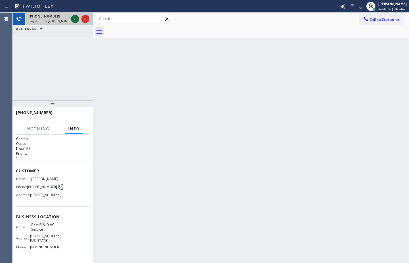
click at [75, 16] on icon at bounding box center [75, 18] width 7 height 7
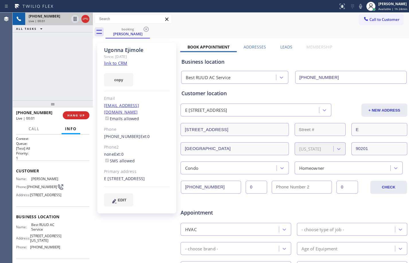
type input "(626) 964-3413"
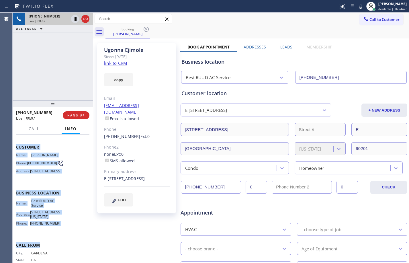
scroll to position [30, 0]
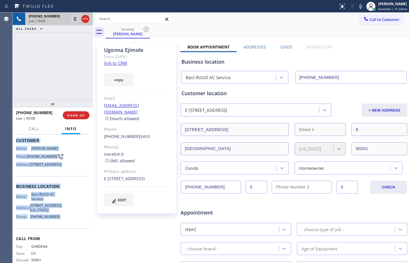
drag, startPoint x: 15, startPoint y: 170, endPoint x: 71, endPoint y: 236, distance: 86.8
click at [71, 236] on div "Context Queue: [Test] All Priority: 1 Customer Name: Ugonna Ejimole Phone: (310…" at bounding box center [53, 198] width 80 height 128
copy div "Customer Name: Ugonna Ejimole Phone: (310) 630-9236 Address: 5953 Live Oak St, …"
click at [125, 64] on link "link to CRM" at bounding box center [115, 63] width 23 height 6
click at [75, 22] on button at bounding box center [75, 19] width 8 height 8
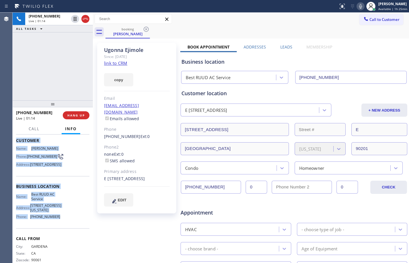
click at [359, 7] on icon at bounding box center [360, 6] width 3 height 5
click at [77, 21] on icon at bounding box center [75, 18] width 7 height 7
click at [359, 7] on icon at bounding box center [360, 6] width 3 height 5
drag, startPoint x: 79, startPoint y: 115, endPoint x: 94, endPoint y: 121, distance: 15.6
click at [79, 115] on span "HANG UP" at bounding box center [75, 115] width 17 height 4
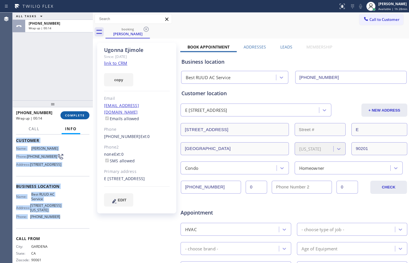
click at [80, 111] on button "COMPLETE" at bounding box center [74, 115] width 29 height 8
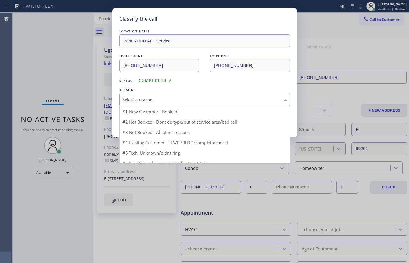
click at [233, 100] on div "Select a reason" at bounding box center [204, 99] width 164 height 7
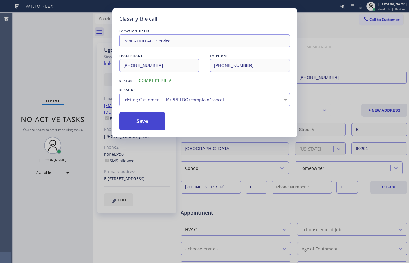
click at [157, 121] on button "Save" at bounding box center [142, 121] width 46 height 18
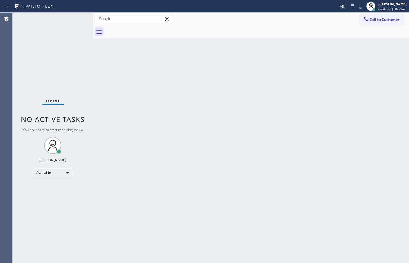
click at [242, 122] on div "Back to Dashboard Change Sender ID Customers Technicians Select a contact Outbo…" at bounding box center [251, 138] width 316 height 250
click at [287, 250] on div "Back to Dashboard Change Sender ID Customers Technicians Select a contact Outbo…" at bounding box center [251, 138] width 316 height 250
click at [70, 60] on div "Status No active tasks You are ready to start receiving tasks. [PERSON_NAME] Av…" at bounding box center [53, 138] width 80 height 250
click at [57, 168] on div "Available" at bounding box center [53, 172] width 40 height 9
click at [49, 179] on li "Offline" at bounding box center [52, 180] width 39 height 7
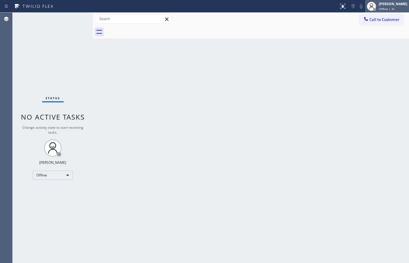
click at [371, 5] on div at bounding box center [371, 6] width 13 height 13
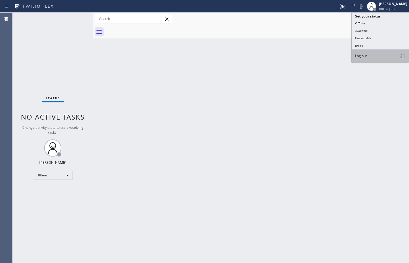
click at [360, 56] on span "Log out" at bounding box center [361, 55] width 12 height 5
